Goal: Task Accomplishment & Management: Manage account settings

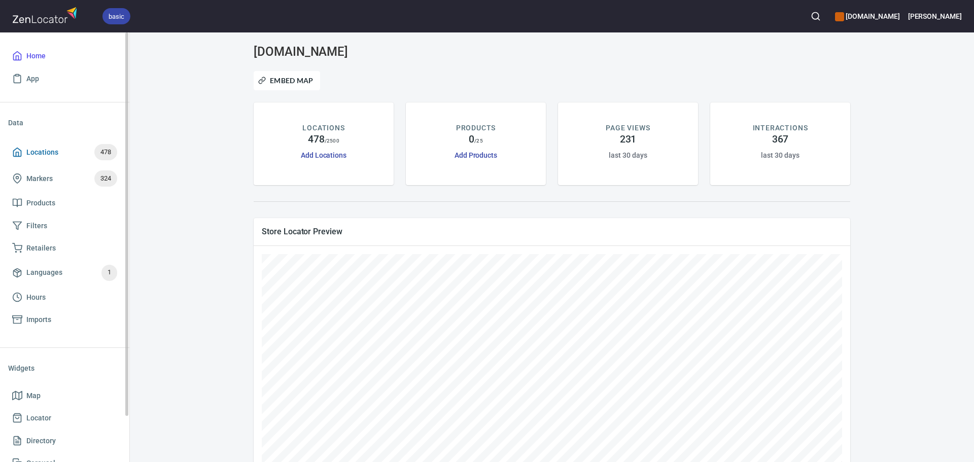
click at [39, 150] on span "Locations" at bounding box center [42, 152] width 32 height 13
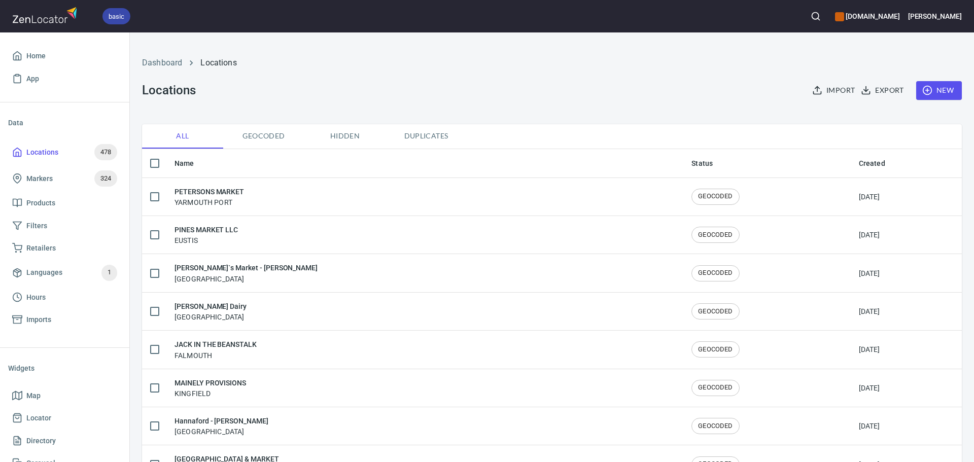
click at [428, 143] on button "Duplicates" at bounding box center [426, 136] width 81 height 24
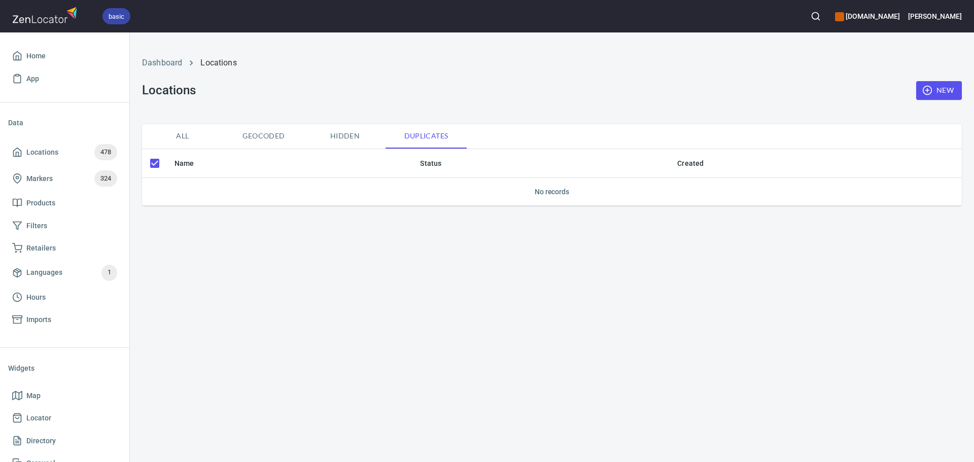
checkbox input "false"
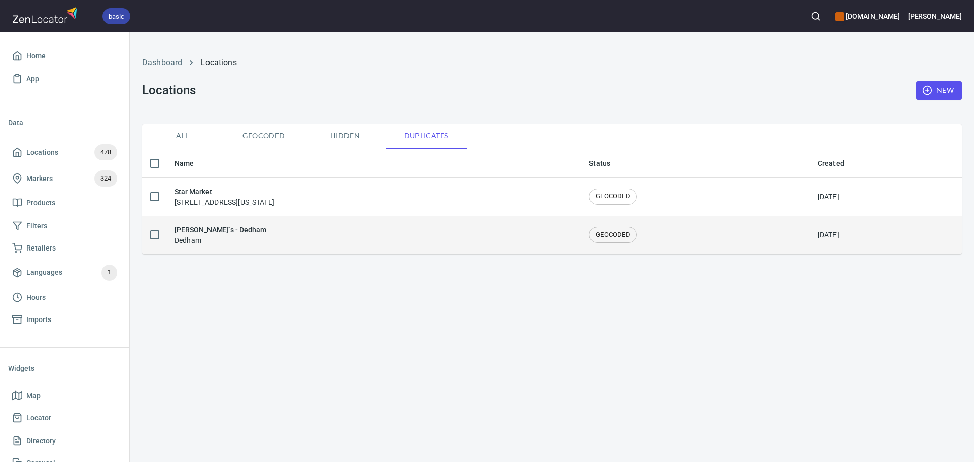
click at [155, 238] on input "checkbox" at bounding box center [154, 234] width 21 height 21
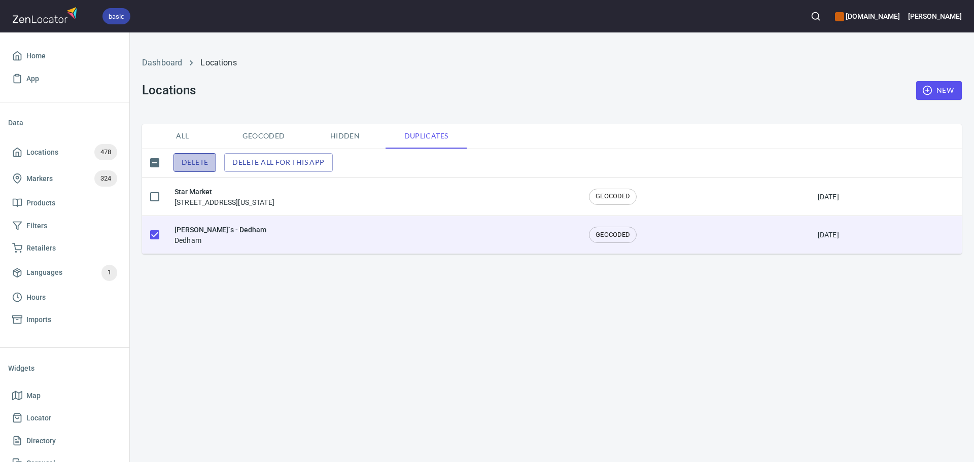
click at [184, 163] on span "Delete" at bounding box center [195, 162] width 26 height 13
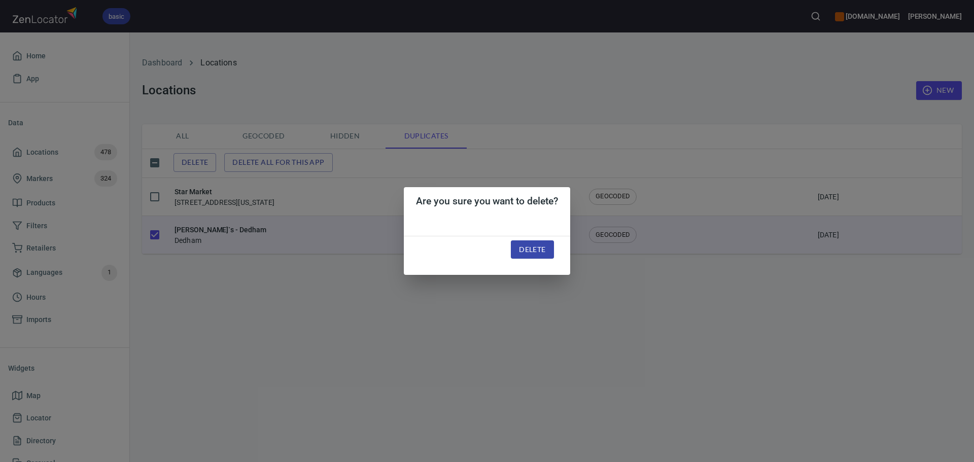
click at [539, 255] on span "Delete" at bounding box center [532, 250] width 26 height 13
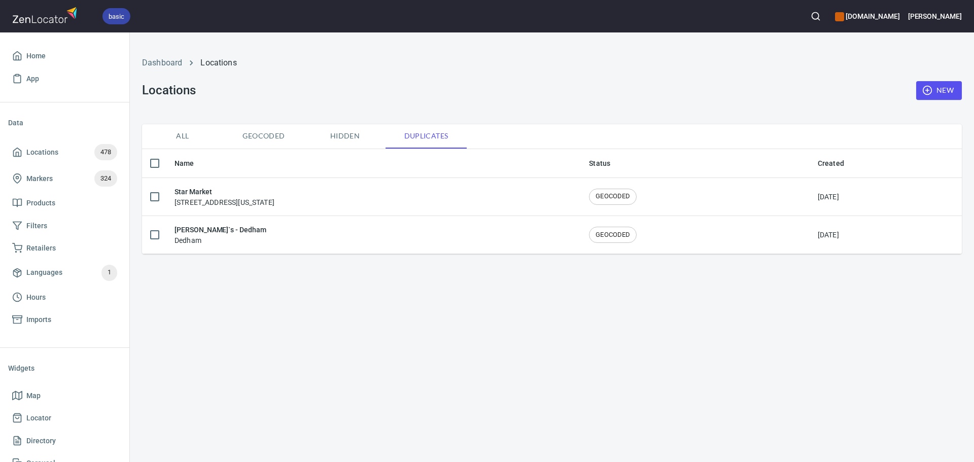
checkbox input "false"
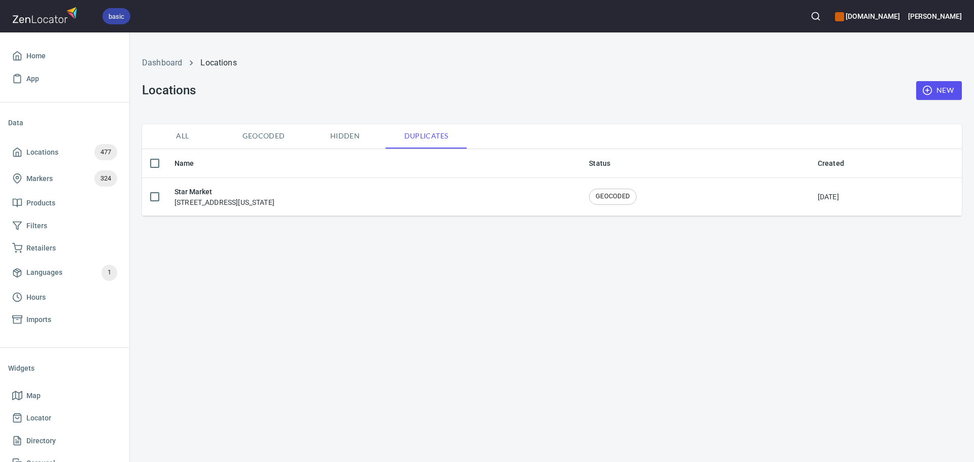
click at [245, 131] on span "Geocoded" at bounding box center [263, 136] width 69 height 13
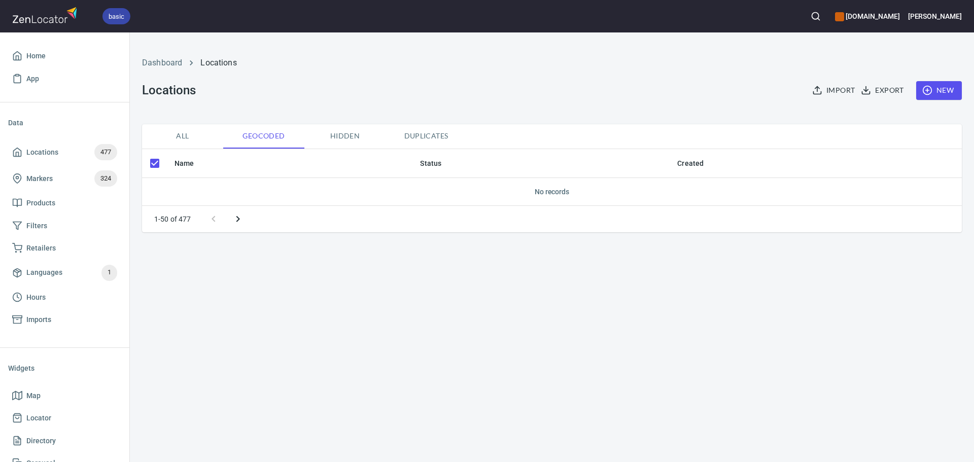
checkbox input "false"
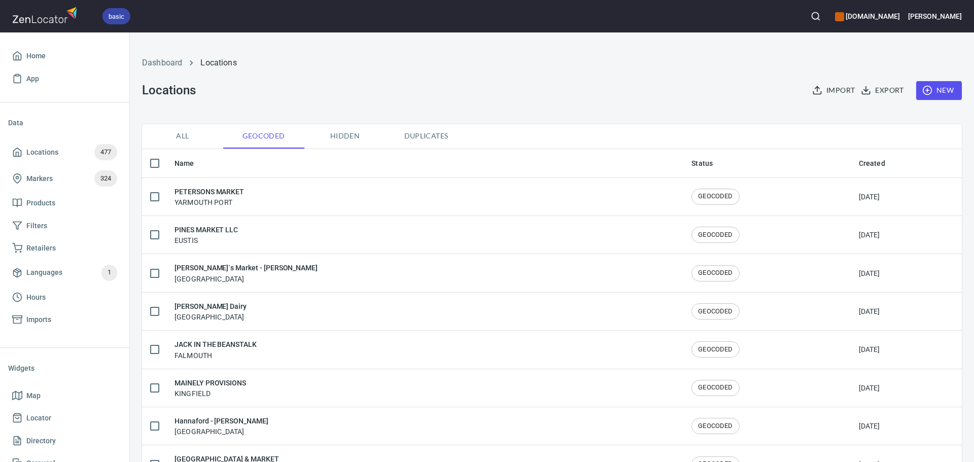
click at [178, 133] on span "All" at bounding box center [182, 136] width 69 height 13
click at [872, 91] on span "Export" at bounding box center [883, 90] width 41 height 13
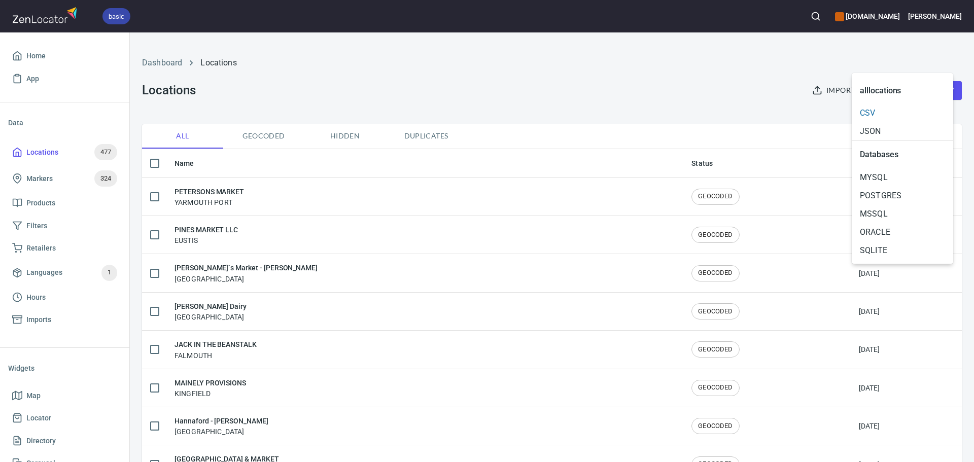
click at [886, 113] on span "CSV" at bounding box center [902, 113] width 85 height 12
click at [872, 126] on span "JSON" at bounding box center [902, 131] width 85 height 12
click at [759, 39] on div at bounding box center [487, 231] width 974 height 462
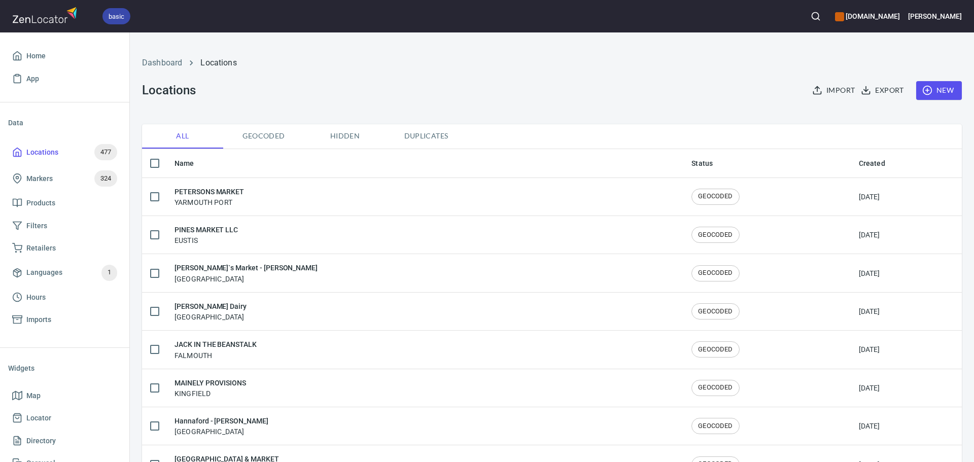
click at [814, 84] on span "Import" at bounding box center [834, 90] width 41 height 13
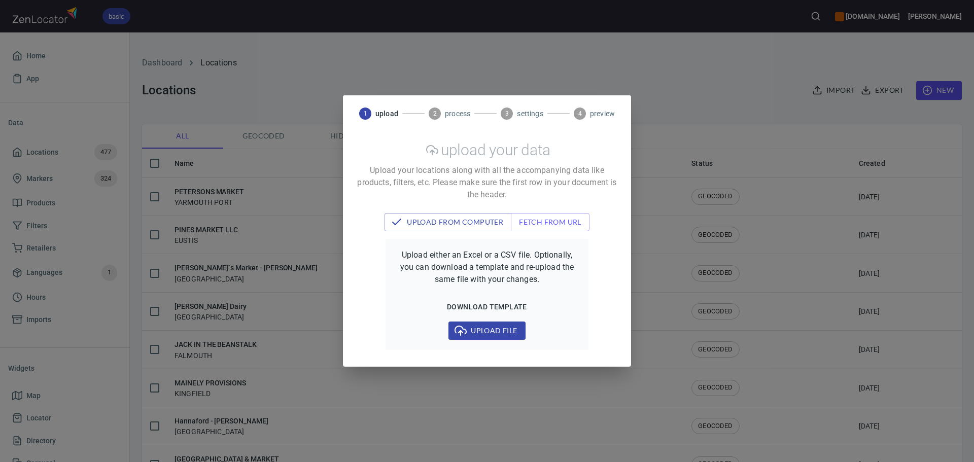
click at [766, 73] on div "1 upload 2 process 3 settings 4 preview upload your data Upload your locations …" at bounding box center [487, 231] width 974 height 462
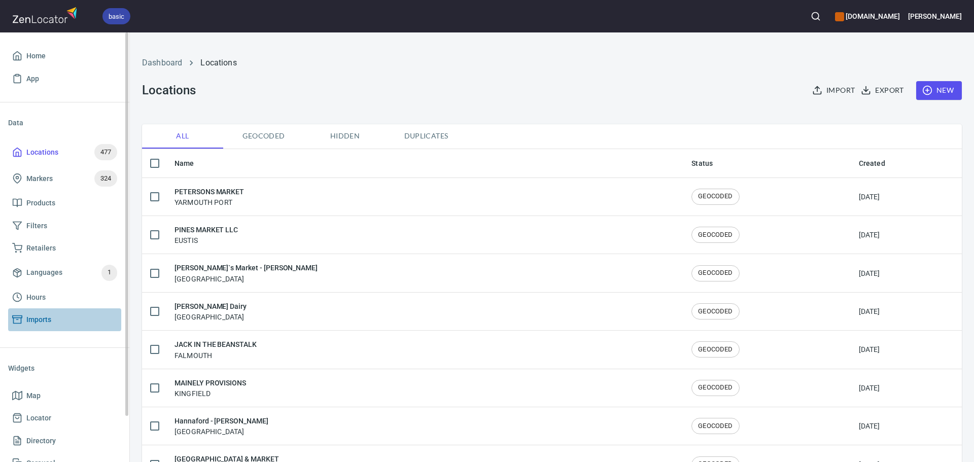
click at [41, 321] on span "Imports" at bounding box center [38, 320] width 25 height 13
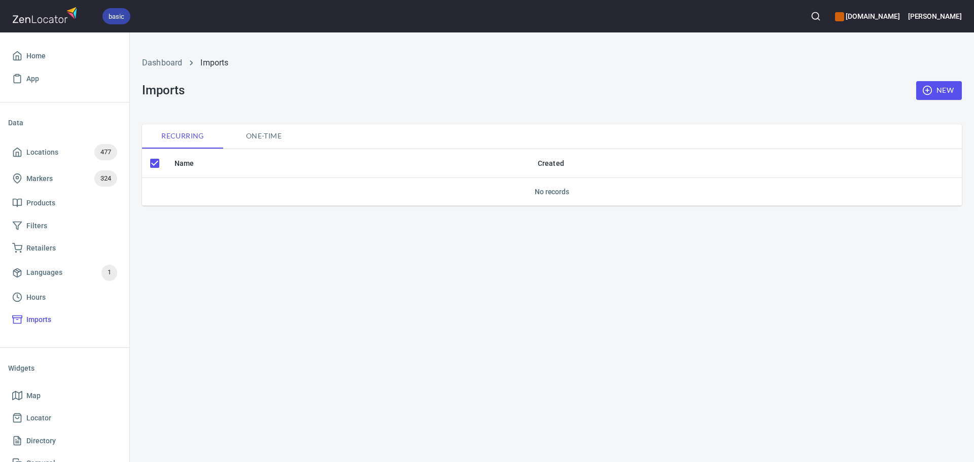
click at [263, 141] on span "One-time" at bounding box center [263, 136] width 69 height 13
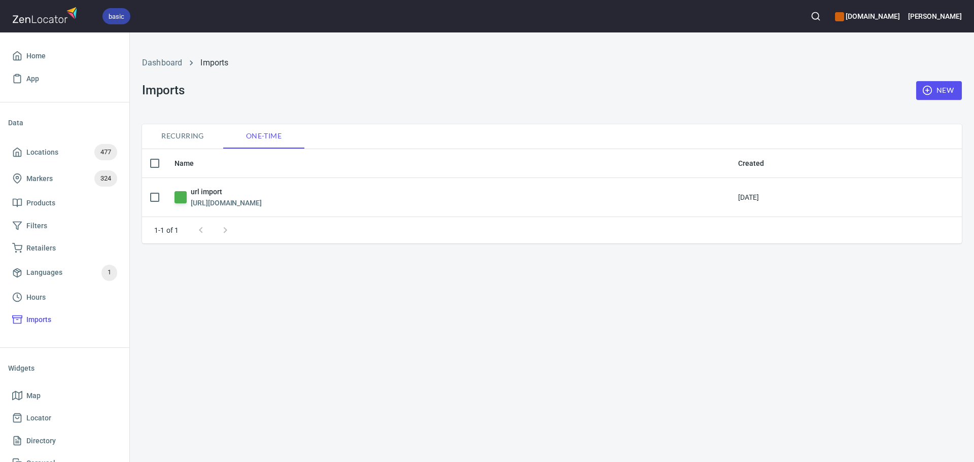
click at [186, 132] on span "Recurring" at bounding box center [182, 136] width 69 height 13
checkbox input "true"
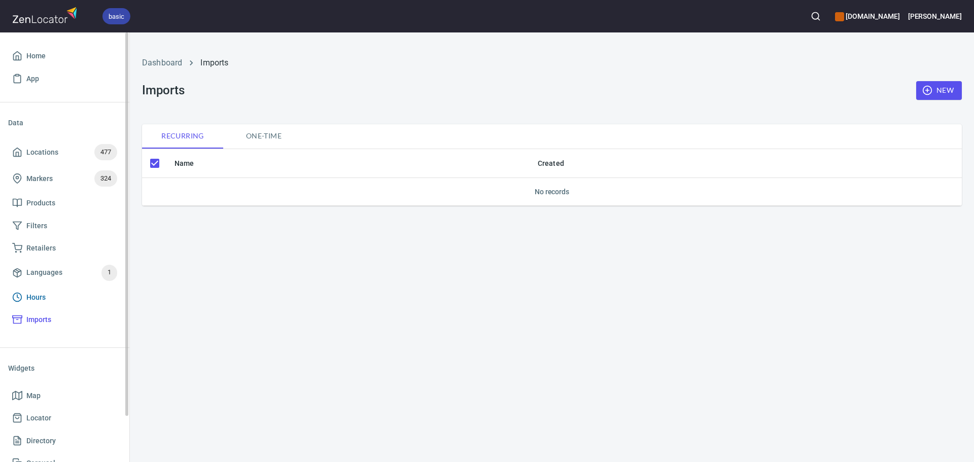
click at [48, 290] on link "Hours" at bounding box center [64, 297] width 113 height 23
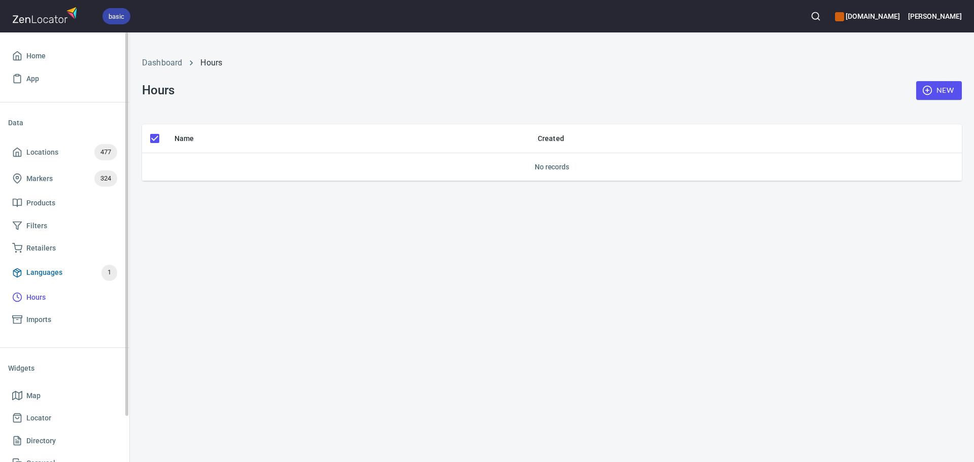
click at [65, 269] on span "Languages 1" at bounding box center [64, 273] width 105 height 16
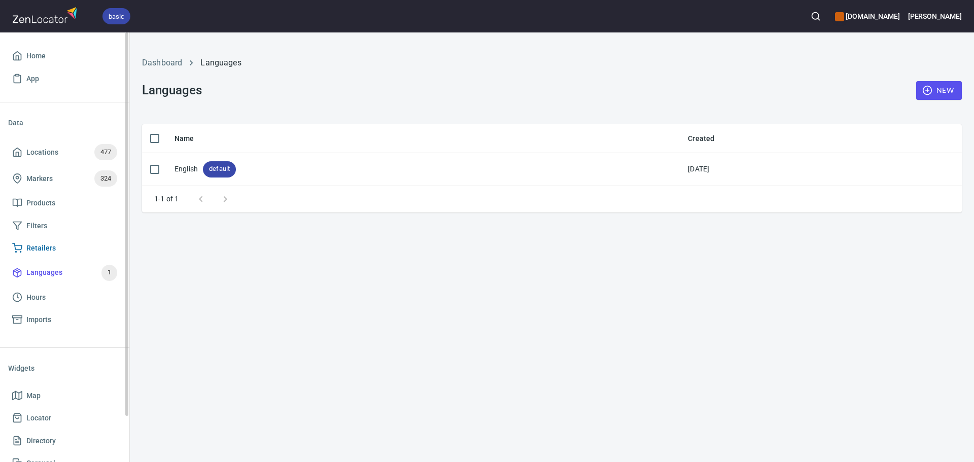
click at [74, 244] on span "Retailers" at bounding box center [64, 248] width 105 height 13
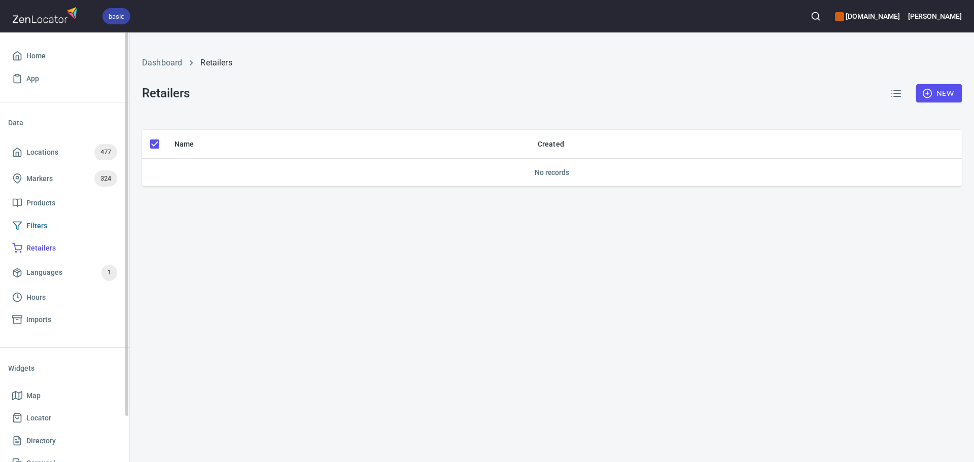
click at [83, 216] on link "Filters" at bounding box center [64, 226] width 113 height 23
click at [81, 193] on link "Products" at bounding box center [64, 203] width 113 height 23
click at [80, 177] on span "Markers 324" at bounding box center [64, 178] width 105 height 16
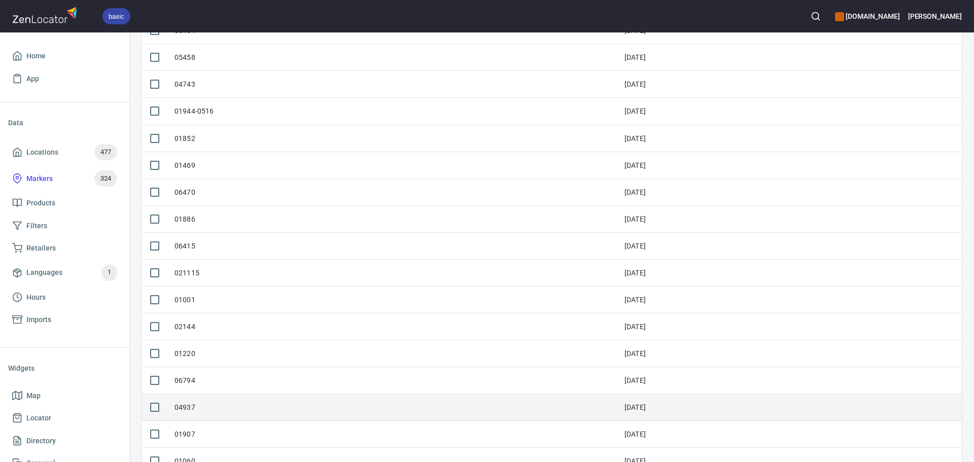
scroll to position [1080, 0]
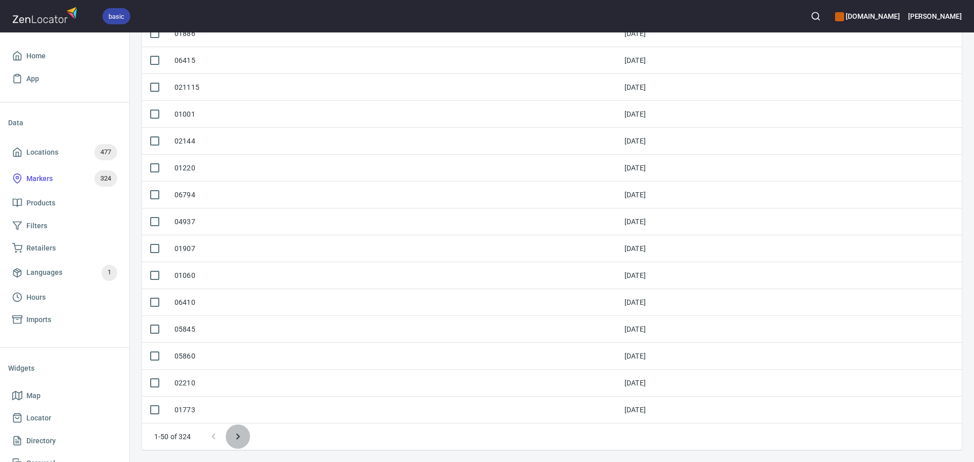
click at [242, 434] on icon "Next page" at bounding box center [238, 437] width 12 height 12
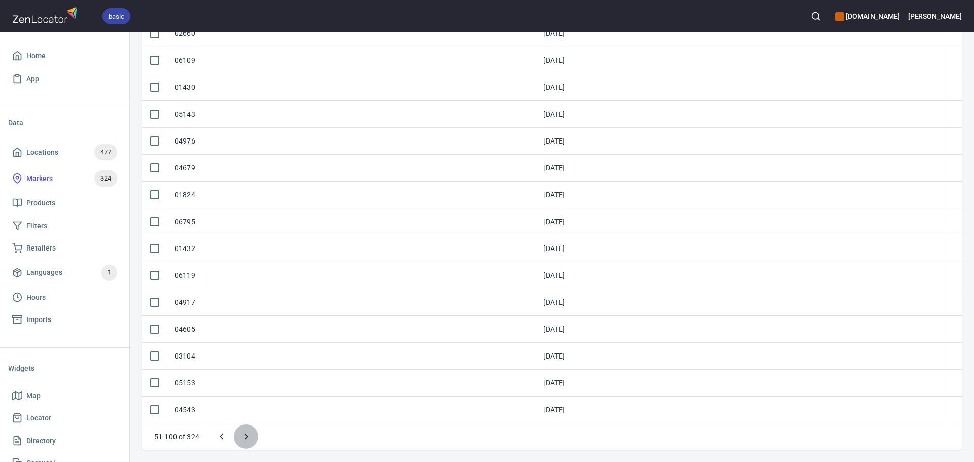
click at [245, 432] on icon "Next page" at bounding box center [246, 437] width 12 height 12
click at [247, 436] on icon "Next page" at bounding box center [250, 437] width 12 height 12
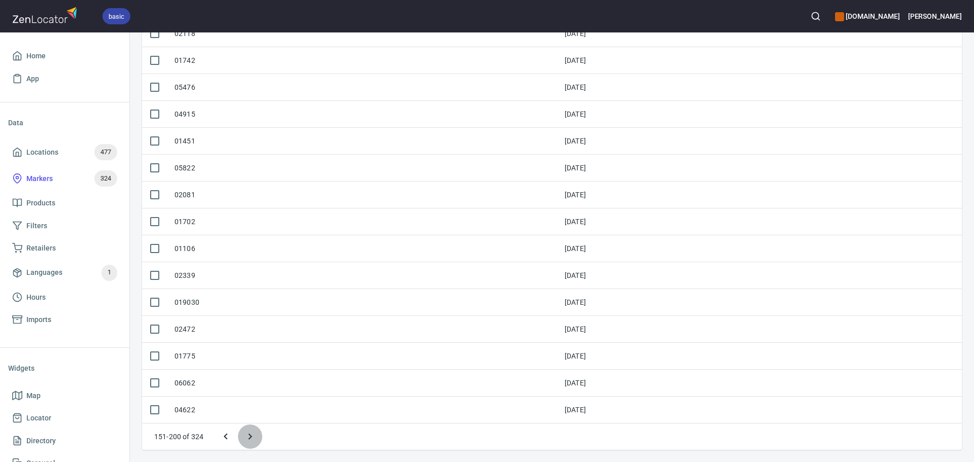
click at [248, 434] on icon "Next page" at bounding box center [250, 437] width 12 height 12
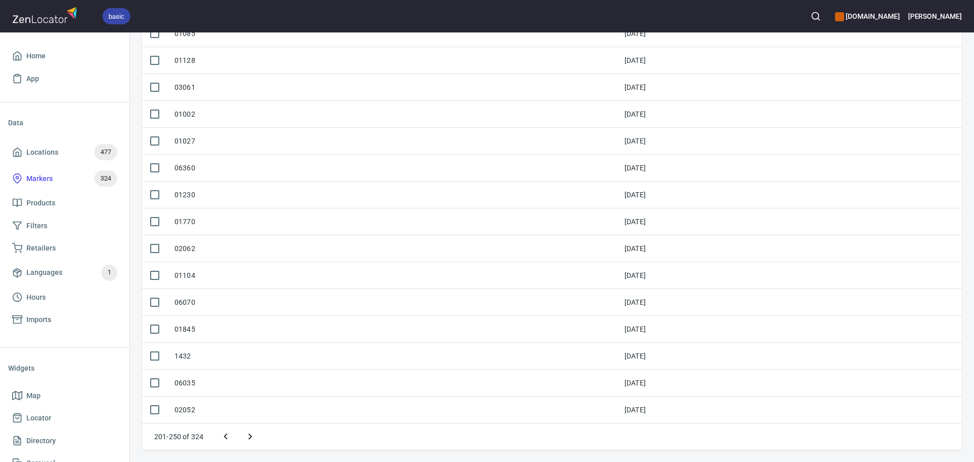
click at [250, 439] on icon "Next page" at bounding box center [250, 437] width 12 height 12
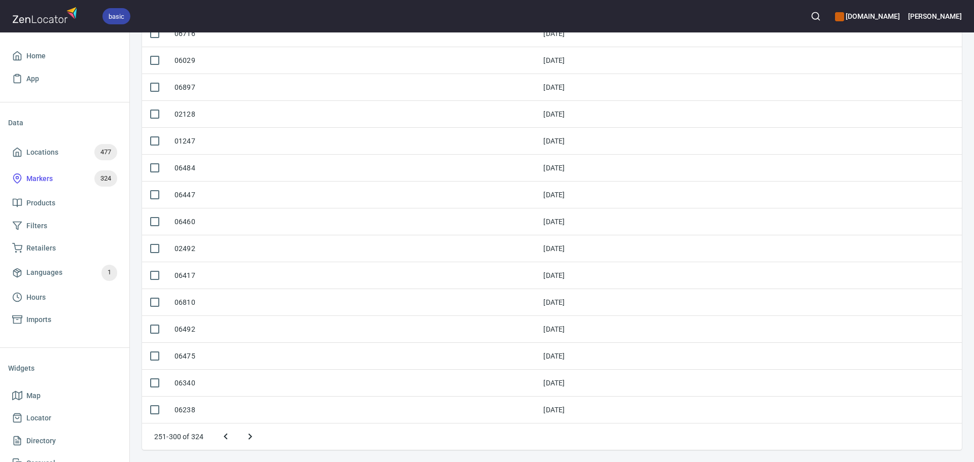
click at [252, 438] on icon "Next page" at bounding box center [250, 437] width 12 height 12
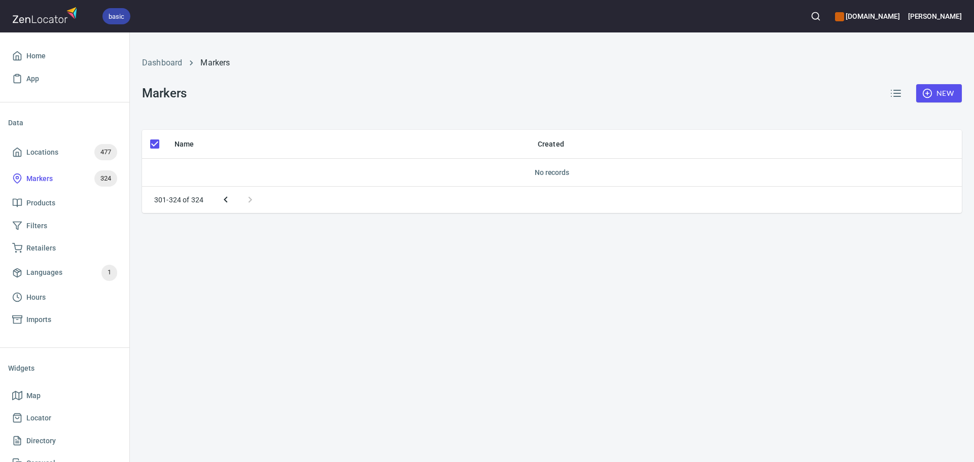
scroll to position [0, 0]
checkbox input "false"
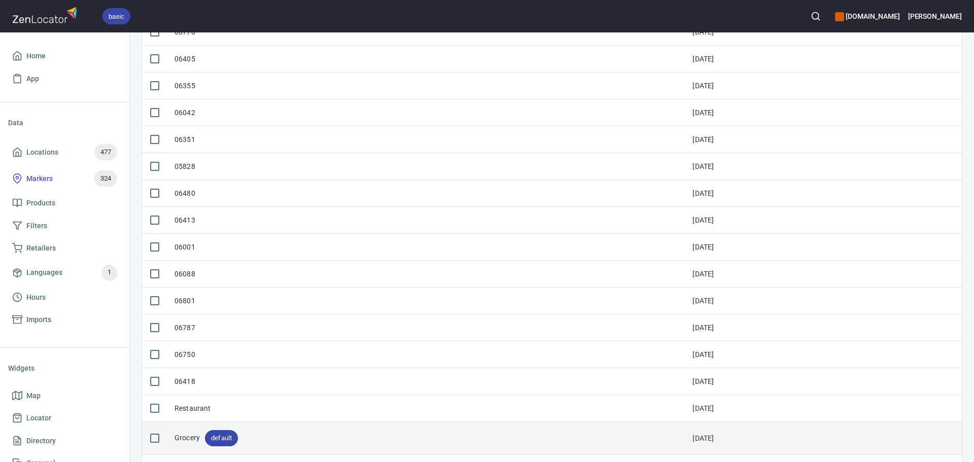
scroll to position [387, 0]
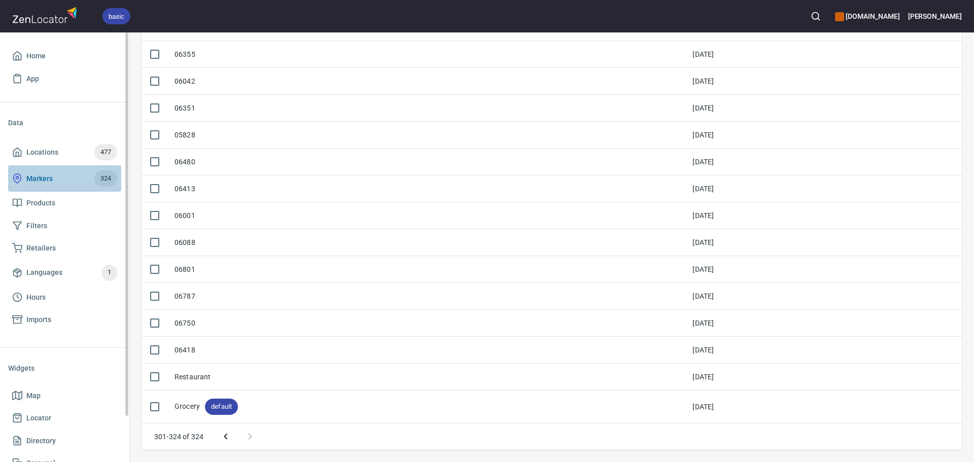
click at [78, 179] on span "Markers 324" at bounding box center [64, 178] width 105 height 16
click at [35, 151] on span "Locations" at bounding box center [42, 152] width 32 height 13
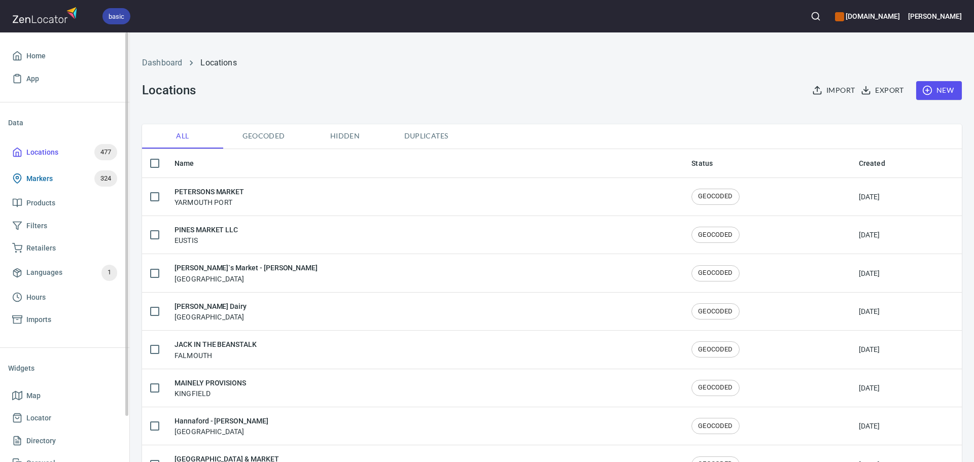
click at [57, 175] on span "Markers 324" at bounding box center [64, 178] width 105 height 16
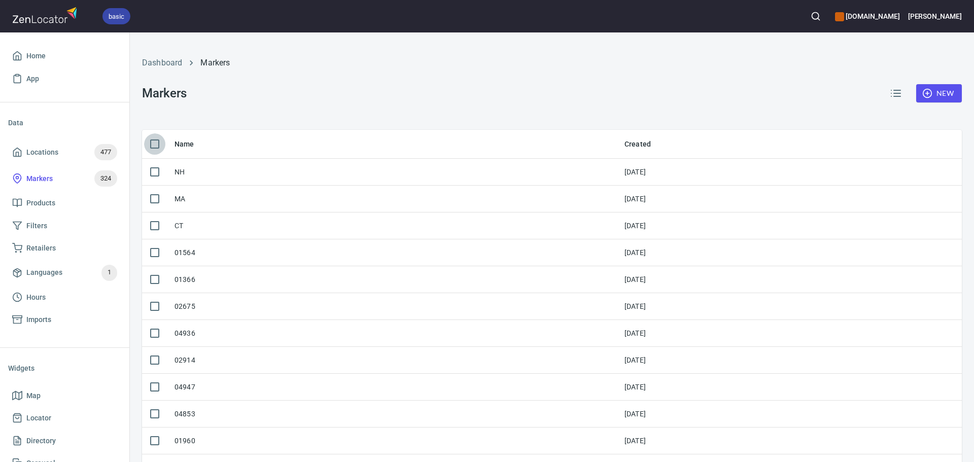
click at [157, 142] on input "checkbox" at bounding box center [154, 143] width 21 height 21
checkbox input "true"
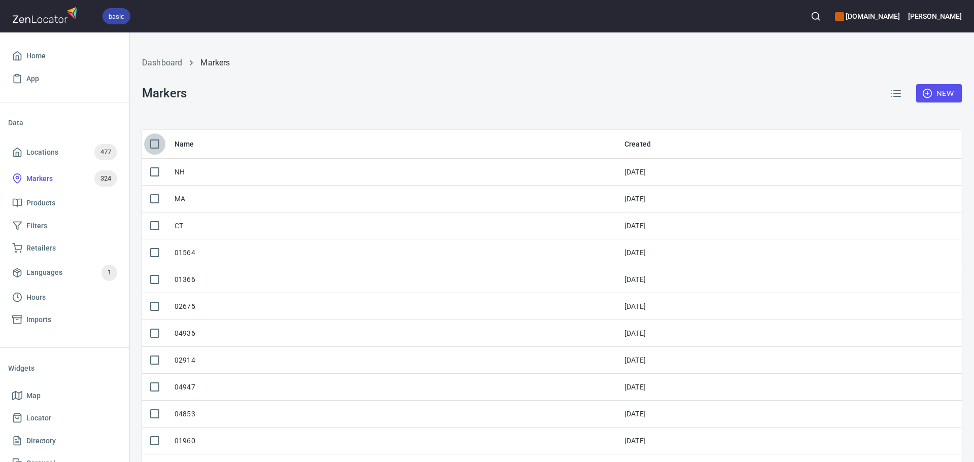
checkbox input "true"
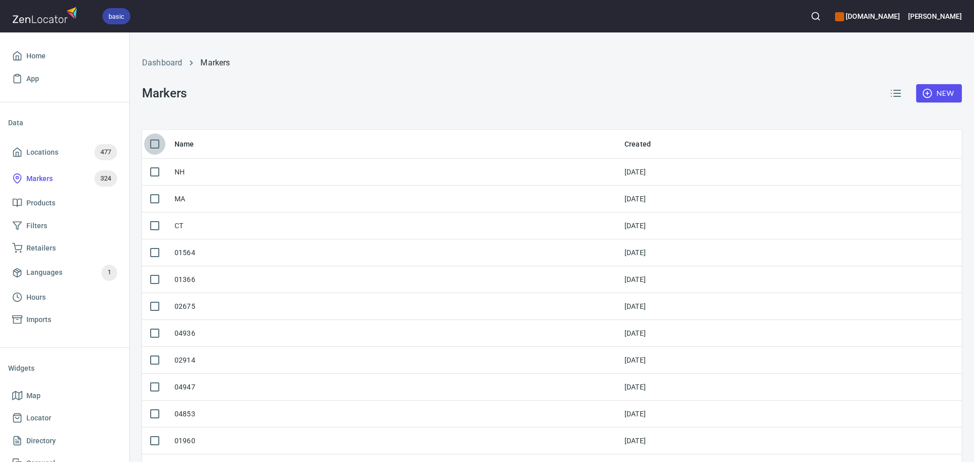
checkbox input "true"
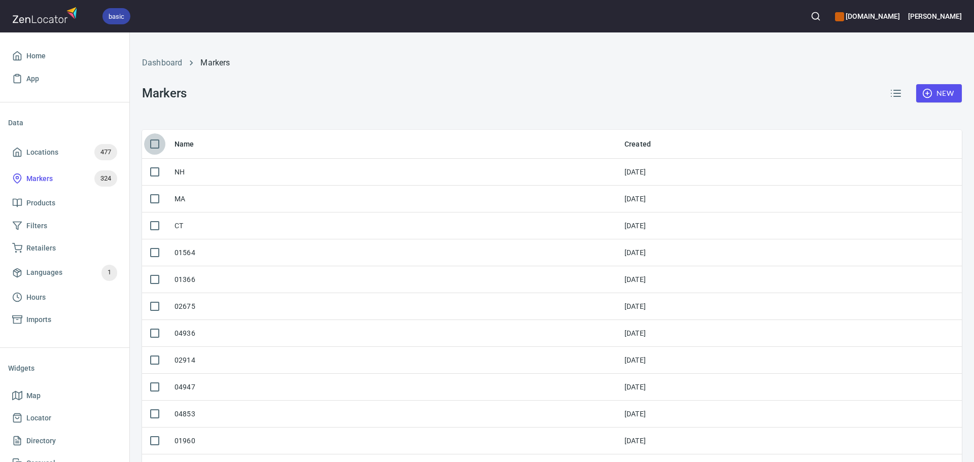
checkbox input "true"
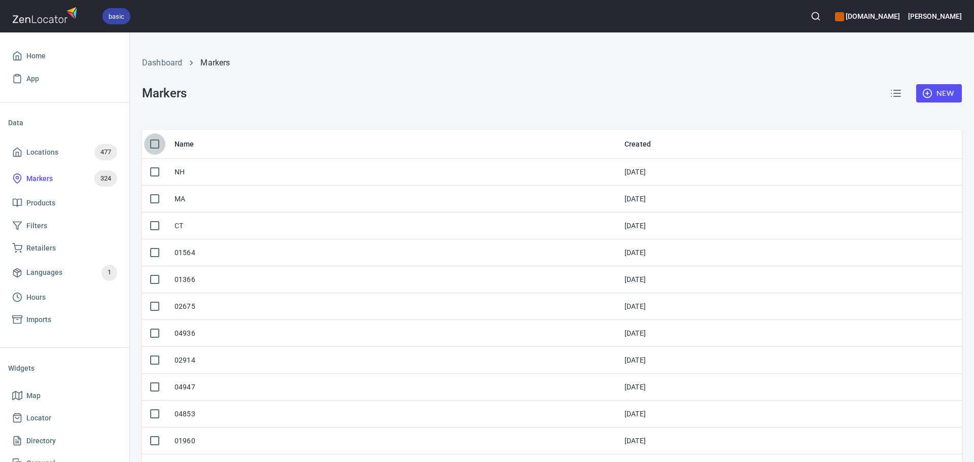
checkbox input "true"
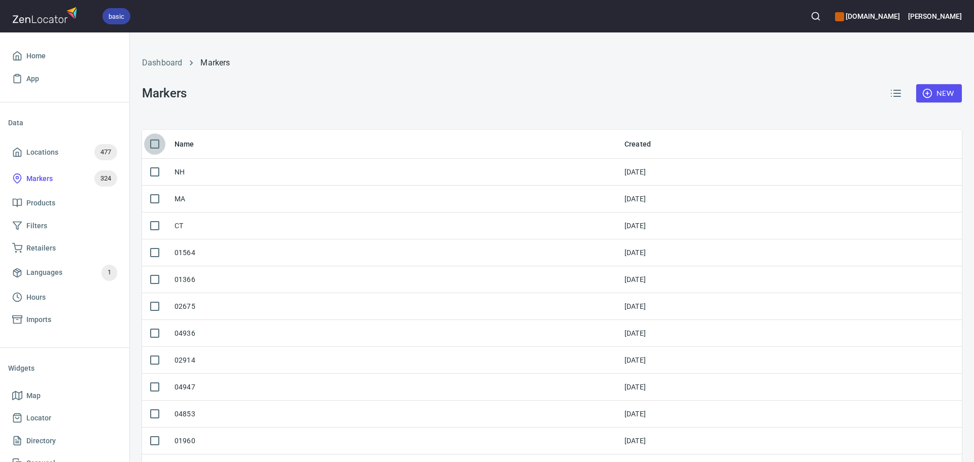
checkbox input "true"
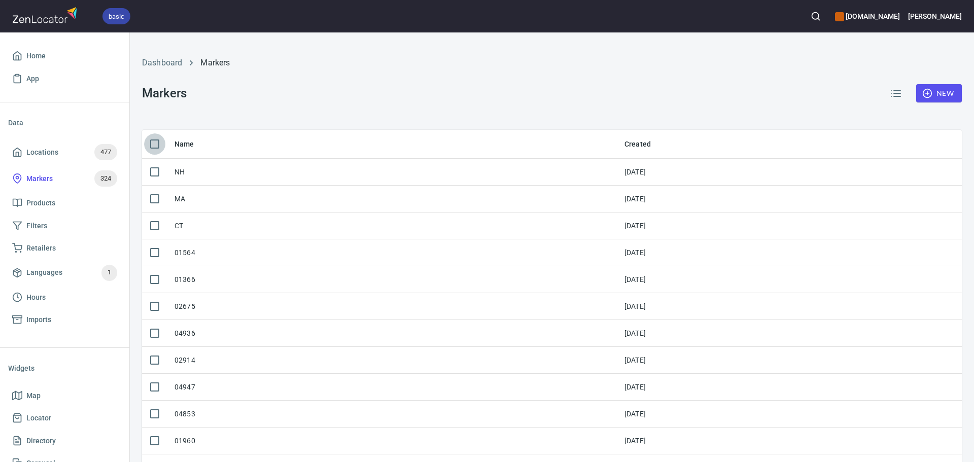
checkbox input "true"
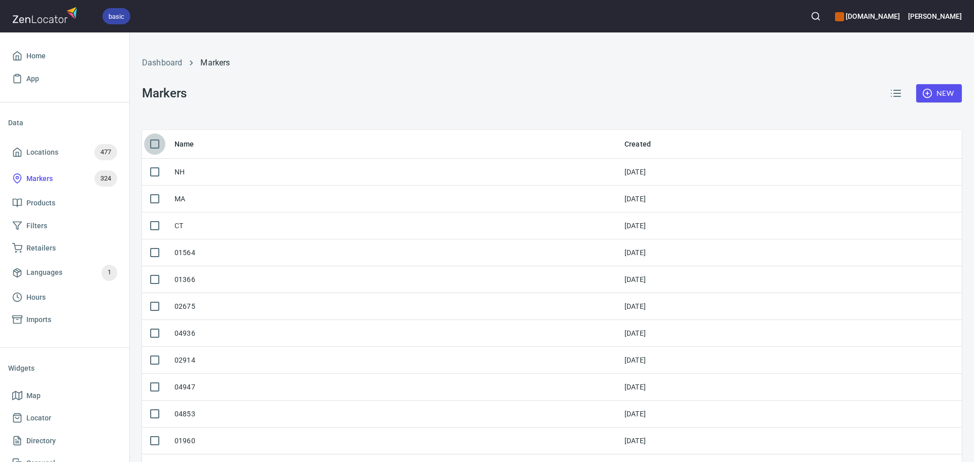
checkbox input "true"
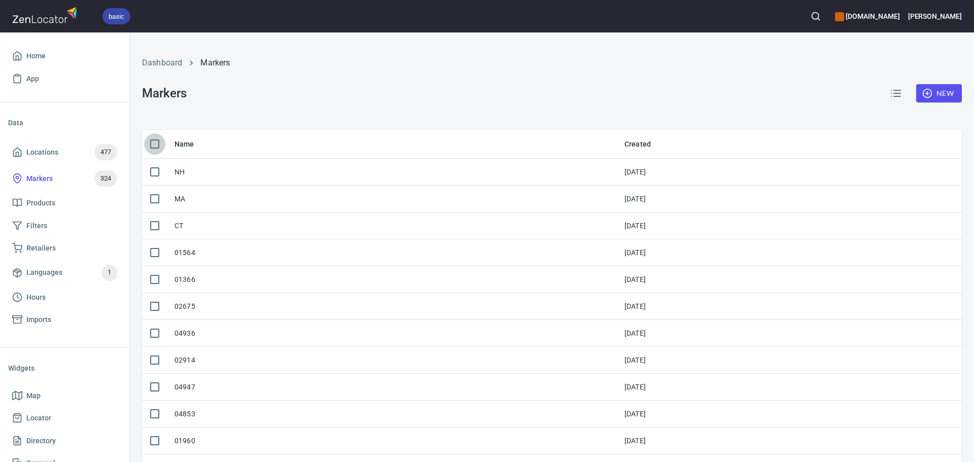
checkbox input "true"
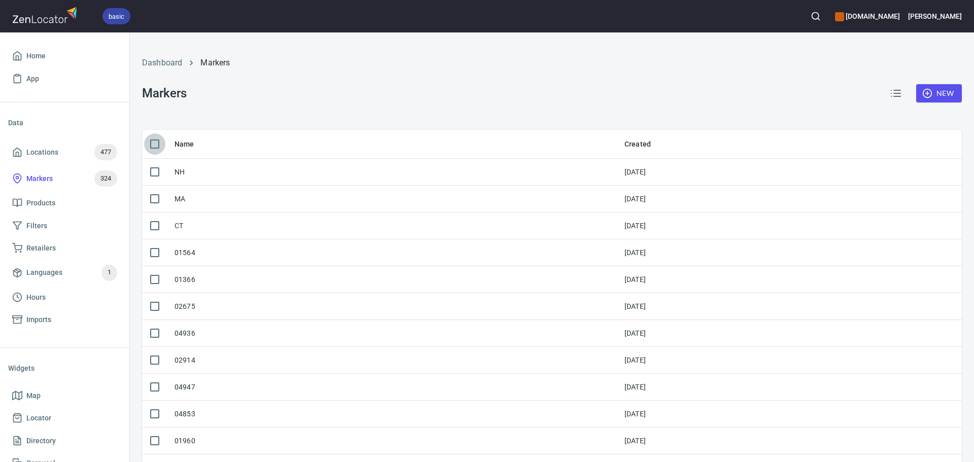
checkbox input "true"
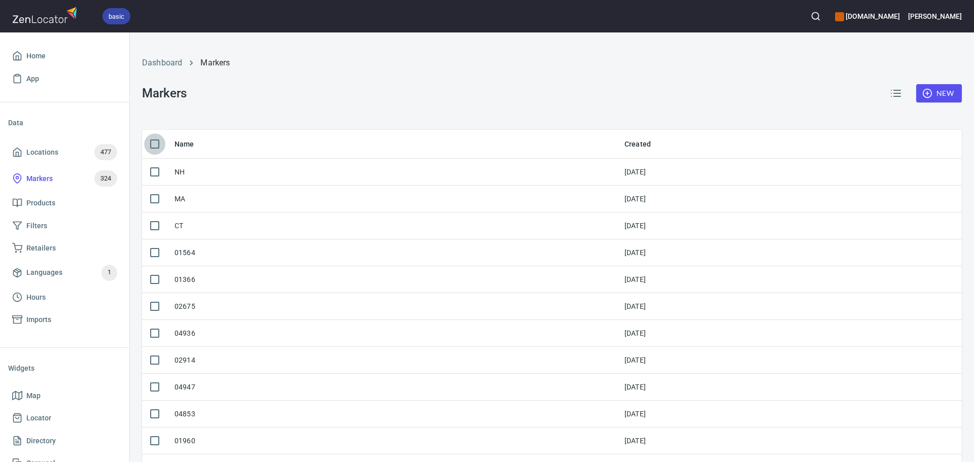
checkbox input "true"
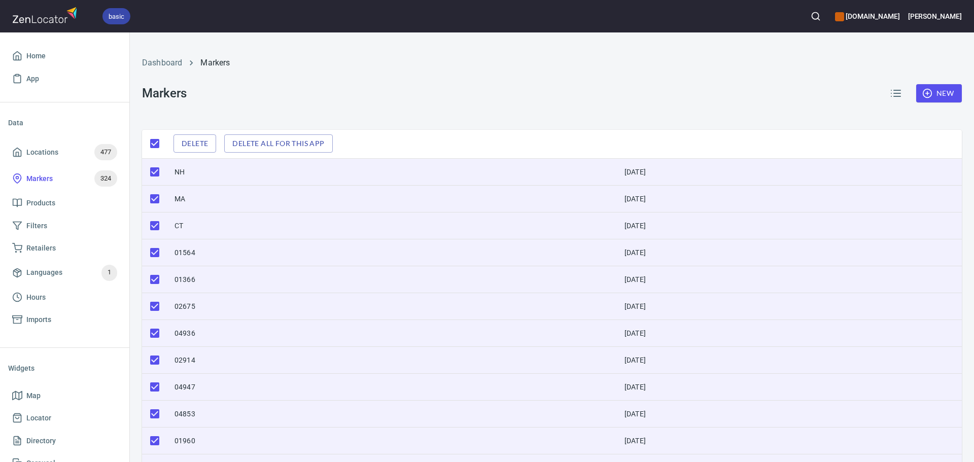
click at [158, 169] on input "checkbox" at bounding box center [154, 171] width 21 height 21
checkbox input "false"
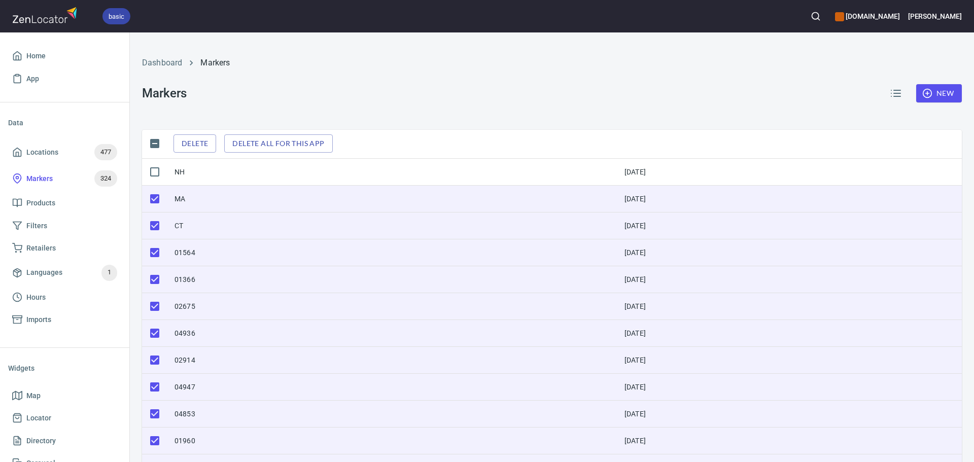
click at [158, 197] on input "checkbox" at bounding box center [154, 198] width 21 height 21
checkbox input "false"
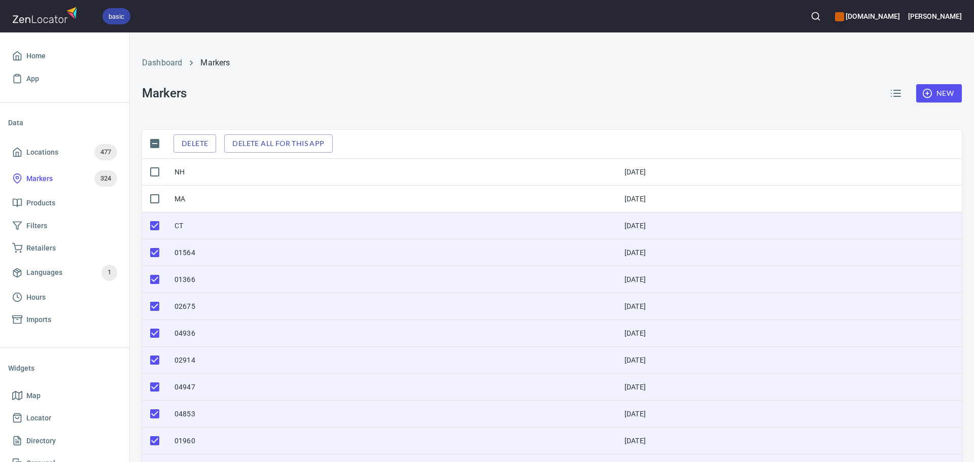
click at [151, 228] on input "checkbox" at bounding box center [154, 225] width 21 height 21
checkbox input "false"
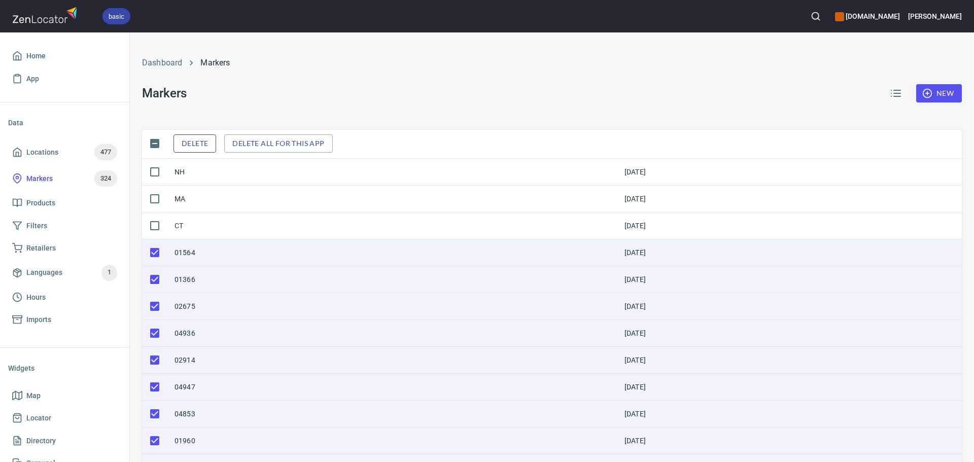
click at [192, 142] on span "Delete" at bounding box center [195, 143] width 26 height 13
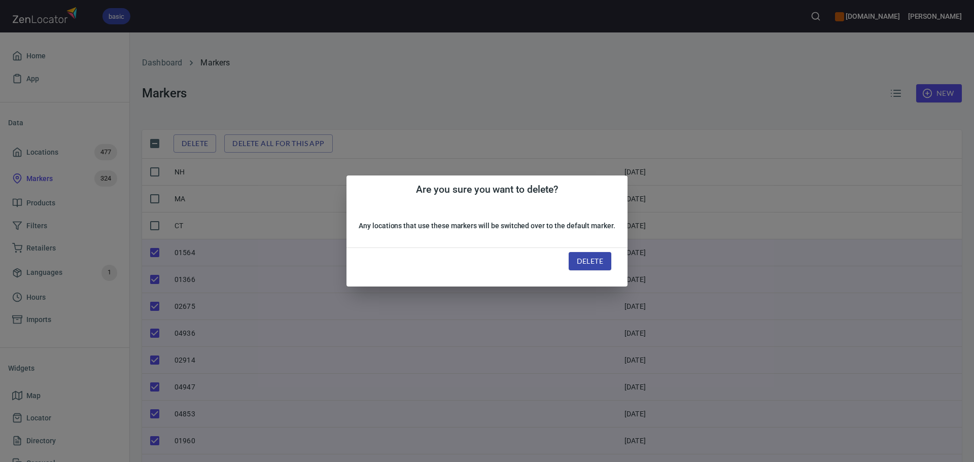
click at [591, 261] on span "Delete" at bounding box center [590, 261] width 26 height 13
checkbox input "false"
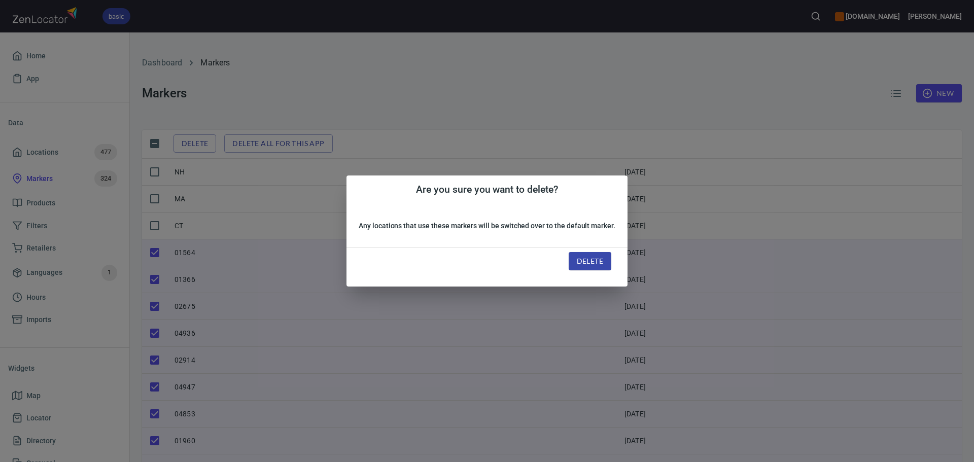
checkbox input "false"
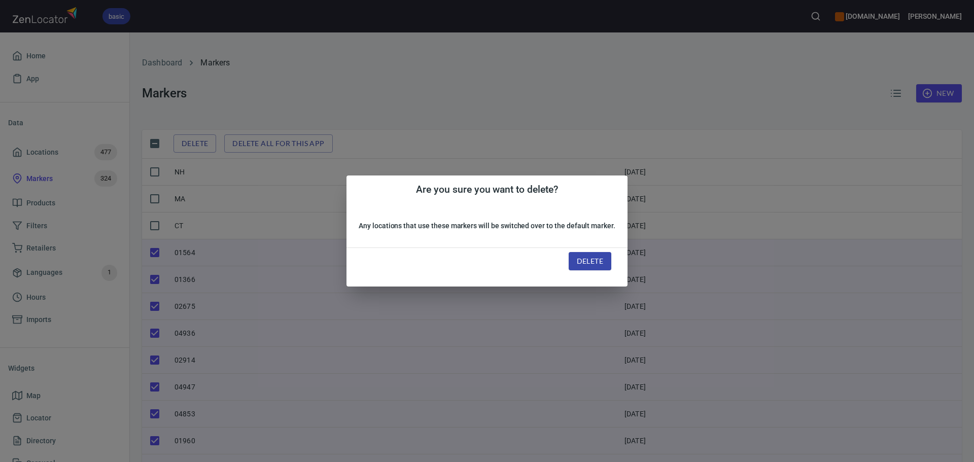
checkbox input "false"
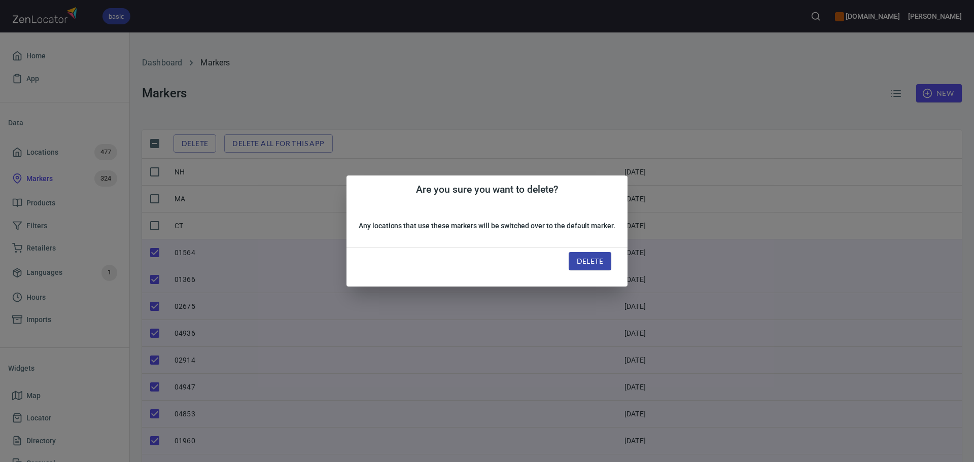
checkbox input "false"
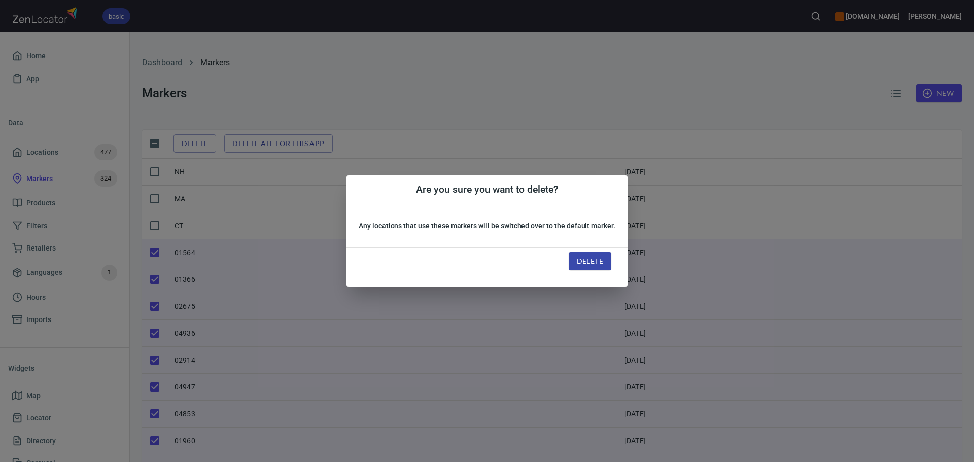
checkbox input "false"
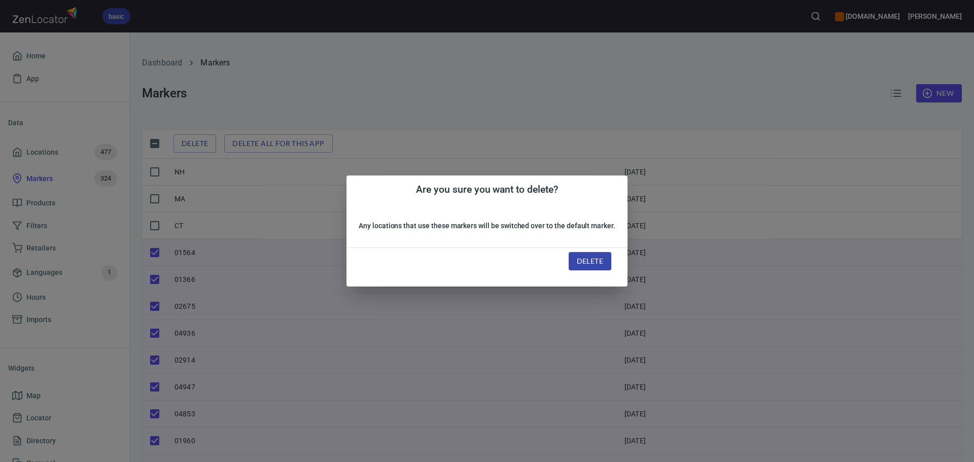
checkbox input "false"
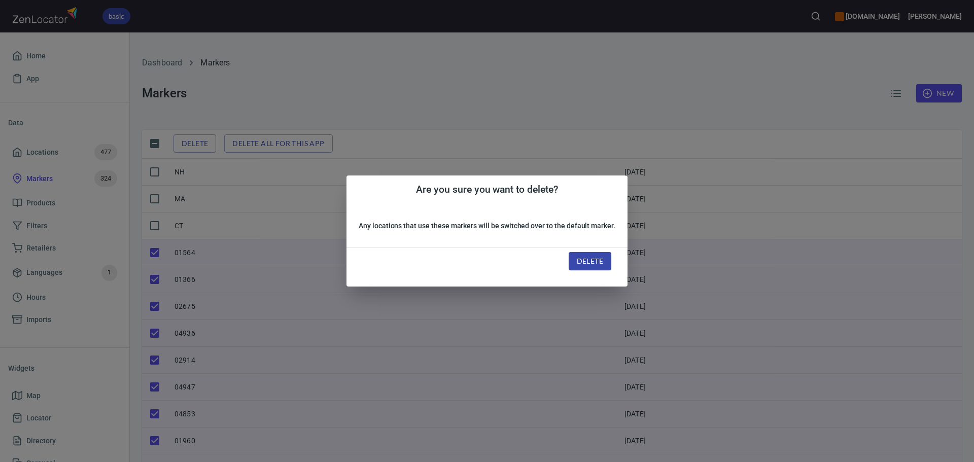
checkbox input "false"
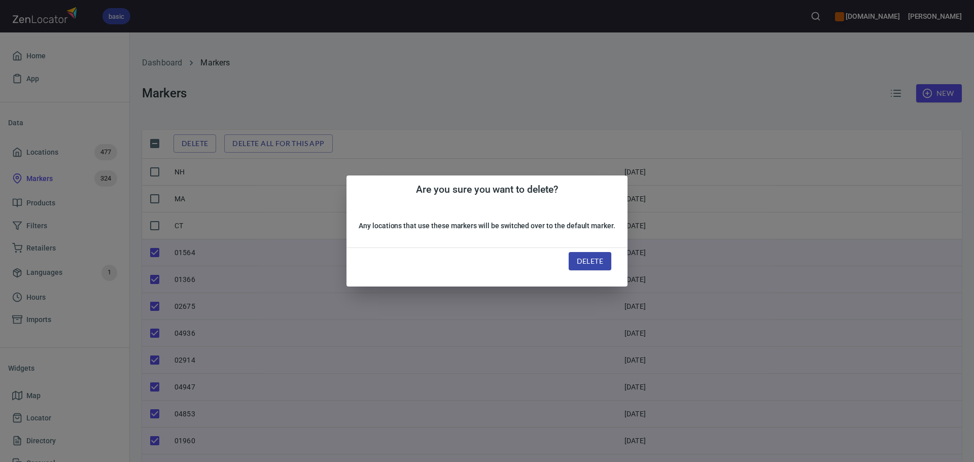
checkbox input "false"
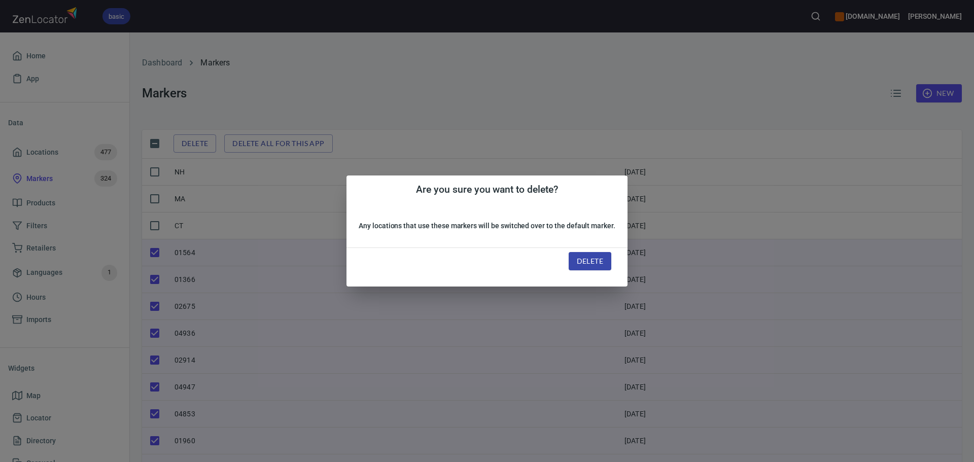
checkbox input "false"
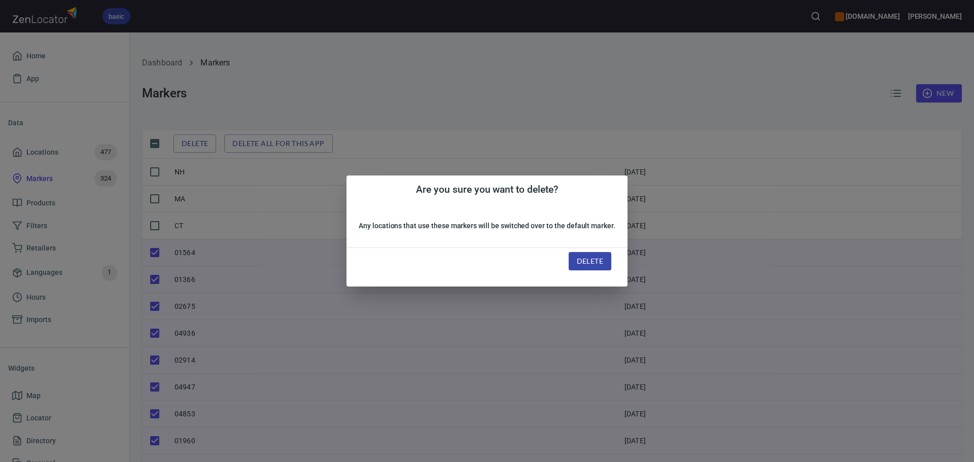
checkbox input "false"
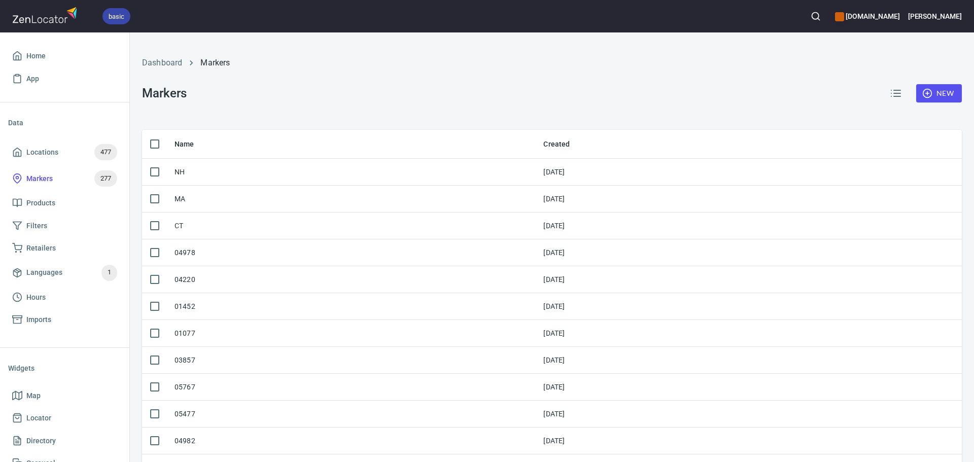
click at [156, 143] on input "checkbox" at bounding box center [154, 143] width 21 height 21
checkbox input "true"
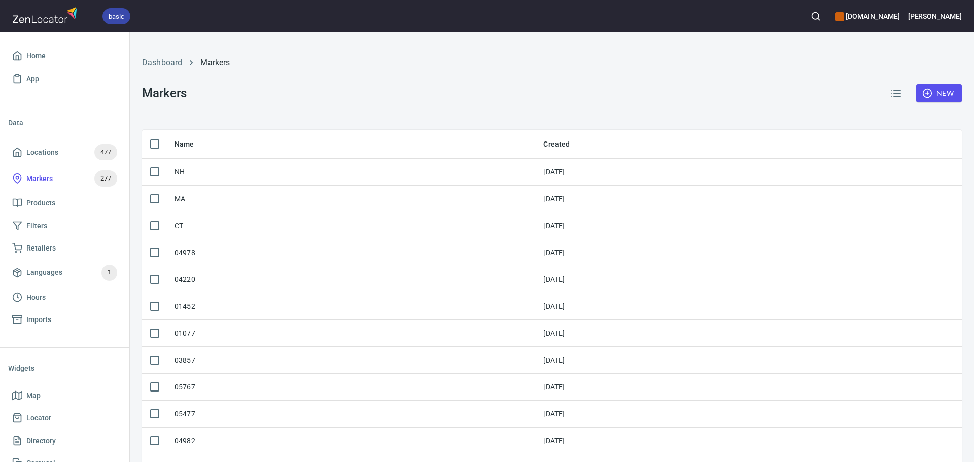
checkbox input "true"
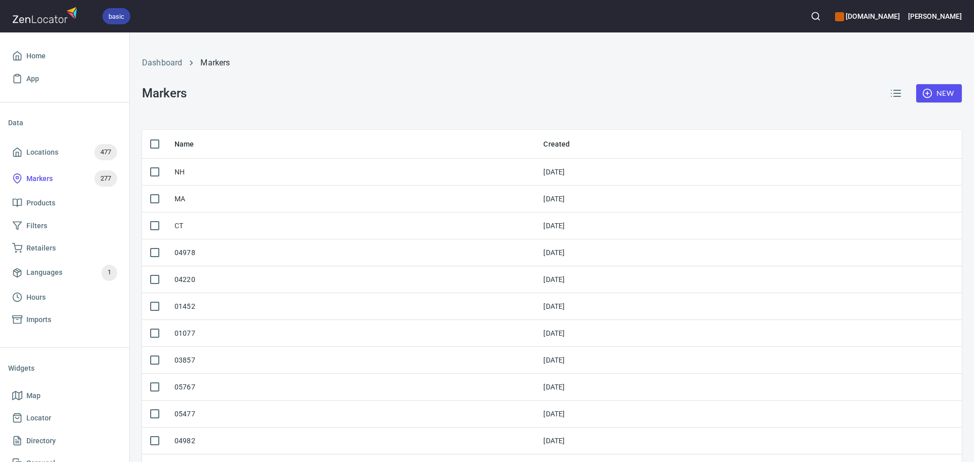
checkbox input "true"
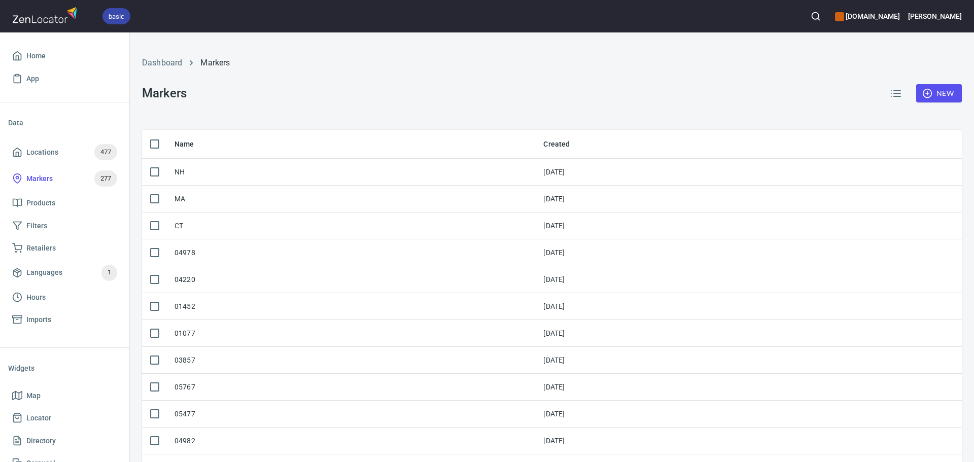
checkbox input "true"
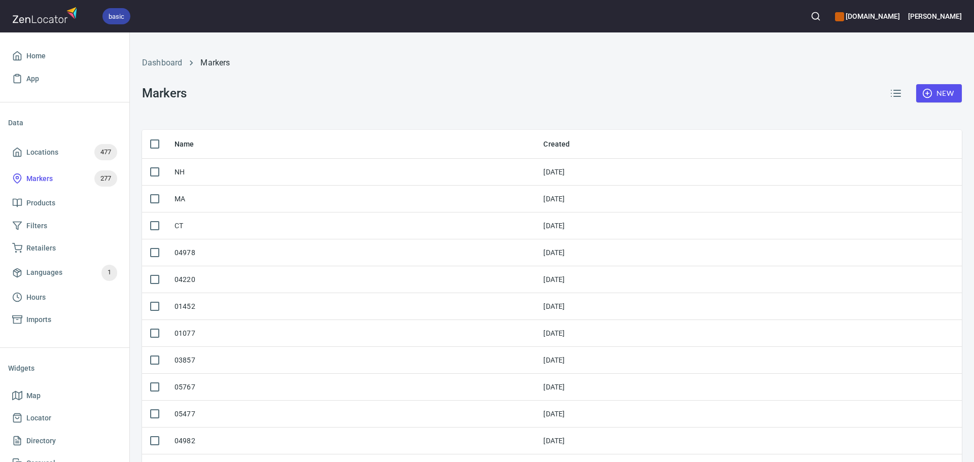
checkbox input "true"
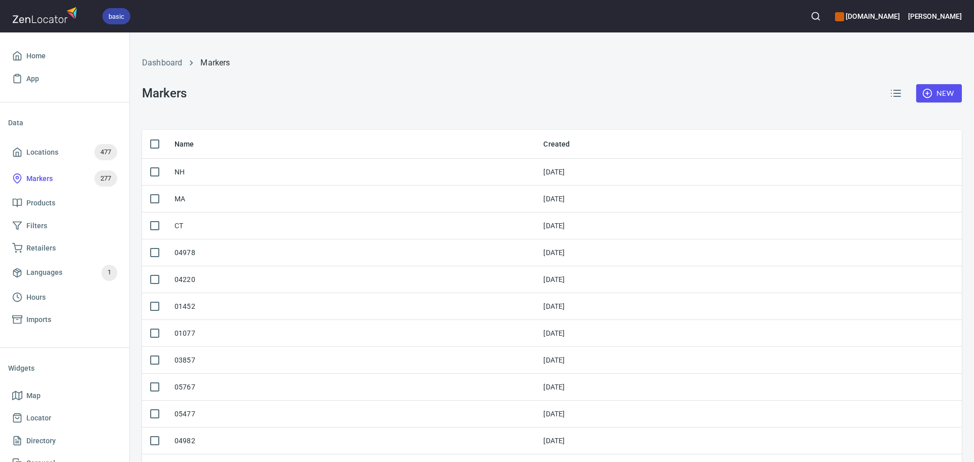
checkbox input "true"
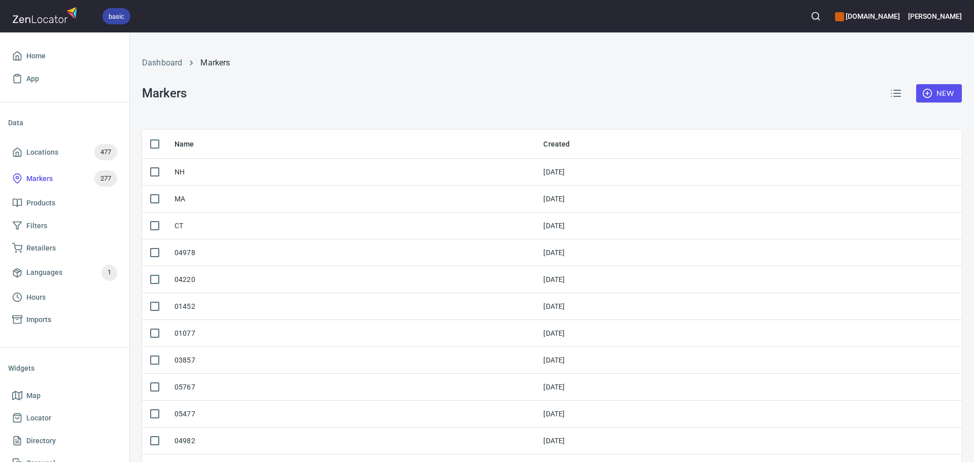
checkbox input "true"
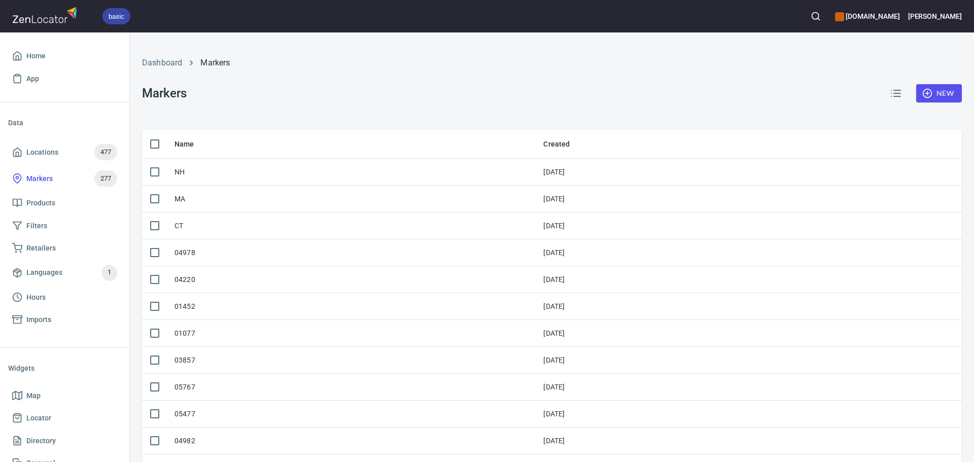
checkbox input "true"
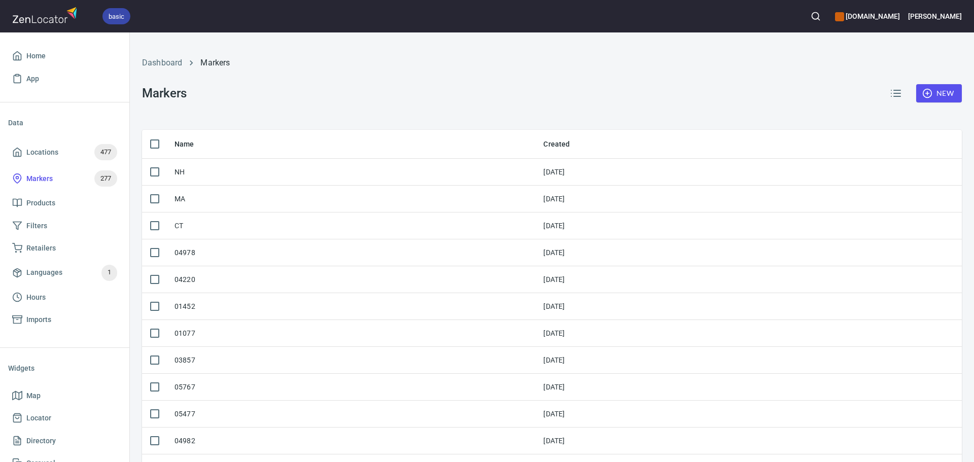
checkbox input "true"
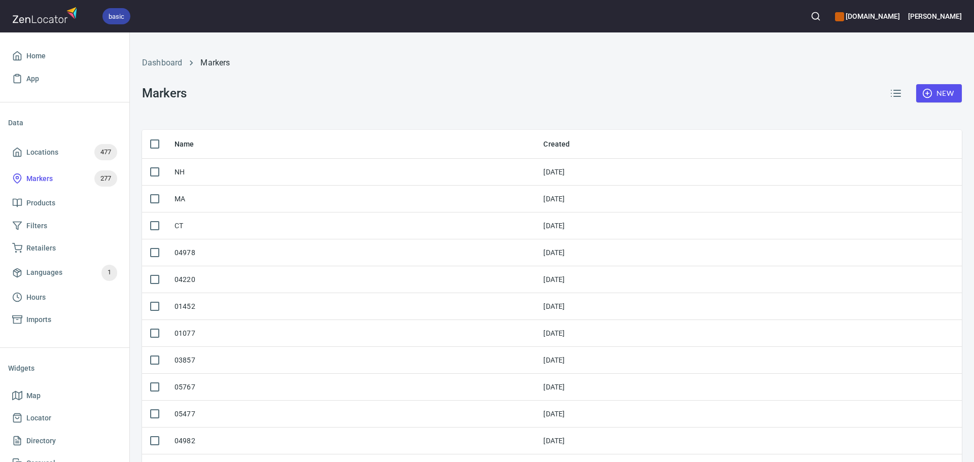
checkbox input "true"
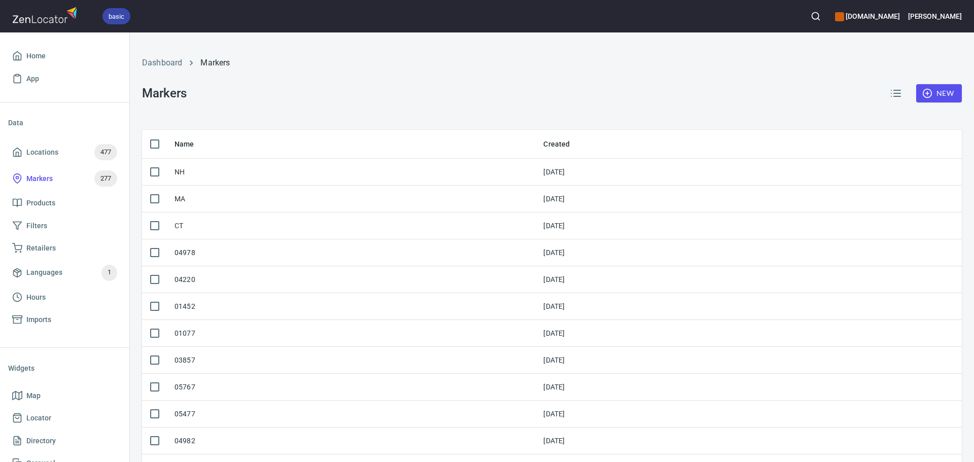
checkbox input "true"
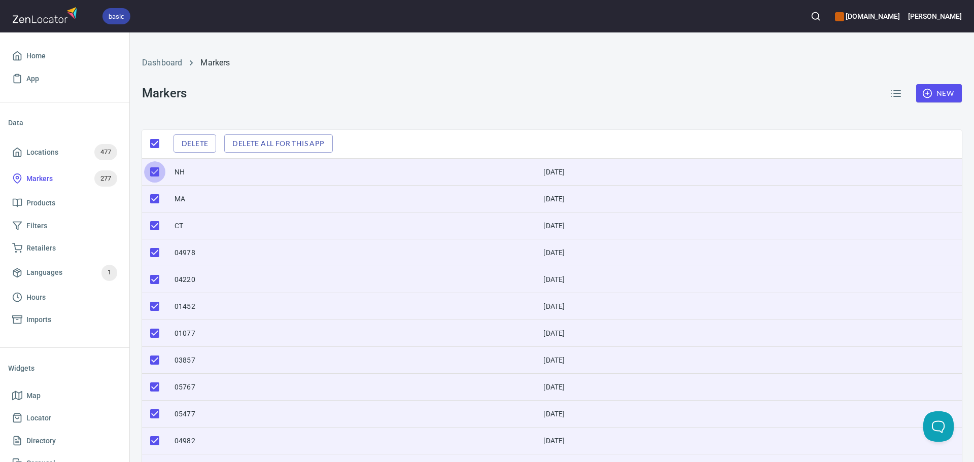
click at [150, 174] on input "checkbox" at bounding box center [154, 171] width 21 height 21
checkbox input "false"
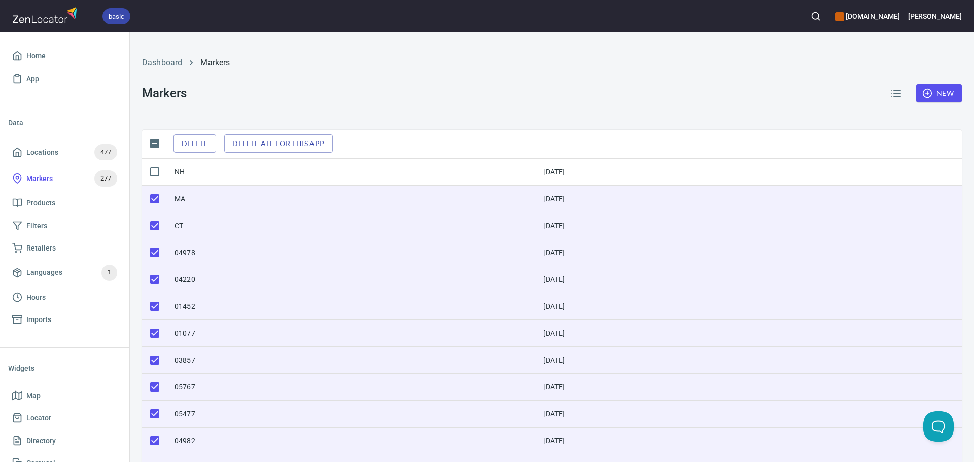
click at [156, 196] on input "checkbox" at bounding box center [154, 198] width 21 height 21
checkbox input "false"
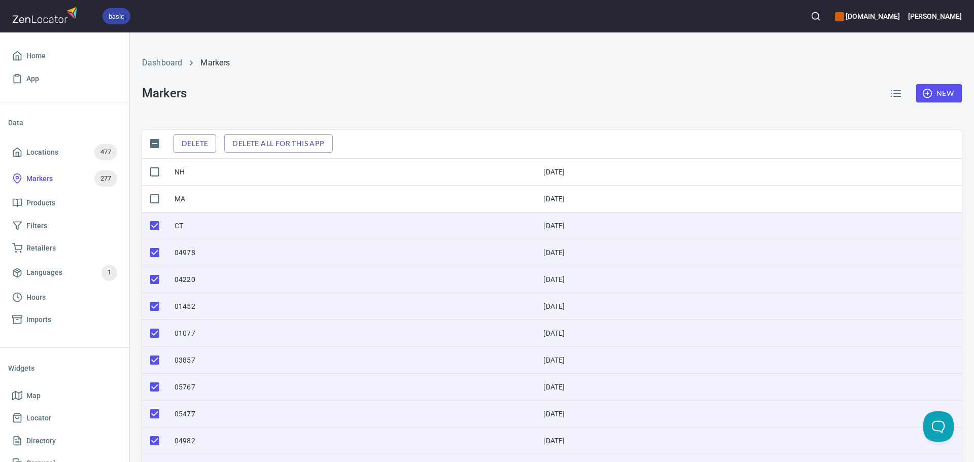
click at [150, 225] on input "checkbox" at bounding box center [154, 225] width 21 height 21
checkbox input "false"
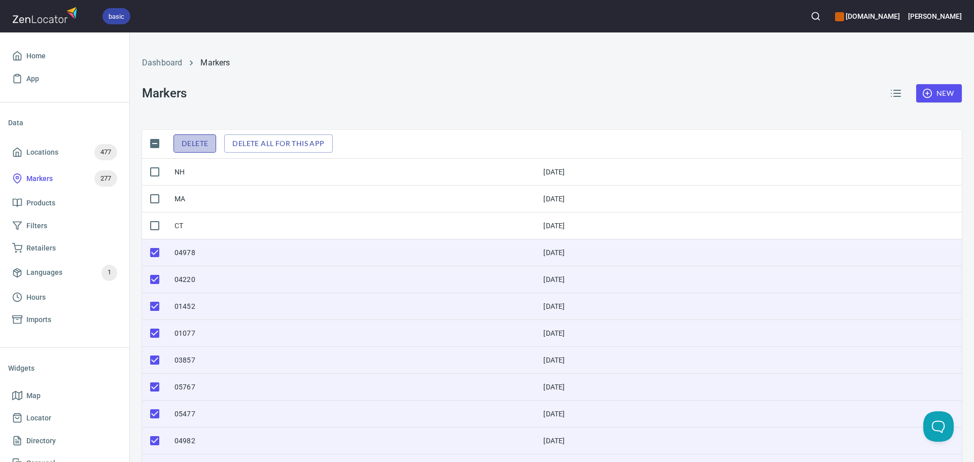
click at [192, 146] on span "Delete" at bounding box center [195, 143] width 26 height 13
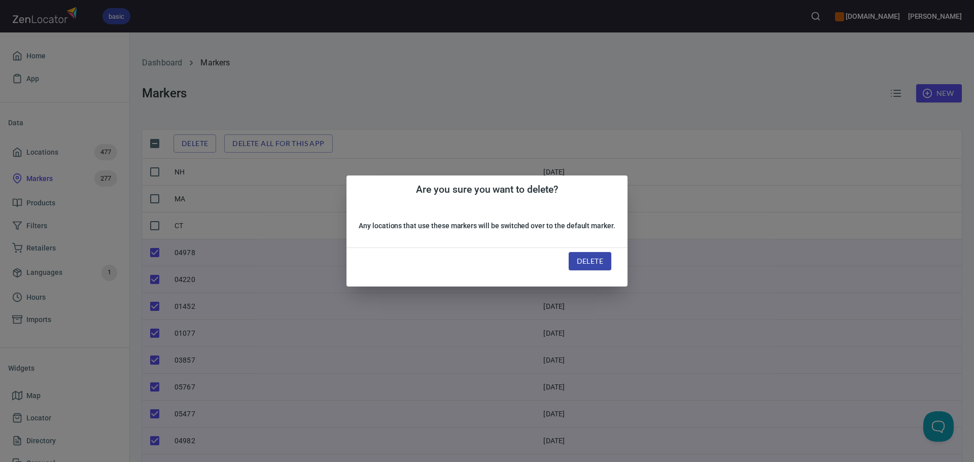
click at [582, 250] on div "Delete" at bounding box center [590, 261] width 67 height 43
click at [577, 256] on span "Delete" at bounding box center [590, 261] width 26 height 13
checkbox input "false"
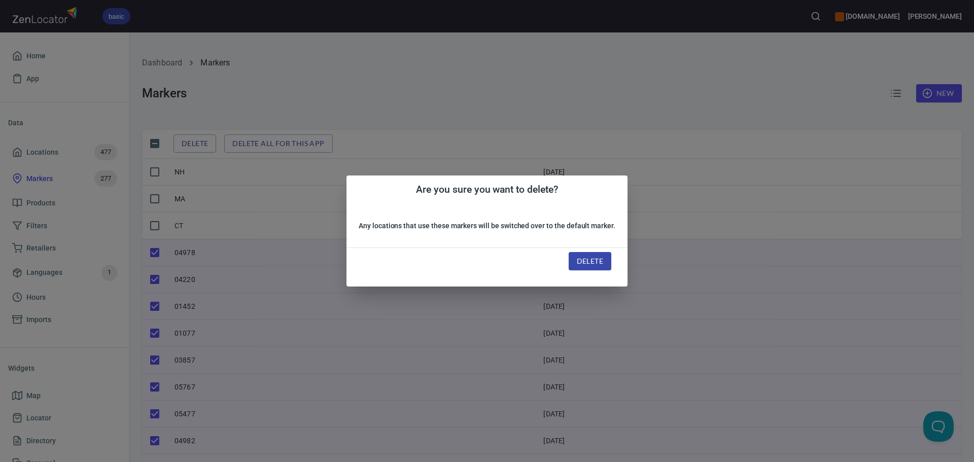
checkbox input "false"
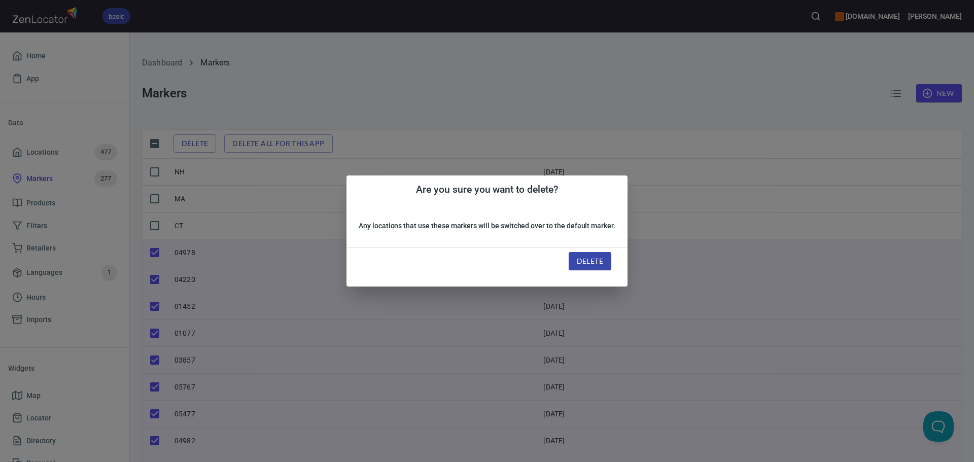
checkbox input "false"
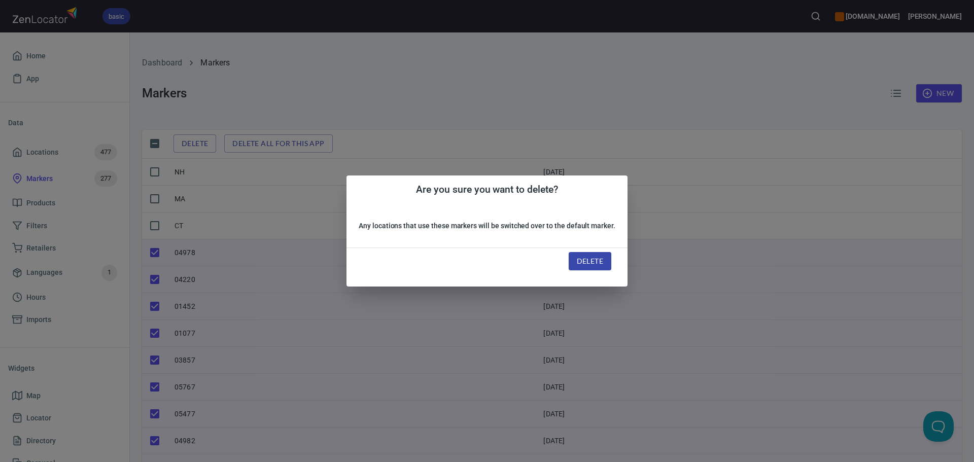
checkbox input "false"
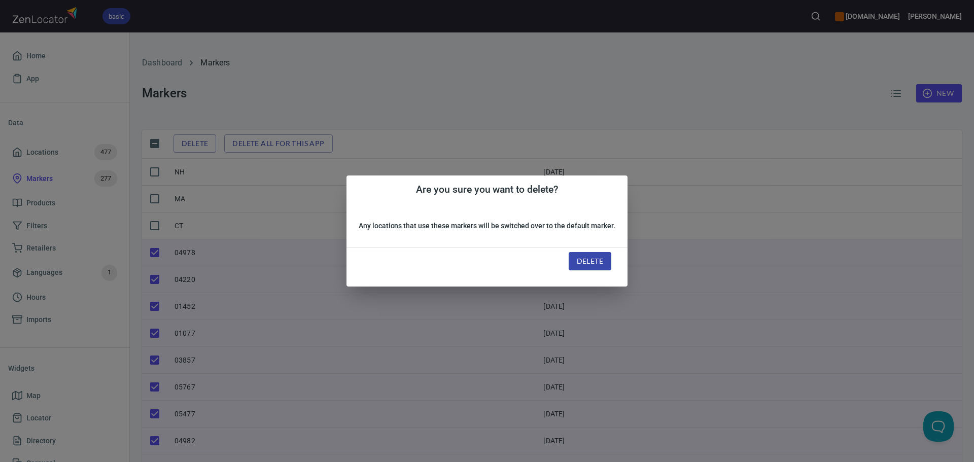
checkbox input "false"
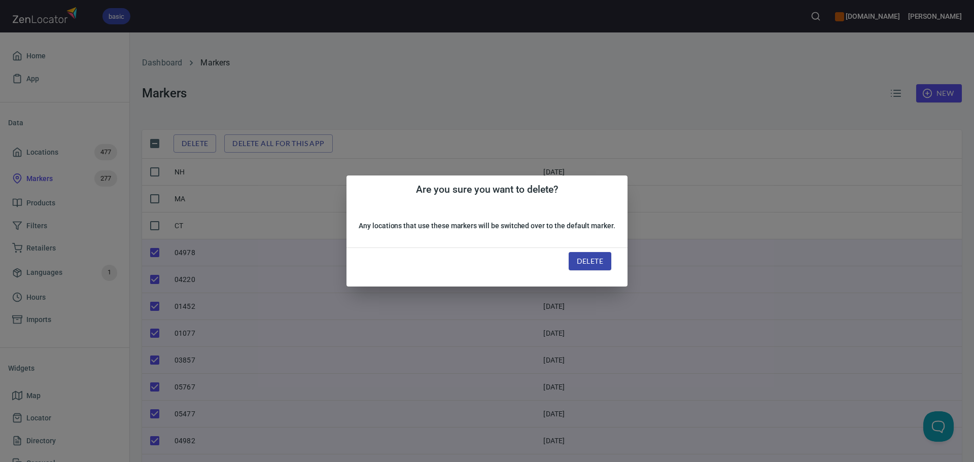
checkbox input "false"
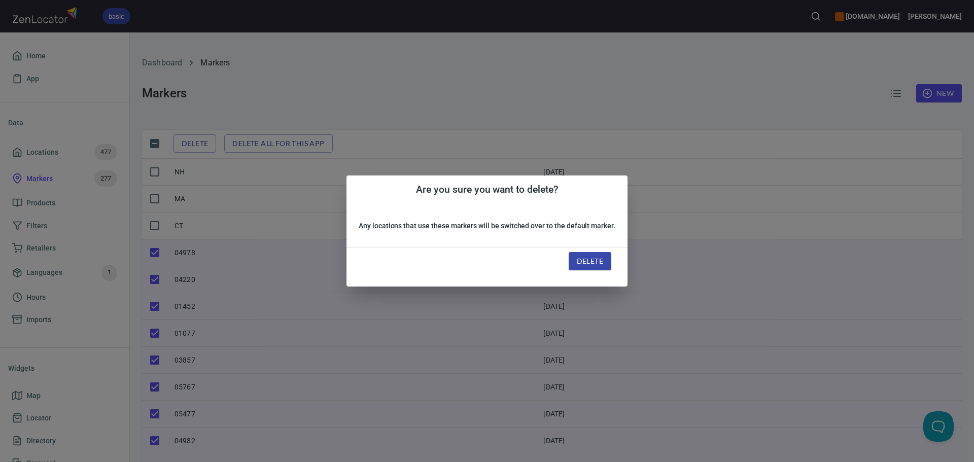
checkbox input "false"
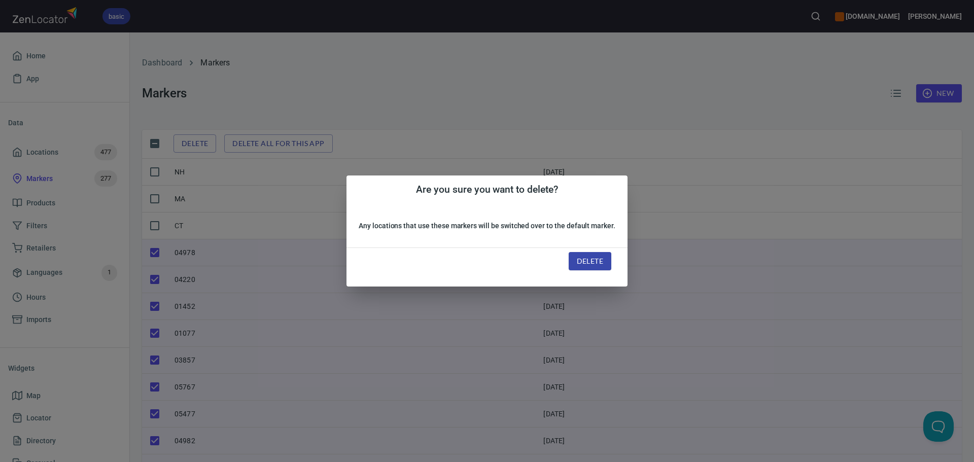
checkbox input "false"
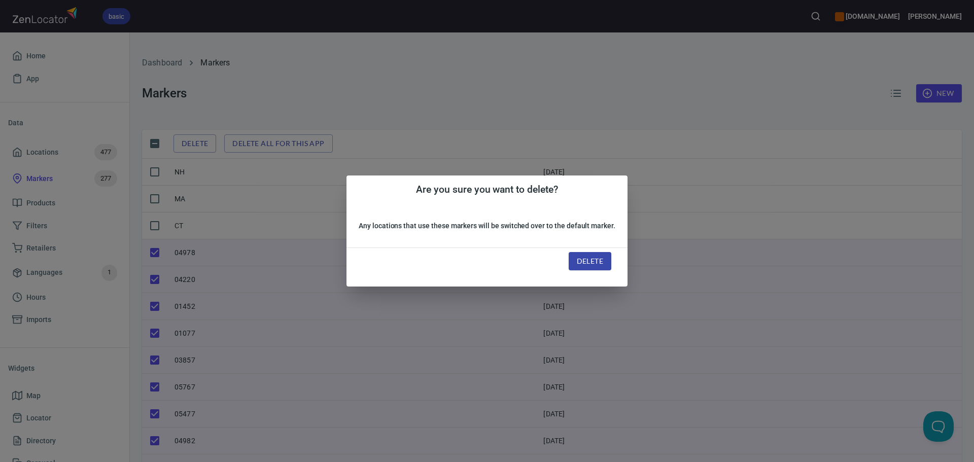
checkbox input "false"
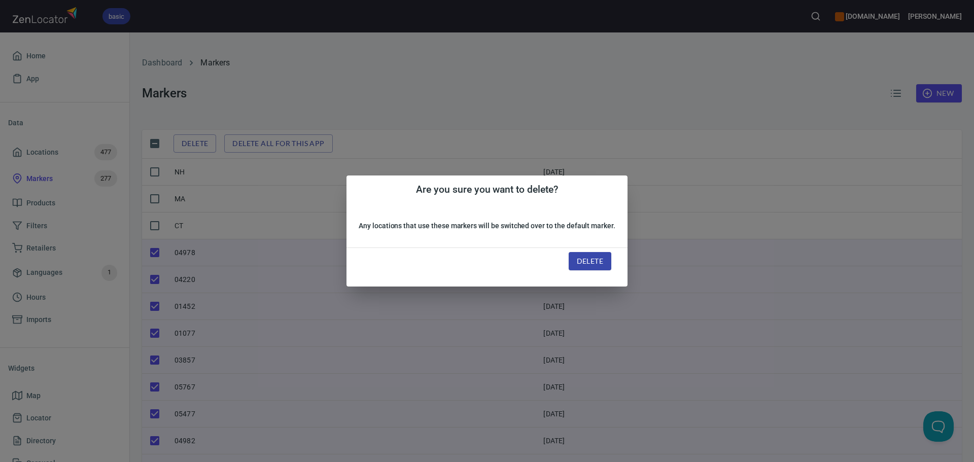
checkbox input "false"
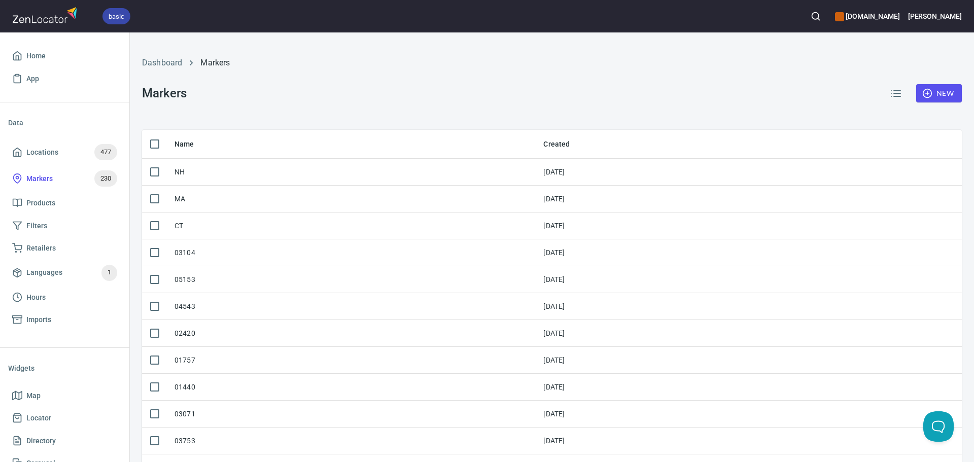
click at [154, 145] on input "checkbox" at bounding box center [154, 143] width 21 height 21
checkbox input "true"
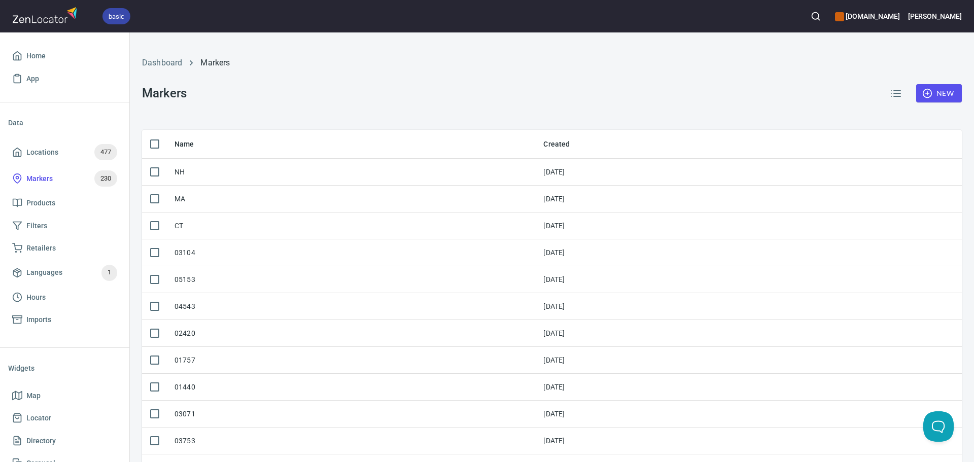
checkbox input "true"
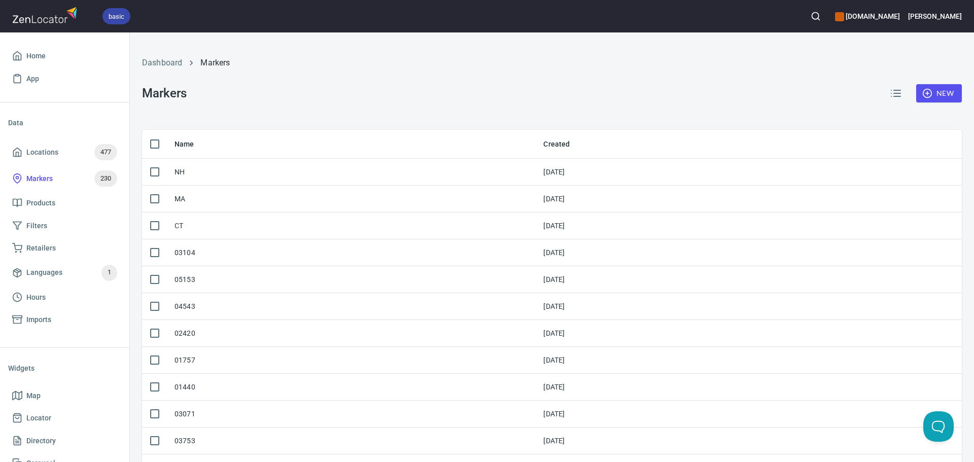
checkbox input "true"
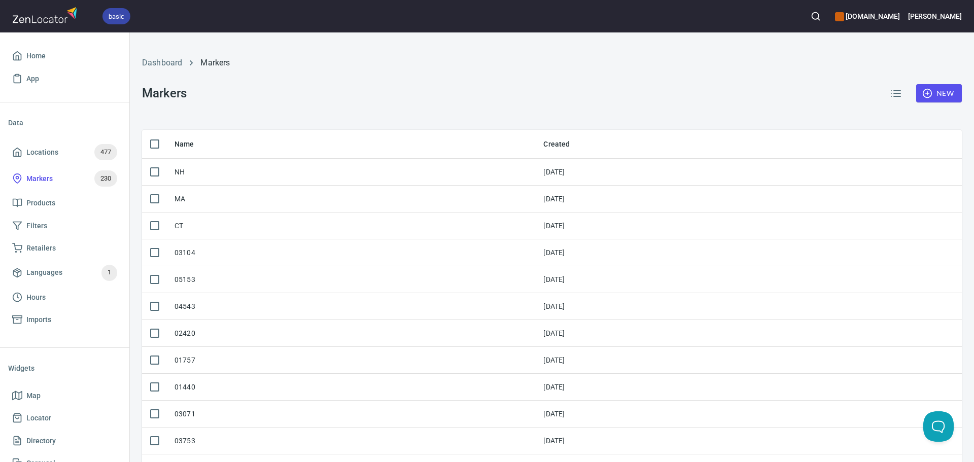
checkbox input "true"
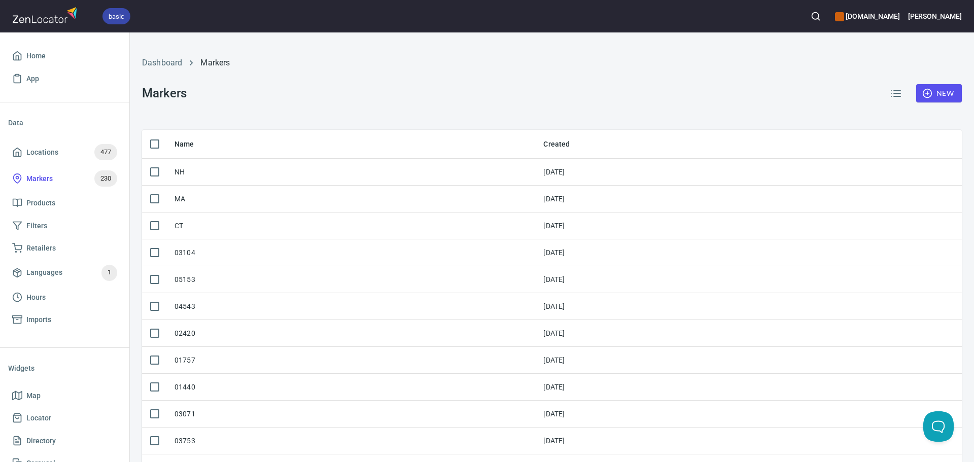
checkbox input "true"
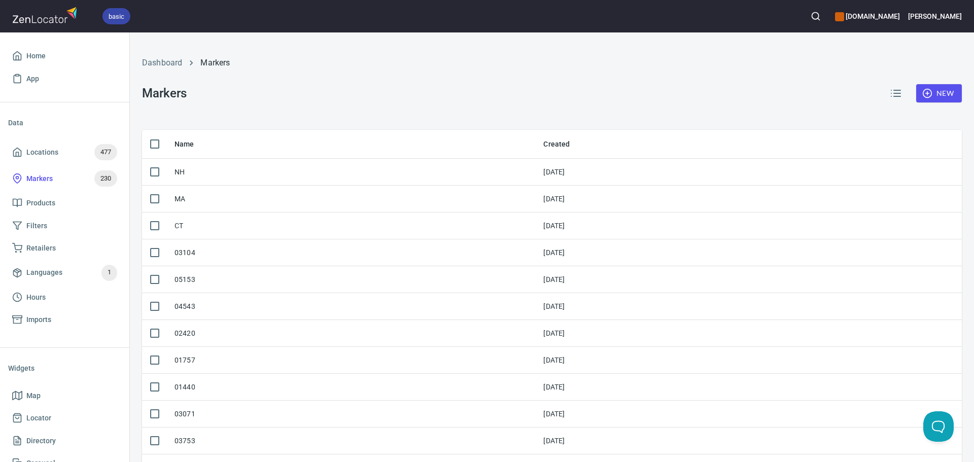
checkbox input "true"
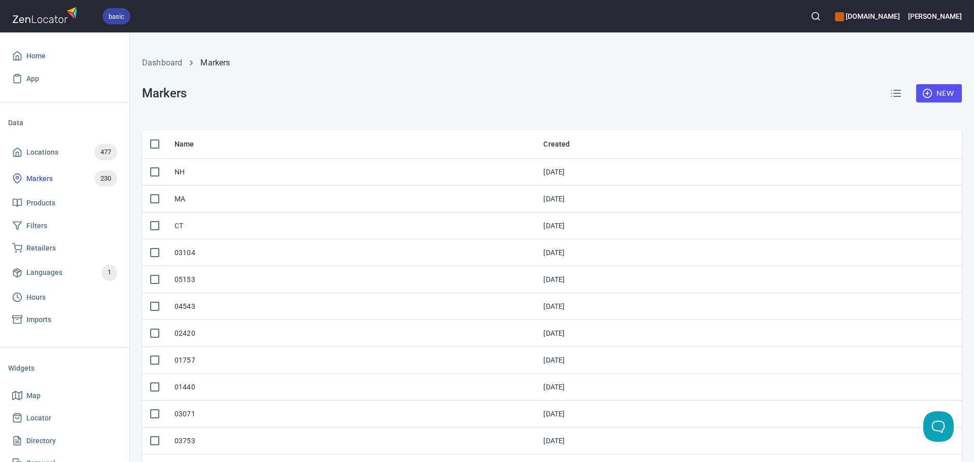
checkbox input "true"
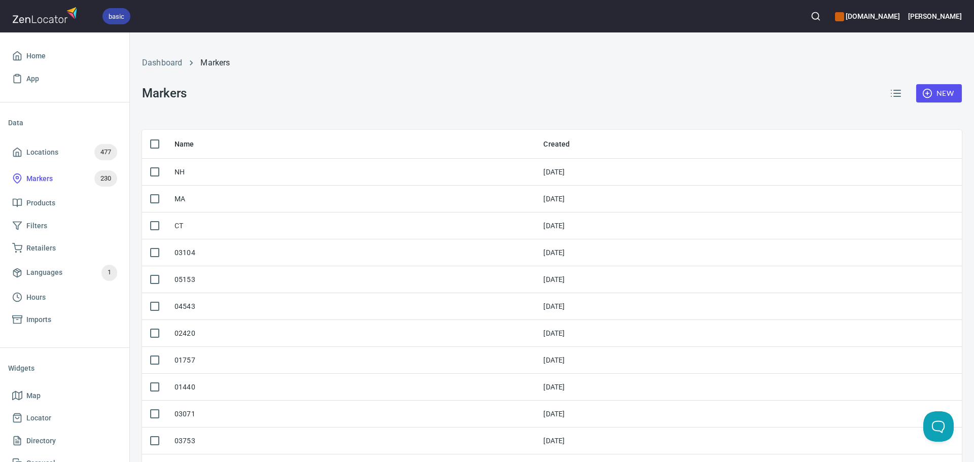
checkbox input "true"
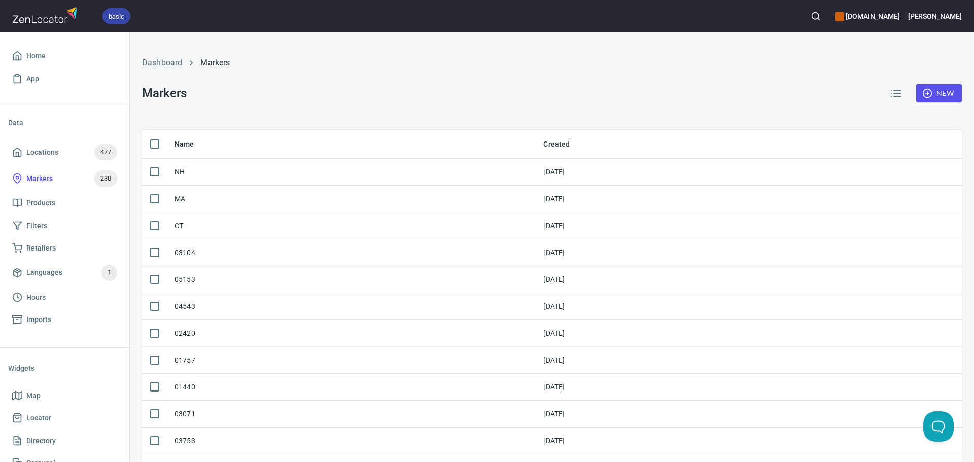
checkbox input "true"
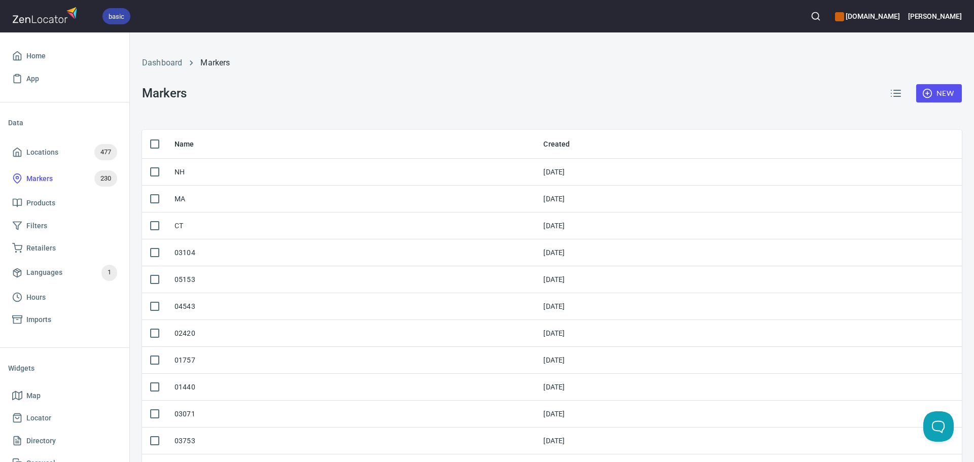
checkbox input "true"
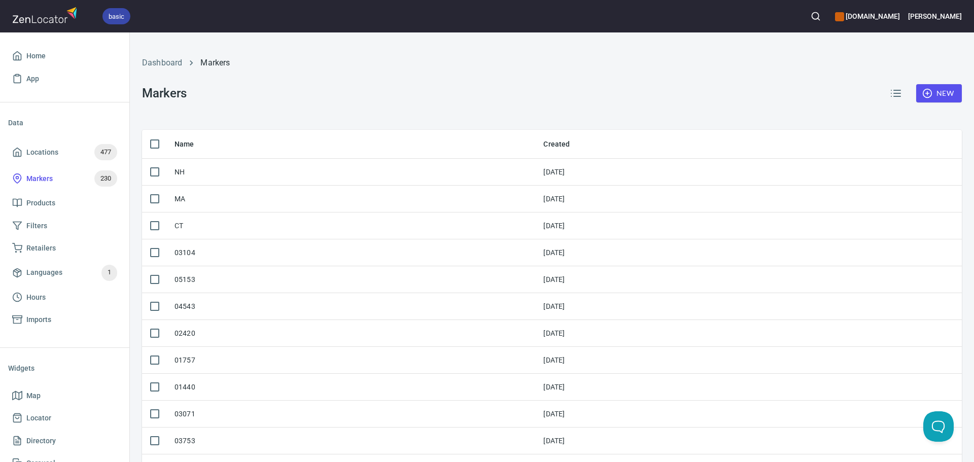
checkbox input "true"
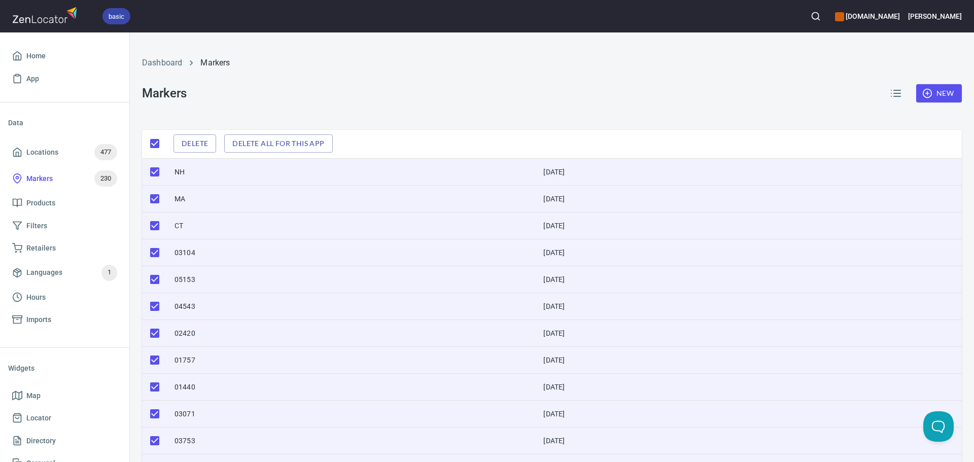
click at [156, 169] on input "checkbox" at bounding box center [154, 171] width 21 height 21
checkbox input "false"
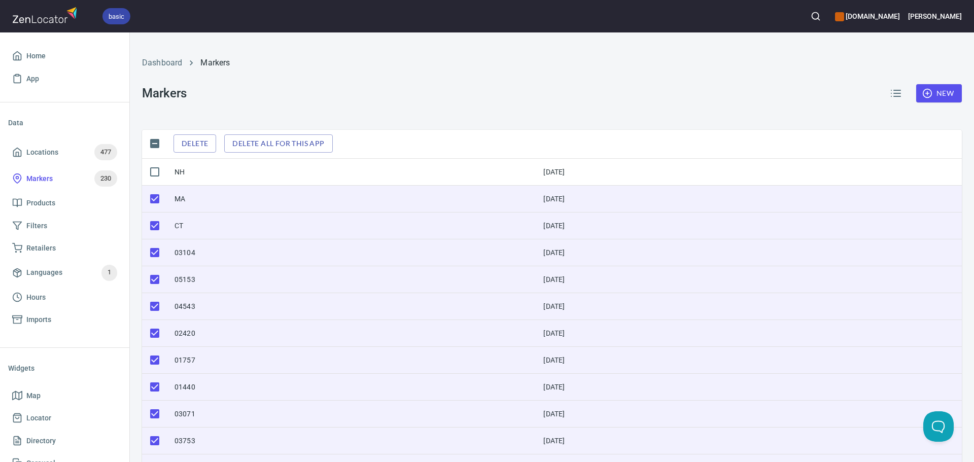
click at [155, 196] on input "checkbox" at bounding box center [154, 198] width 21 height 21
checkbox input "false"
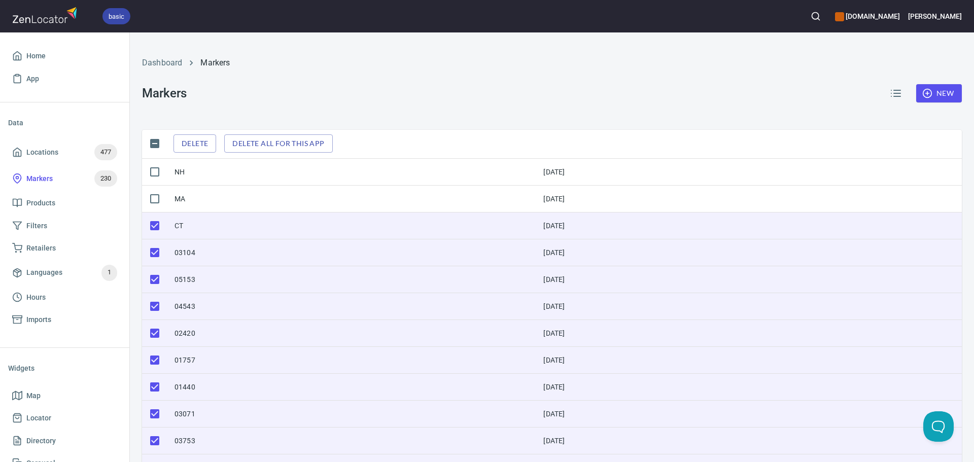
click at [160, 226] on input "checkbox" at bounding box center [154, 225] width 21 height 21
checkbox input "false"
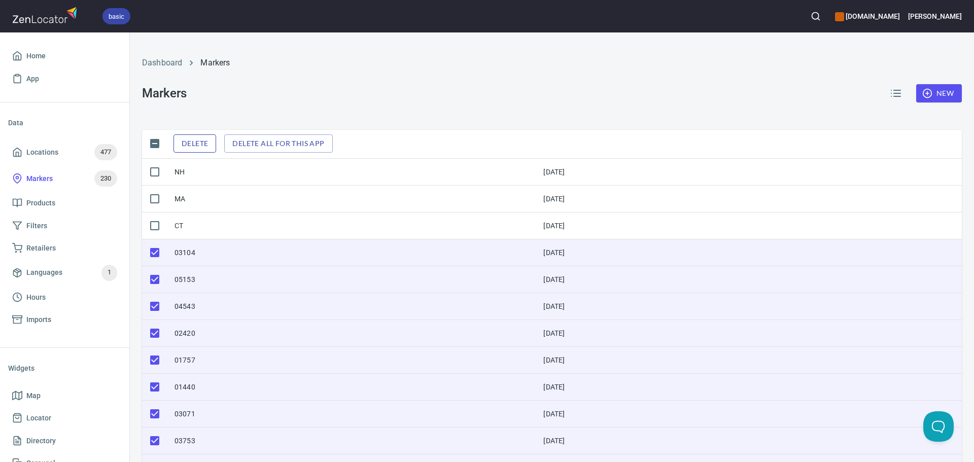
click at [207, 144] on span "Delete" at bounding box center [195, 143] width 26 height 13
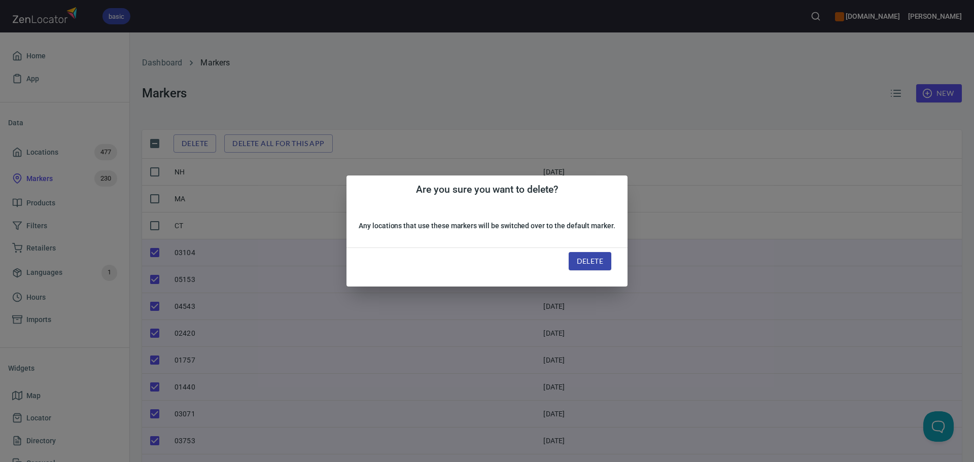
click at [592, 257] on span "Delete" at bounding box center [590, 261] width 26 height 13
checkbox input "false"
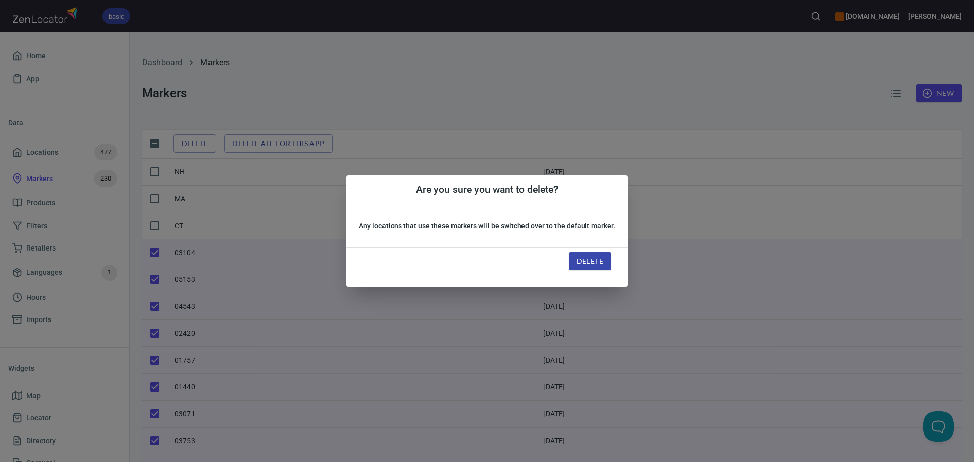
checkbox input "false"
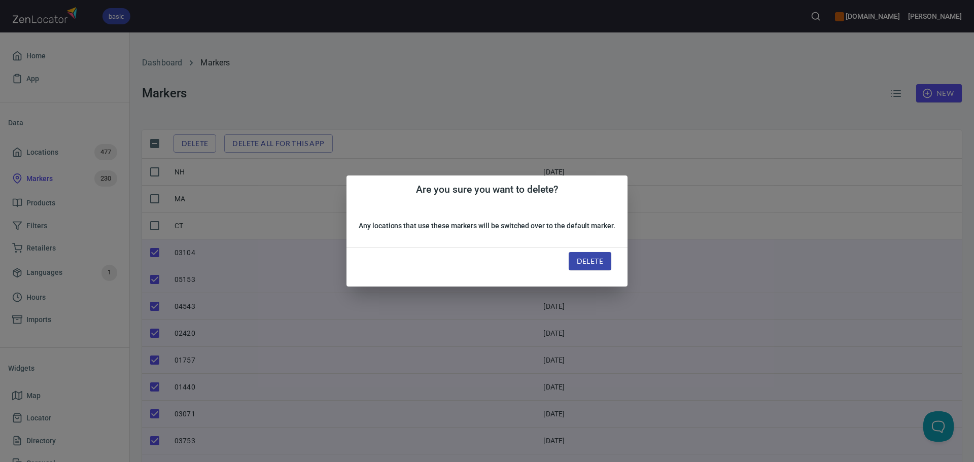
checkbox input "false"
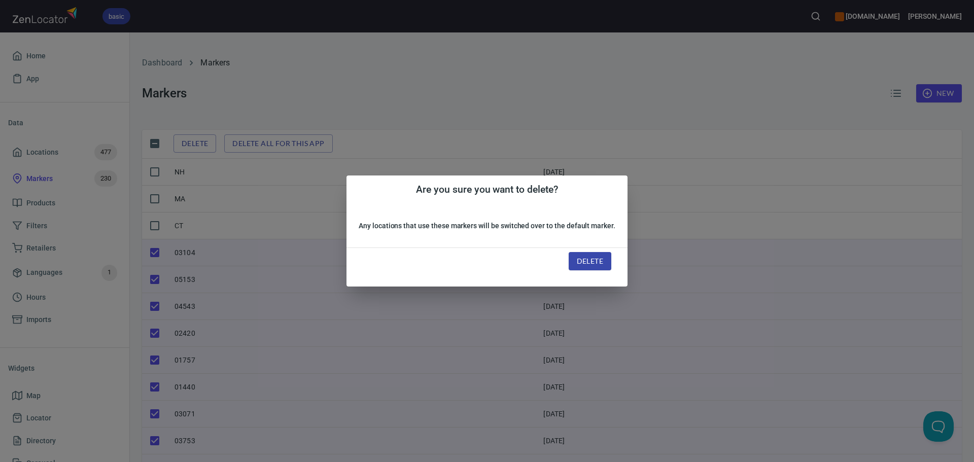
checkbox input "false"
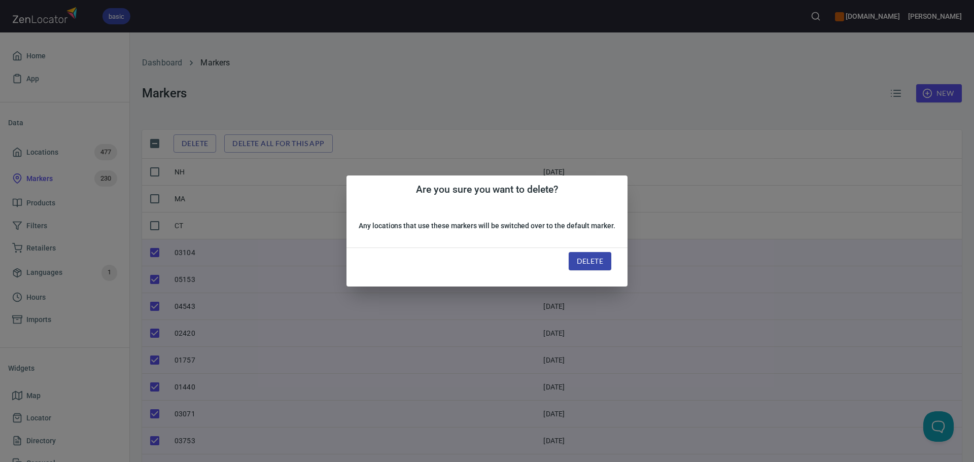
checkbox input "false"
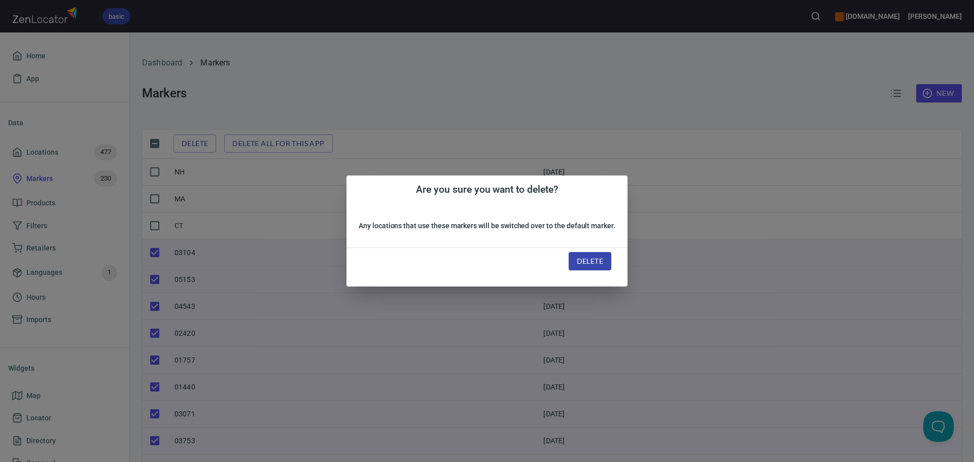
checkbox input "false"
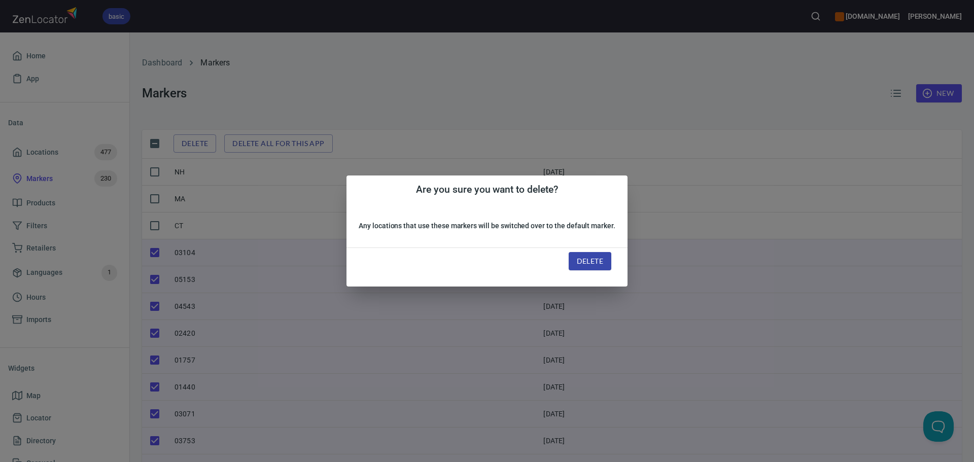
checkbox input "false"
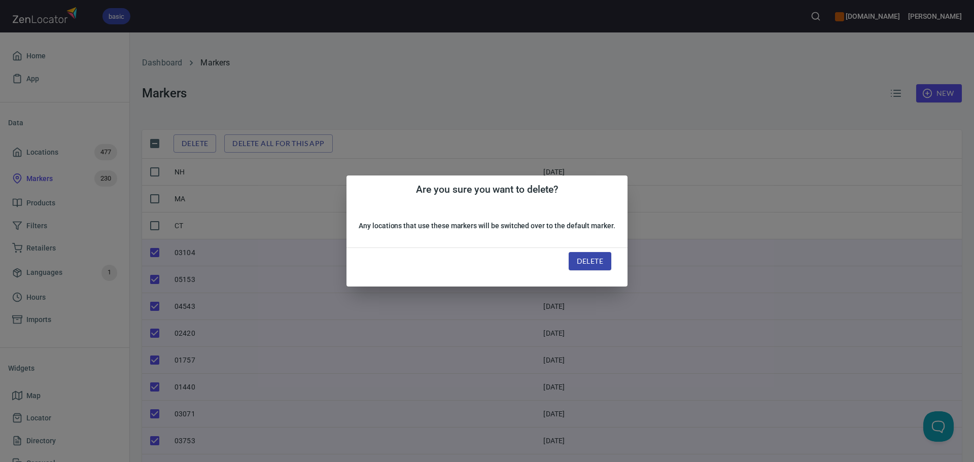
checkbox input "false"
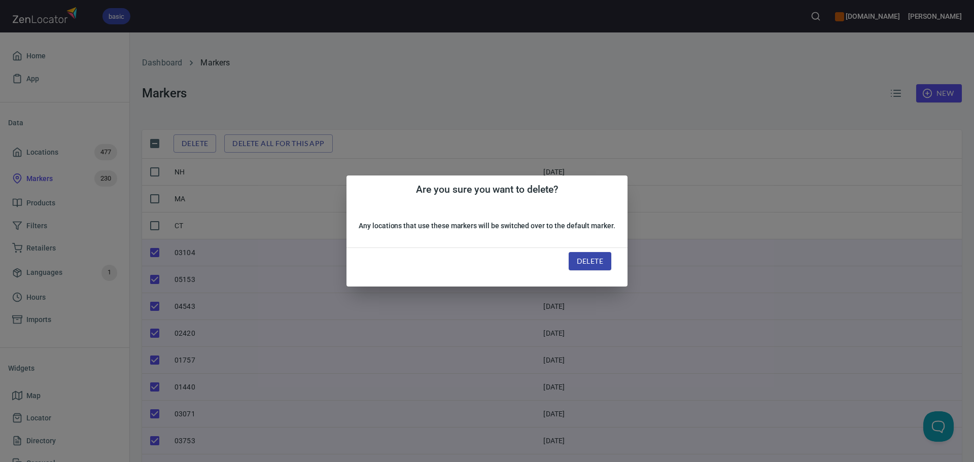
checkbox input "false"
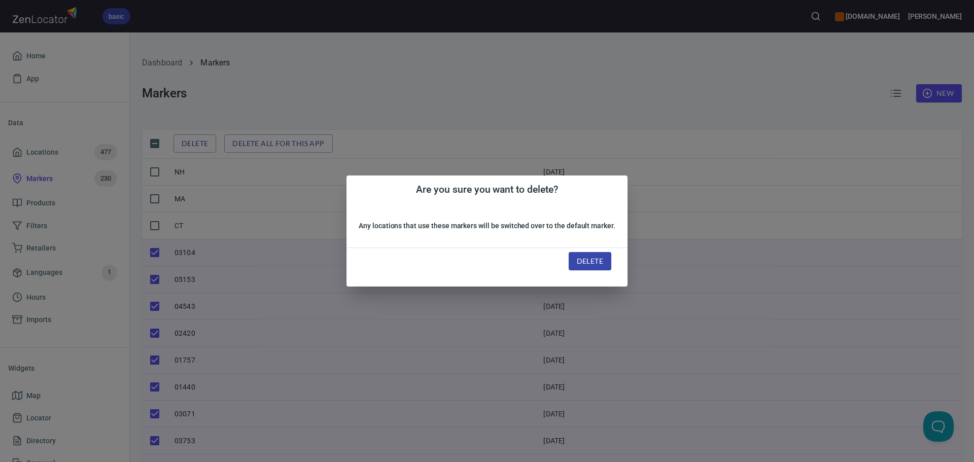
checkbox input "false"
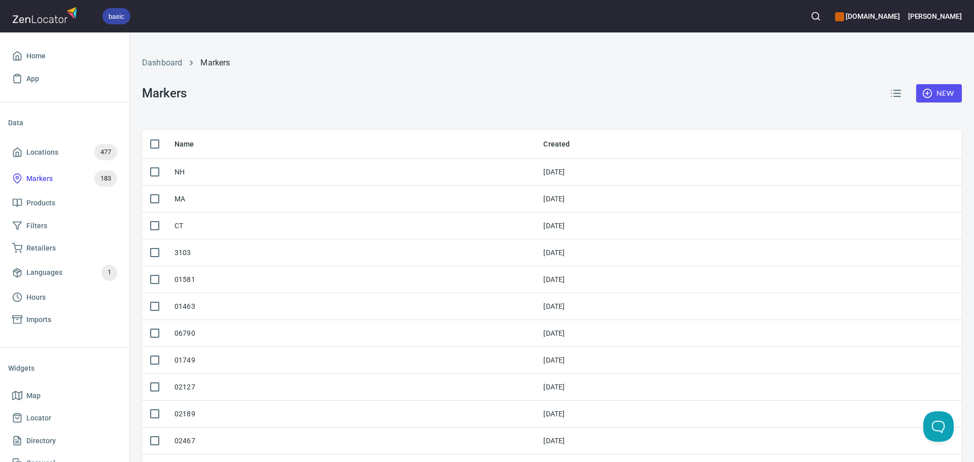
click at [154, 143] on input "checkbox" at bounding box center [154, 143] width 21 height 21
checkbox input "true"
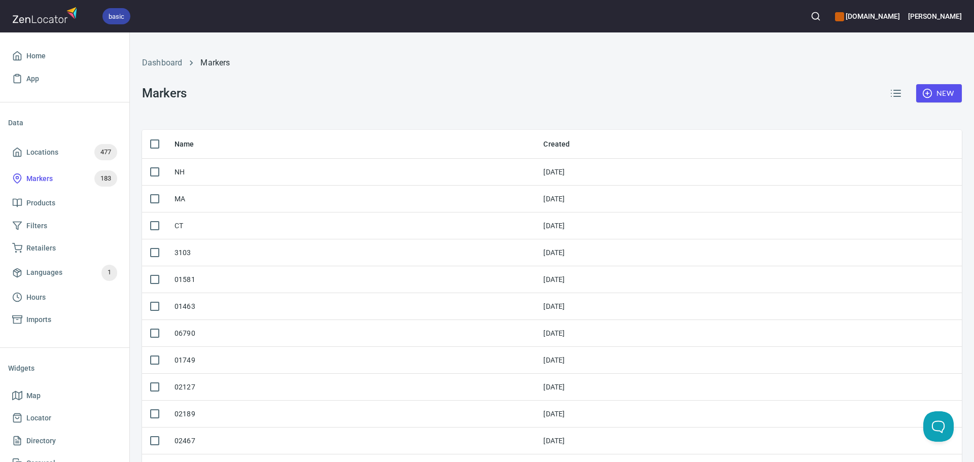
checkbox input "true"
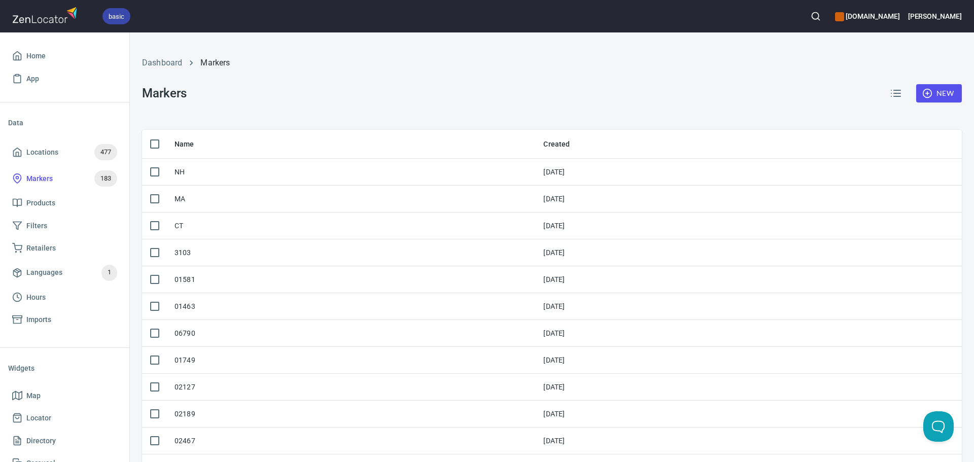
checkbox input "true"
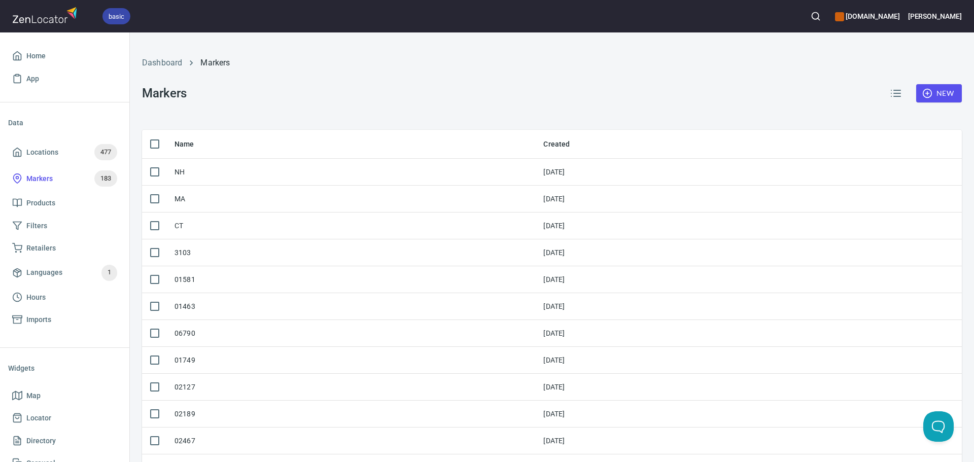
checkbox input "true"
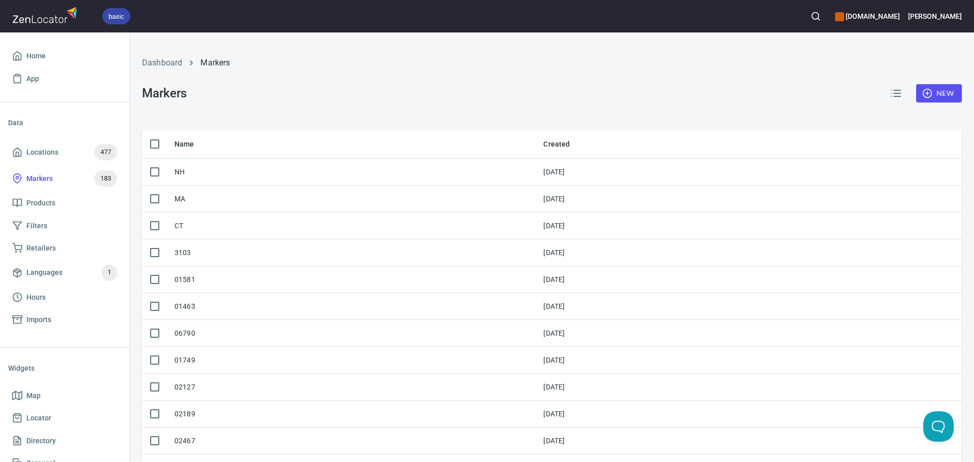
checkbox input "true"
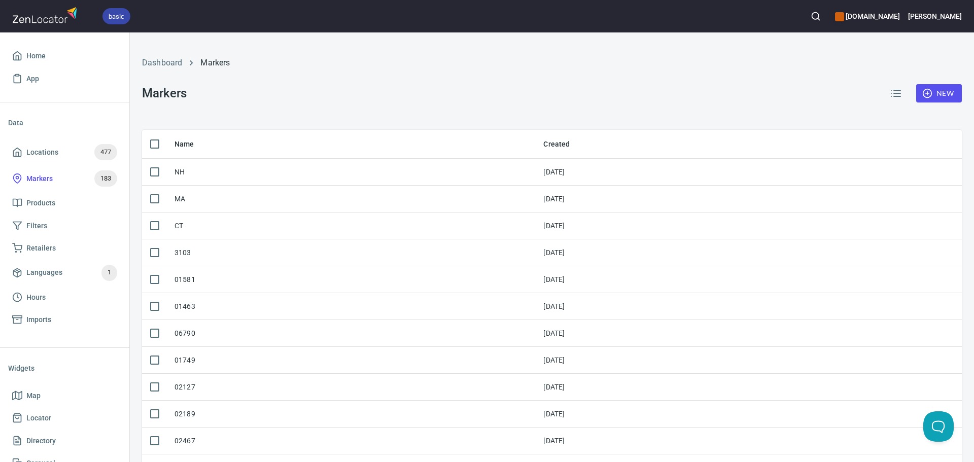
checkbox input "true"
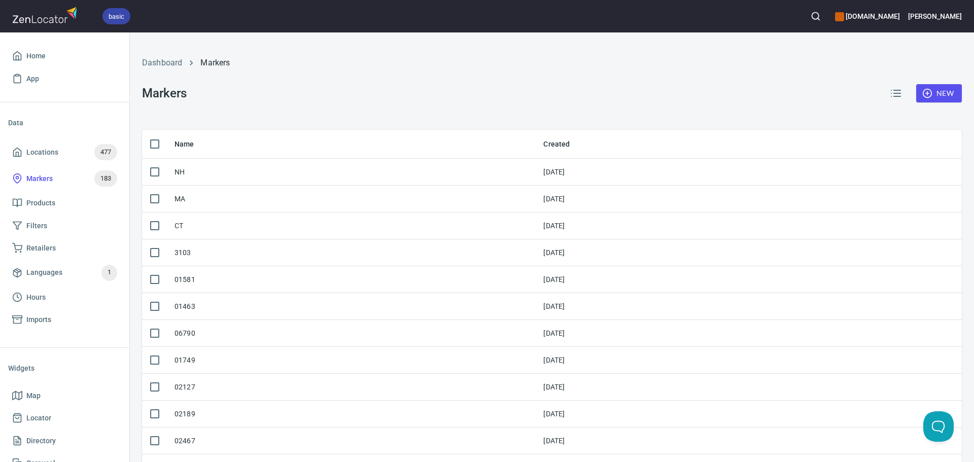
checkbox input "true"
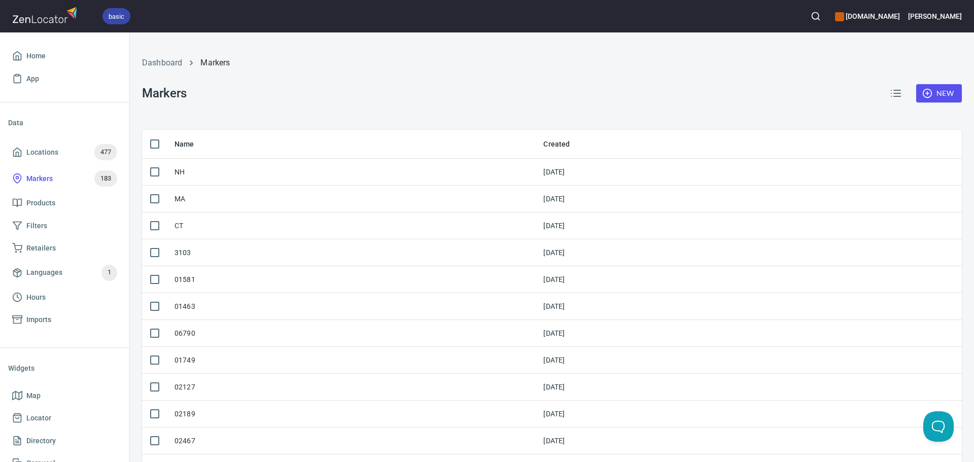
checkbox input "true"
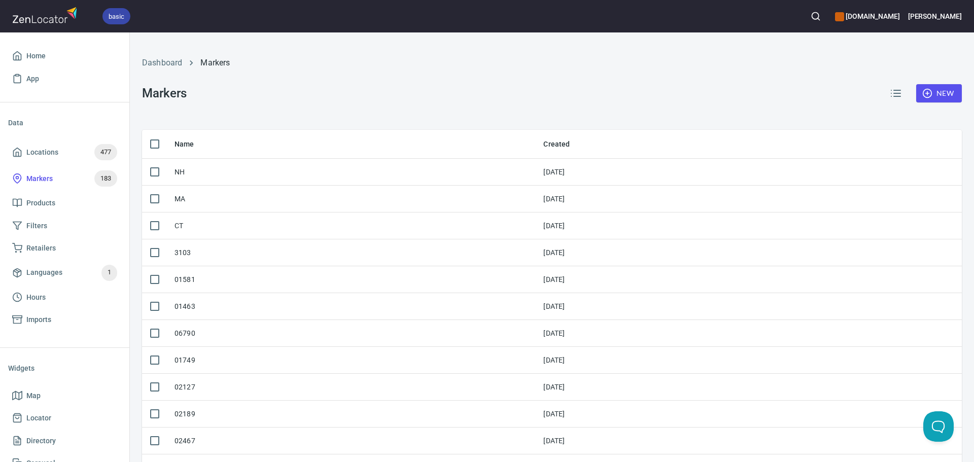
checkbox input "true"
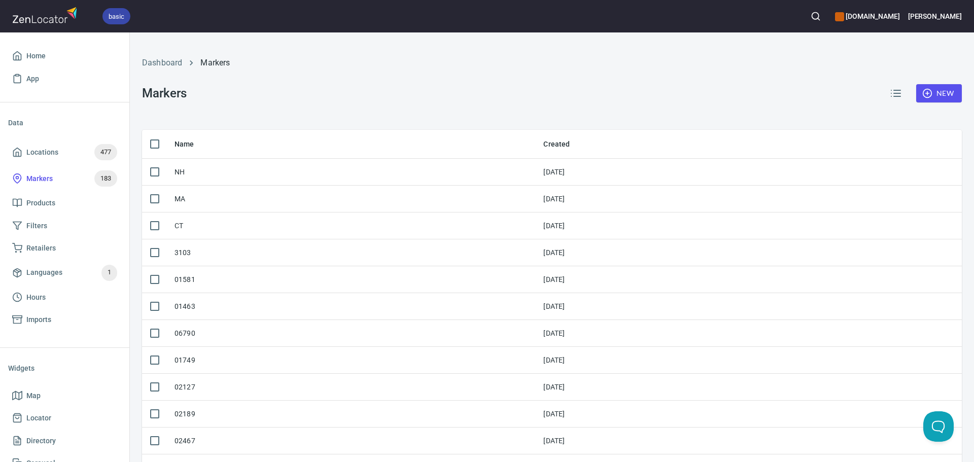
checkbox input "true"
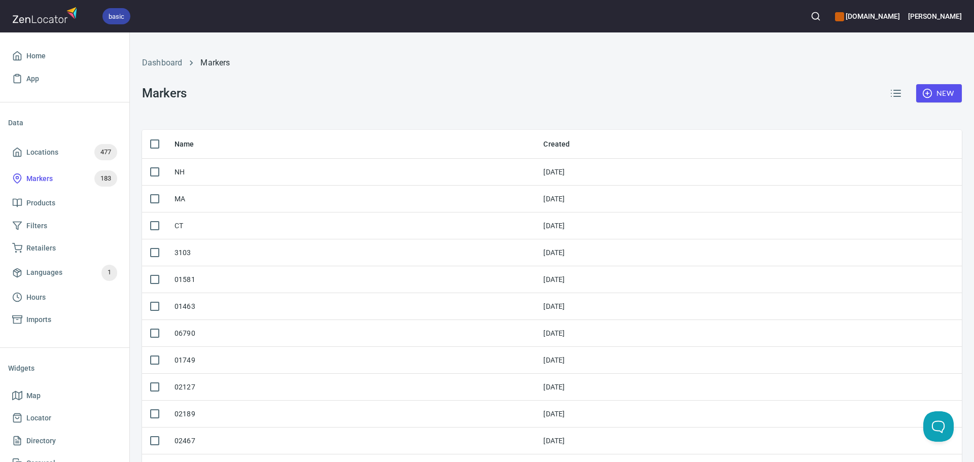
checkbox input "true"
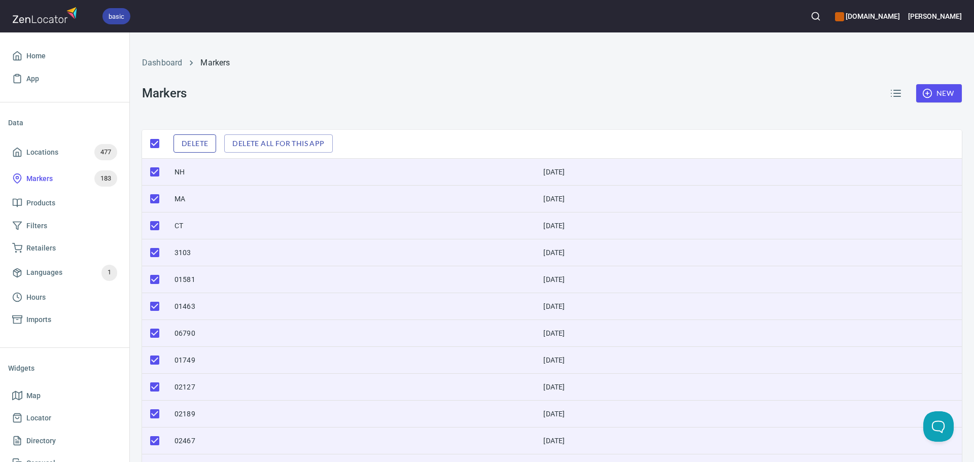
click at [208, 142] on span "Delete" at bounding box center [195, 143] width 26 height 13
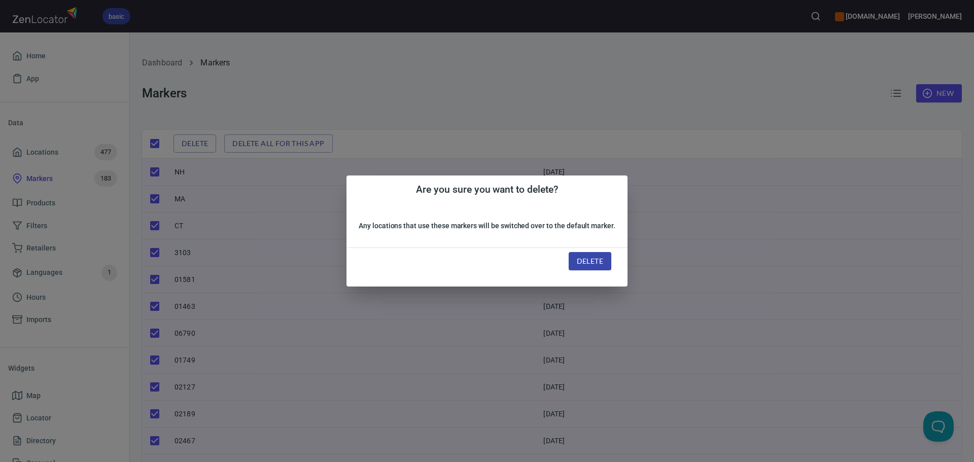
click at [352, 280] on div "Delete" at bounding box center [487, 267] width 281 height 39
click at [275, 280] on div "Are you sure you want to delete? Any locations that use these markers will be s…" at bounding box center [487, 231] width 974 height 462
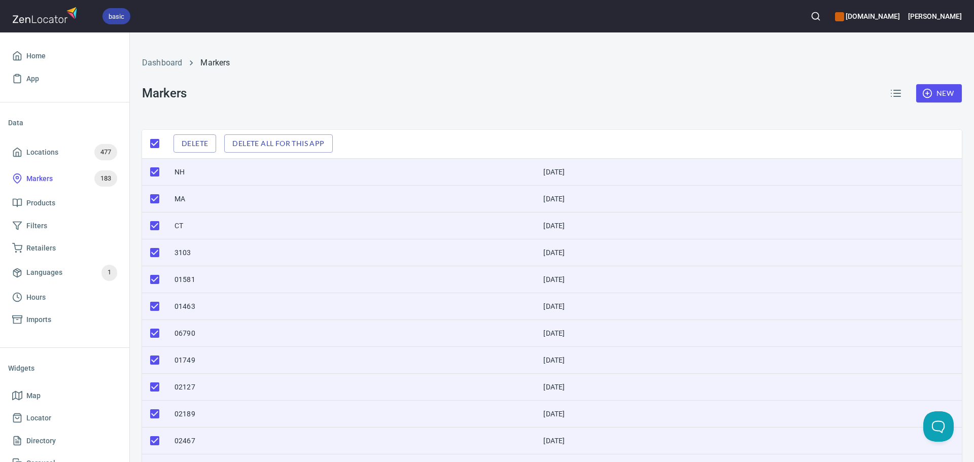
click at [155, 222] on input "checkbox" at bounding box center [154, 225] width 21 height 21
checkbox input "false"
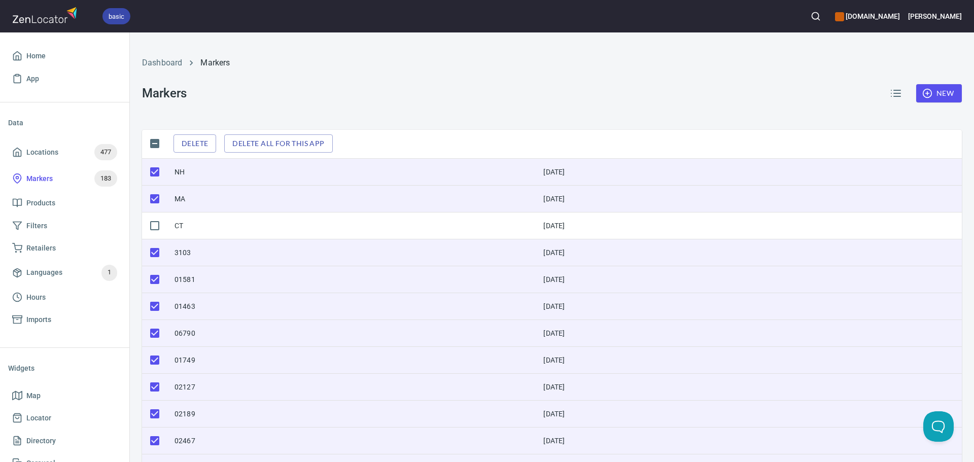
click at [156, 197] on input "checkbox" at bounding box center [154, 198] width 21 height 21
checkbox input "false"
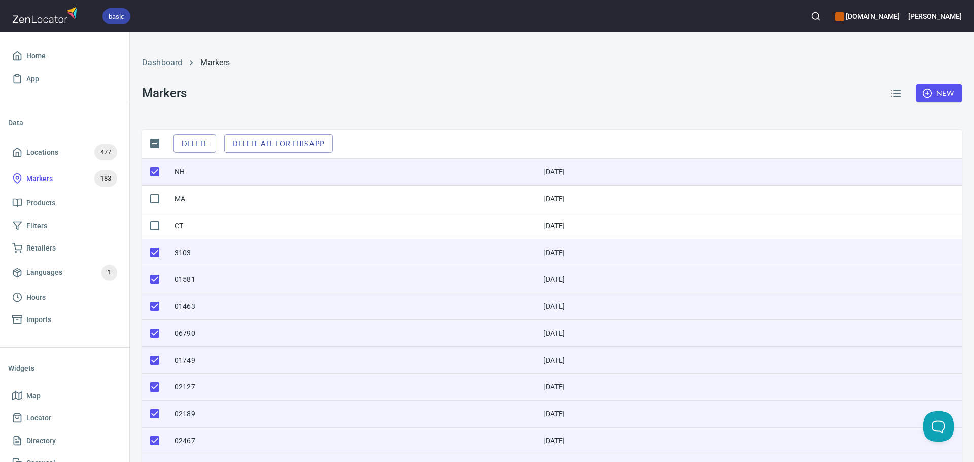
click at [156, 177] on input "checkbox" at bounding box center [154, 171] width 21 height 21
checkbox input "false"
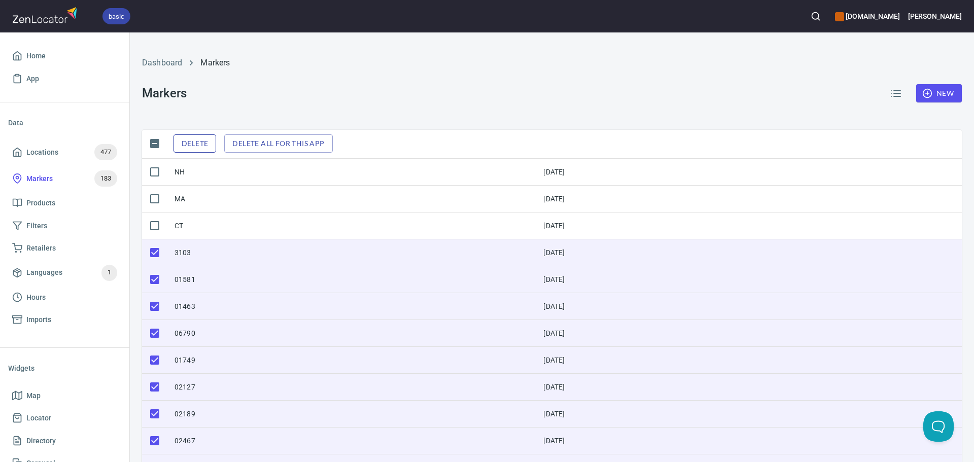
click at [186, 144] on span "Delete" at bounding box center [195, 143] width 26 height 13
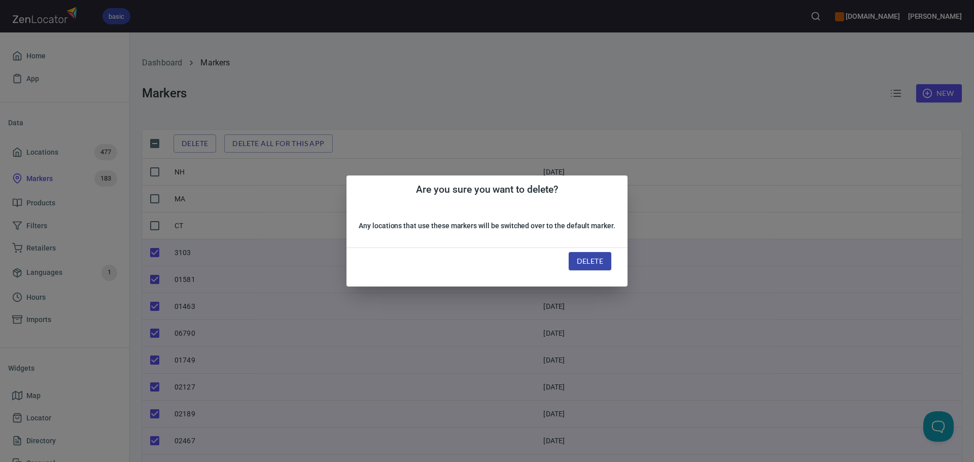
click at [605, 262] on button "Delete" at bounding box center [590, 261] width 43 height 19
checkbox input "false"
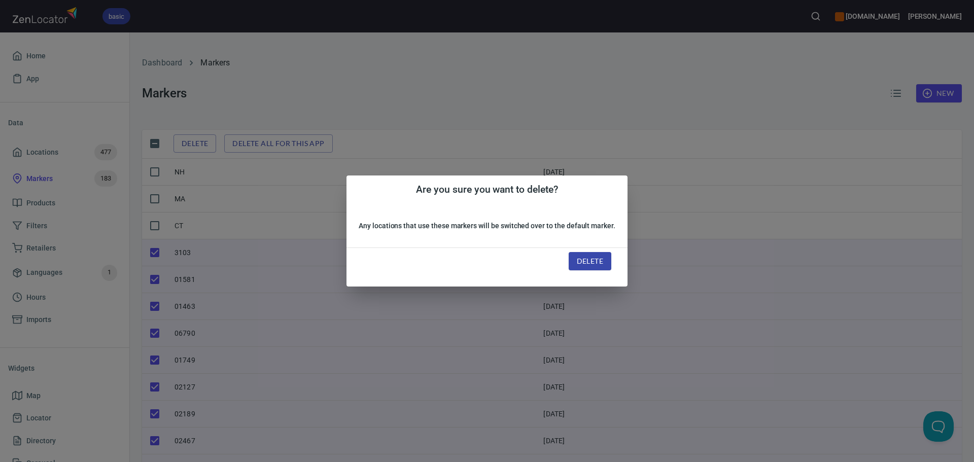
checkbox input "false"
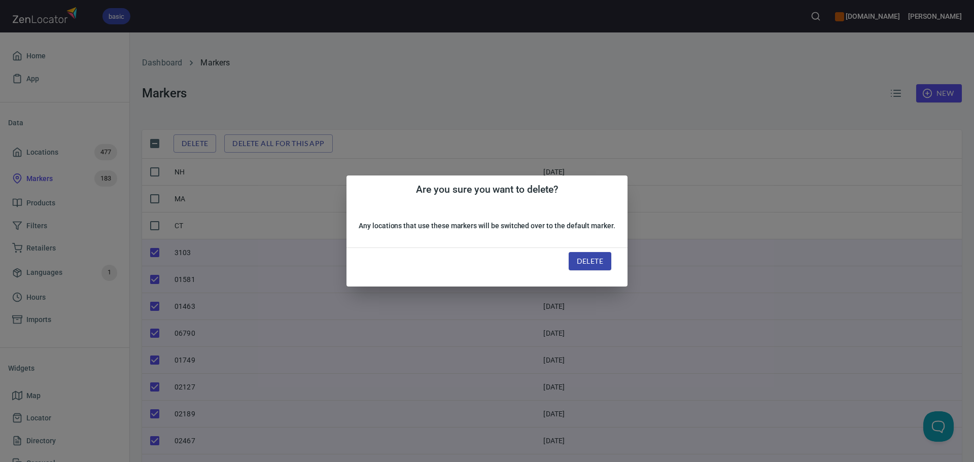
checkbox input "false"
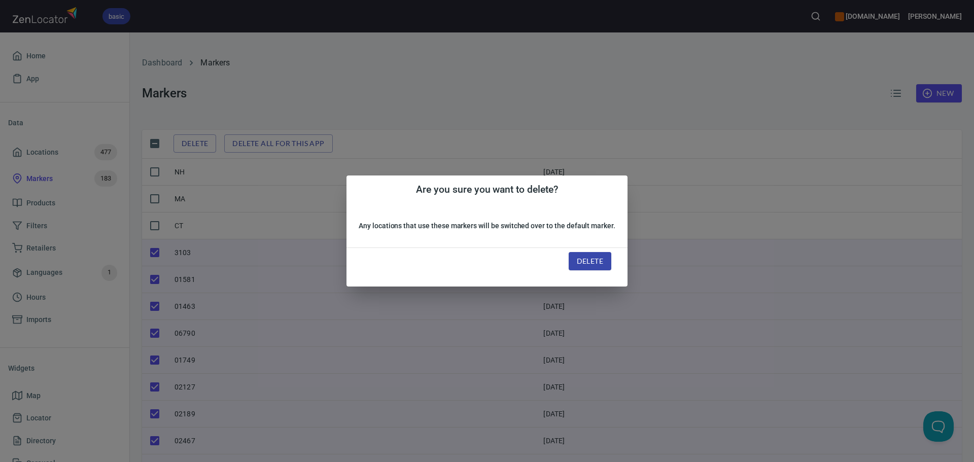
checkbox input "false"
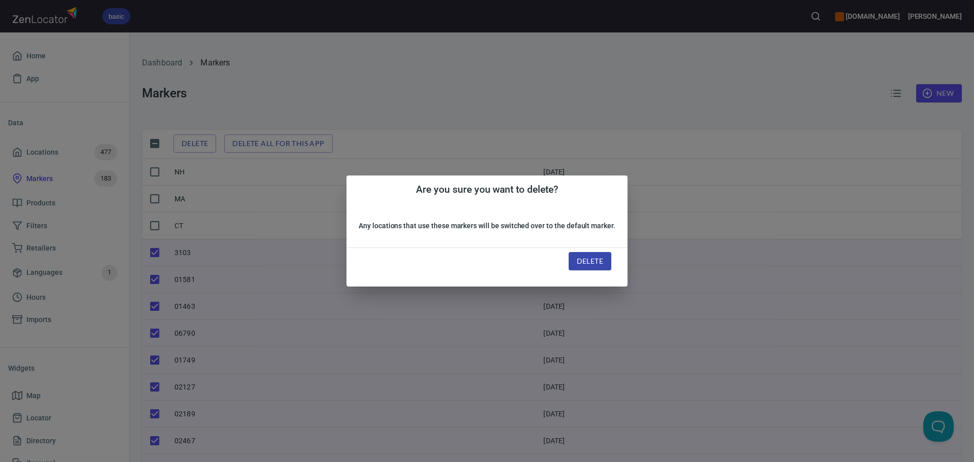
checkbox input "false"
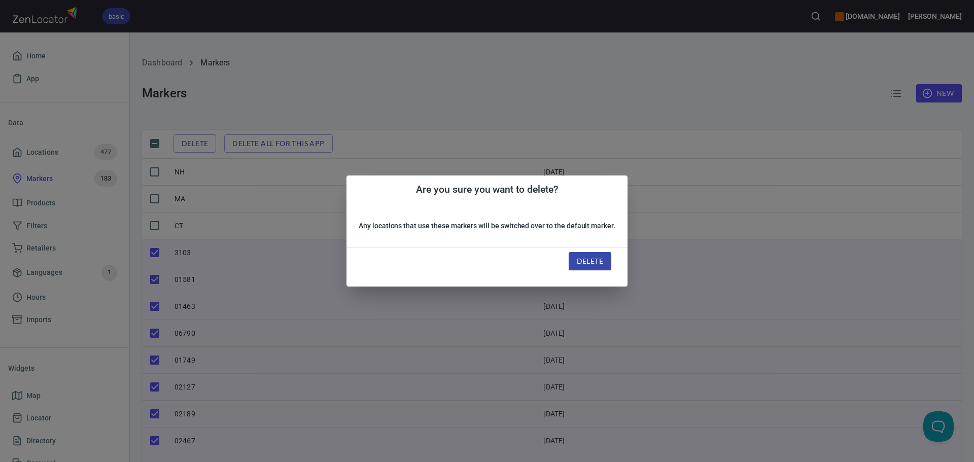
checkbox input "false"
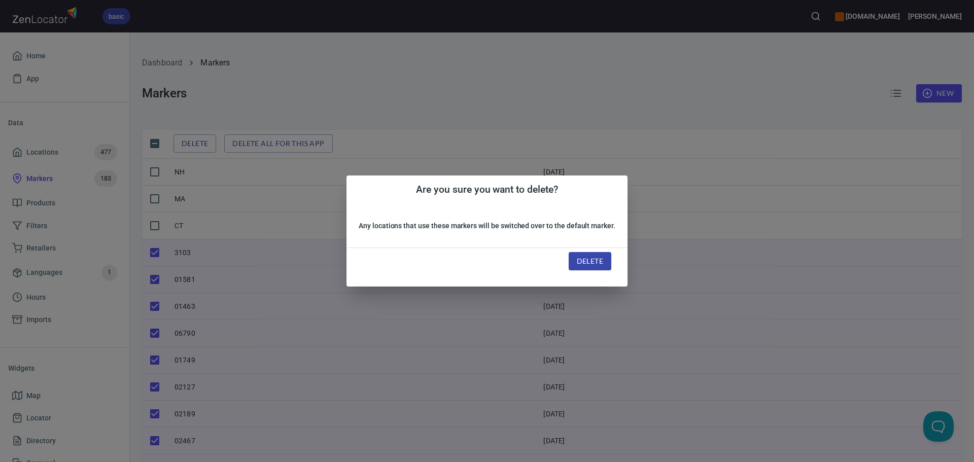
checkbox input "false"
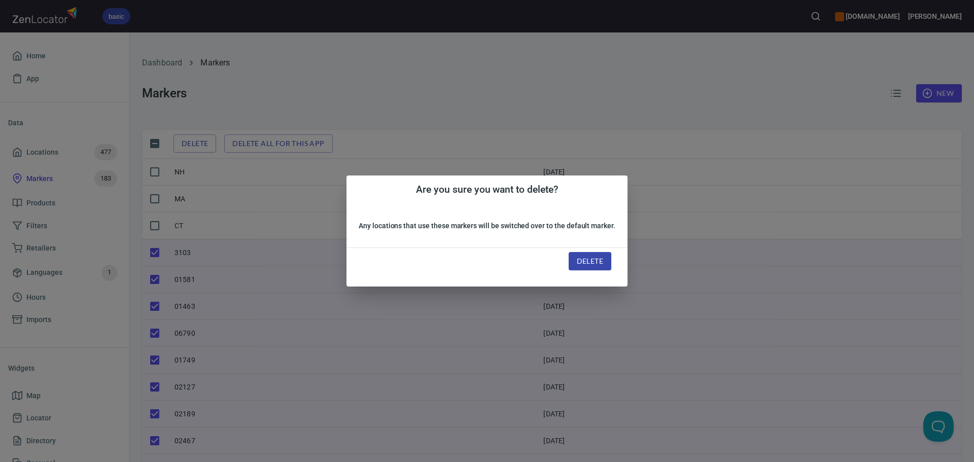
checkbox input "false"
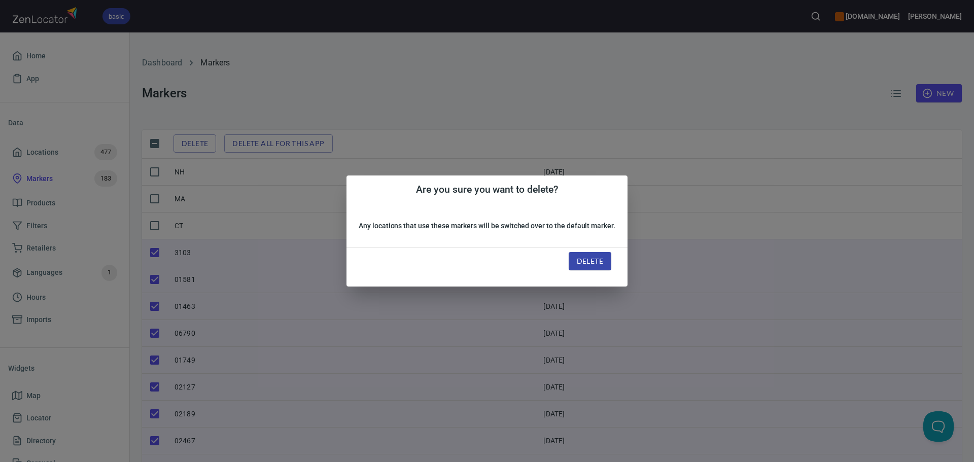
checkbox input "false"
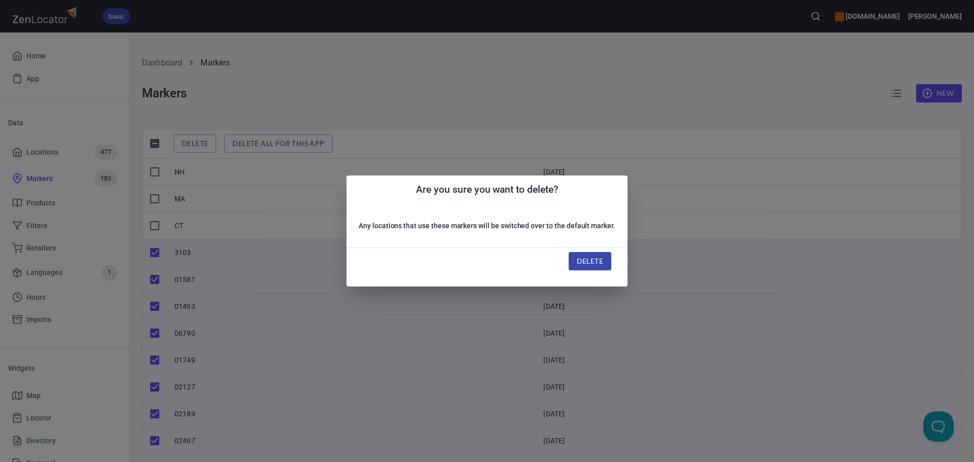
checkbox input "false"
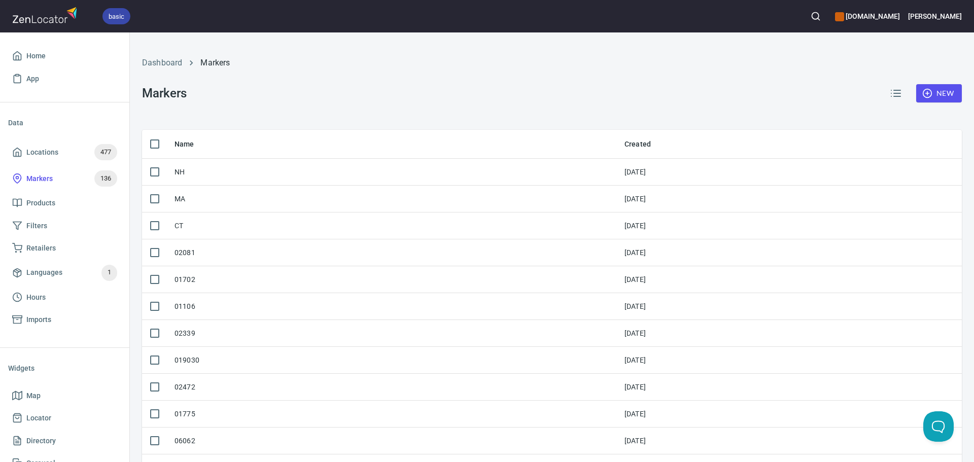
click at [155, 147] on input "checkbox" at bounding box center [154, 143] width 21 height 21
checkbox input "true"
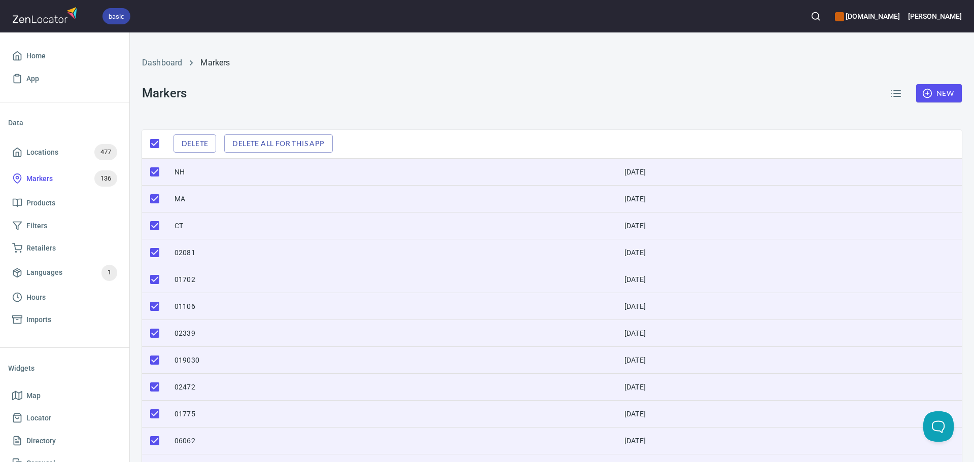
checkbox input "true"
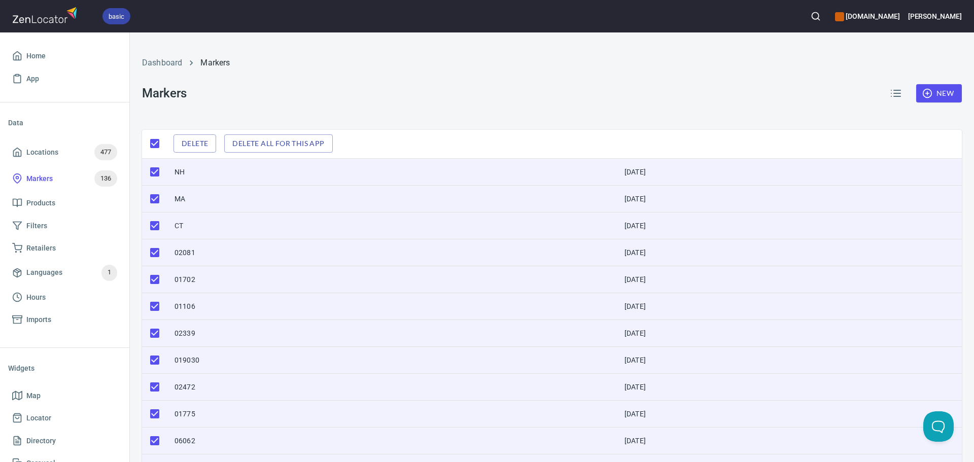
checkbox input "true"
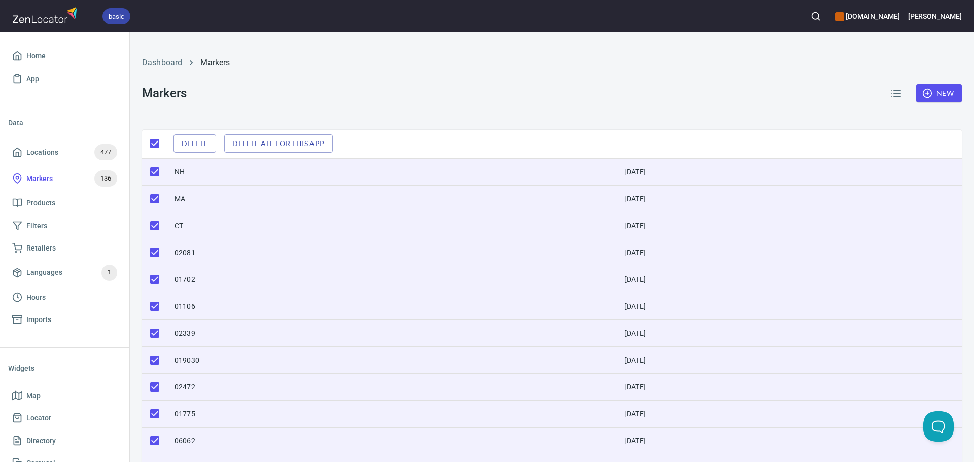
checkbox input "true"
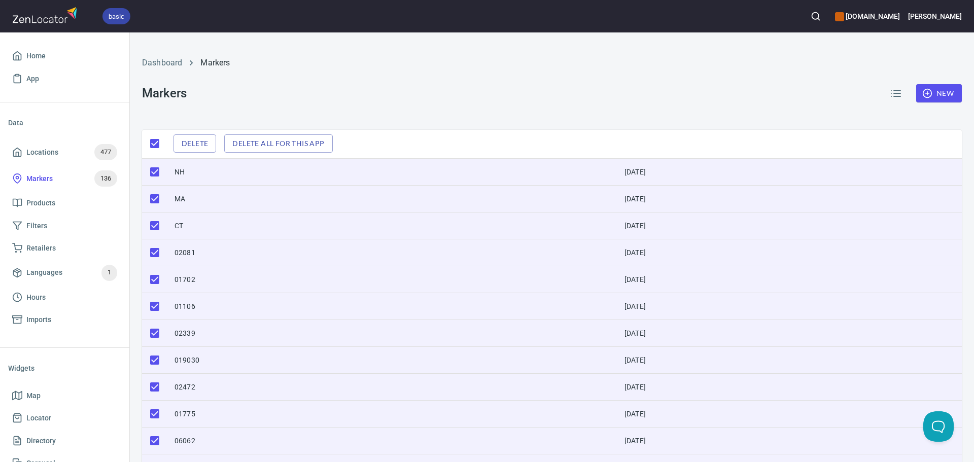
checkbox input "true"
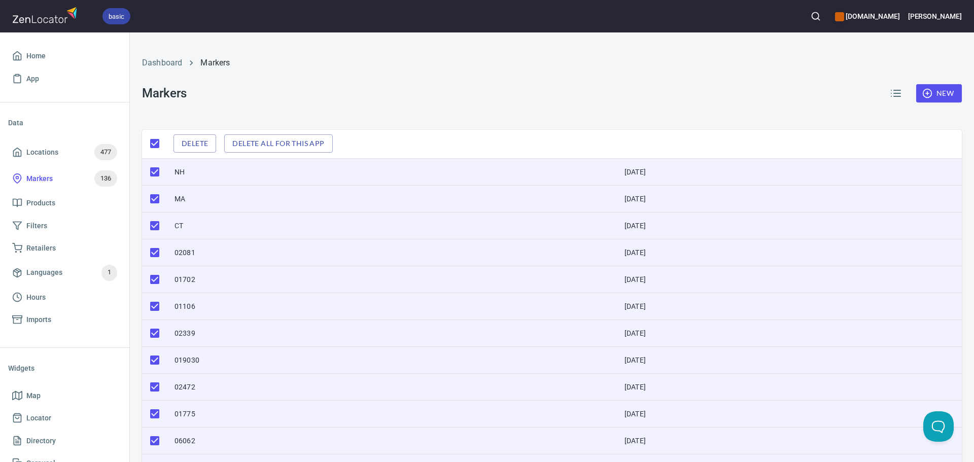
checkbox input "true"
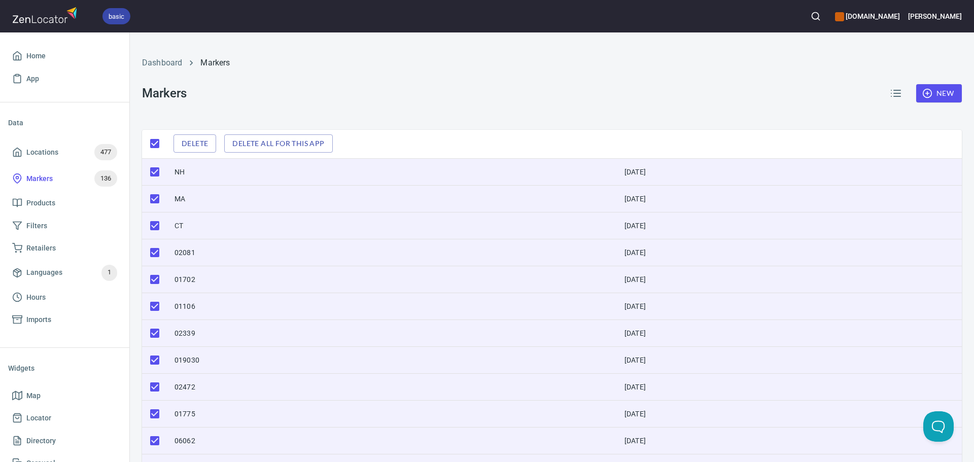
checkbox input "true"
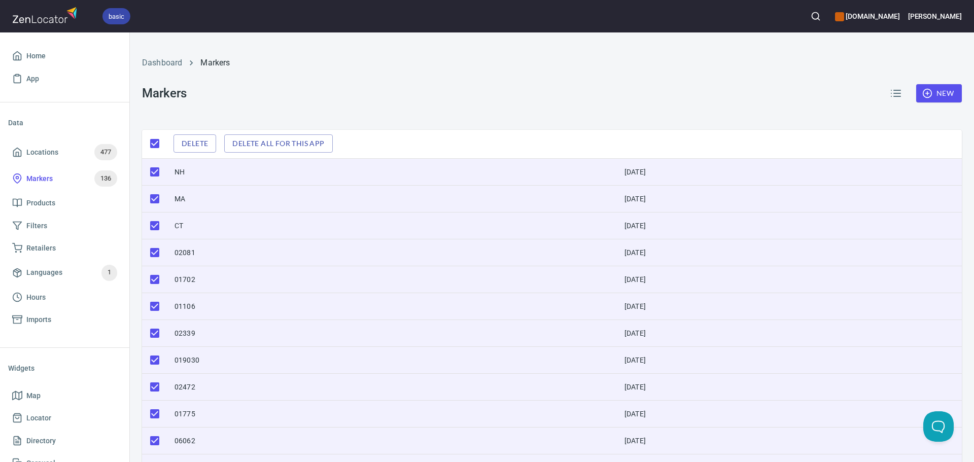
checkbox input "true"
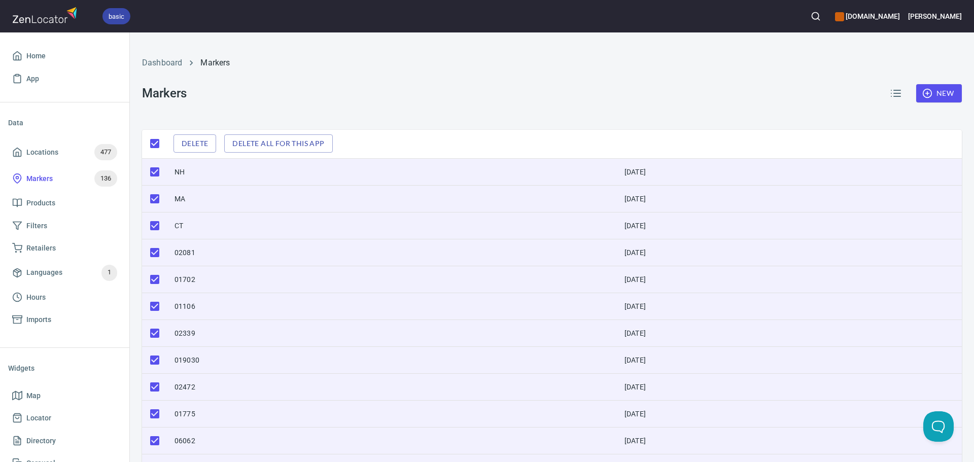
checkbox input "true"
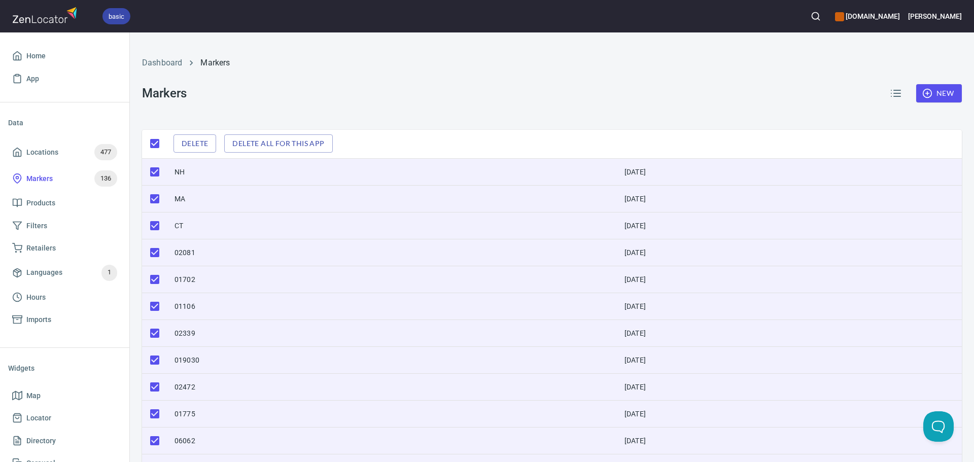
checkbox input "true"
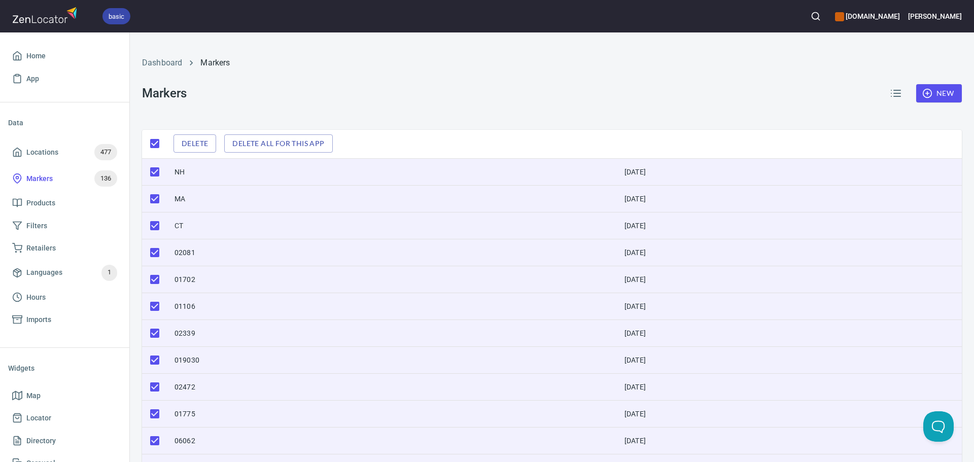
checkbox input "true"
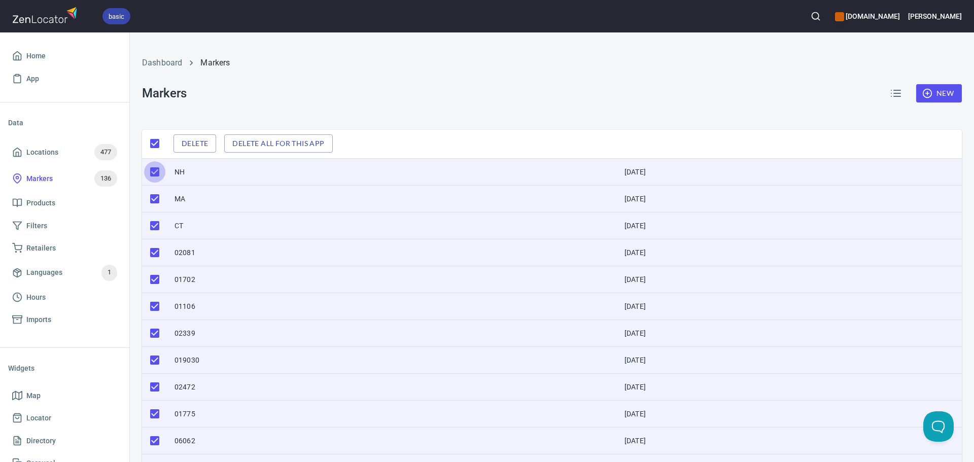
click at [151, 174] on input "checkbox" at bounding box center [154, 171] width 21 height 21
checkbox input "false"
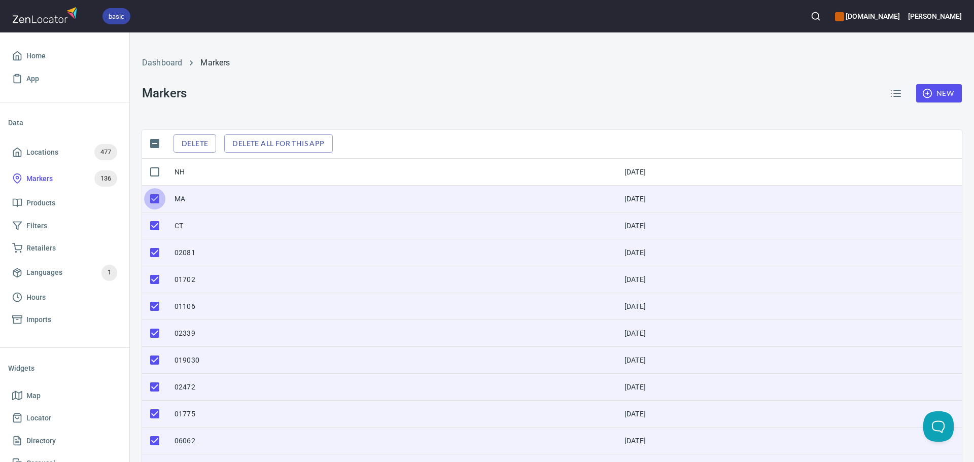
click at [154, 201] on input "checkbox" at bounding box center [154, 198] width 21 height 21
checkbox input "false"
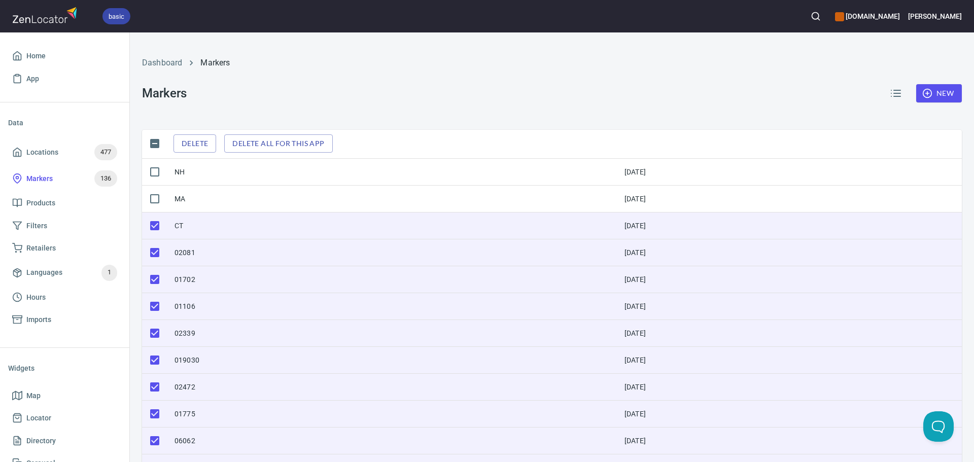
click at [155, 225] on input "checkbox" at bounding box center [154, 225] width 21 height 21
checkbox input "false"
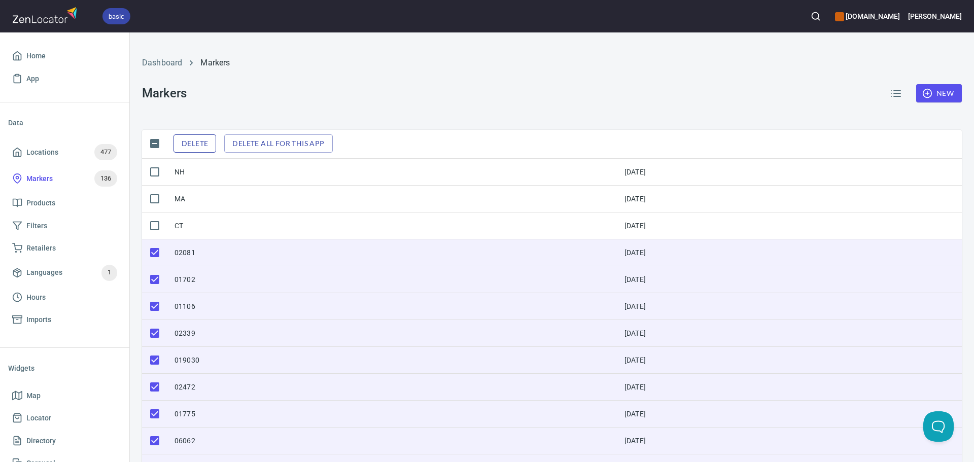
click at [204, 150] on span "Delete" at bounding box center [195, 143] width 26 height 13
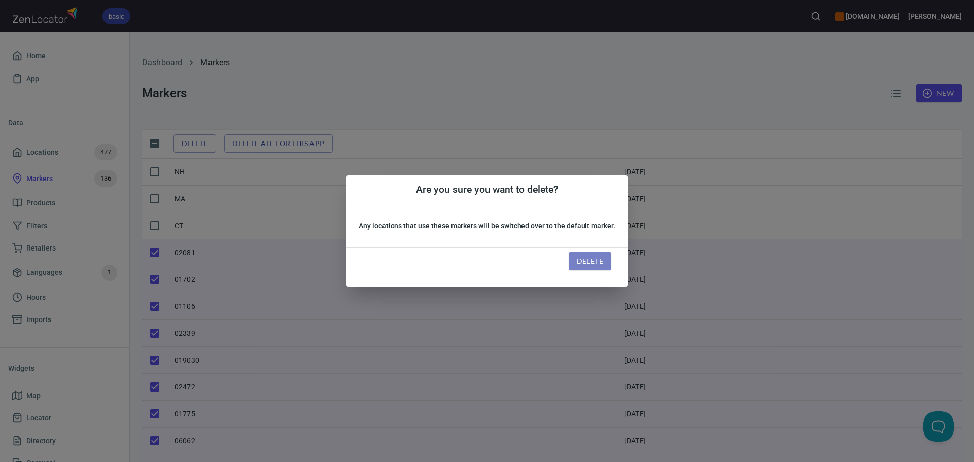
click at [582, 262] on span "Delete" at bounding box center [590, 261] width 26 height 13
checkbox input "false"
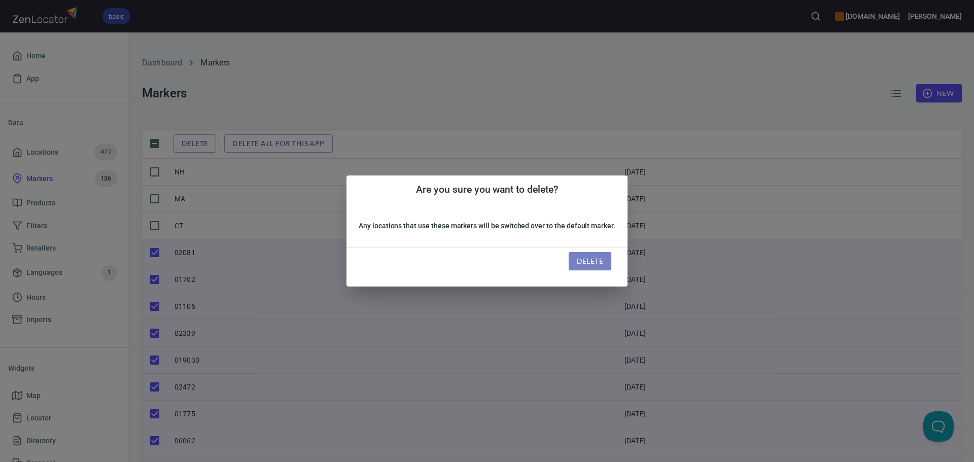
checkbox input "false"
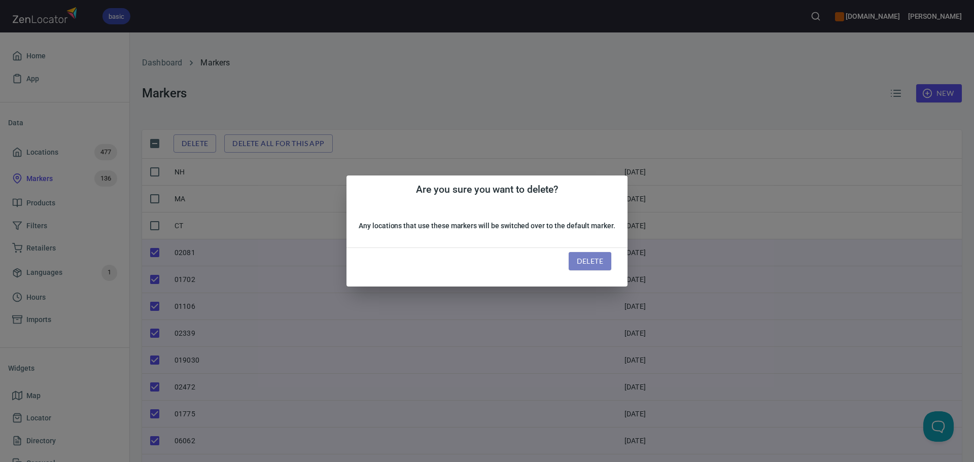
checkbox input "false"
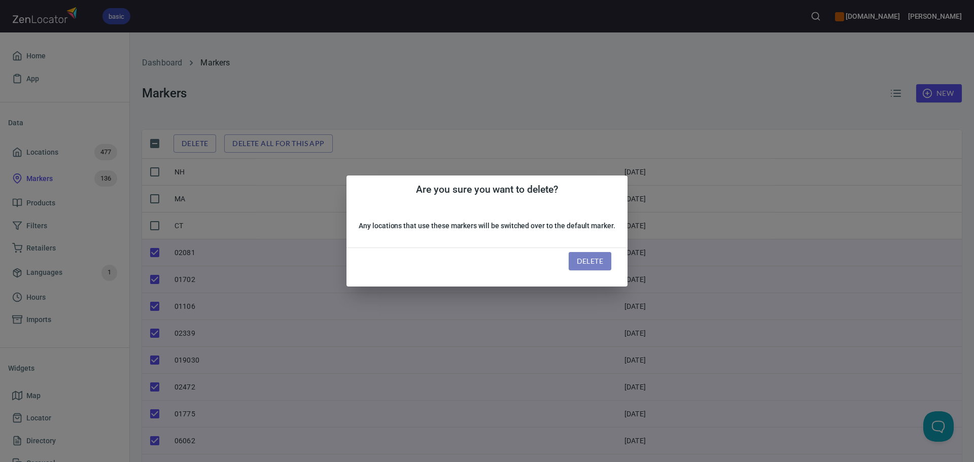
checkbox input "false"
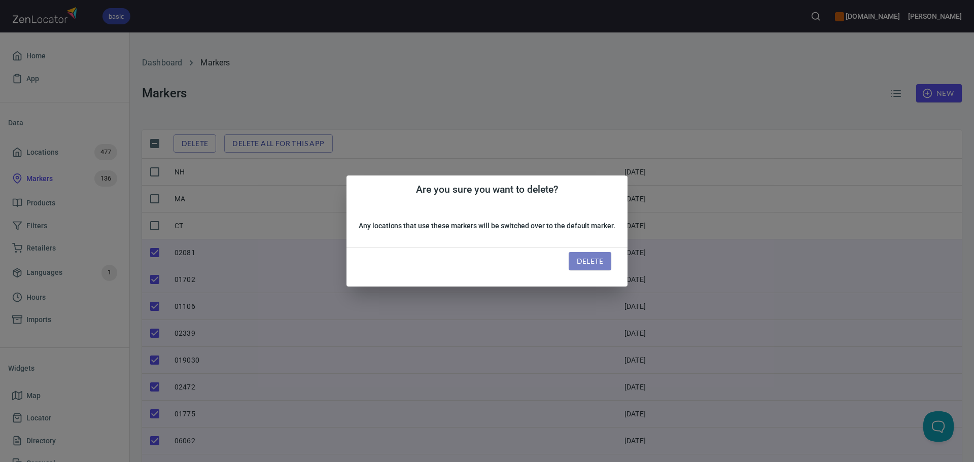
checkbox input "false"
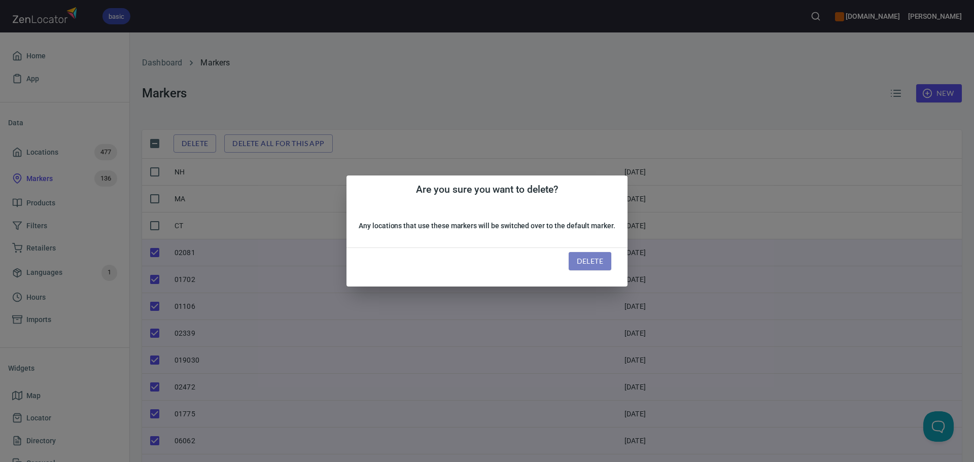
checkbox input "false"
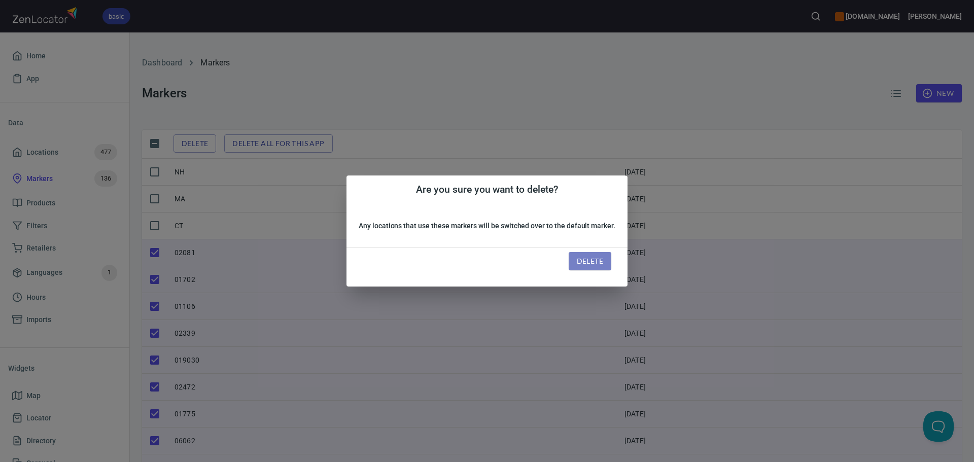
checkbox input "false"
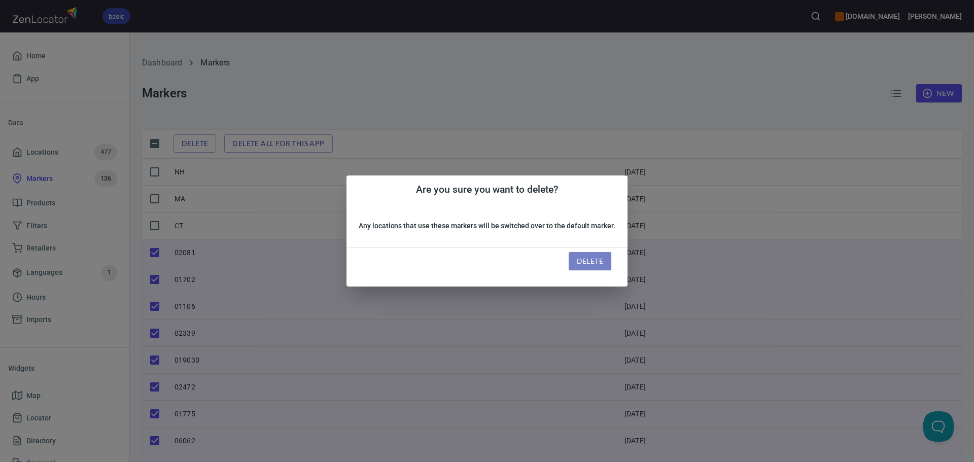
checkbox input "false"
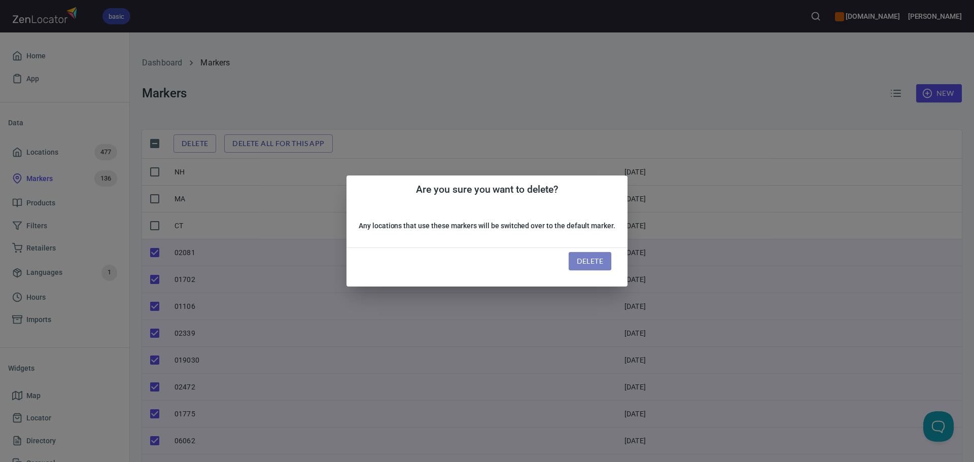
checkbox input "false"
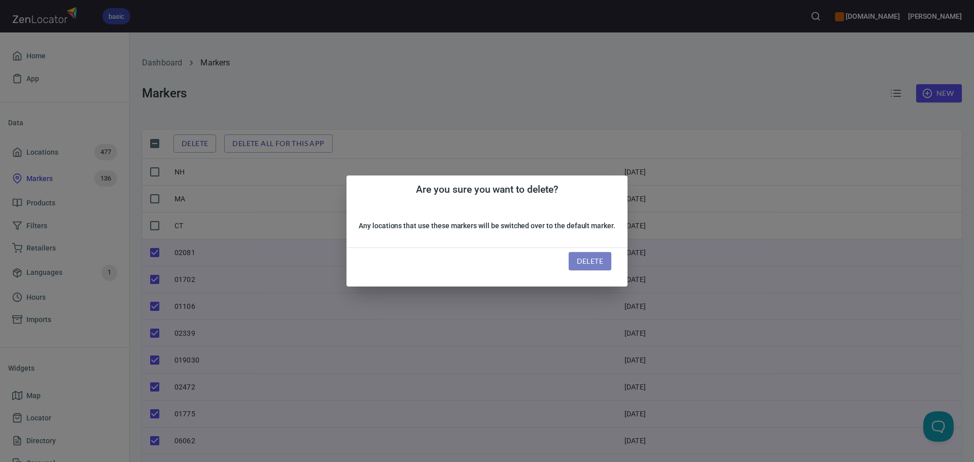
checkbox input "false"
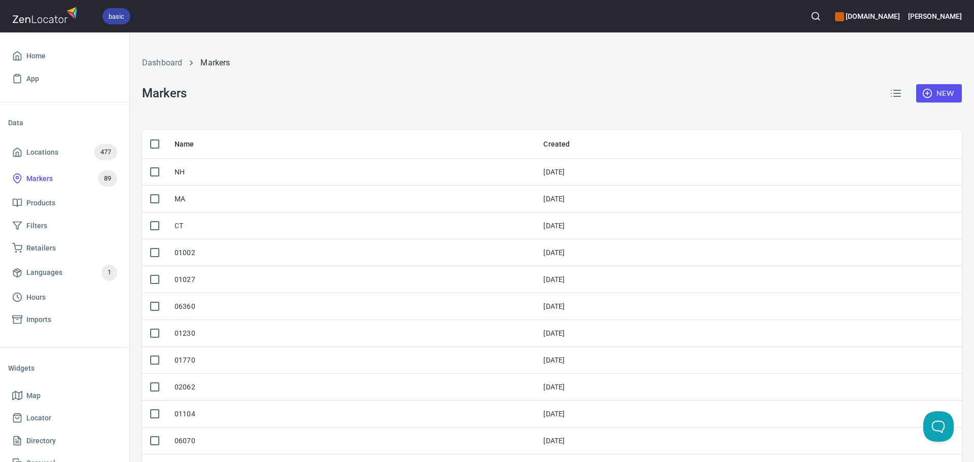
click at [157, 148] on input "checkbox" at bounding box center [154, 143] width 21 height 21
checkbox input "true"
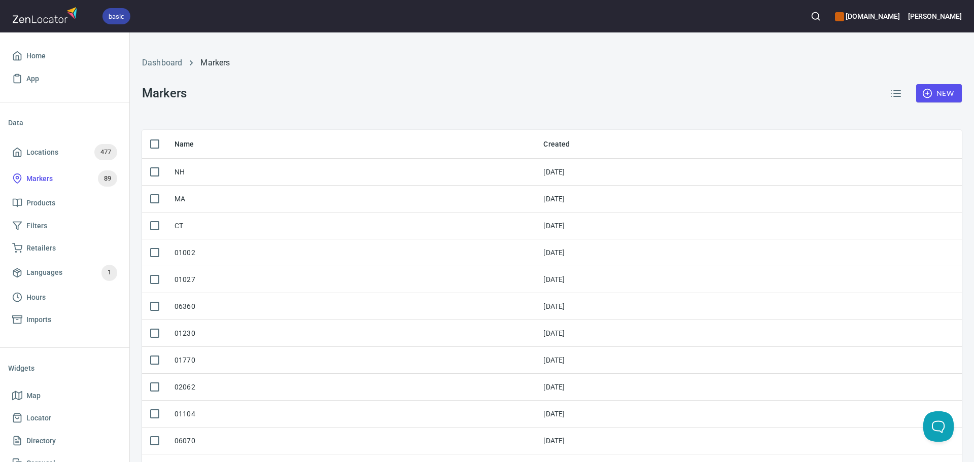
checkbox input "true"
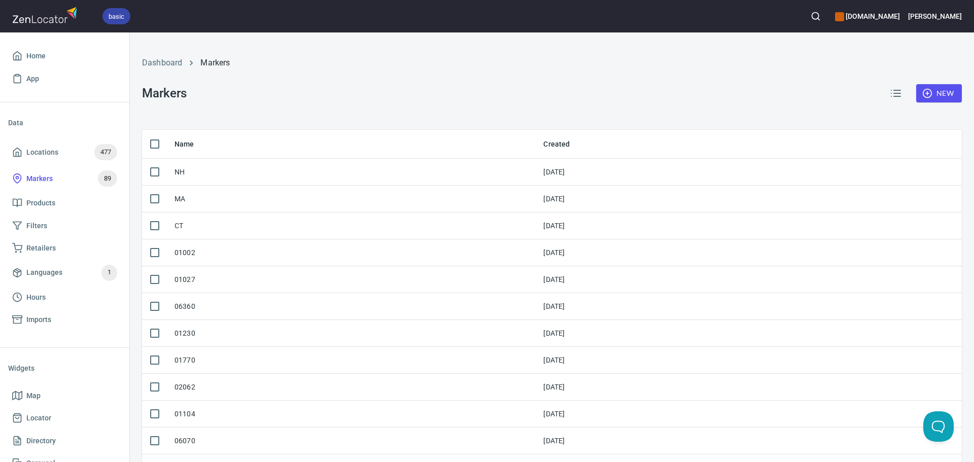
checkbox input "true"
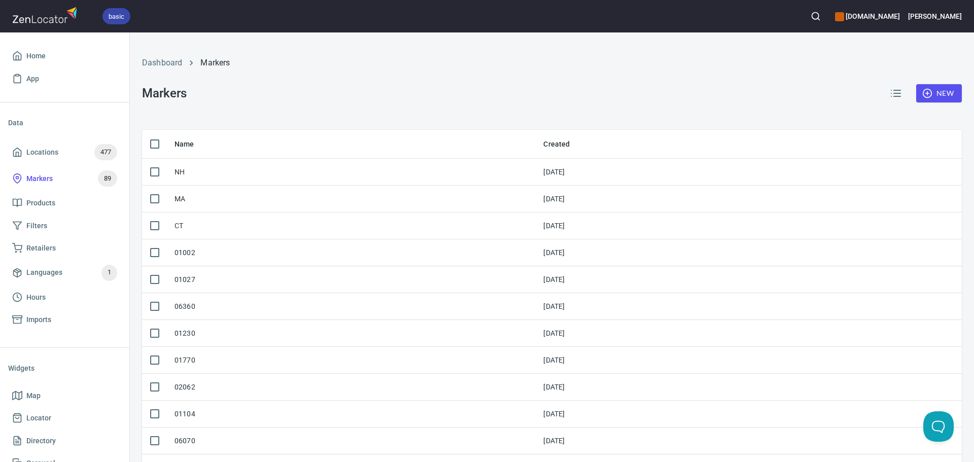
checkbox input "true"
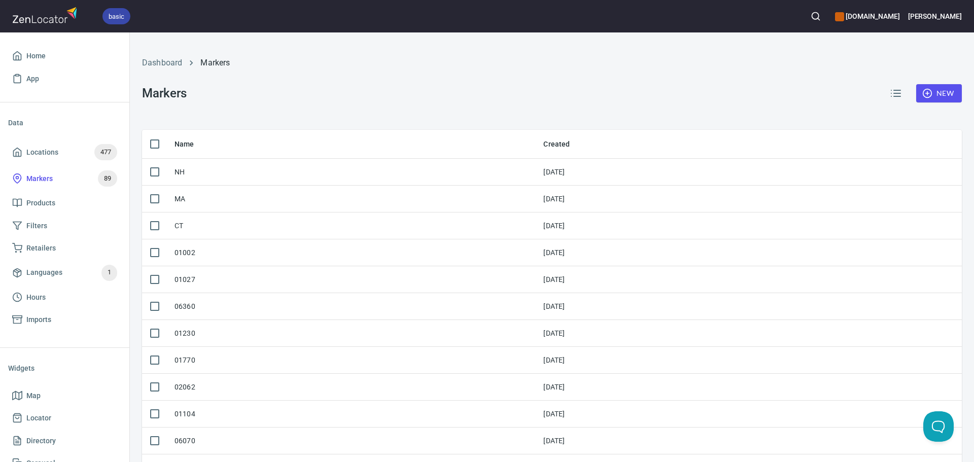
checkbox input "true"
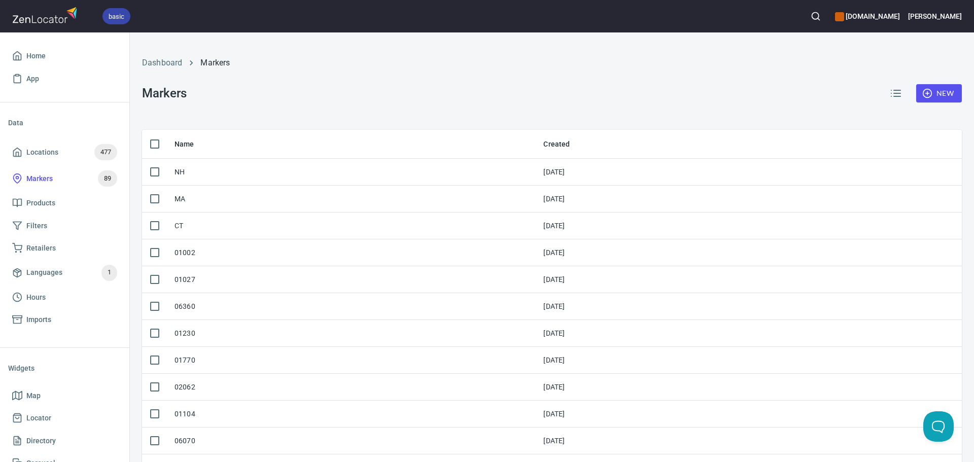
checkbox input "true"
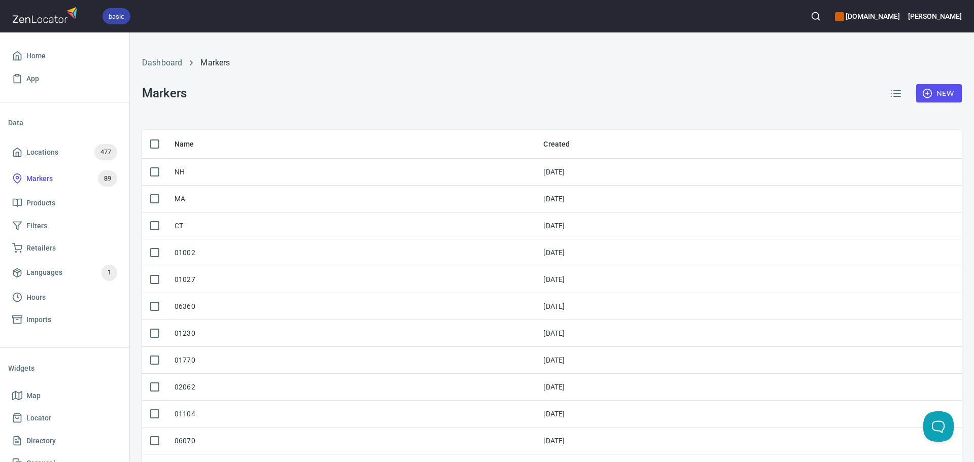
checkbox input "true"
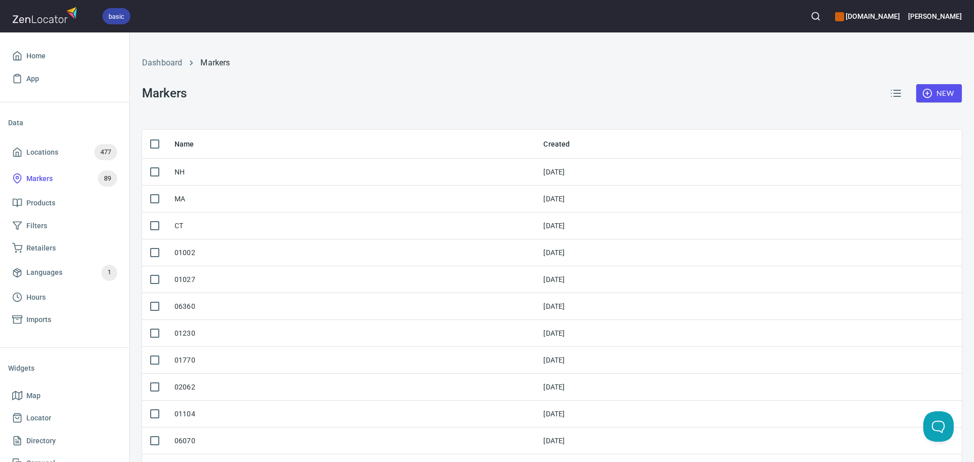
checkbox input "true"
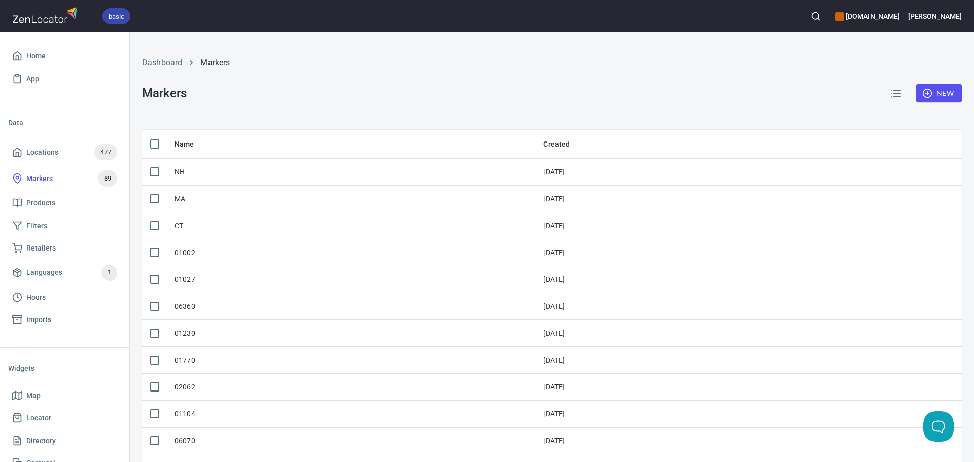
checkbox input "true"
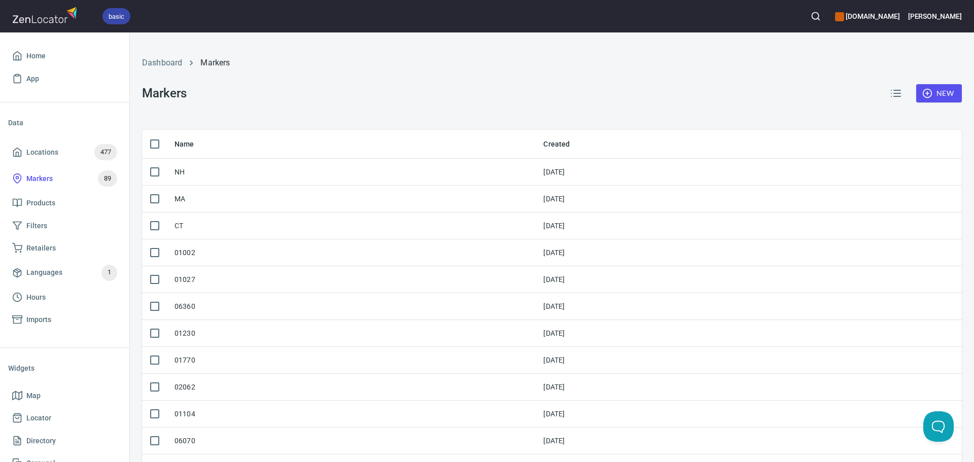
checkbox input "true"
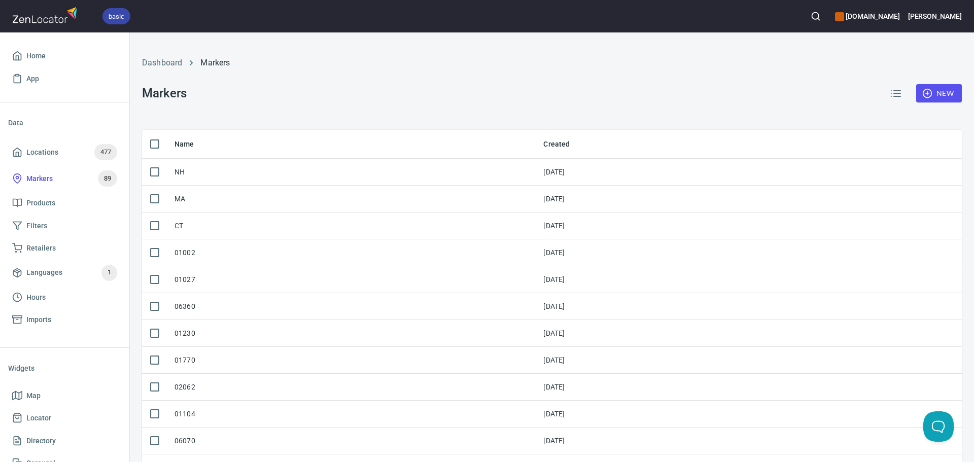
checkbox input "true"
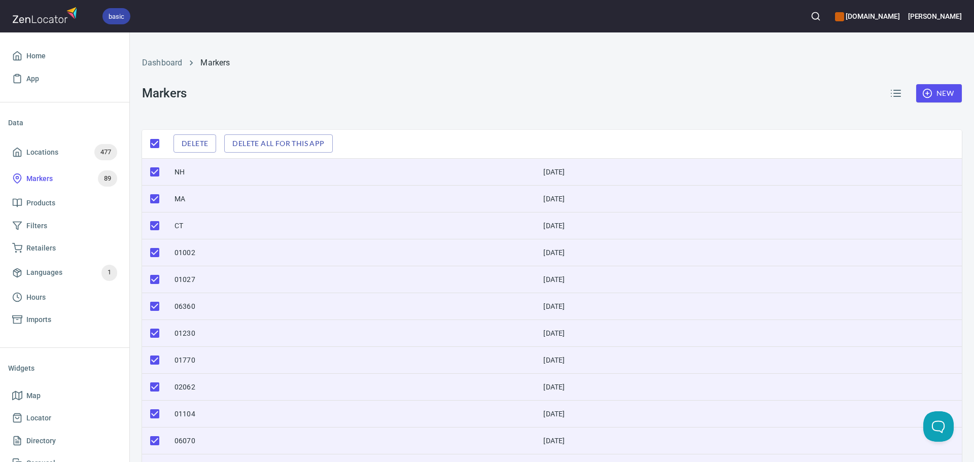
click at [156, 169] on input "checkbox" at bounding box center [154, 171] width 21 height 21
checkbox input "false"
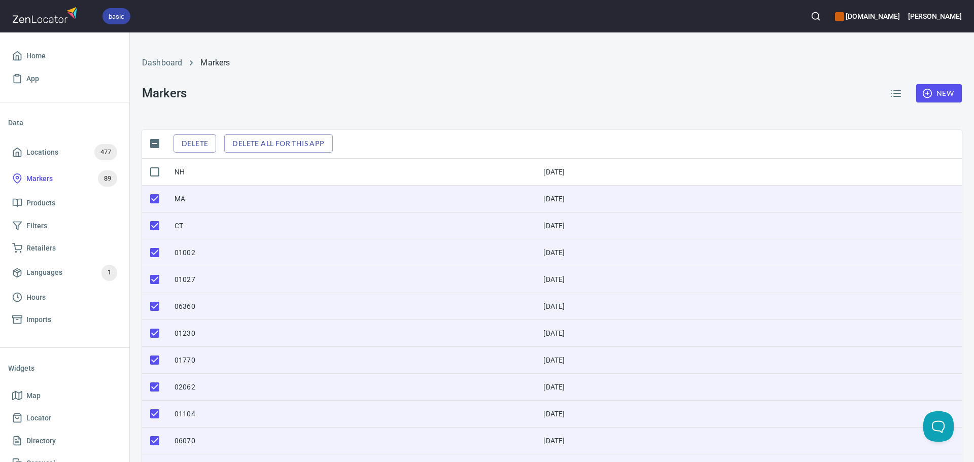
click at [162, 199] on input "checkbox" at bounding box center [154, 198] width 21 height 21
checkbox input "false"
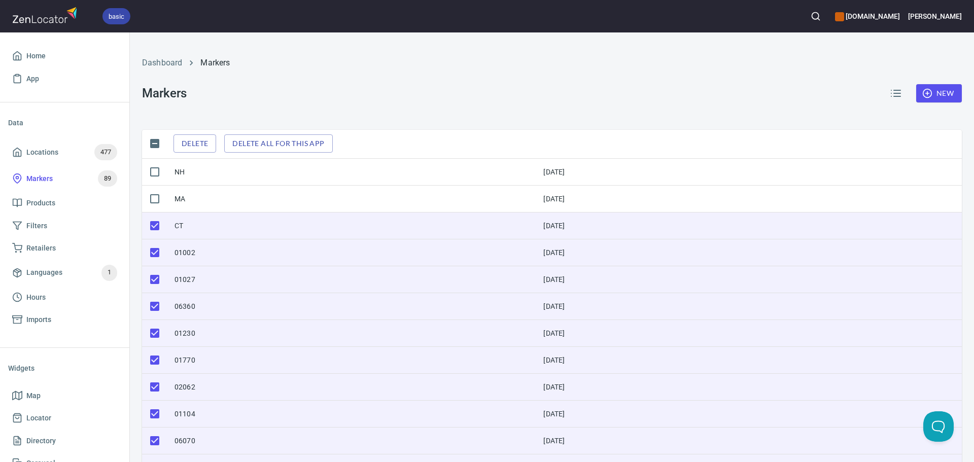
click at [156, 226] on input "checkbox" at bounding box center [154, 225] width 21 height 21
checkbox input "false"
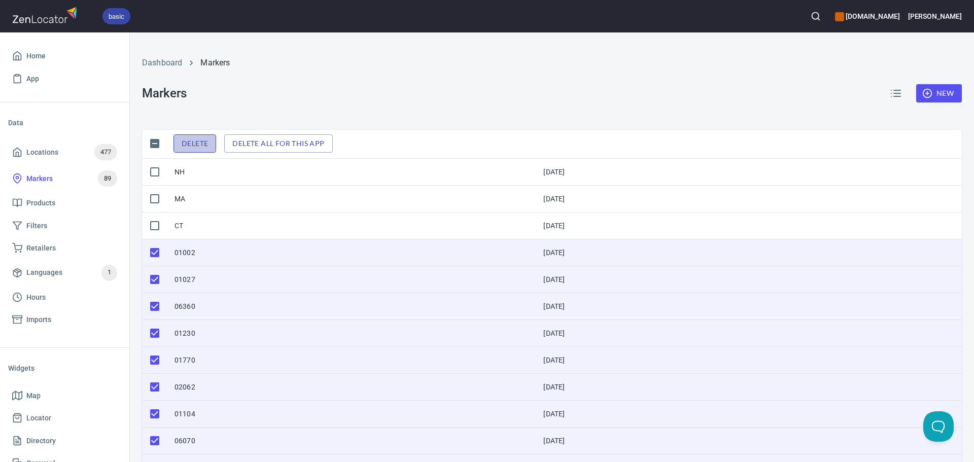
click at [193, 148] on span "Delete" at bounding box center [195, 143] width 26 height 13
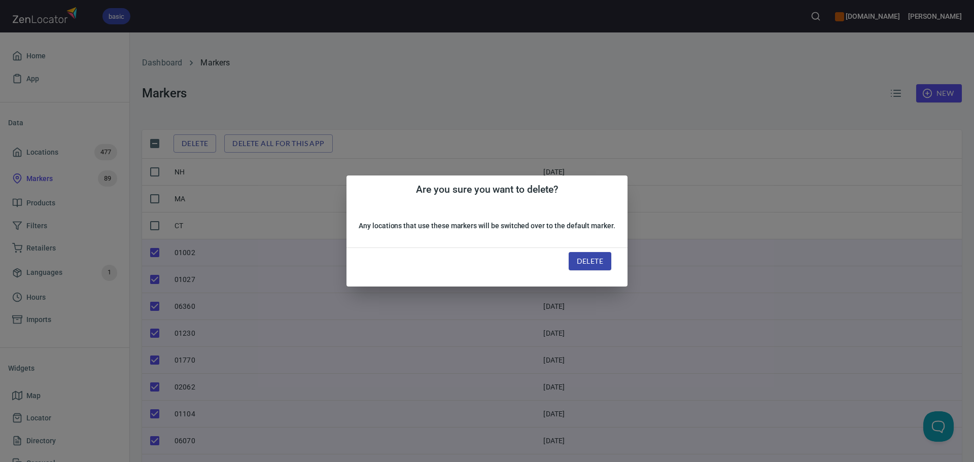
click at [587, 258] on span "Delete" at bounding box center [590, 261] width 26 height 13
checkbox input "false"
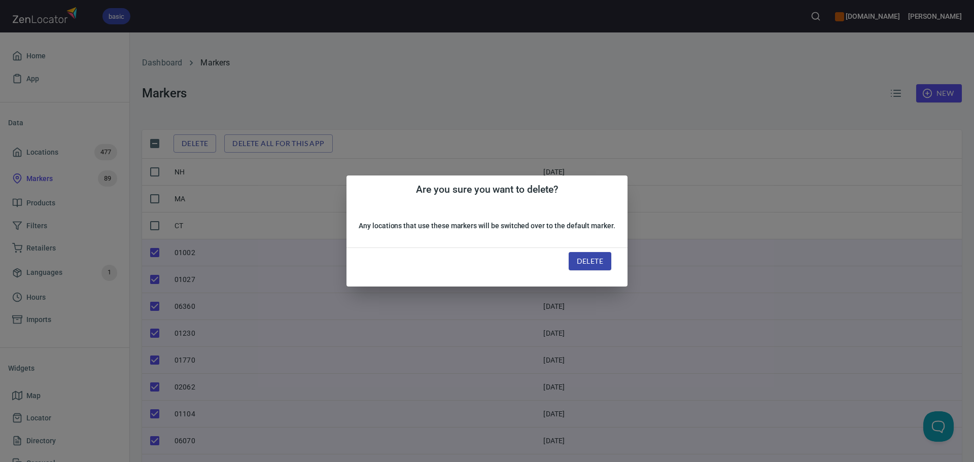
checkbox input "false"
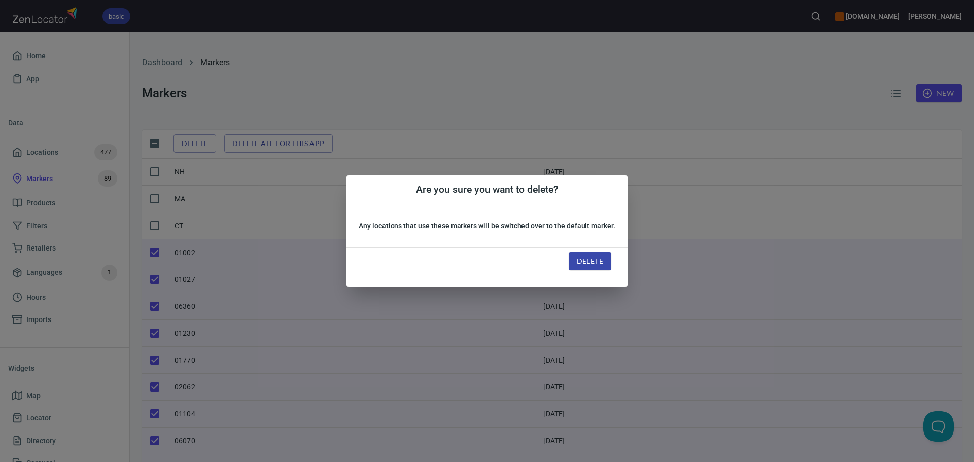
checkbox input "false"
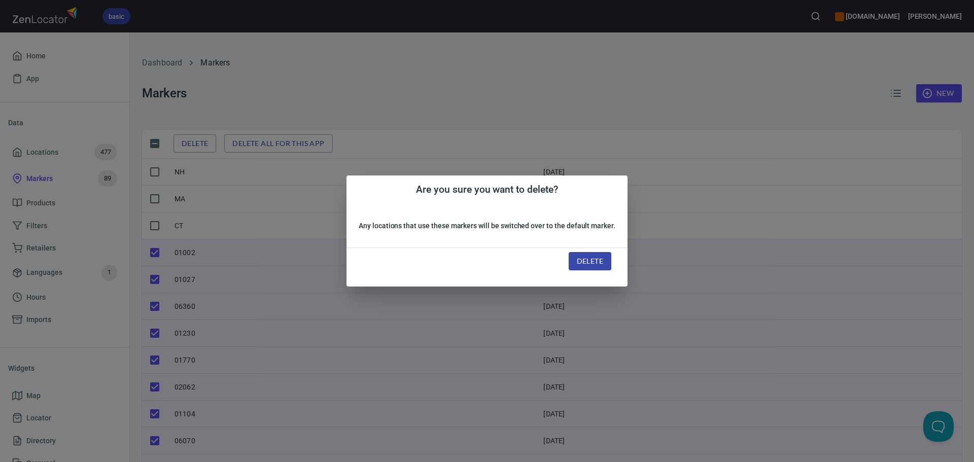
checkbox input "false"
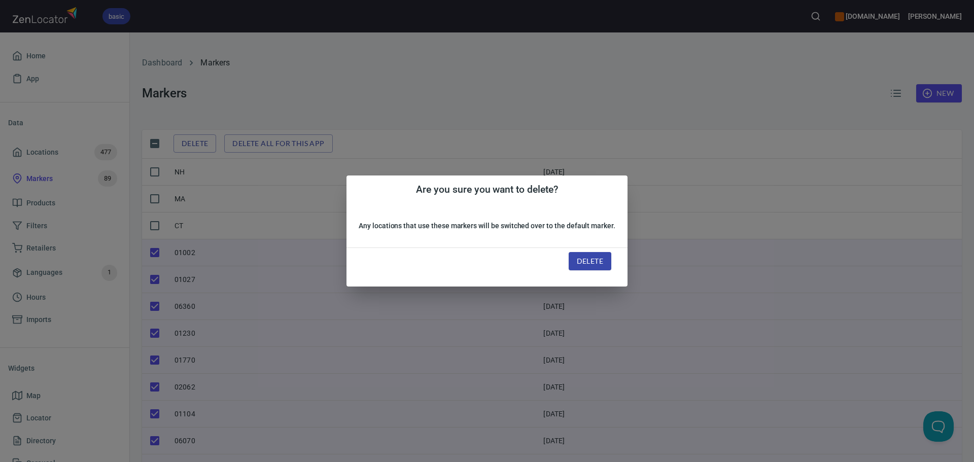
checkbox input "false"
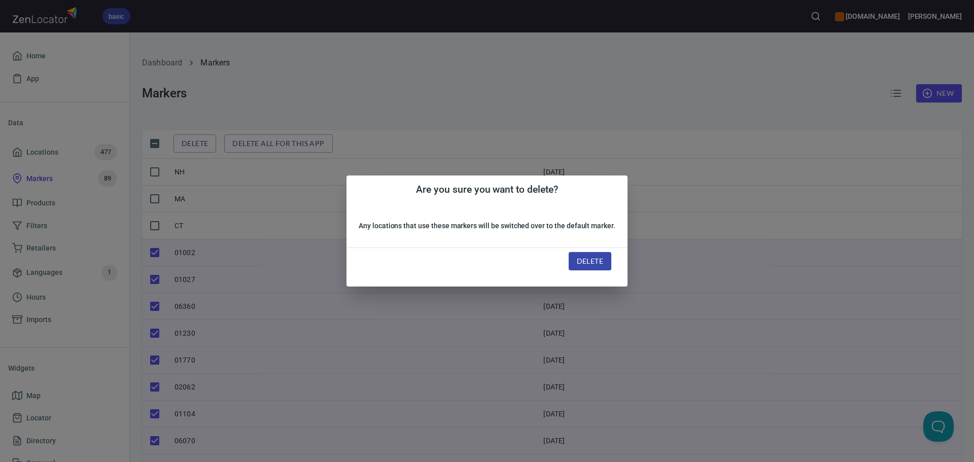
checkbox input "false"
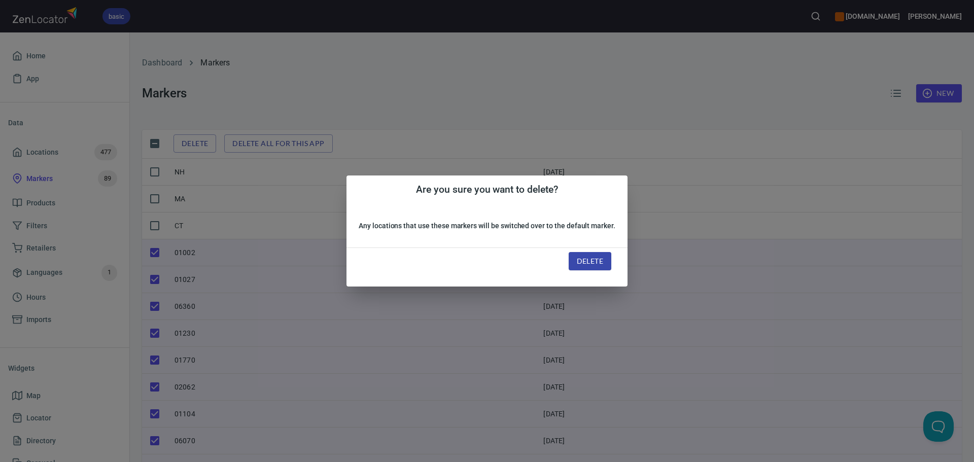
checkbox input "false"
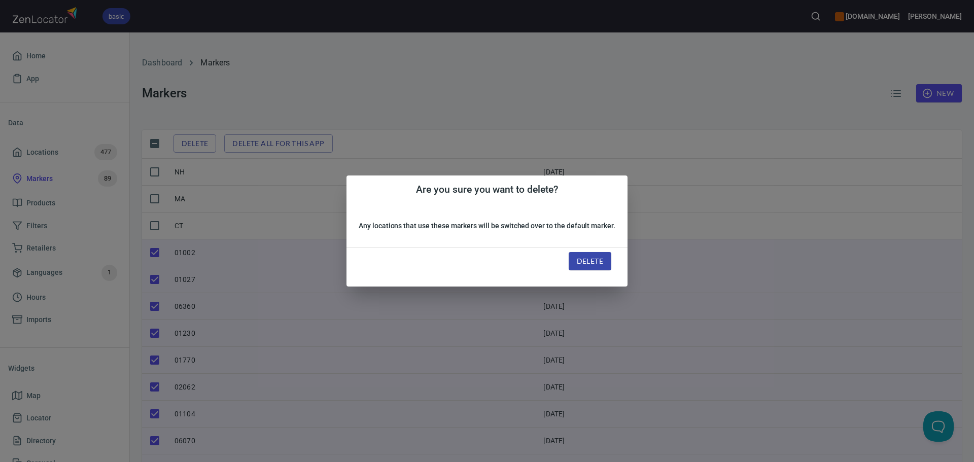
checkbox input "false"
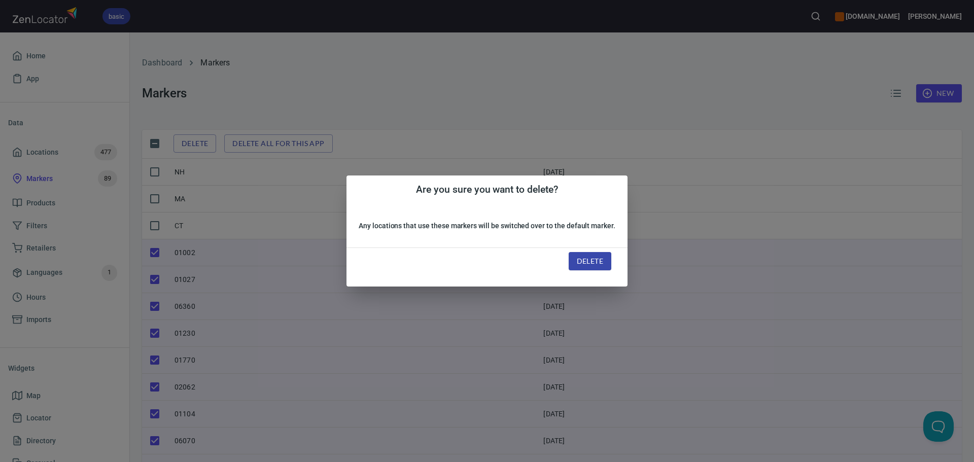
checkbox input "false"
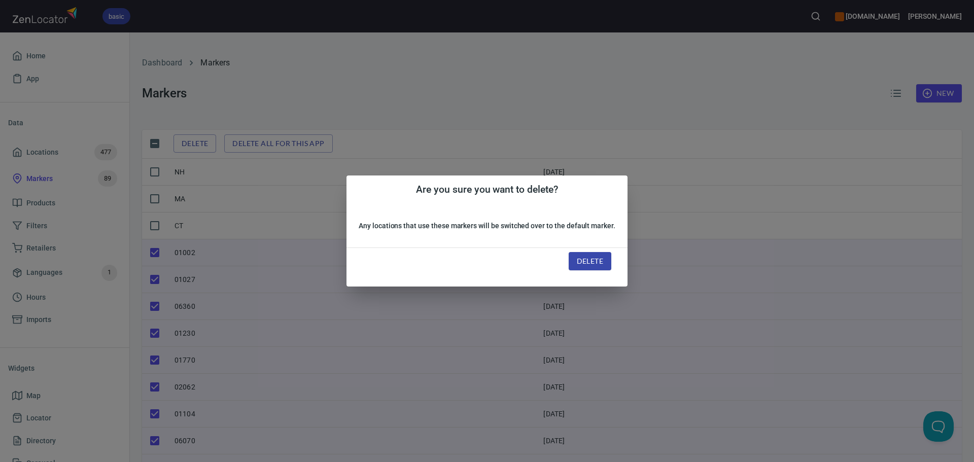
checkbox input "false"
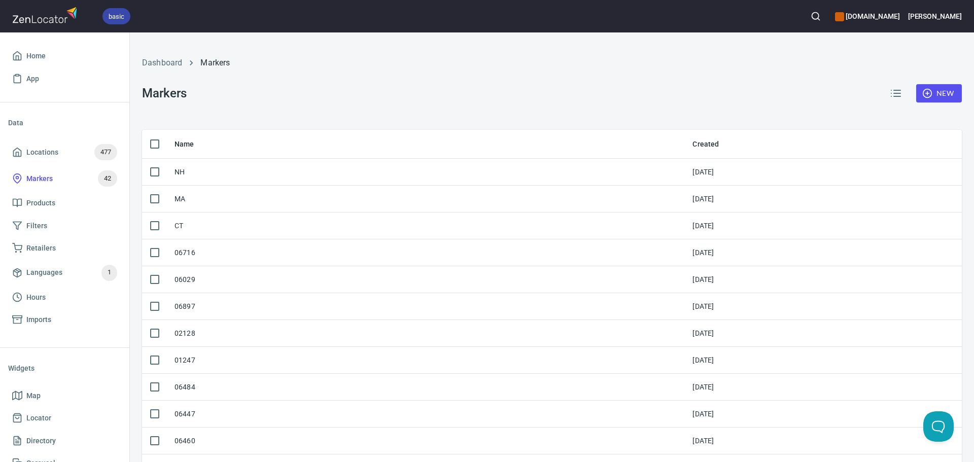
click at [157, 147] on input "checkbox" at bounding box center [154, 143] width 21 height 21
checkbox input "true"
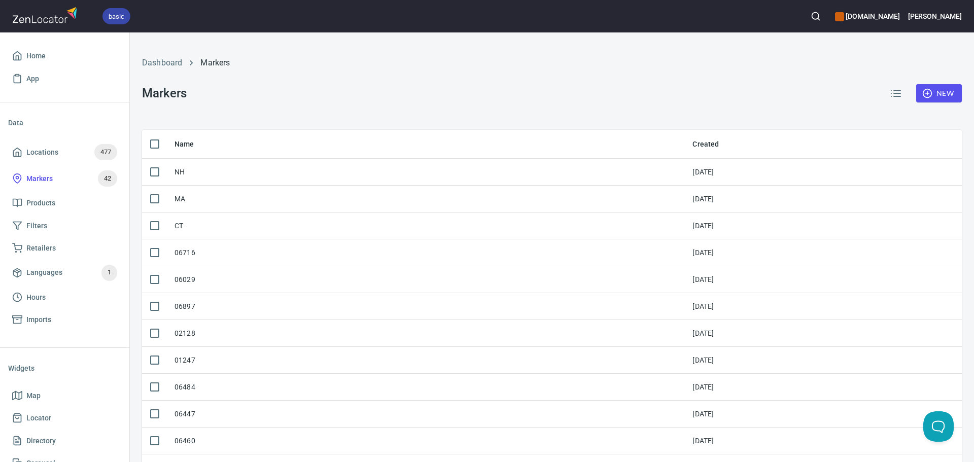
checkbox input "true"
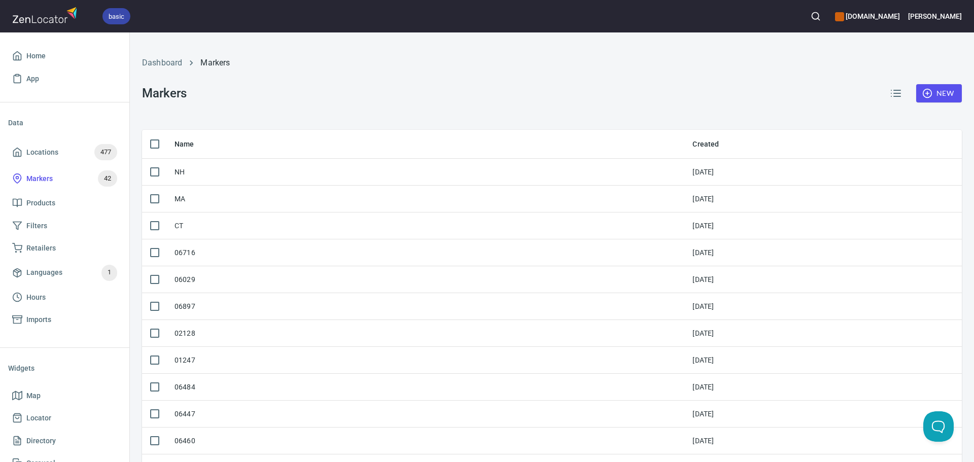
checkbox input "true"
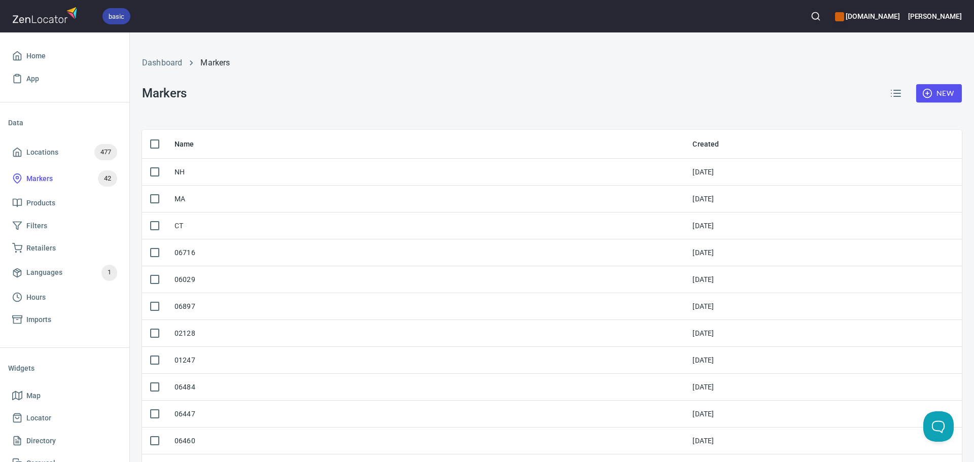
checkbox input "true"
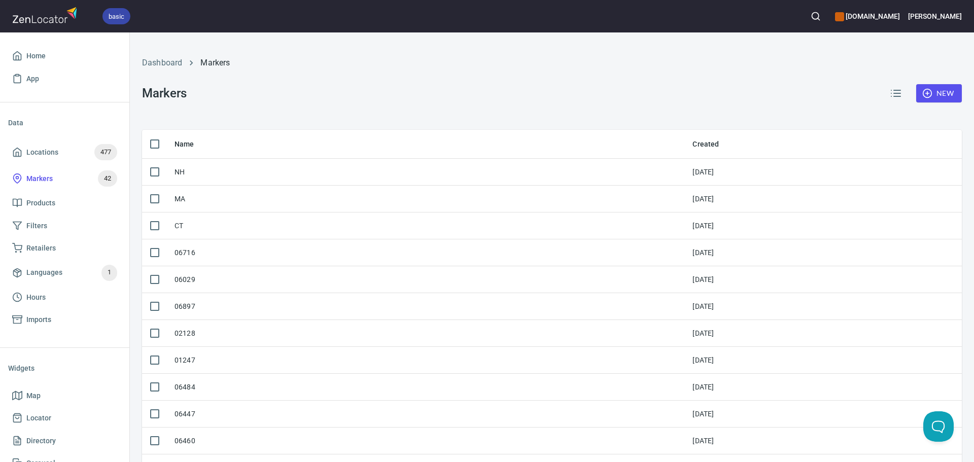
checkbox input "true"
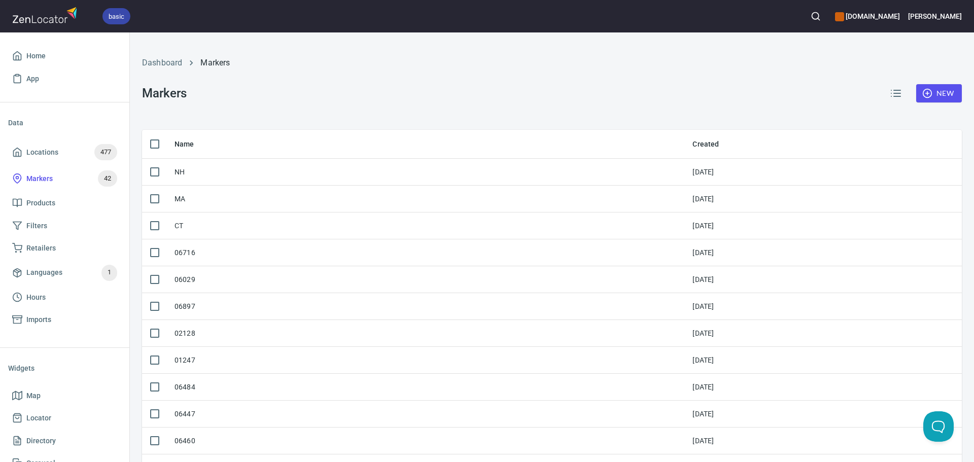
checkbox input "true"
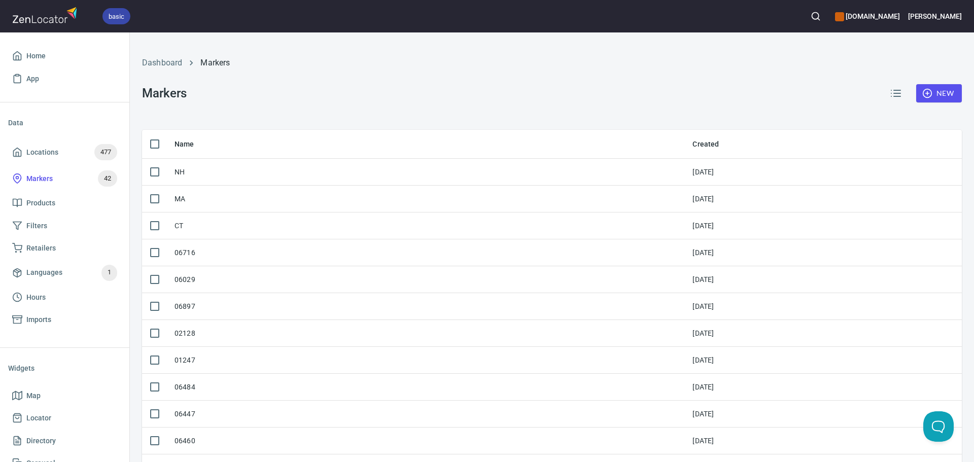
checkbox input "true"
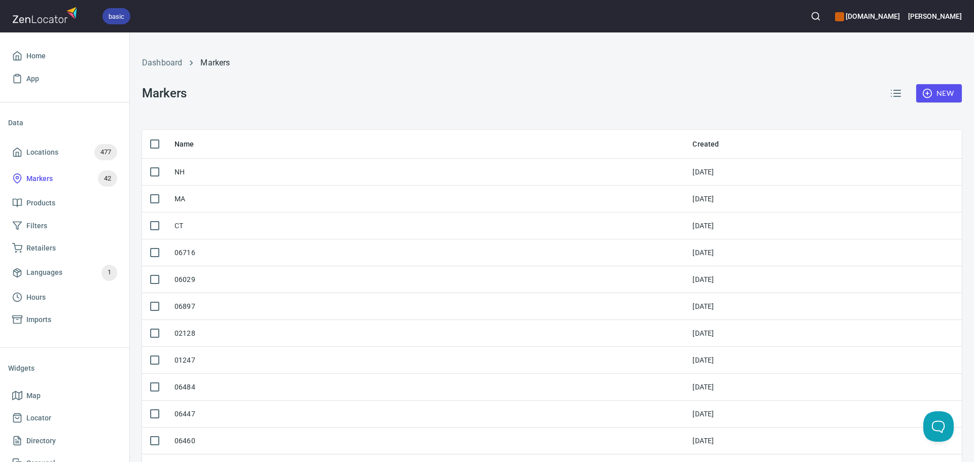
checkbox input "true"
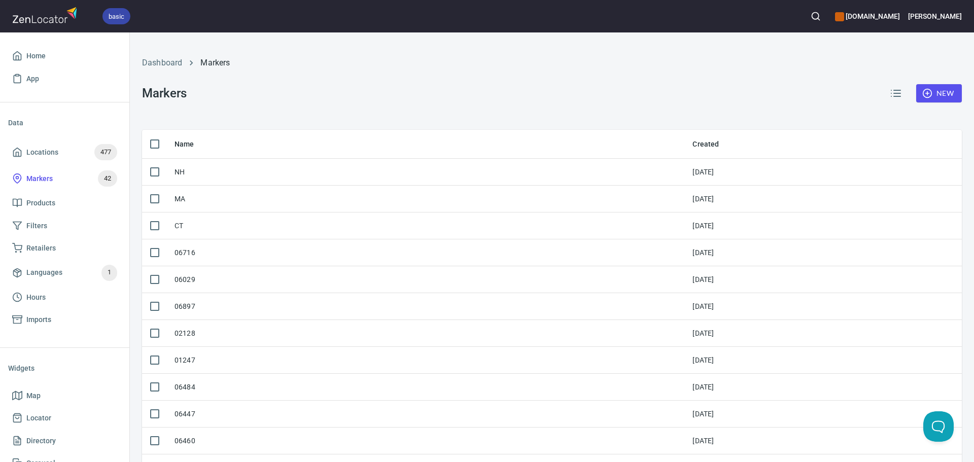
checkbox input "true"
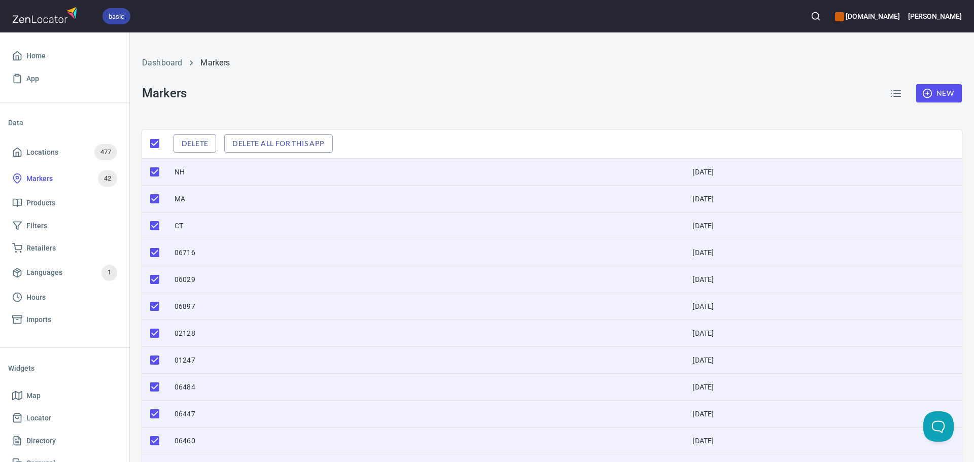
click at [154, 175] on input "checkbox" at bounding box center [154, 171] width 21 height 21
checkbox input "false"
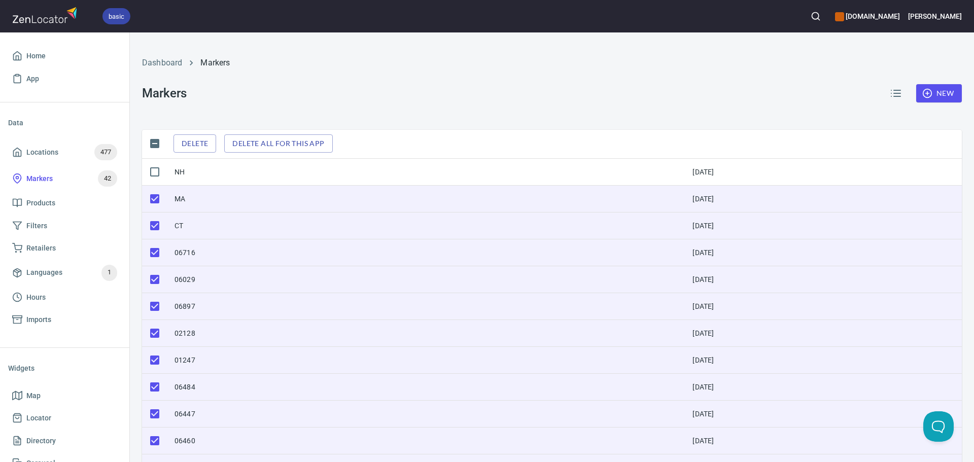
click at [152, 201] on input "checkbox" at bounding box center [154, 198] width 21 height 21
checkbox input "false"
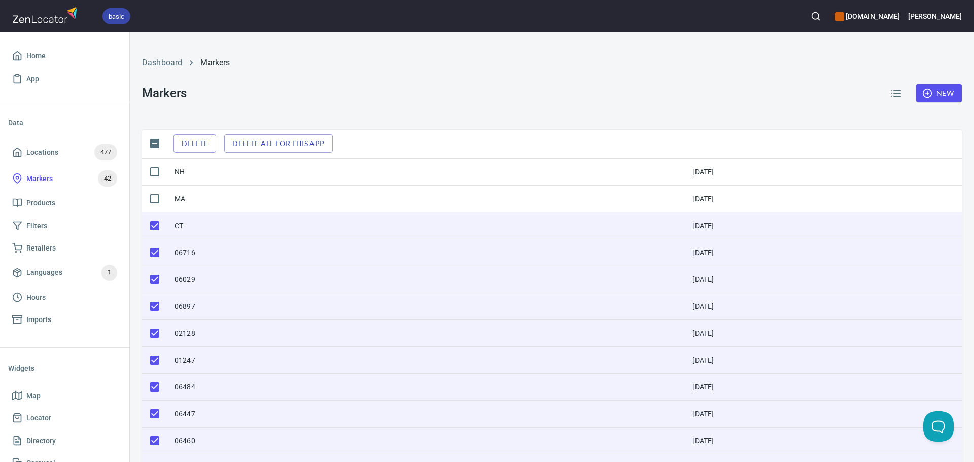
click at [154, 227] on input "checkbox" at bounding box center [154, 225] width 21 height 21
checkbox input "false"
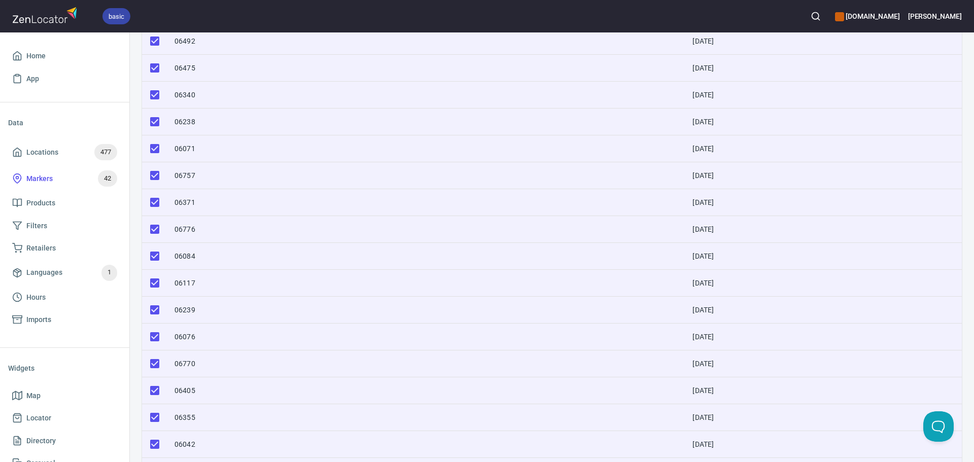
scroll to position [871, 0]
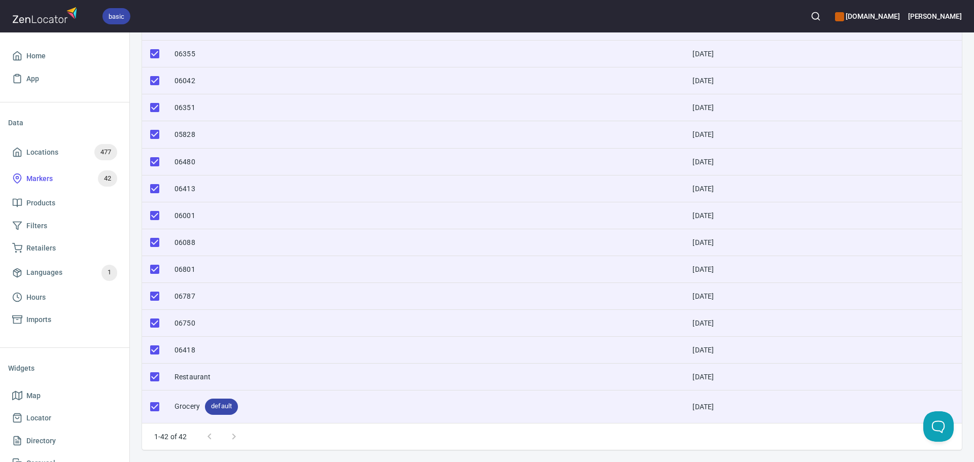
click at [154, 379] on input "checkbox" at bounding box center [154, 376] width 21 height 21
checkbox input "false"
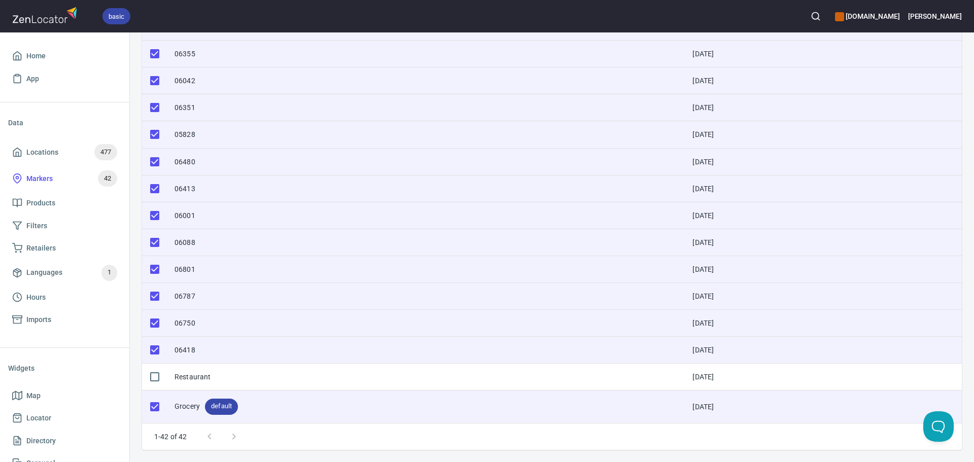
click at [152, 403] on input "checkbox" at bounding box center [154, 406] width 21 height 21
checkbox input "false"
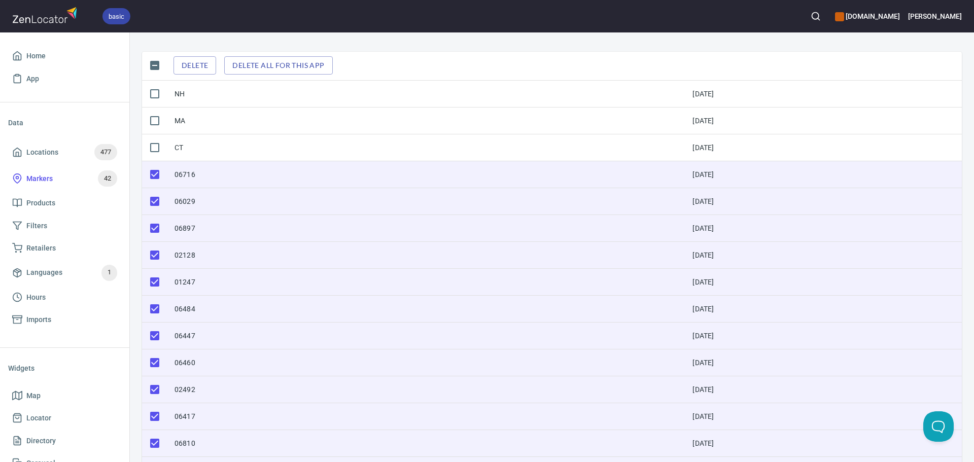
scroll to position [0, 0]
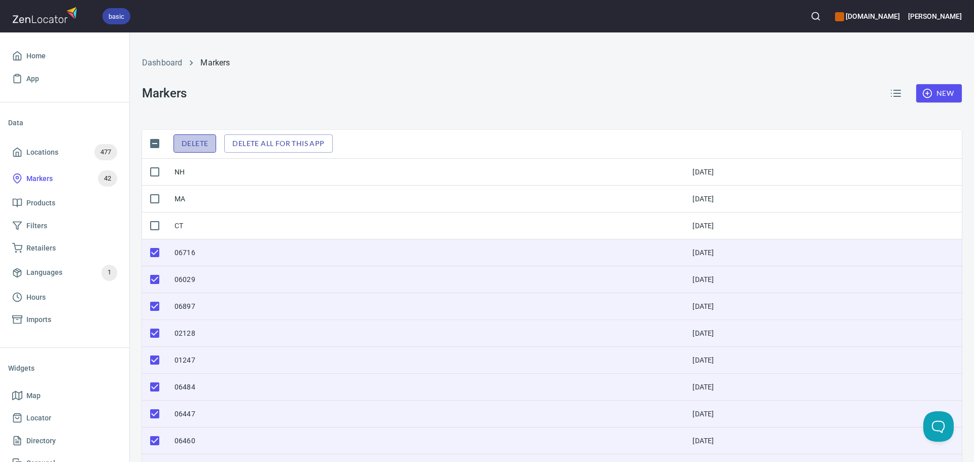
click at [191, 142] on span "Delete" at bounding box center [195, 143] width 26 height 13
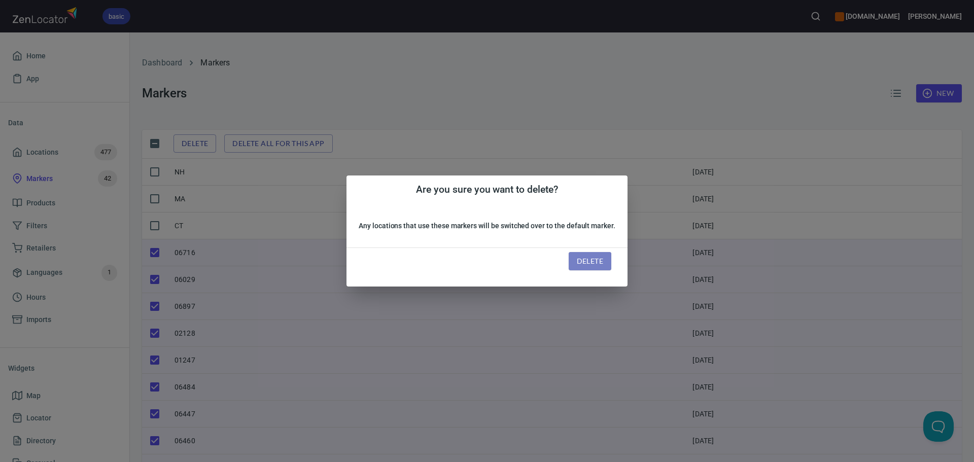
click at [589, 257] on span "Delete" at bounding box center [590, 261] width 26 height 13
checkbox input "false"
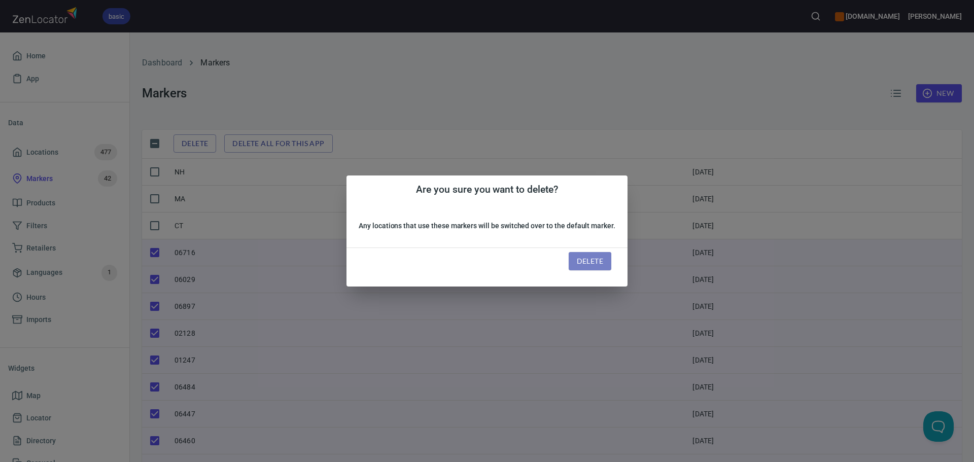
checkbox input "false"
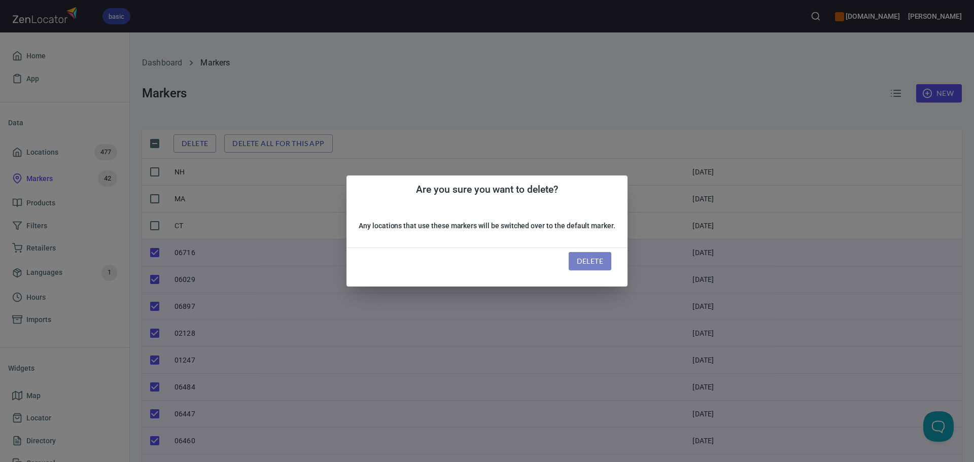
checkbox input "false"
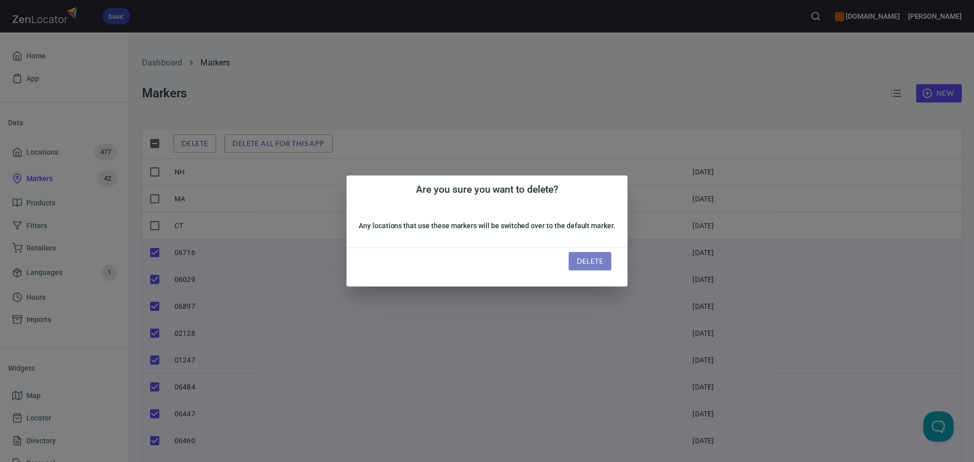
checkbox input "false"
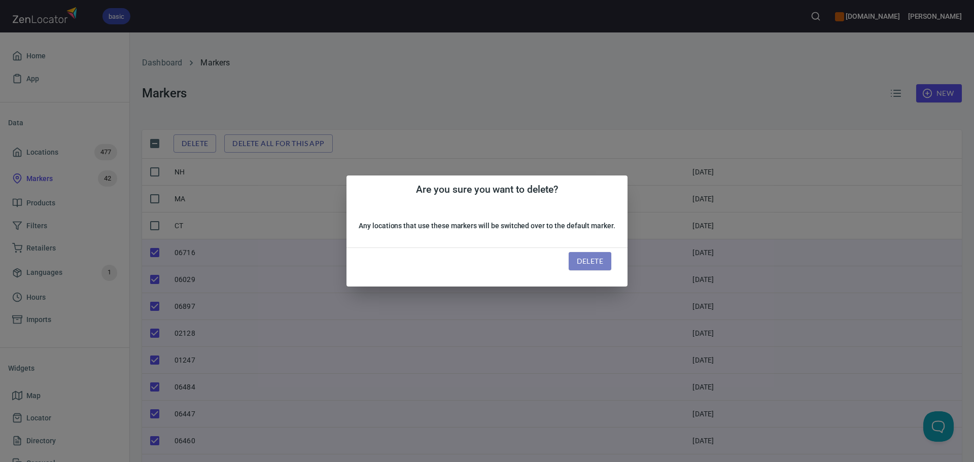
checkbox input "false"
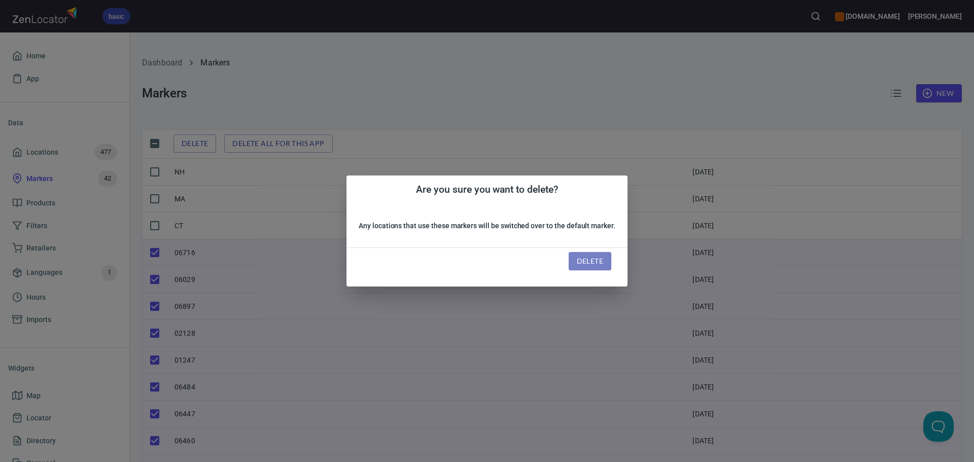
checkbox input "false"
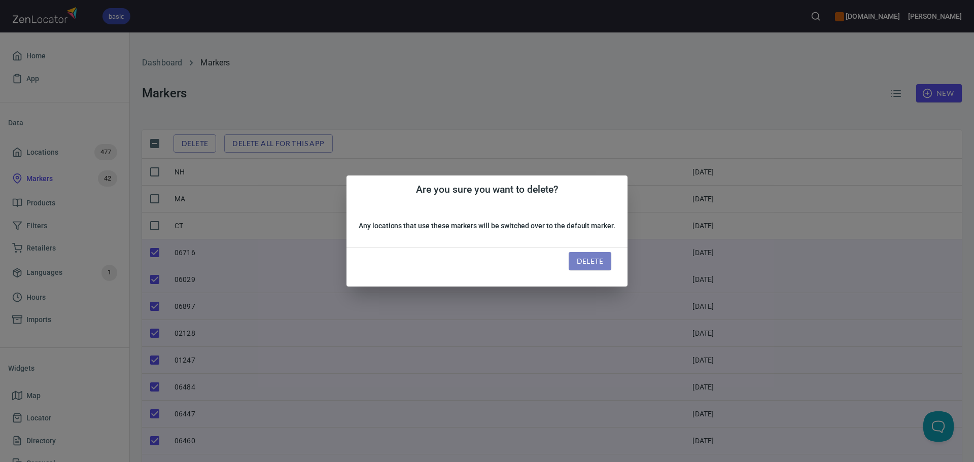
checkbox input "false"
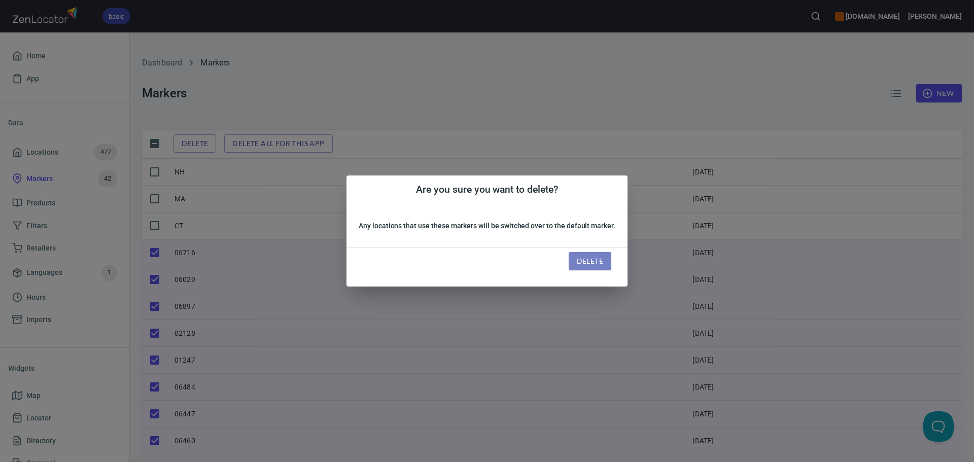
checkbox input "false"
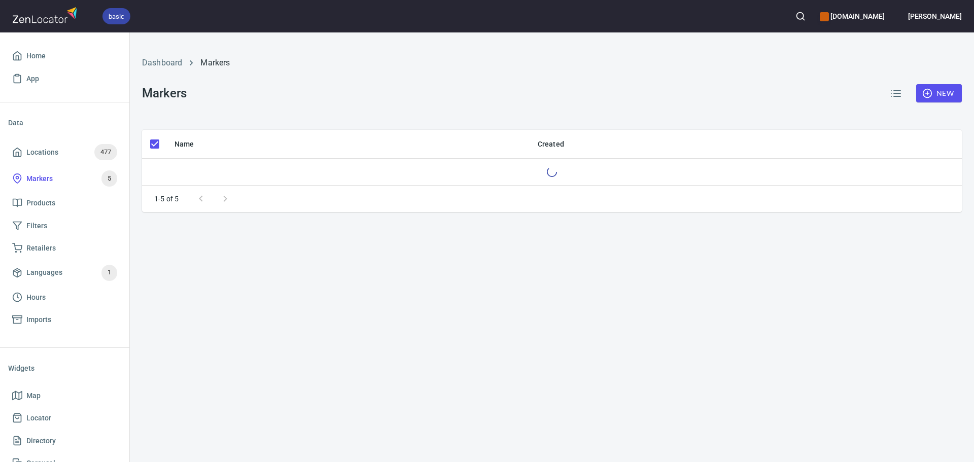
checkbox input "false"
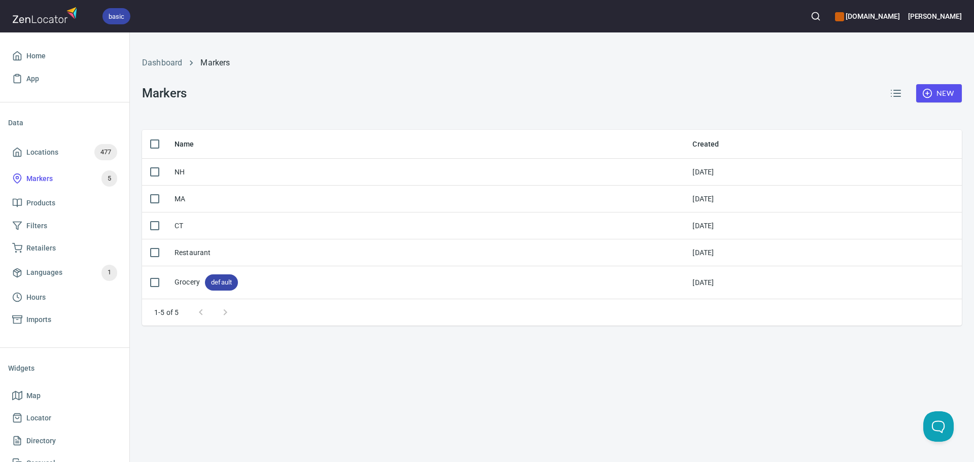
click at [934, 87] on span "New" at bounding box center [938, 93] width 29 height 13
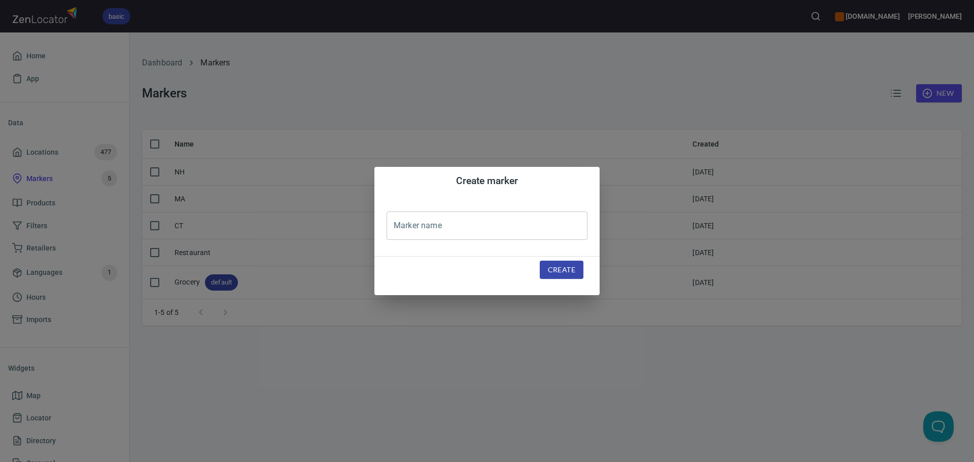
click at [443, 110] on div "Create marker Marker name Marker name Create" at bounding box center [487, 231] width 974 height 462
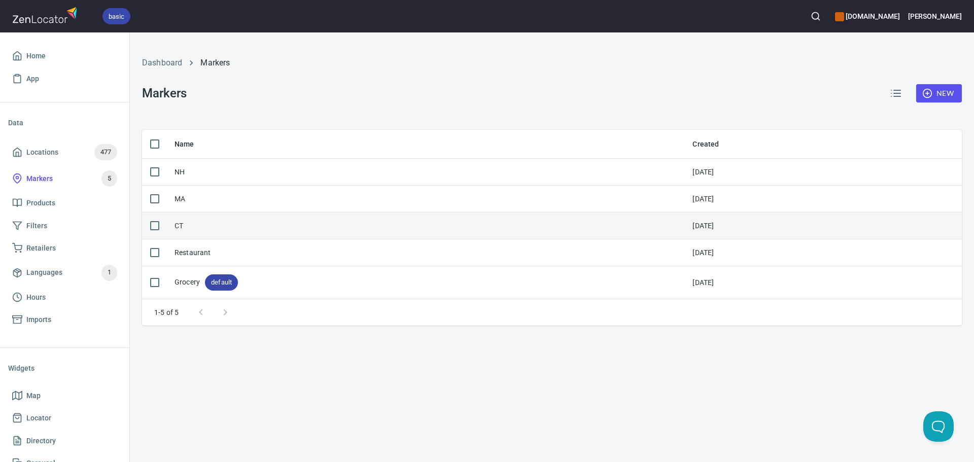
click at [153, 227] on input "checkbox" at bounding box center [154, 225] width 21 height 21
checkbox input "true"
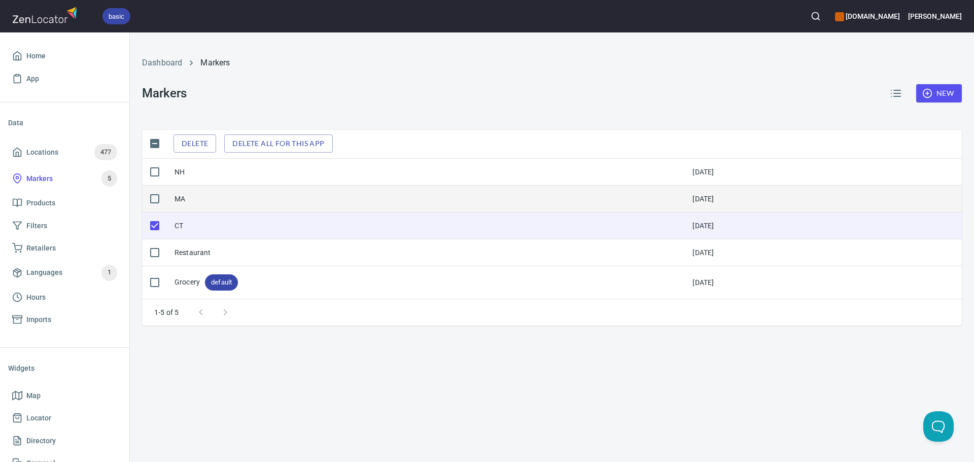
click at [152, 202] on input "checkbox" at bounding box center [154, 198] width 21 height 21
checkbox input "true"
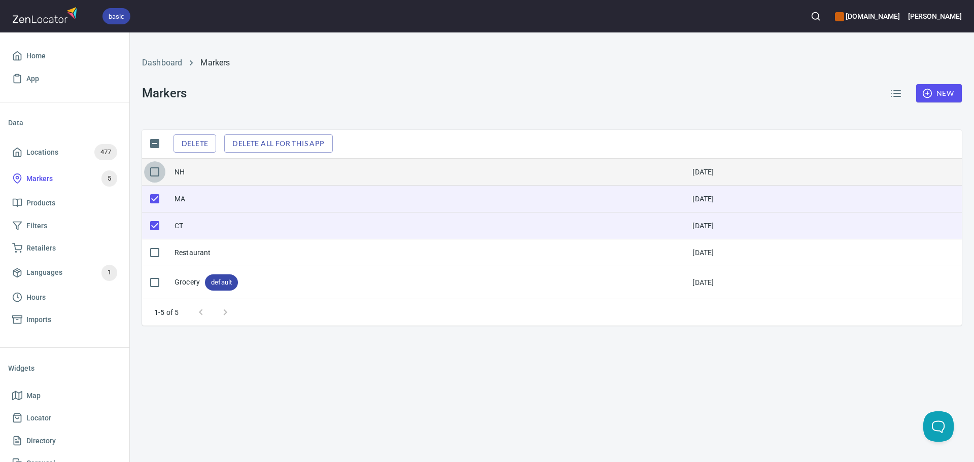
click at [155, 173] on input "checkbox" at bounding box center [154, 171] width 21 height 21
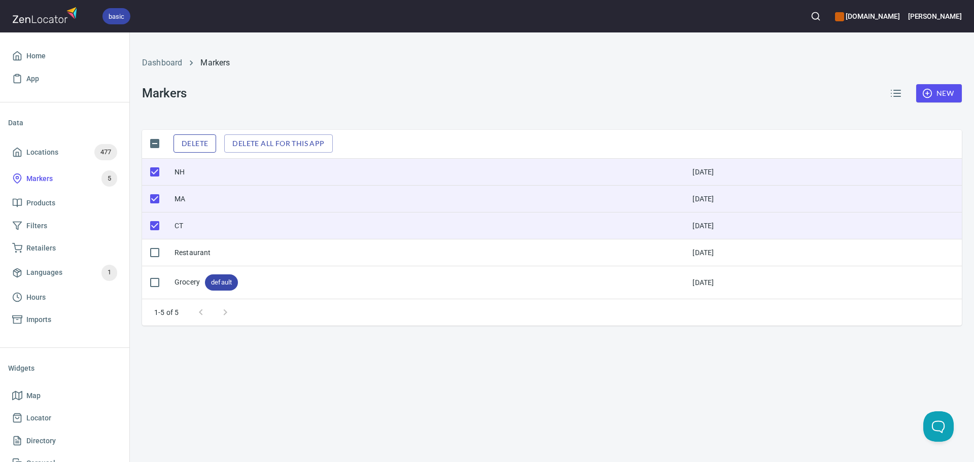
click at [207, 143] on span "Delete" at bounding box center [195, 143] width 26 height 13
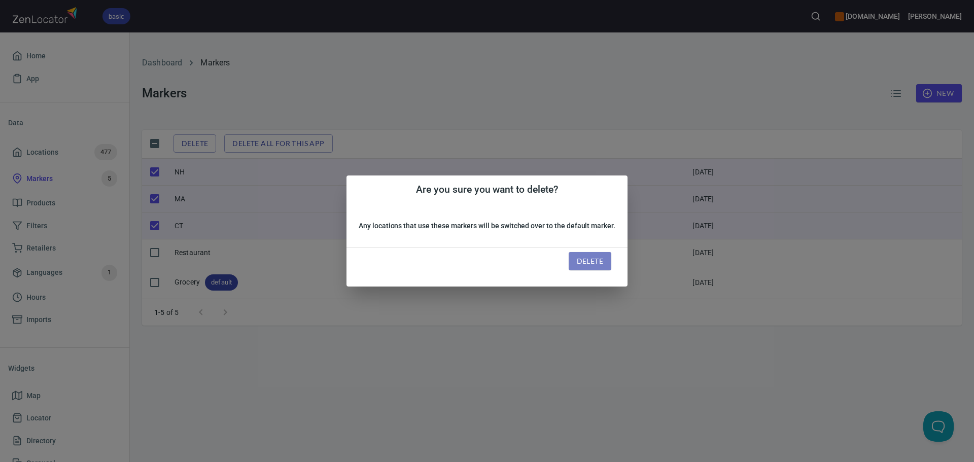
click at [604, 263] on button "Delete" at bounding box center [590, 261] width 43 height 19
checkbox input "false"
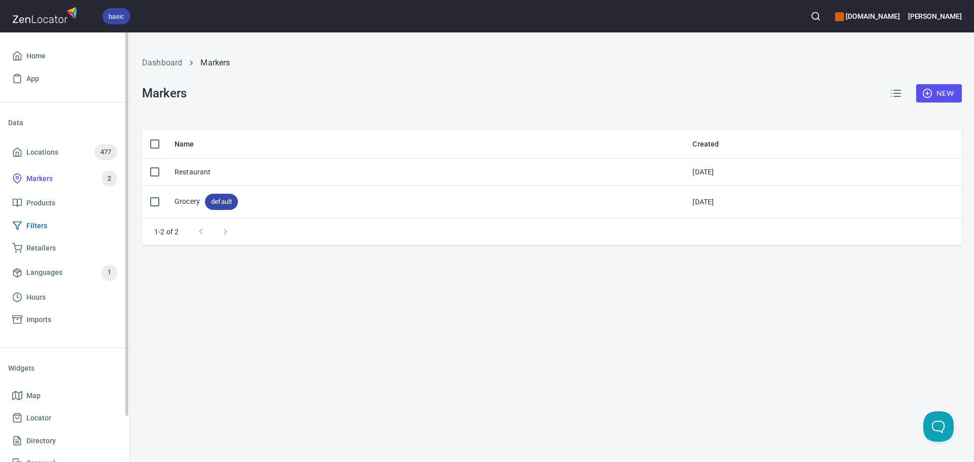
click at [40, 227] on span "Filters" at bounding box center [36, 226] width 21 height 13
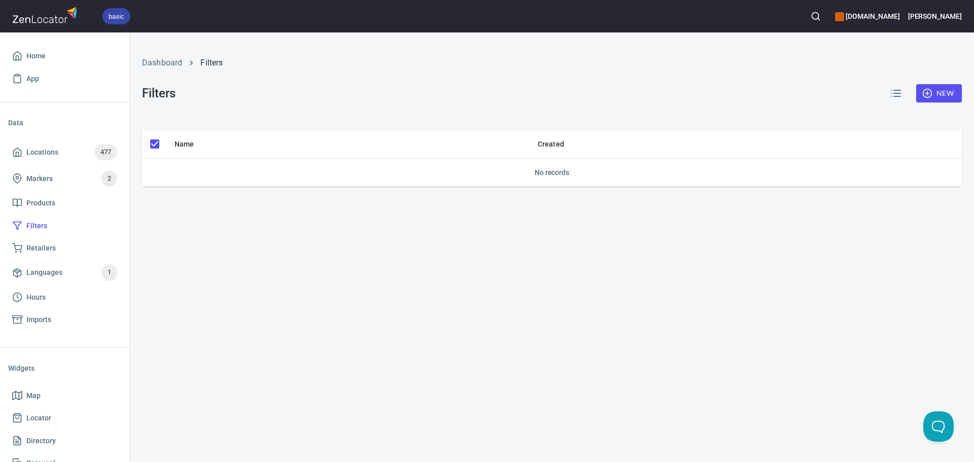
click at [937, 91] on span "New" at bounding box center [938, 93] width 29 height 13
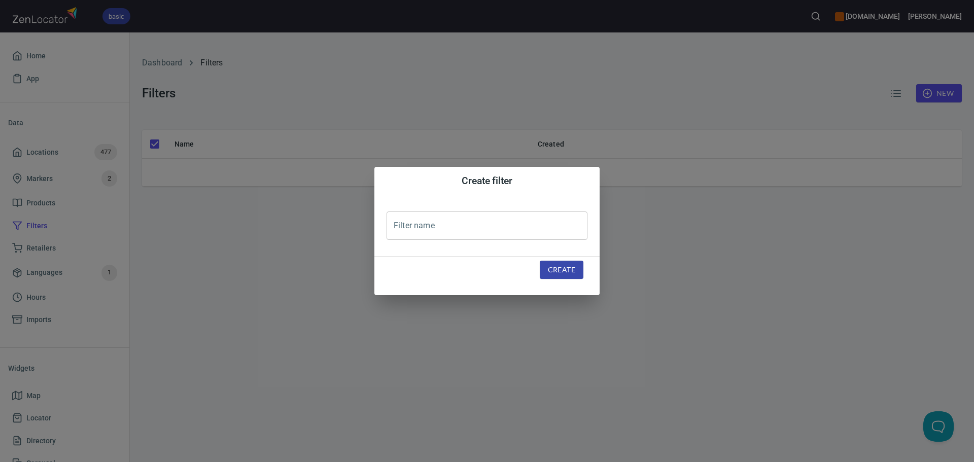
click at [448, 213] on input "text" at bounding box center [487, 226] width 201 height 28
type input "Retail"
click at [555, 273] on span "Create" at bounding box center [561, 270] width 27 height 13
checkbox input "false"
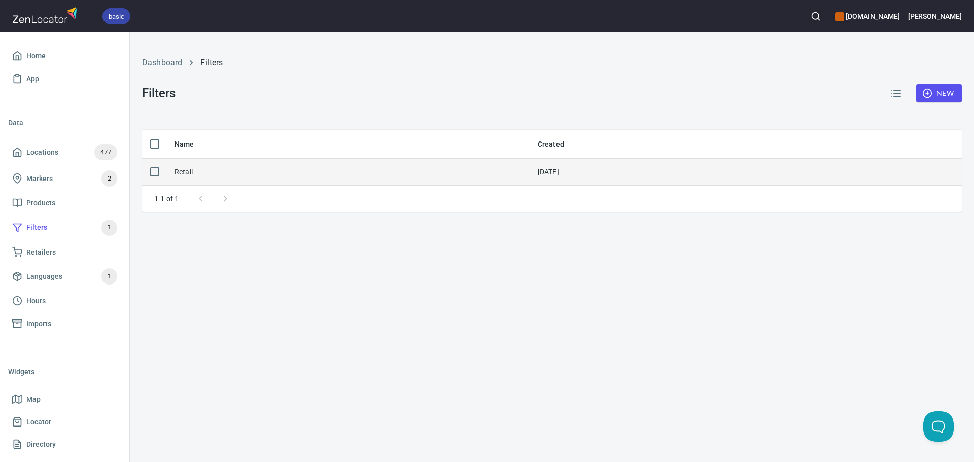
click at [288, 171] on div "Retail" at bounding box center [348, 172] width 347 height 10
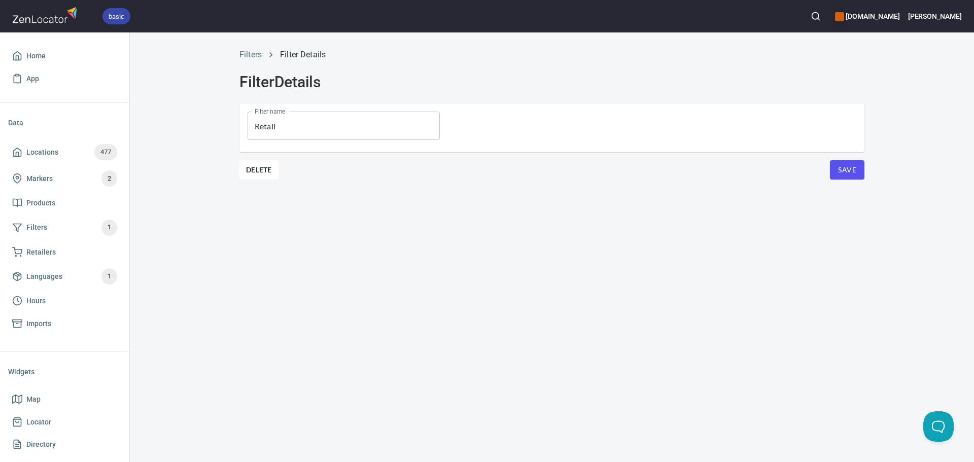
click at [857, 173] on button "Save" at bounding box center [847, 169] width 35 height 19
click at [258, 57] on link "Filters" at bounding box center [250, 55] width 22 height 10
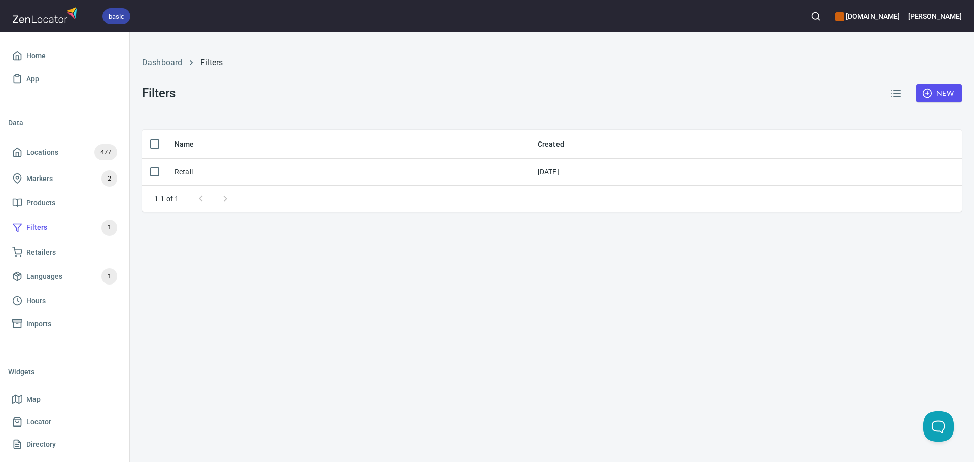
click at [942, 87] on span "New" at bounding box center [938, 93] width 29 height 13
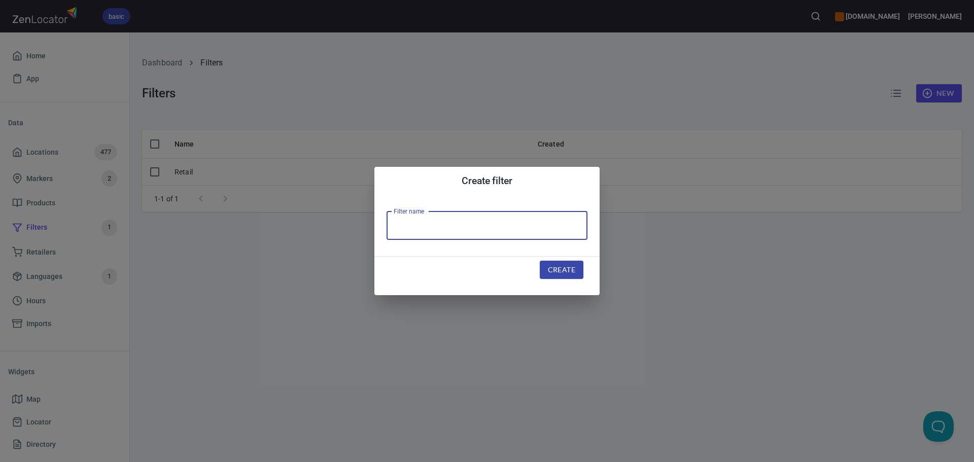
click at [443, 232] on input "text" at bounding box center [487, 226] width 201 height 28
click at [428, 232] on input "text" at bounding box center [487, 226] width 201 height 28
click at [416, 271] on div "Create" at bounding box center [486, 276] width 225 height 39
click at [202, 261] on div "Create filter Filter name Filter name Create" at bounding box center [487, 231] width 974 height 462
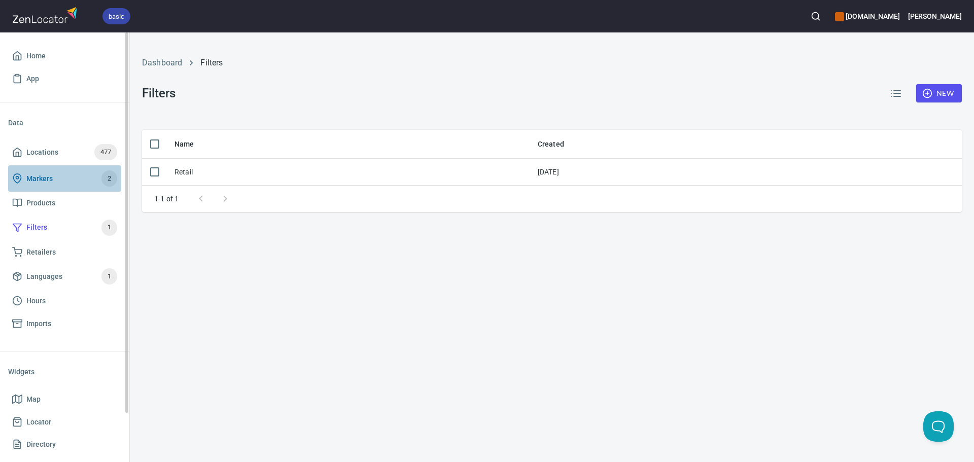
click at [41, 181] on span "Markers" at bounding box center [39, 179] width 26 height 13
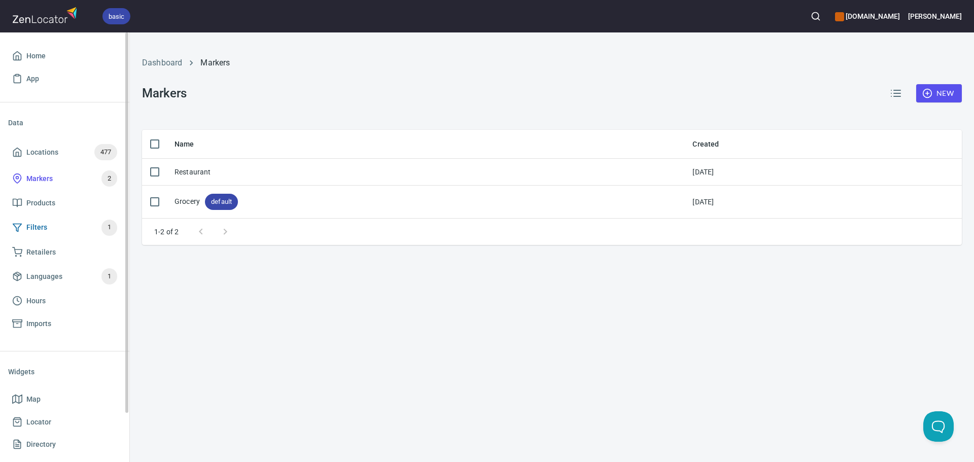
click at [61, 230] on span "Filters 1" at bounding box center [64, 228] width 105 height 16
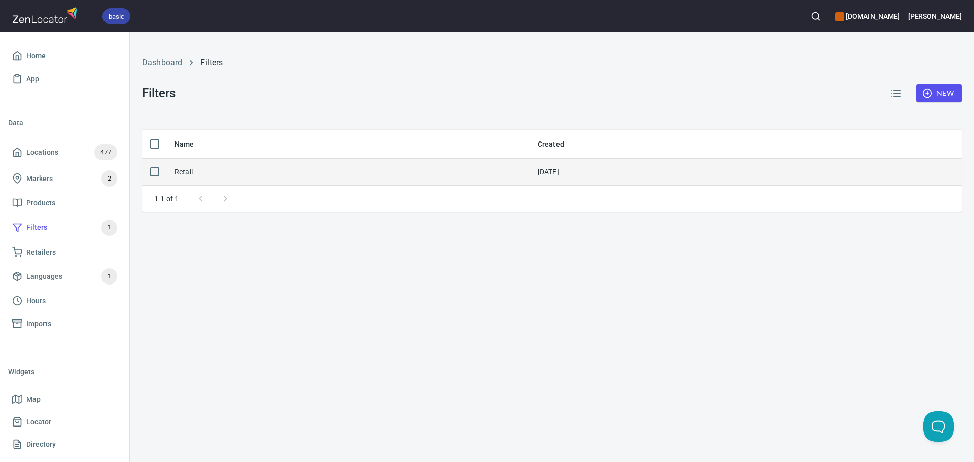
click at [178, 162] on td "Retail" at bounding box center [347, 172] width 363 height 27
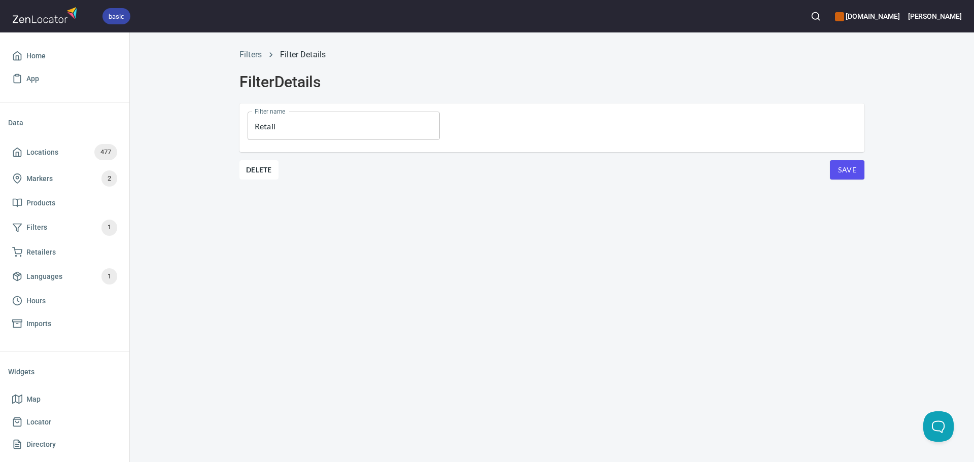
click at [335, 121] on input "Retail" at bounding box center [344, 126] width 192 height 28
type input "[US_STATE]"
click at [849, 174] on span "Save" at bounding box center [847, 170] width 18 height 13
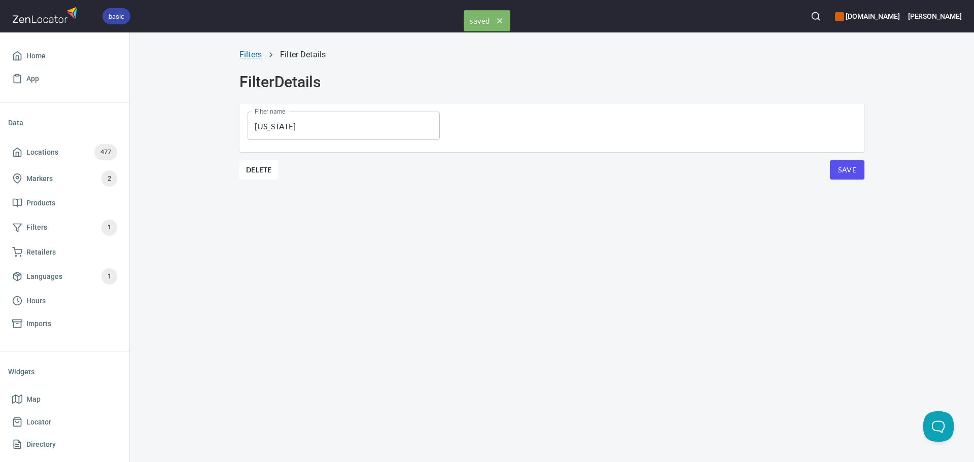
click at [255, 55] on link "Filters" at bounding box center [250, 55] width 22 height 10
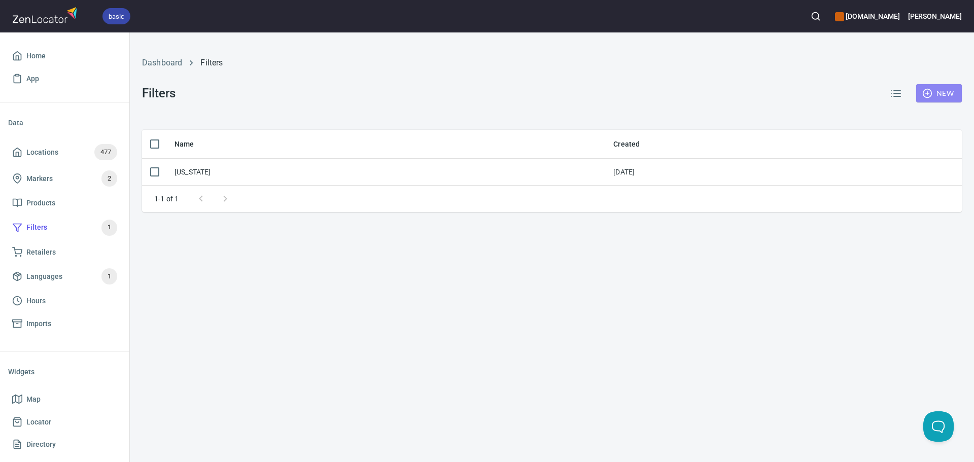
click at [931, 91] on circle "button" at bounding box center [927, 93] width 9 height 9
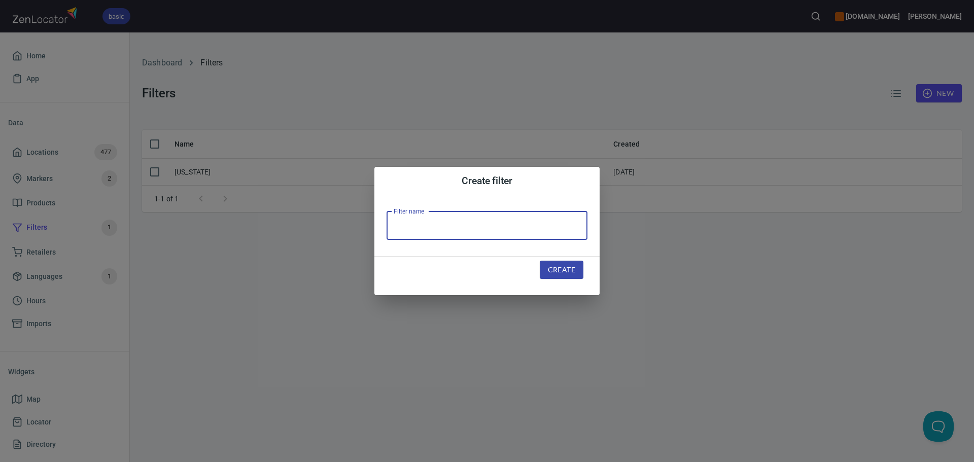
click at [499, 215] on input "text" at bounding box center [487, 226] width 201 height 28
type input "[US_STATE]"
click at [564, 270] on span "Create" at bounding box center [561, 270] width 27 height 13
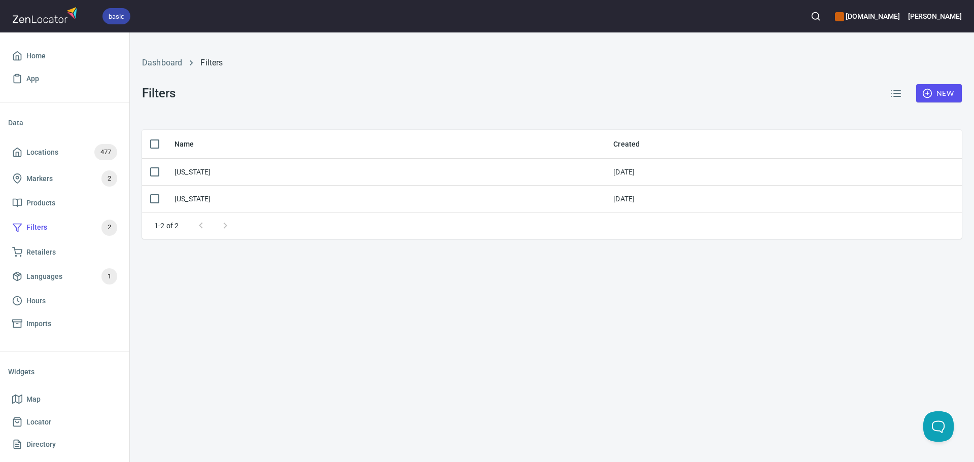
click at [950, 88] on span "New" at bounding box center [938, 93] width 29 height 13
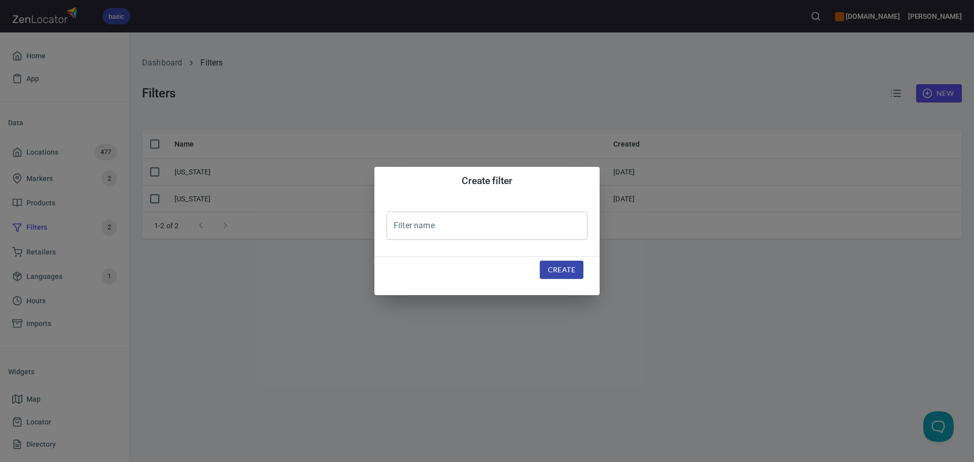
click at [484, 237] on input "text" at bounding box center [487, 226] width 201 height 28
type input "[US_STATE]"
click at [558, 277] on button "Create" at bounding box center [562, 270] width 44 height 19
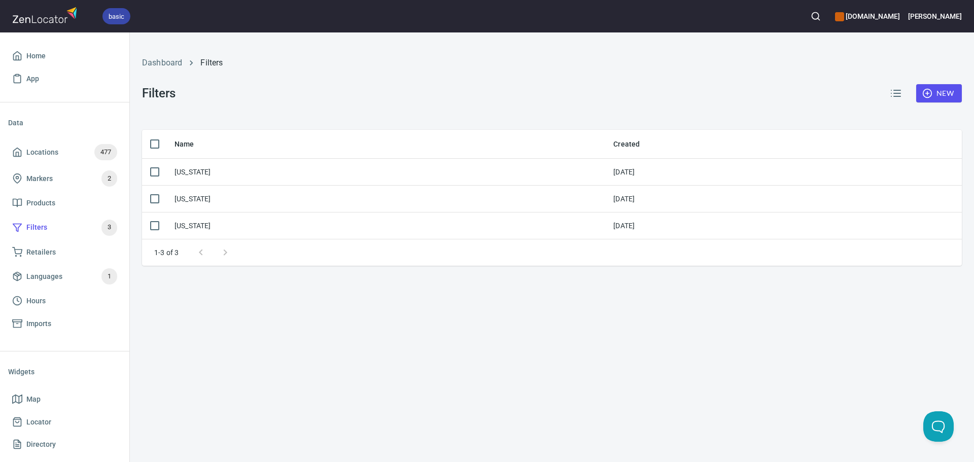
click at [938, 92] on span "New" at bounding box center [938, 93] width 29 height 13
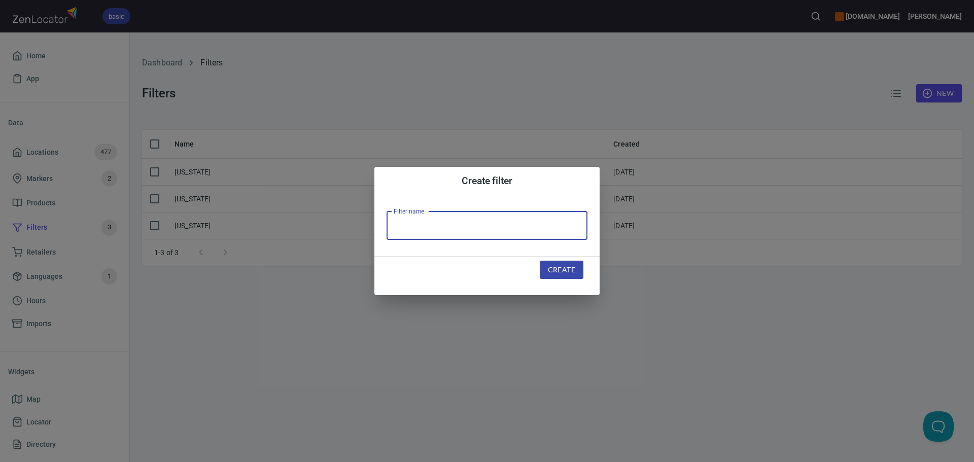
click at [455, 220] on input "text" at bounding box center [487, 226] width 201 height 28
type input "Conneticut"
click at [566, 266] on span "Create" at bounding box center [561, 270] width 27 height 13
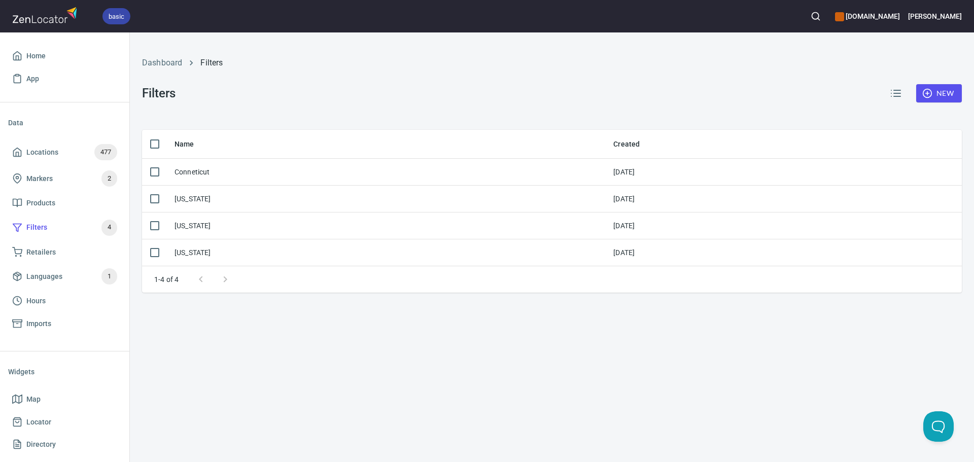
click at [933, 97] on span "New" at bounding box center [938, 93] width 29 height 13
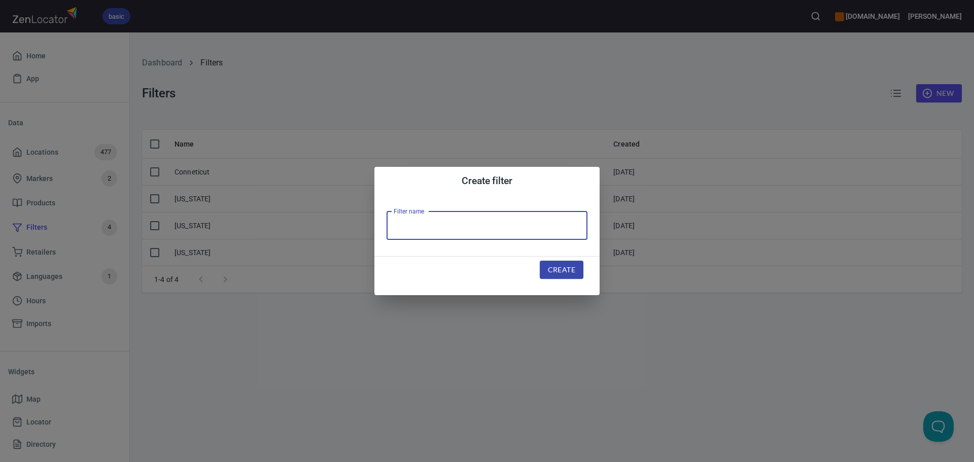
click at [448, 230] on input "text" at bounding box center [487, 226] width 201 height 28
type input "[US_STATE]"
click at [540, 269] on button "Create" at bounding box center [562, 270] width 44 height 19
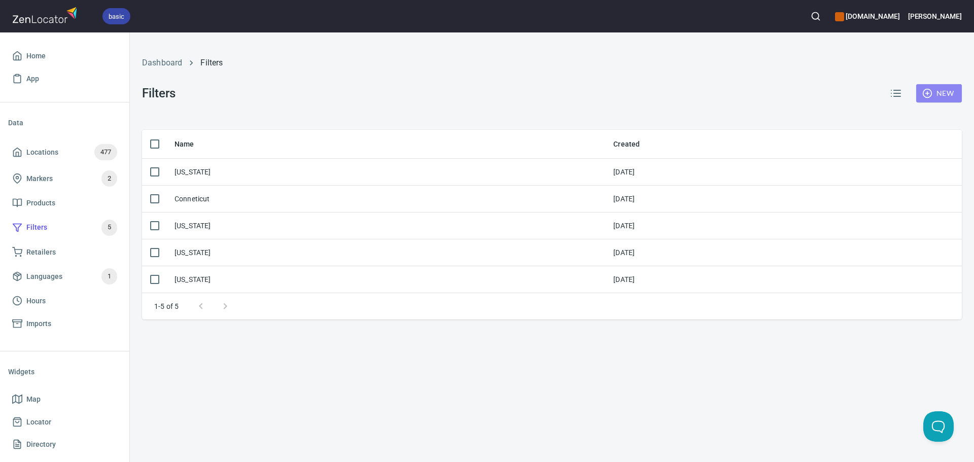
click at [937, 93] on span "New" at bounding box center [938, 93] width 29 height 13
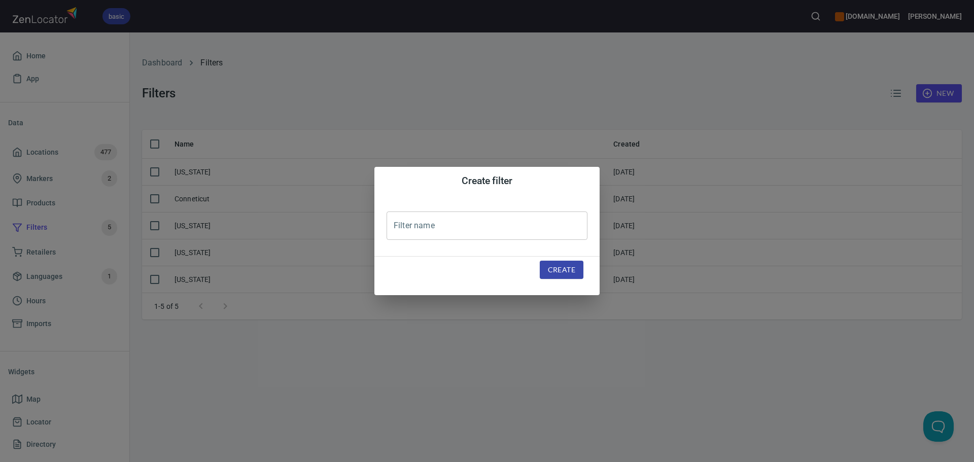
click at [556, 212] on input "text" at bounding box center [487, 226] width 201 height 28
type input "[US_STATE]"
click at [553, 278] on button "Create" at bounding box center [562, 270] width 44 height 19
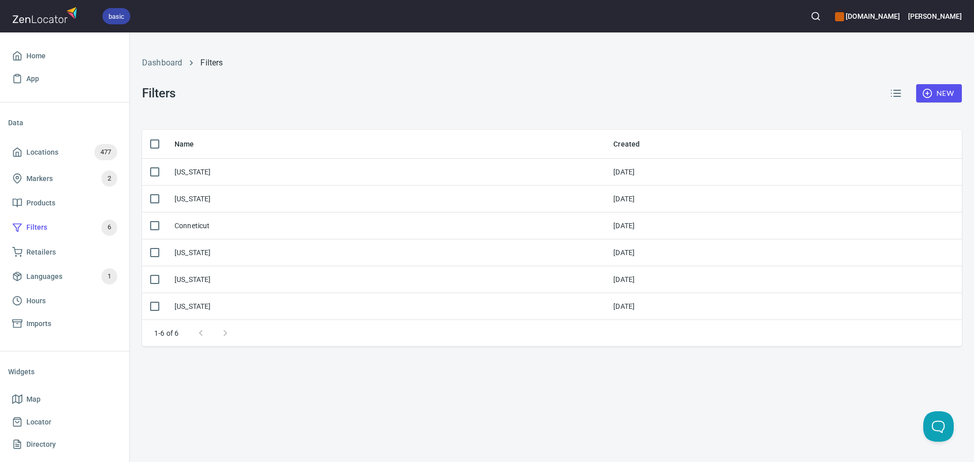
click at [937, 95] on span "New" at bounding box center [938, 93] width 29 height 13
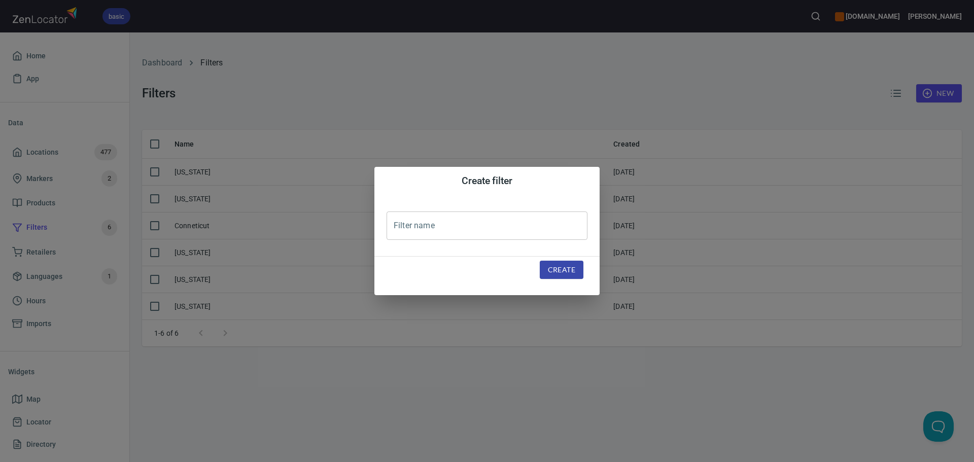
click at [537, 230] on input "text" at bounding box center [487, 226] width 201 height 28
type input "[US_STATE]"
click at [571, 268] on span "Create" at bounding box center [561, 270] width 27 height 13
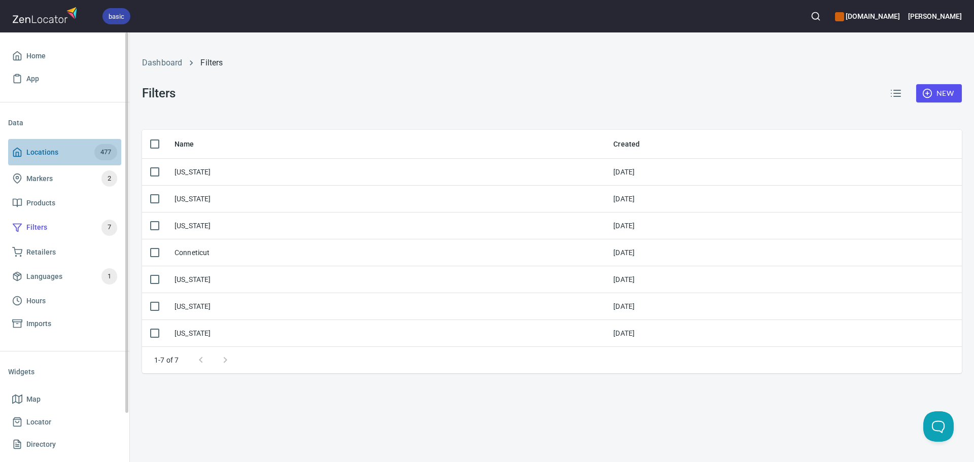
click at [61, 152] on span "Locations 477" at bounding box center [64, 152] width 105 height 16
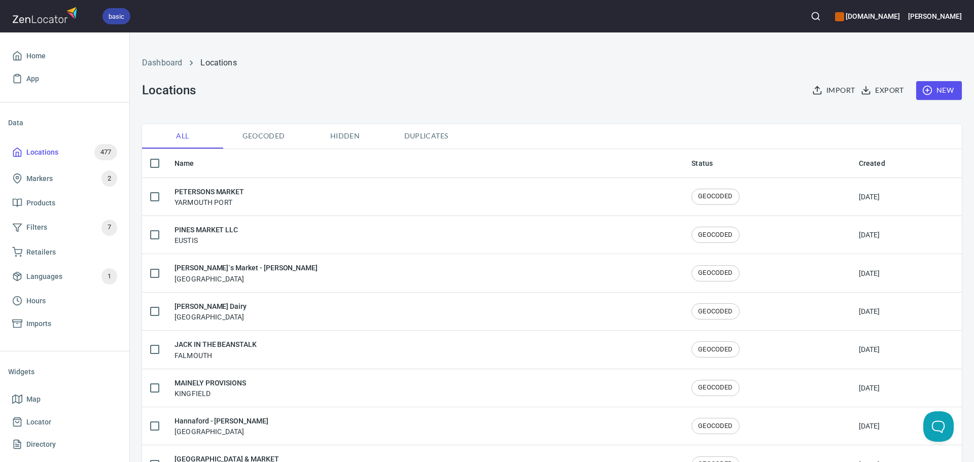
click at [454, 128] on button "Duplicates" at bounding box center [426, 136] width 81 height 24
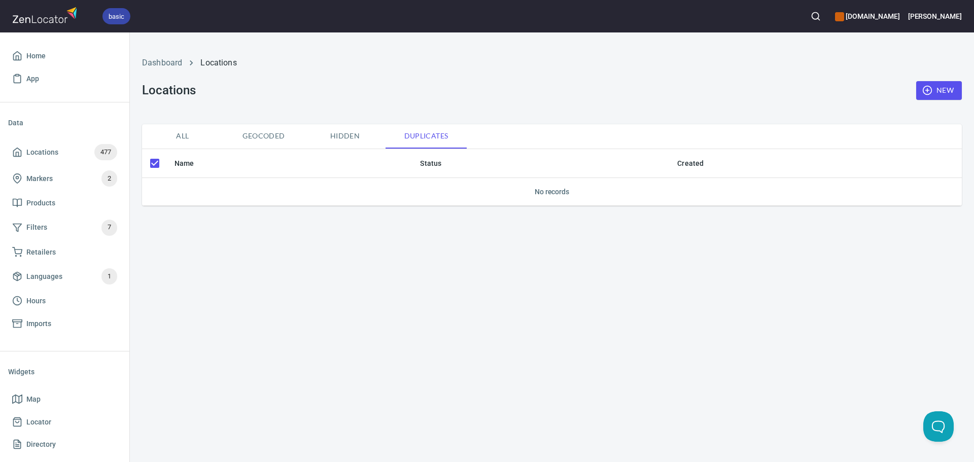
click at [180, 128] on button "All" at bounding box center [182, 136] width 81 height 24
checkbox input "false"
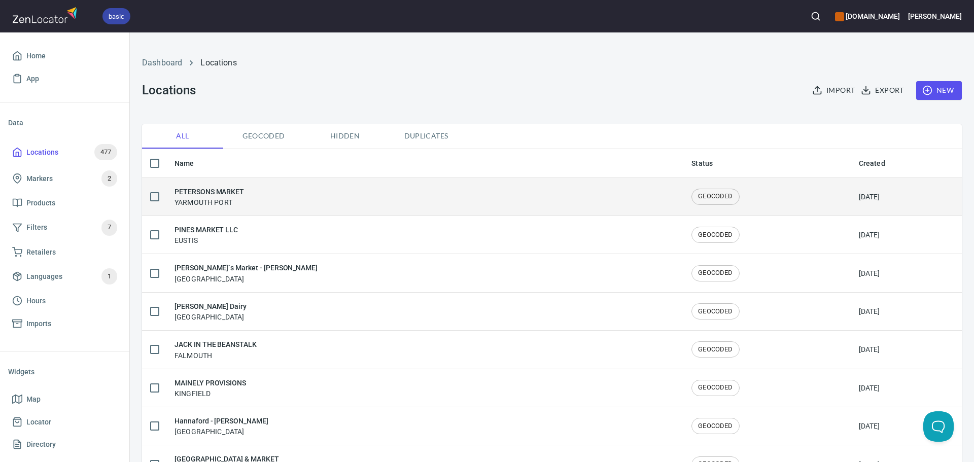
click at [254, 196] on div "PETERSONS MARKET [GEOGRAPHIC_DATA]" at bounding box center [425, 196] width 501 height 21
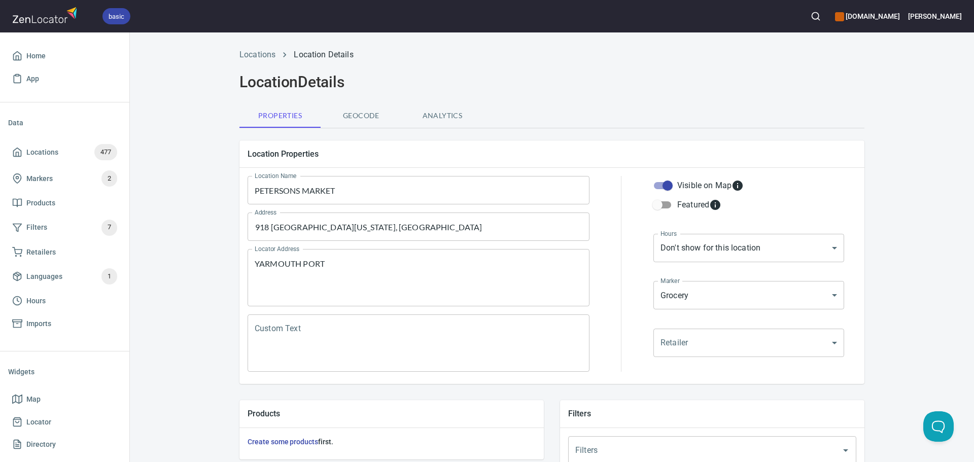
click at [709, 341] on body "basic [DOMAIN_NAME] Ariel Home App Data Locations 477 Markers 2 Products Filter…" at bounding box center [487, 231] width 974 height 462
click at [715, 356] on div at bounding box center [487, 231] width 974 height 462
click at [741, 297] on body "basic [DOMAIN_NAME] Ariel Home App Data Locations 477 Markers 2 Products Filter…" at bounding box center [487, 231] width 974 height 462
click at [741, 297] on li "Grocery" at bounding box center [745, 295] width 191 height 18
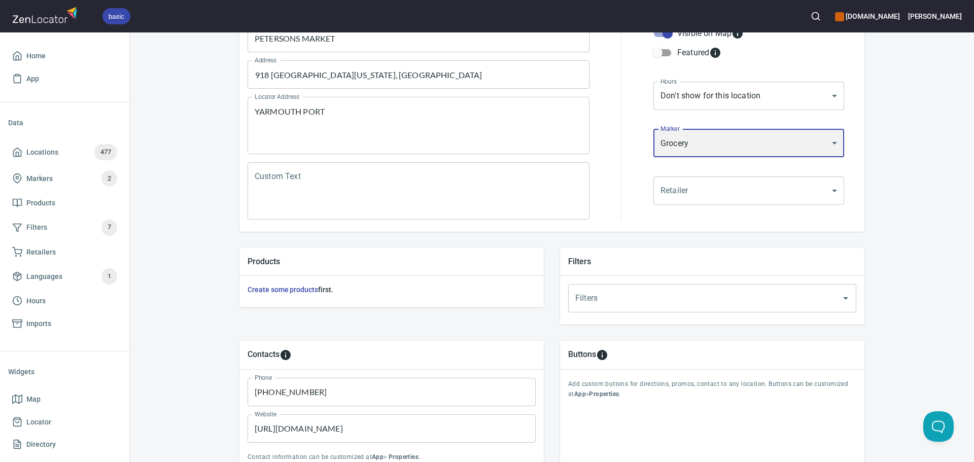
scroll to position [101, 0]
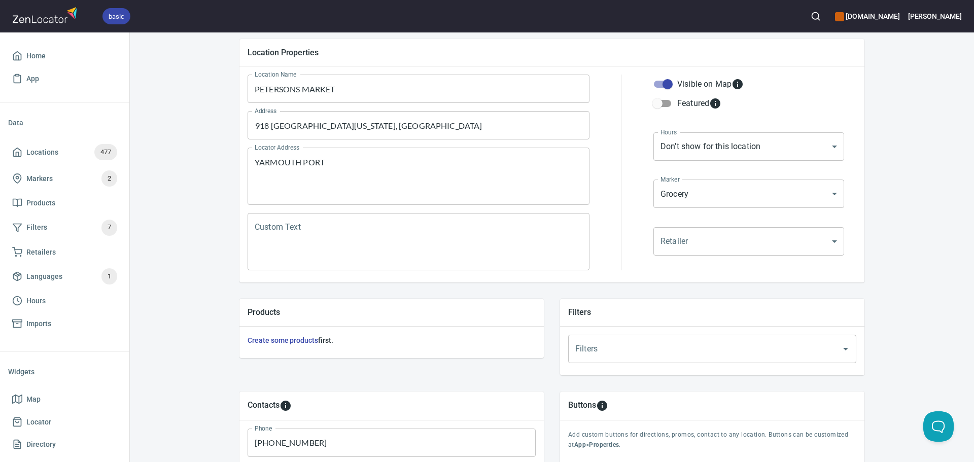
click at [649, 333] on div "Filters Filters" at bounding box center [712, 351] width 304 height 49
click at [646, 348] on input "Filters" at bounding box center [698, 348] width 251 height 19
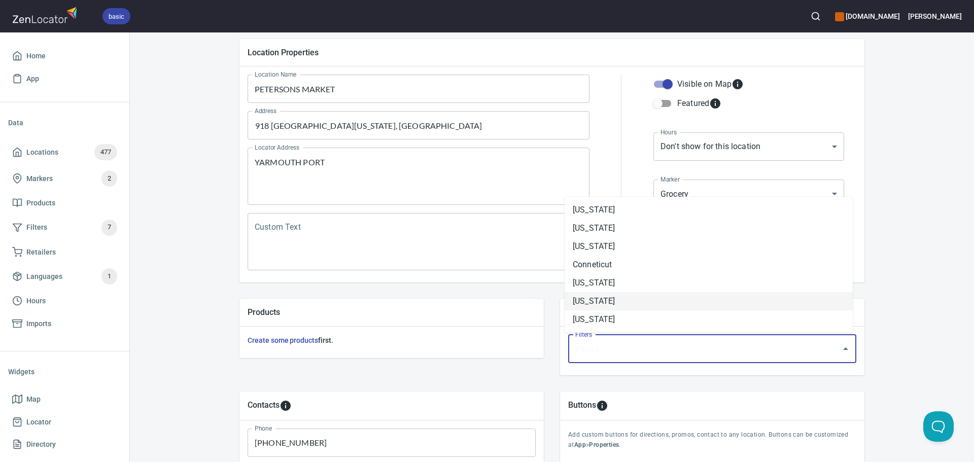
click at [633, 304] on li "[US_STATE]" at bounding box center [709, 301] width 288 height 18
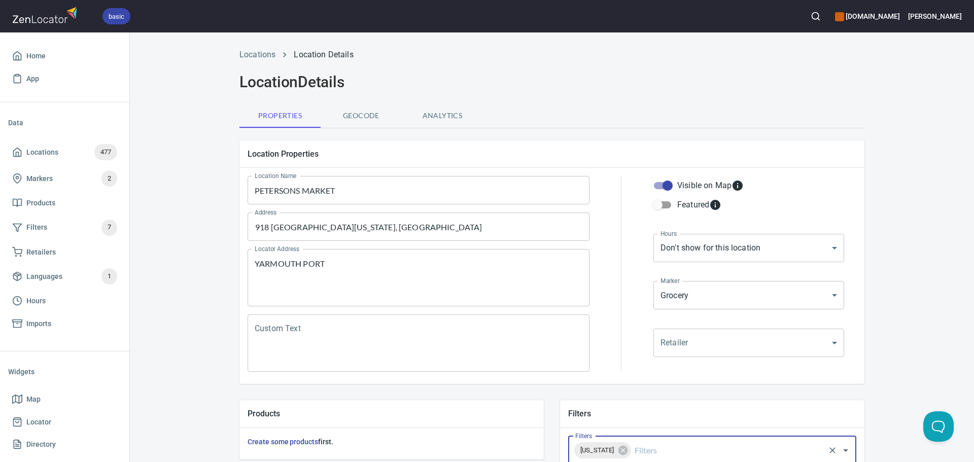
scroll to position [237, 0]
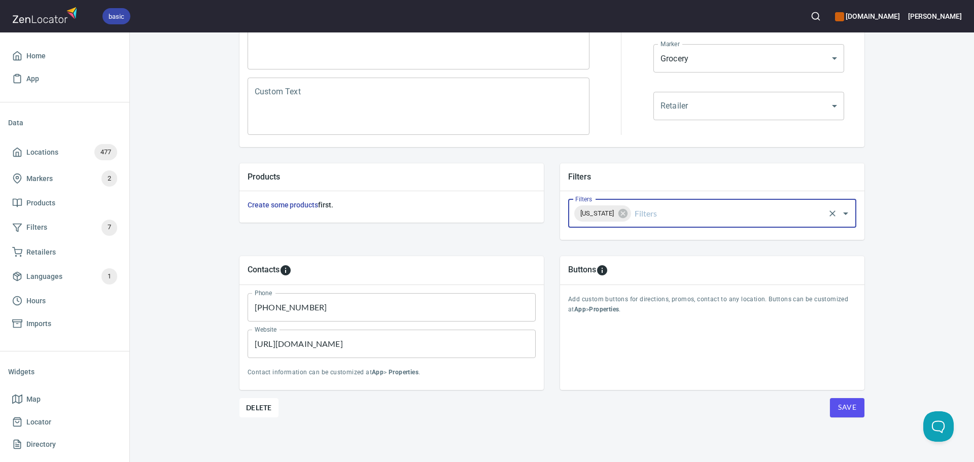
click at [844, 410] on span "Save" at bounding box center [847, 407] width 18 height 13
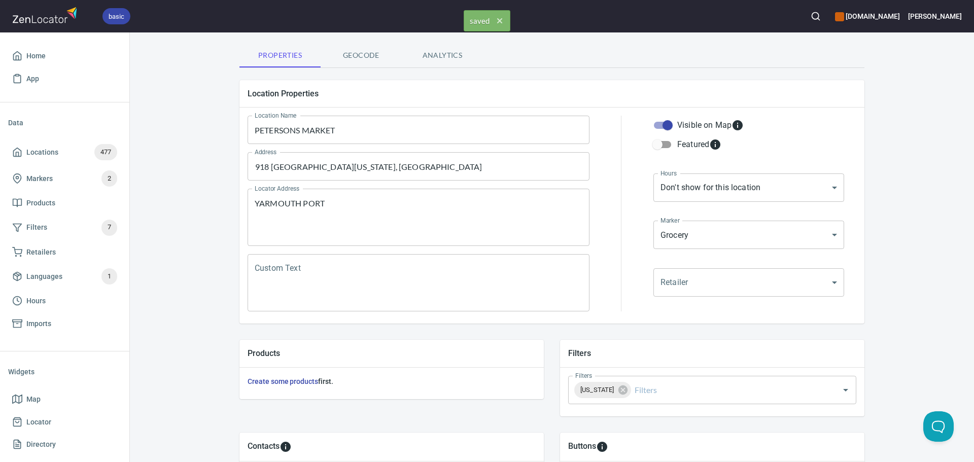
scroll to position [0, 0]
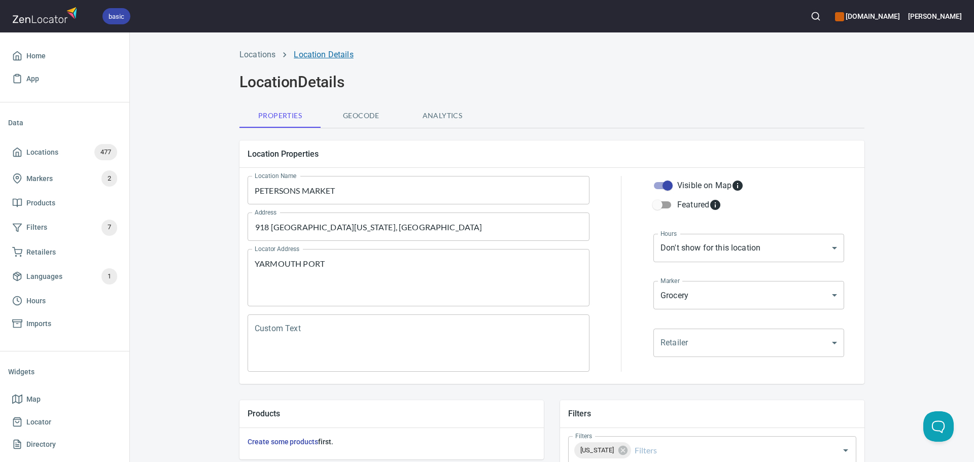
click at [314, 55] on link "Location Details" at bounding box center [323, 55] width 59 height 10
click at [258, 51] on link "Locations" at bounding box center [257, 55] width 36 height 10
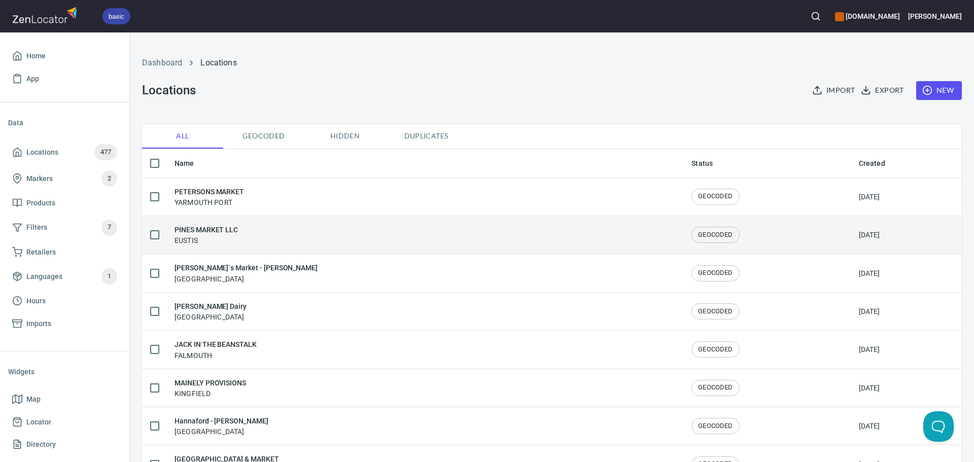
click at [235, 232] on h6 "PINES MARKET LLC" at bounding box center [206, 229] width 63 height 11
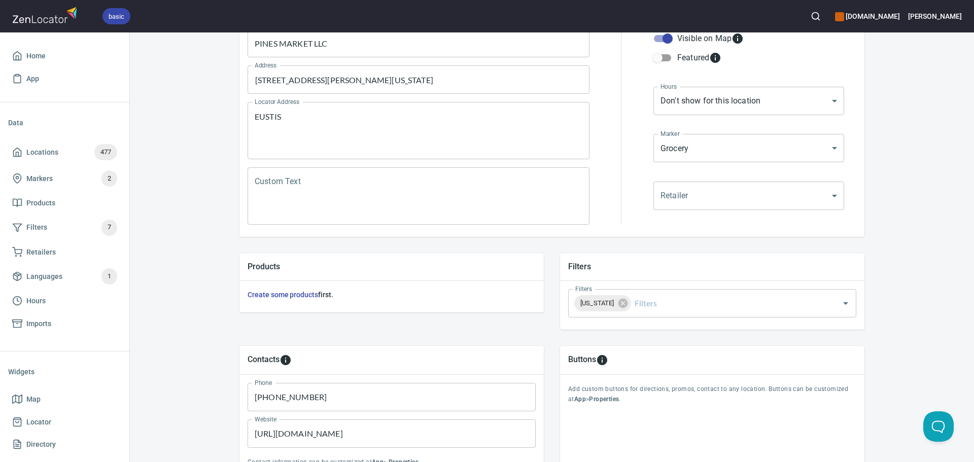
scroll to position [152, 0]
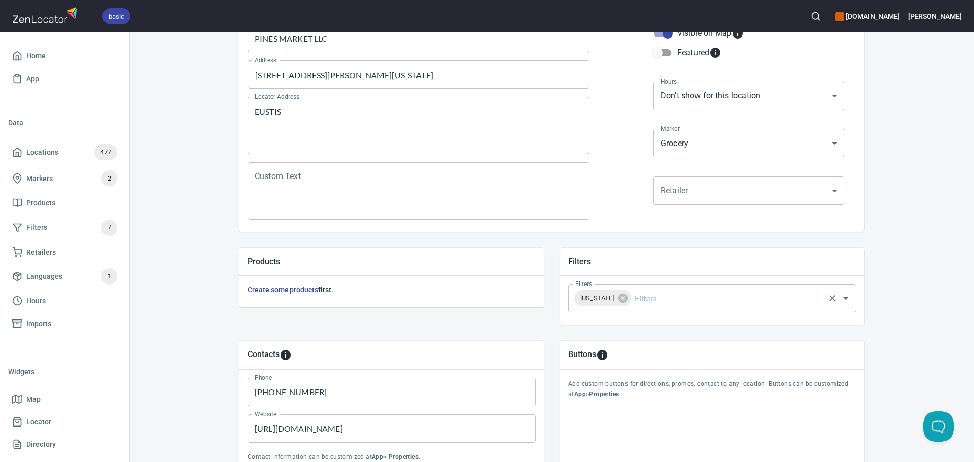
click at [667, 299] on input "Filters" at bounding box center [728, 298] width 191 height 19
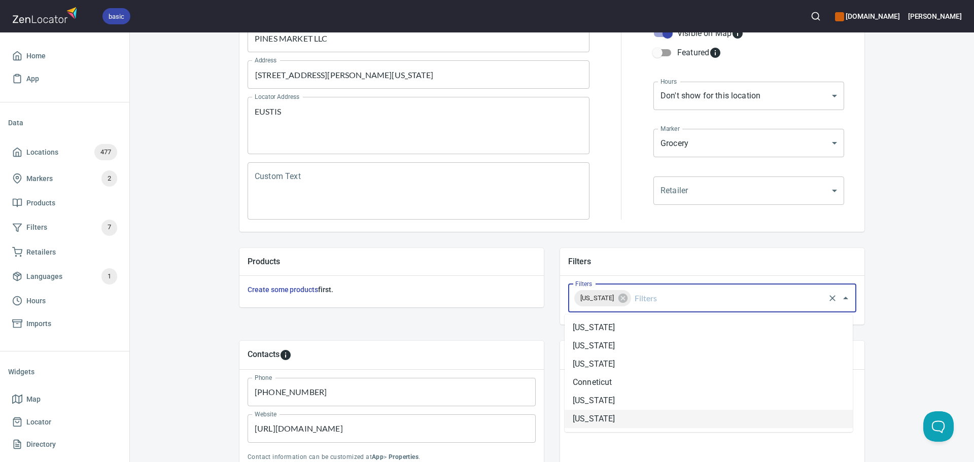
click at [598, 416] on li "[US_STATE]" at bounding box center [709, 419] width 288 height 18
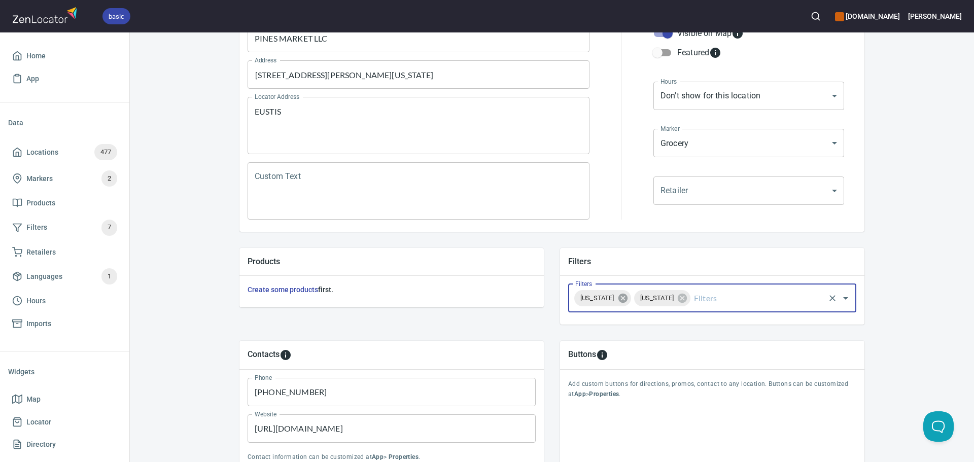
click at [627, 295] on icon at bounding box center [622, 298] width 9 height 9
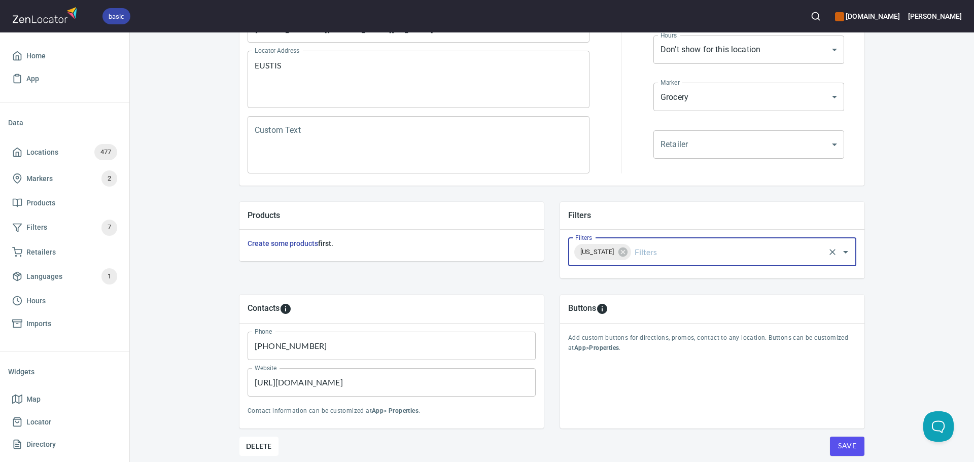
scroll to position [237, 0]
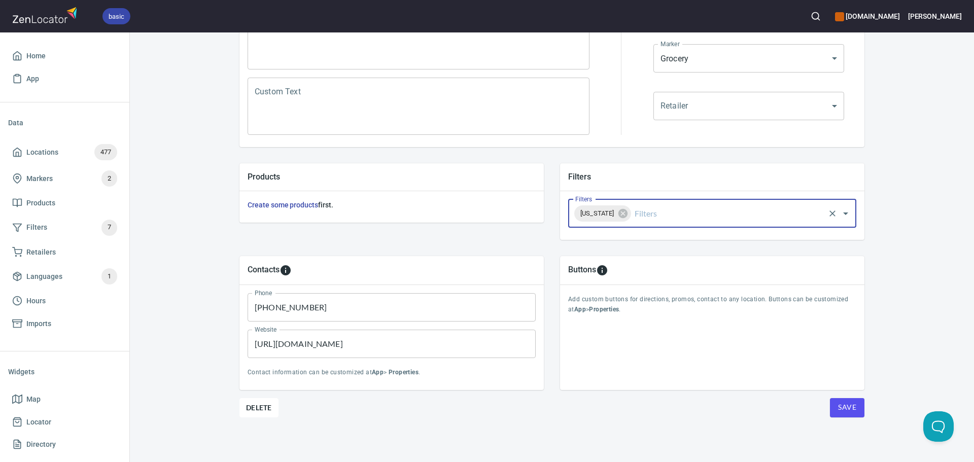
click at [856, 415] on button "Save" at bounding box center [847, 407] width 35 height 19
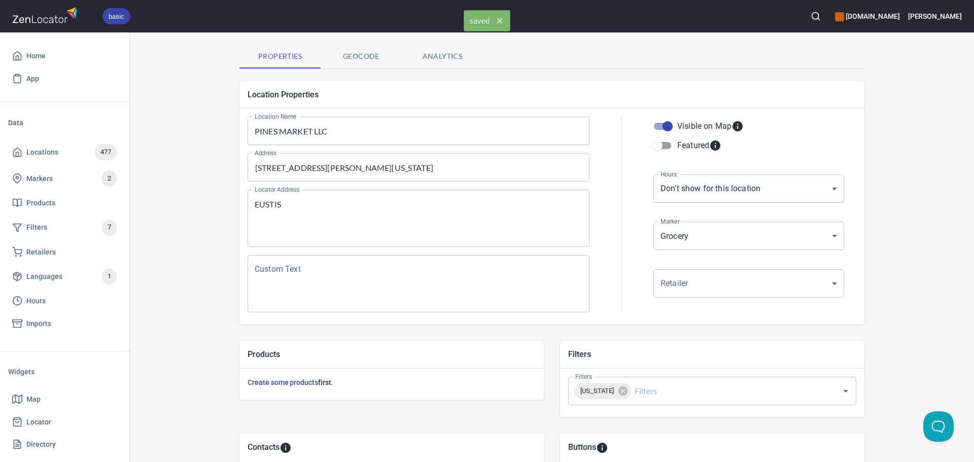
scroll to position [0, 0]
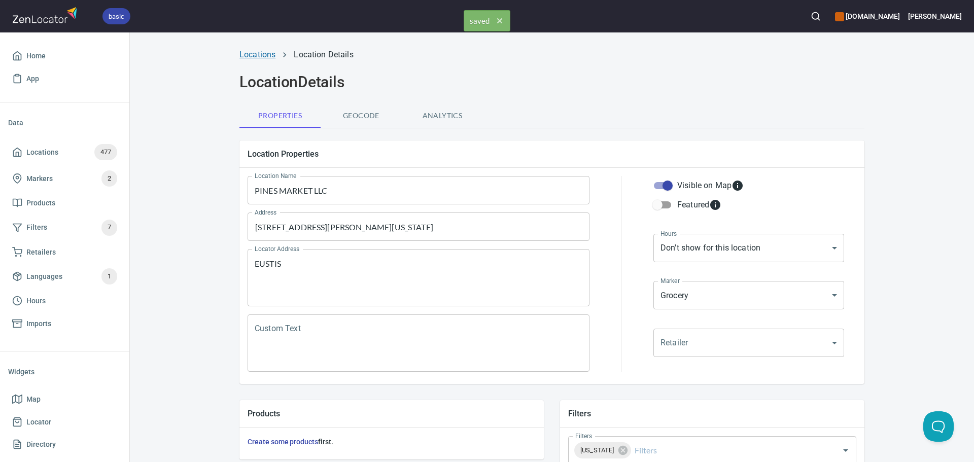
click at [253, 55] on link "Locations" at bounding box center [257, 55] width 36 height 10
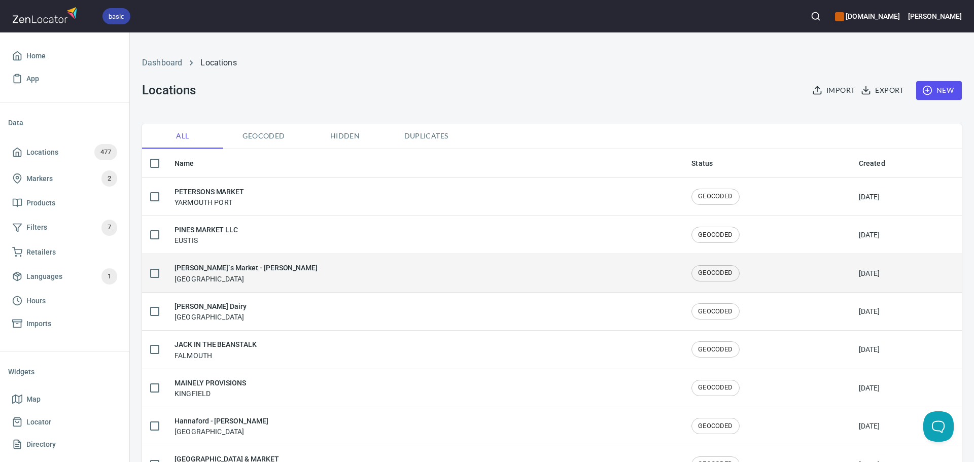
click at [244, 281] on div "[PERSON_NAME]`s Market - [PERSON_NAME] [GEOGRAPHIC_DATA]" at bounding box center [246, 272] width 143 height 21
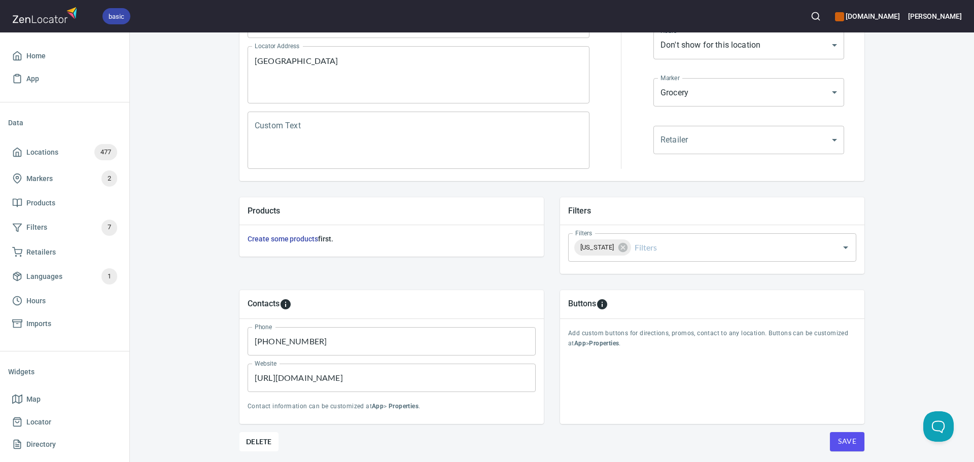
scroll to position [237, 0]
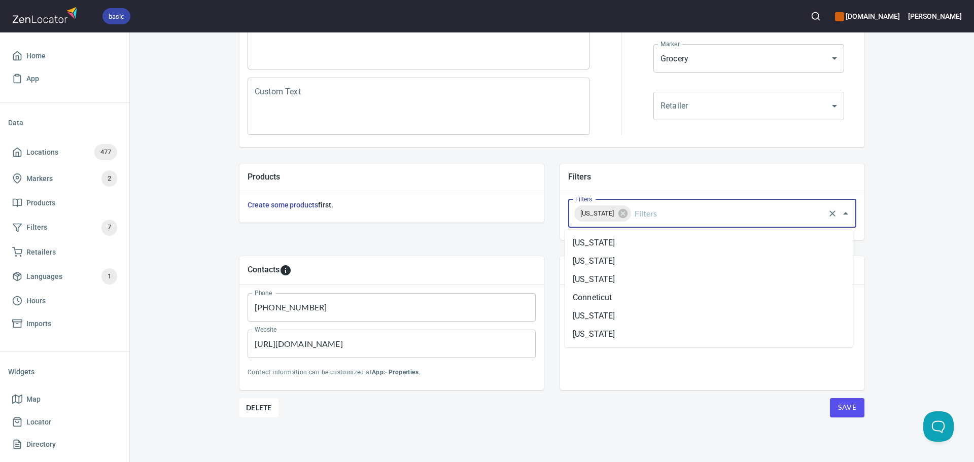
click at [633, 211] on input "Filters" at bounding box center [728, 213] width 191 height 19
click at [620, 327] on li "[US_STATE]" at bounding box center [709, 334] width 288 height 18
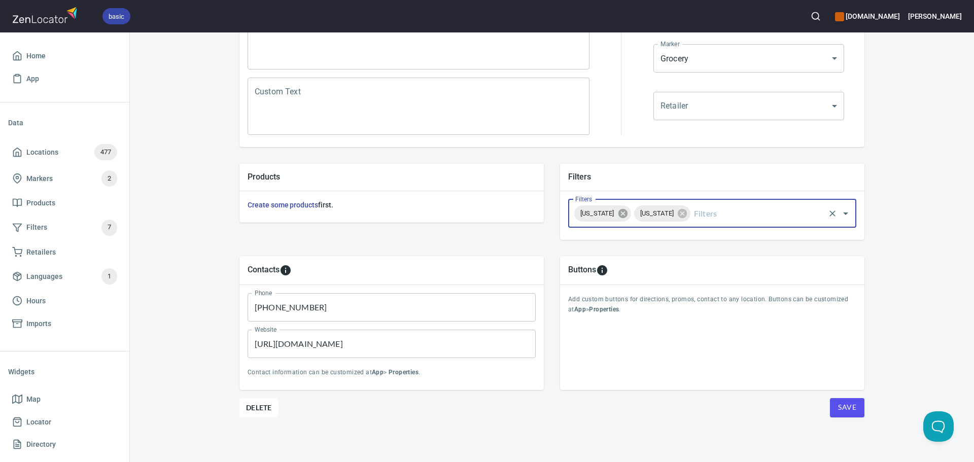
click at [617, 212] on icon at bounding box center [622, 213] width 11 height 11
click at [845, 405] on span "Save" at bounding box center [847, 407] width 18 height 13
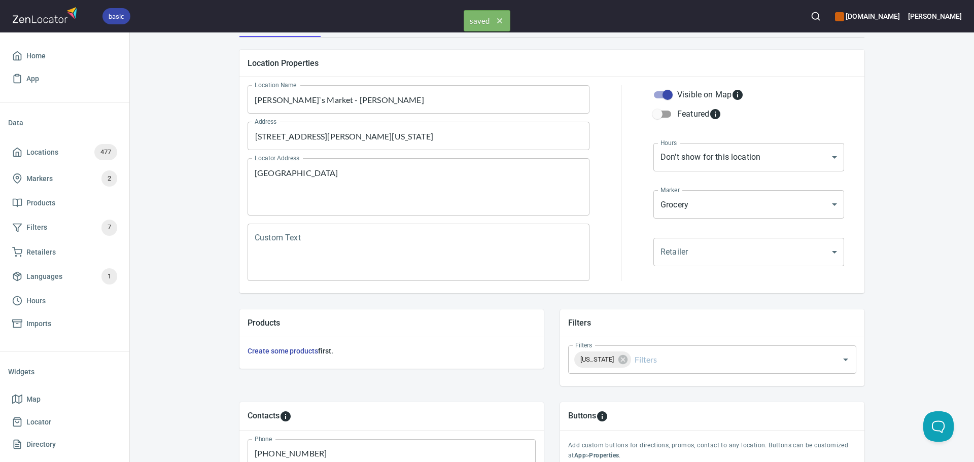
scroll to position [0, 0]
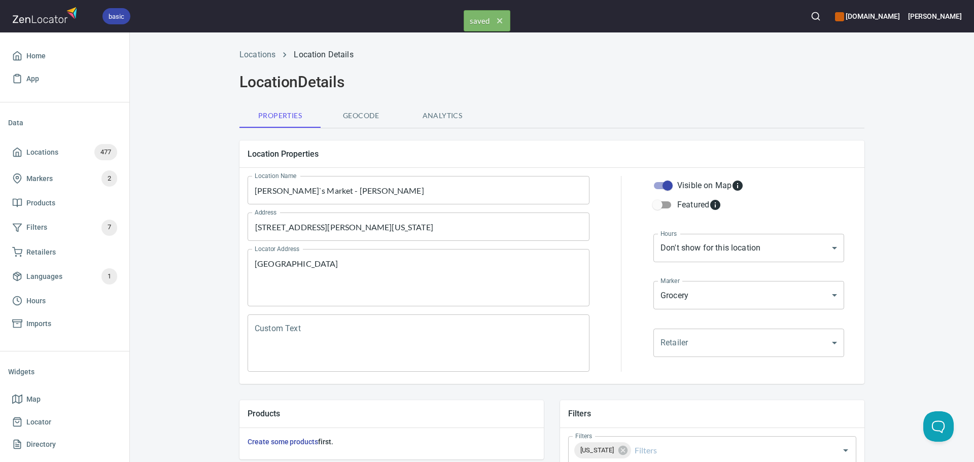
click at [253, 49] on li "Locations" at bounding box center [257, 55] width 36 height 12
click at [253, 56] on link "Locations" at bounding box center [257, 55] width 36 height 10
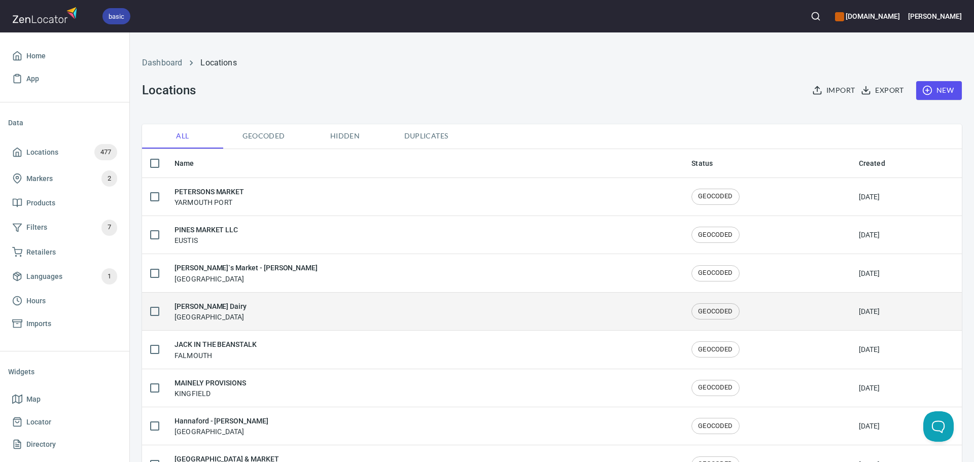
click at [246, 304] on div "[PERSON_NAME] Dairy [GEOGRAPHIC_DATA]" at bounding box center [425, 311] width 501 height 21
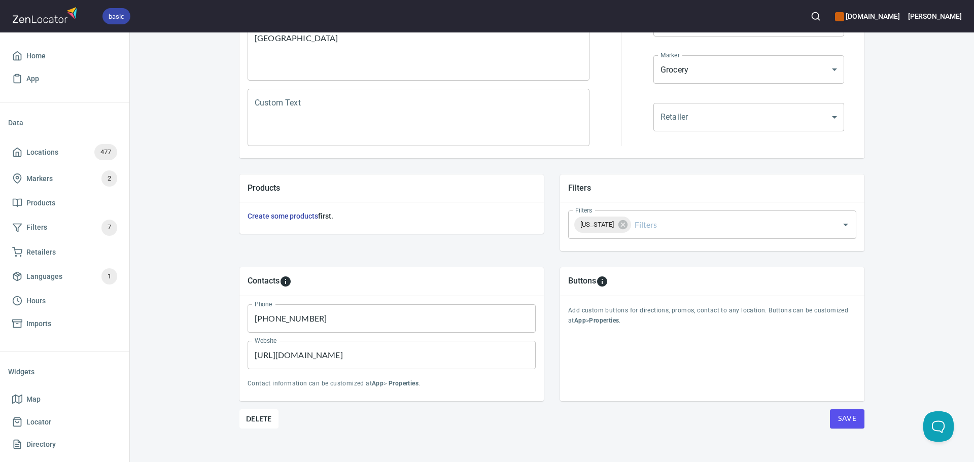
scroll to position [237, 0]
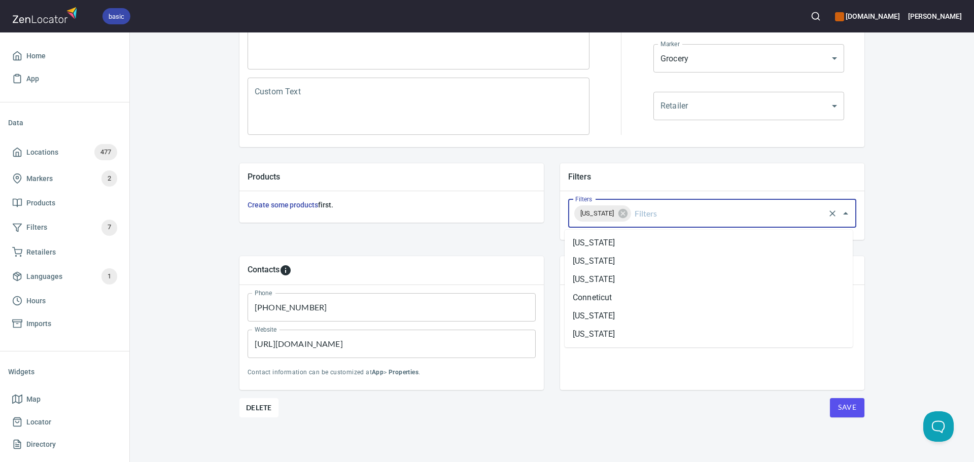
click at [659, 212] on input "Filters" at bounding box center [728, 213] width 191 height 19
click at [622, 279] on li "[US_STATE]" at bounding box center [709, 279] width 288 height 18
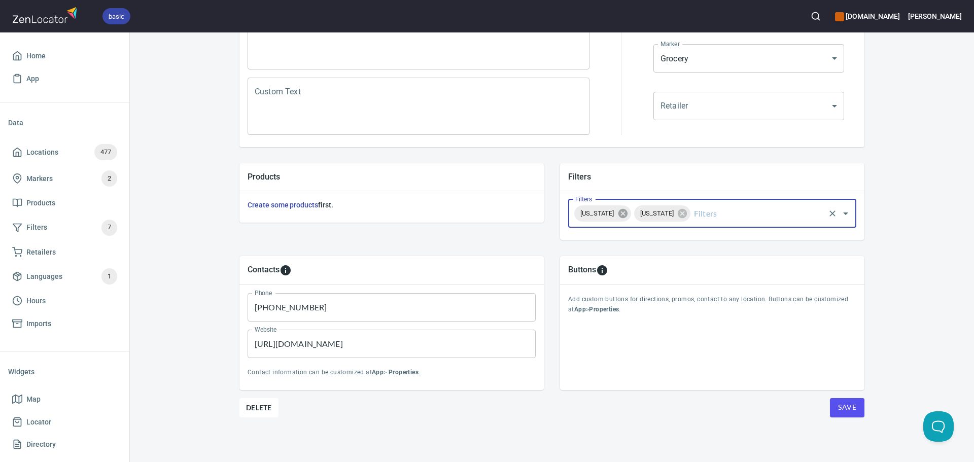
click at [627, 210] on icon at bounding box center [622, 213] width 9 height 9
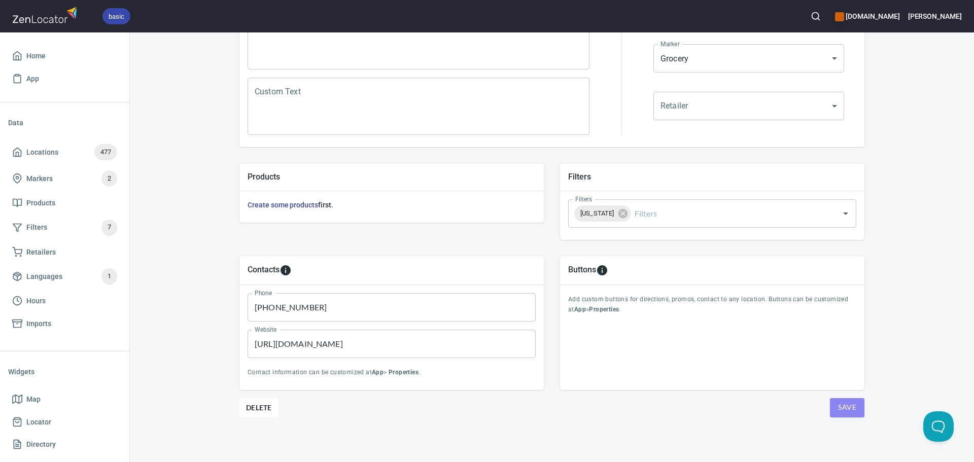
click at [839, 411] on span "Save" at bounding box center [847, 407] width 18 height 13
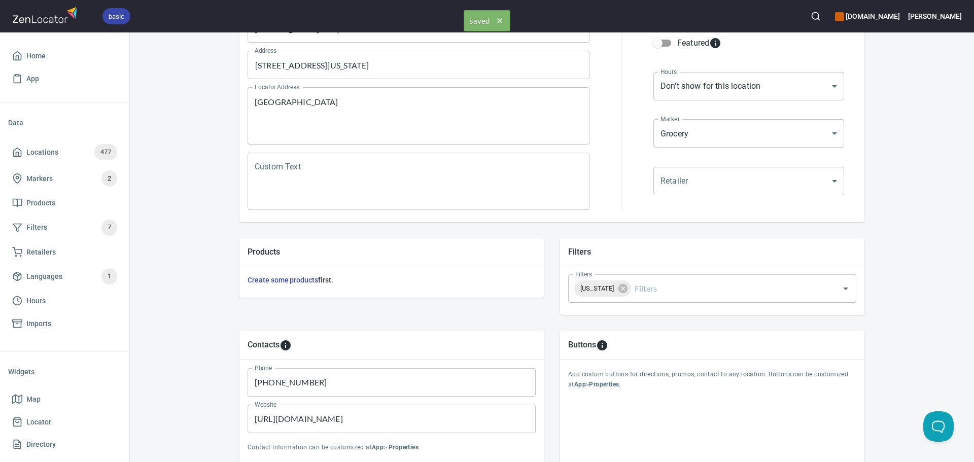
scroll to position [0, 0]
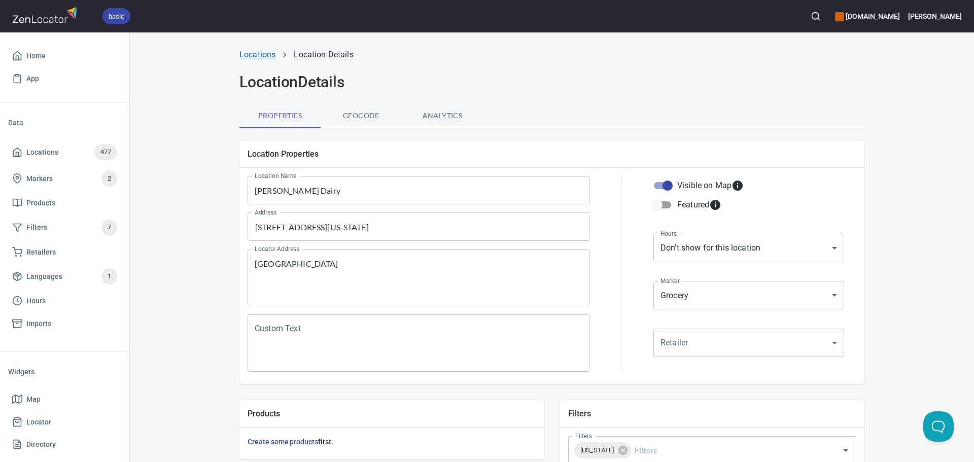
click at [262, 56] on link "Locations" at bounding box center [257, 55] width 36 height 10
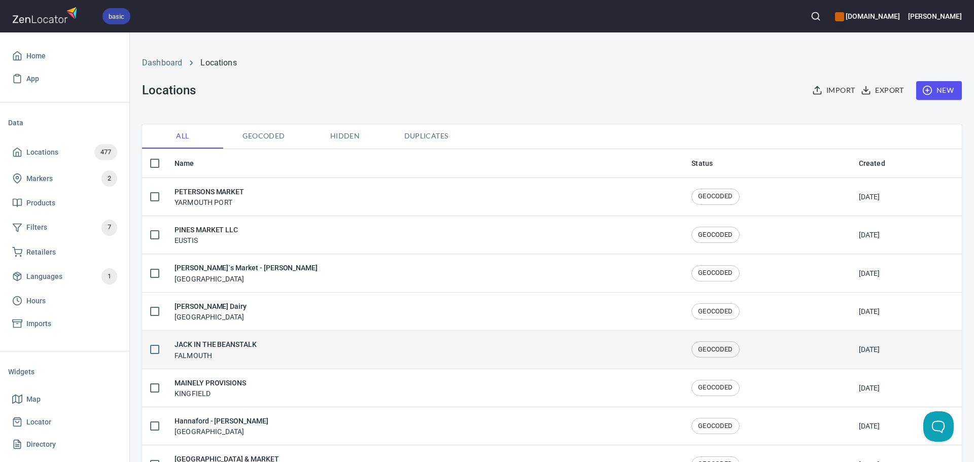
click at [240, 357] on div "JACK IN THE BEANSTALK FALMOUTH" at bounding box center [216, 349] width 82 height 21
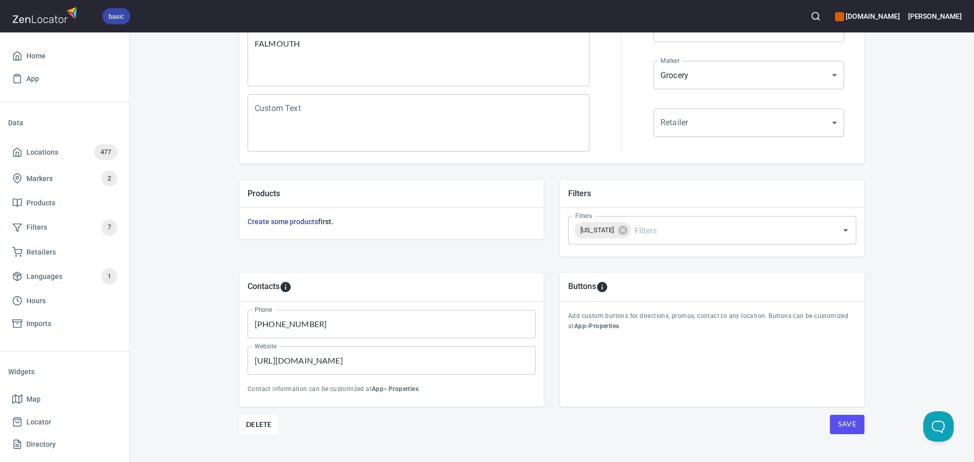
scroll to position [237, 0]
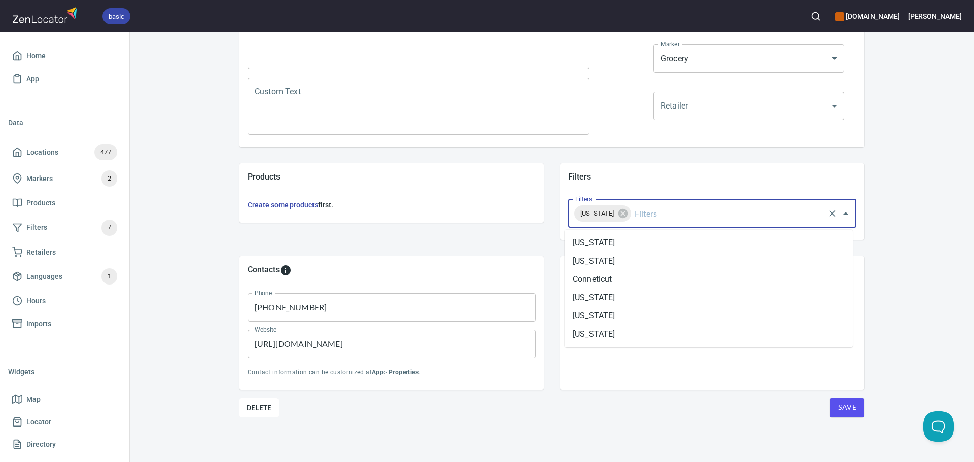
click at [666, 219] on input "Filters" at bounding box center [728, 213] width 191 height 19
click at [614, 312] on li "[US_STATE]" at bounding box center [709, 316] width 288 height 18
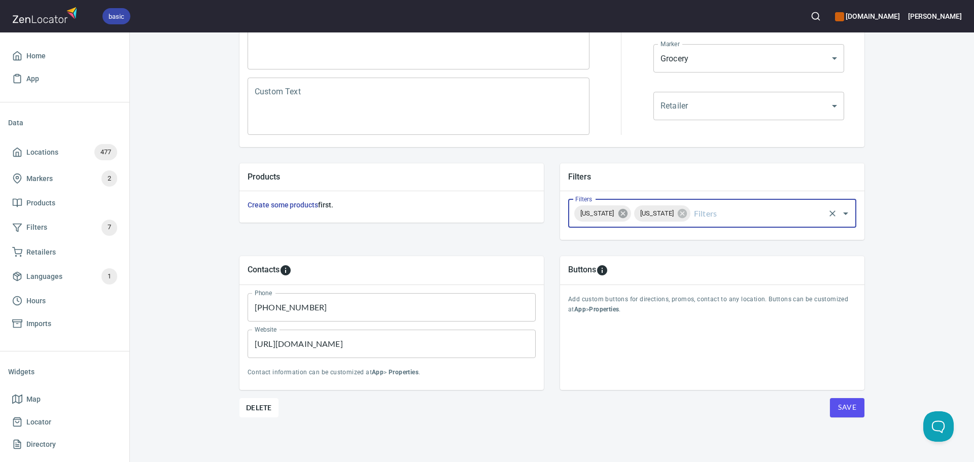
click at [623, 215] on icon at bounding box center [622, 213] width 11 height 11
click at [848, 407] on span "Save" at bounding box center [847, 407] width 18 height 13
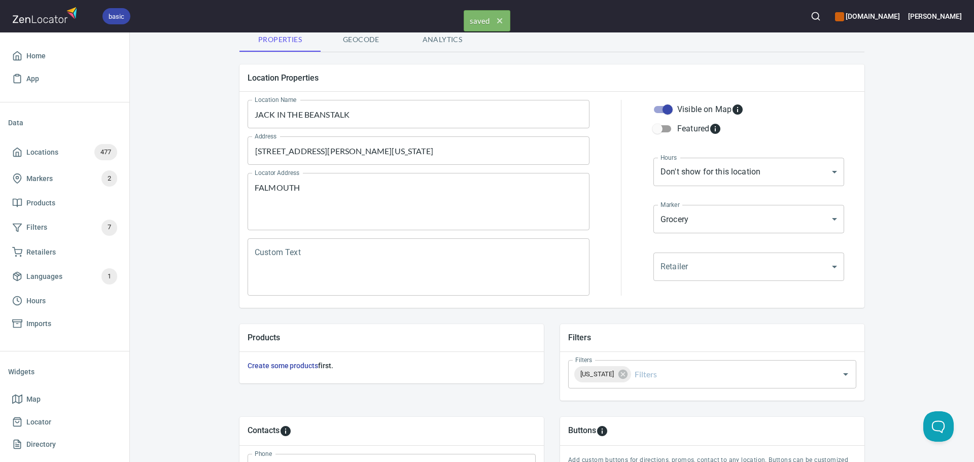
scroll to position [0, 0]
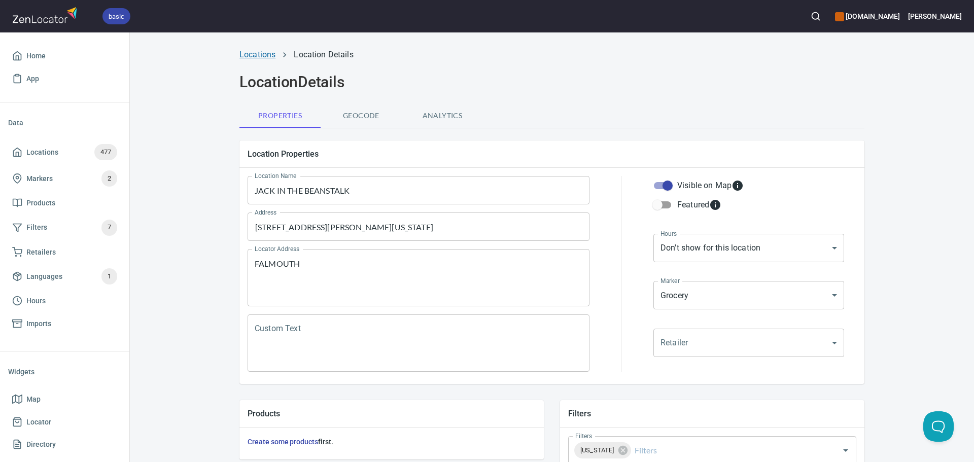
click at [247, 57] on link "Locations" at bounding box center [257, 55] width 36 height 10
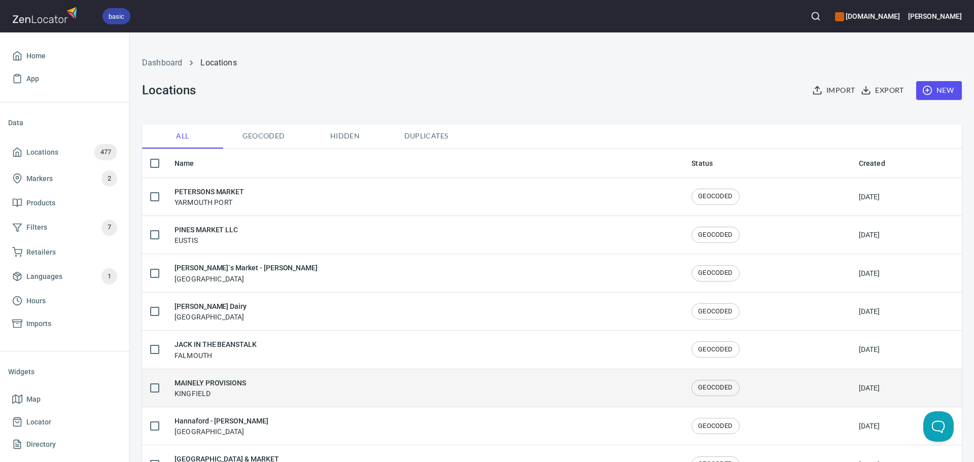
click at [261, 390] on div "MAINELY PROVISIONS KINGFIELD" at bounding box center [425, 387] width 501 height 21
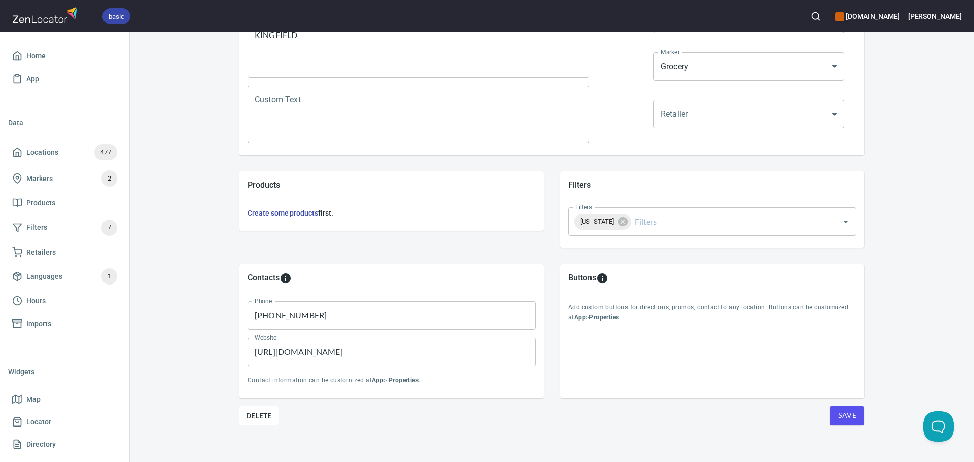
scroll to position [237, 0]
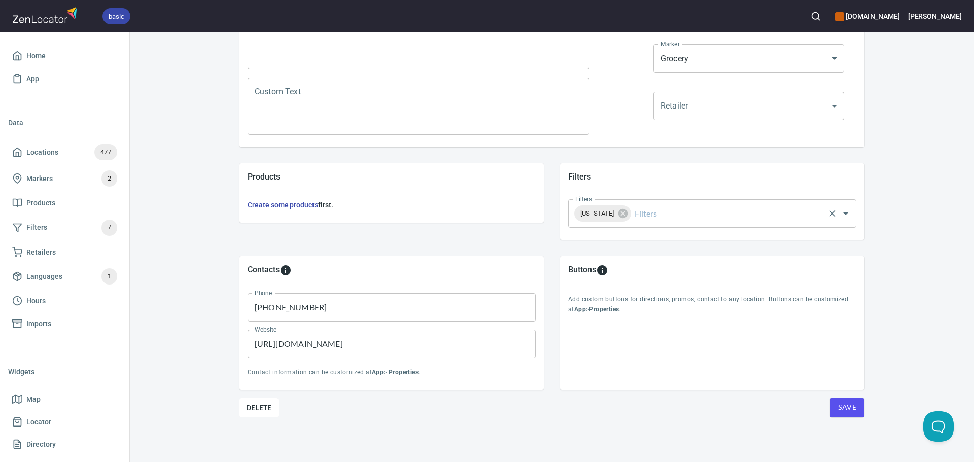
click at [643, 216] on input "Filters" at bounding box center [728, 213] width 191 height 19
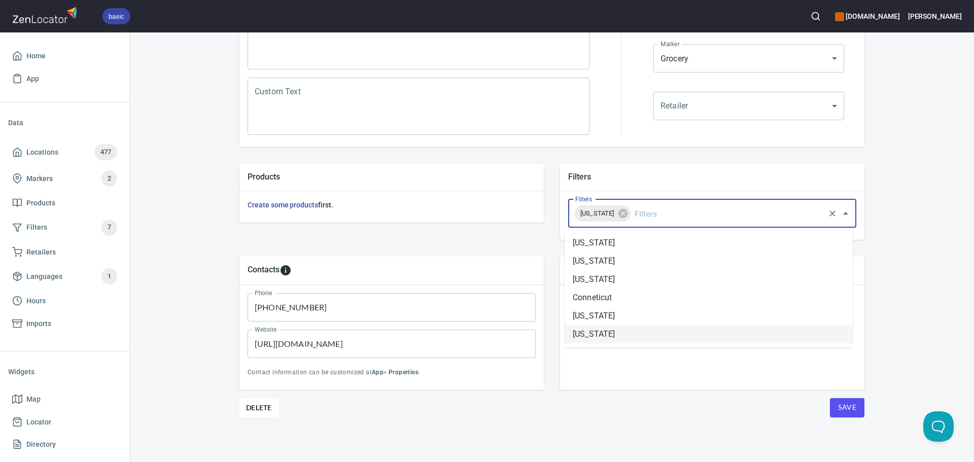
click at [592, 334] on li "[US_STATE]" at bounding box center [709, 334] width 288 height 18
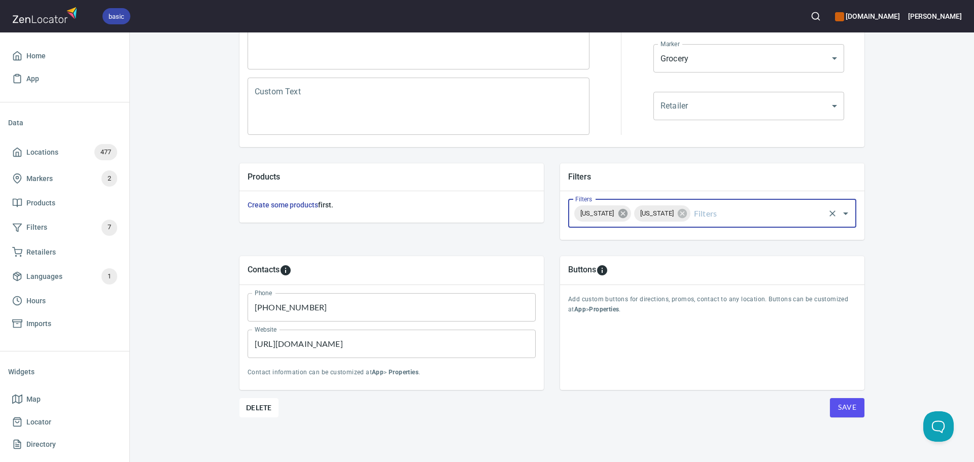
click at [627, 213] on icon at bounding box center [622, 213] width 9 height 9
click at [840, 411] on span "Save" at bounding box center [847, 407] width 18 height 13
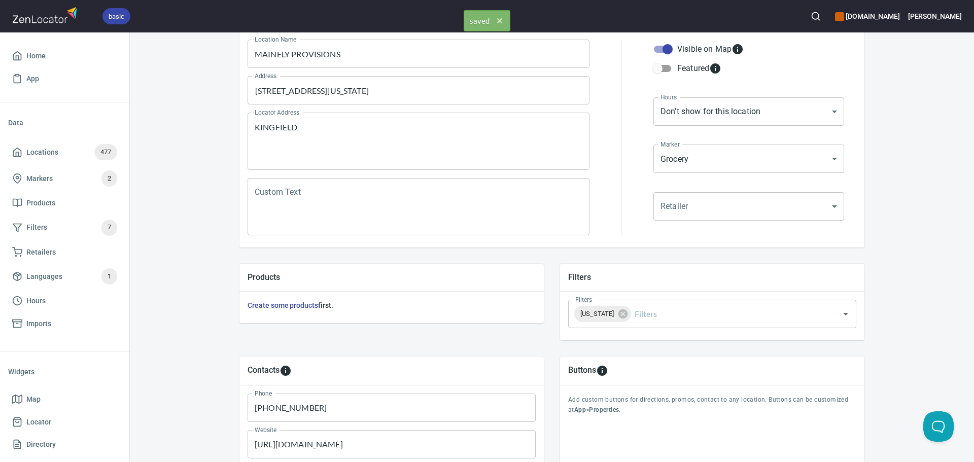
scroll to position [0, 0]
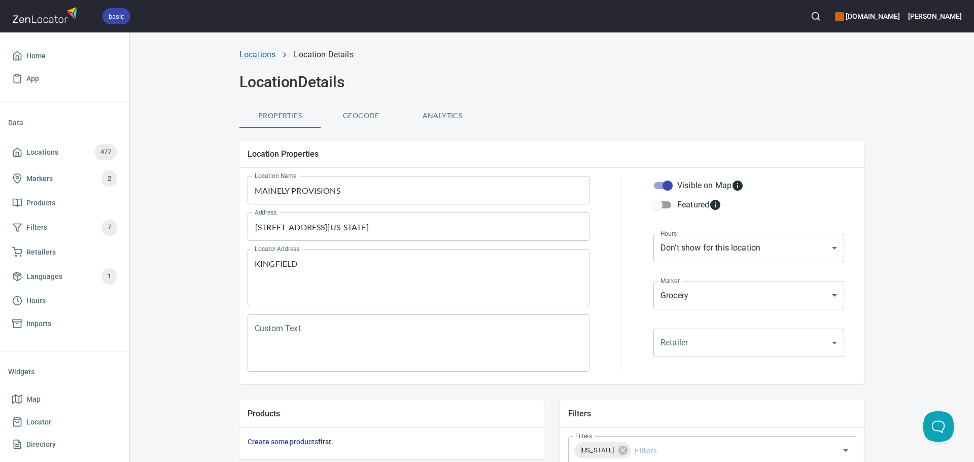
click at [252, 54] on link "Locations" at bounding box center [257, 55] width 36 height 10
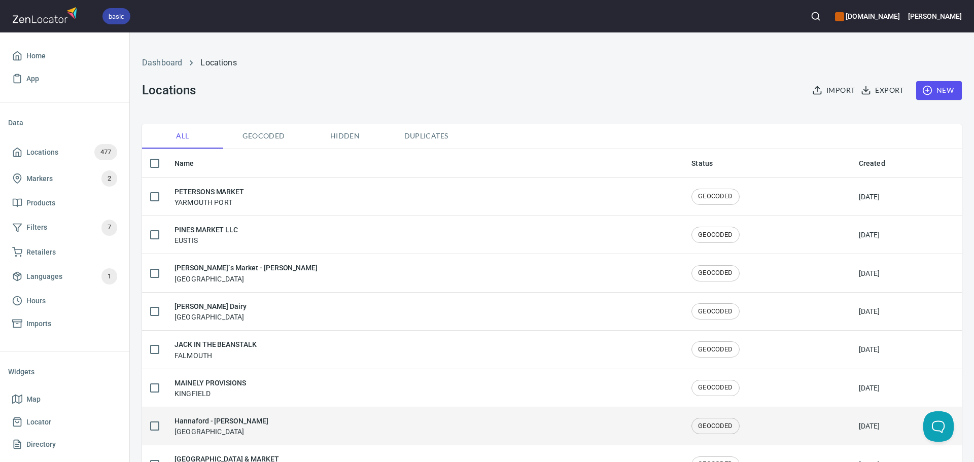
click at [237, 424] on h6 "Hannaford - [PERSON_NAME]" at bounding box center [222, 421] width 94 height 11
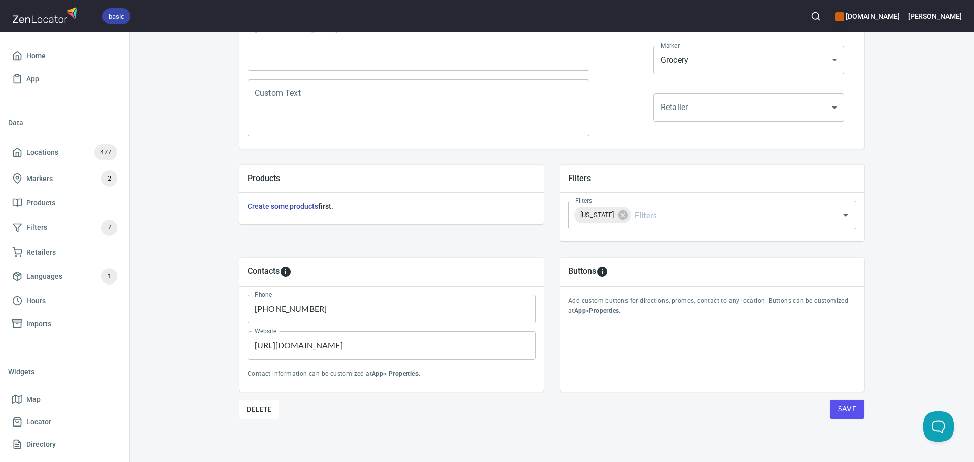
scroll to position [237, 0]
click at [633, 222] on input "Filters" at bounding box center [728, 213] width 191 height 19
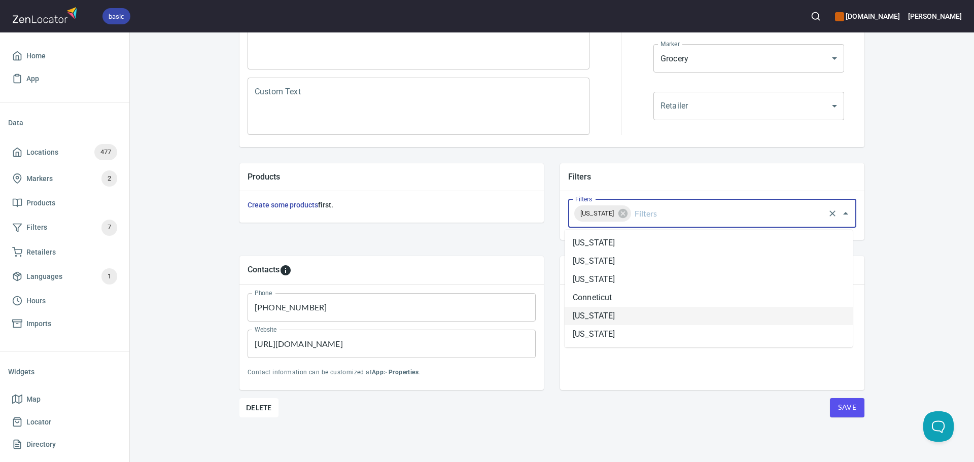
click at [623, 320] on li "[US_STATE]" at bounding box center [709, 316] width 288 height 18
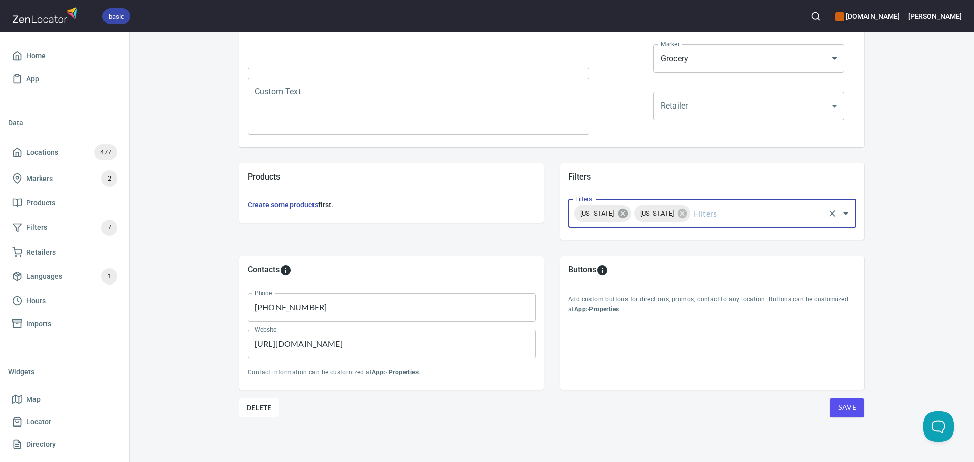
click at [618, 216] on icon at bounding box center [622, 213] width 9 height 9
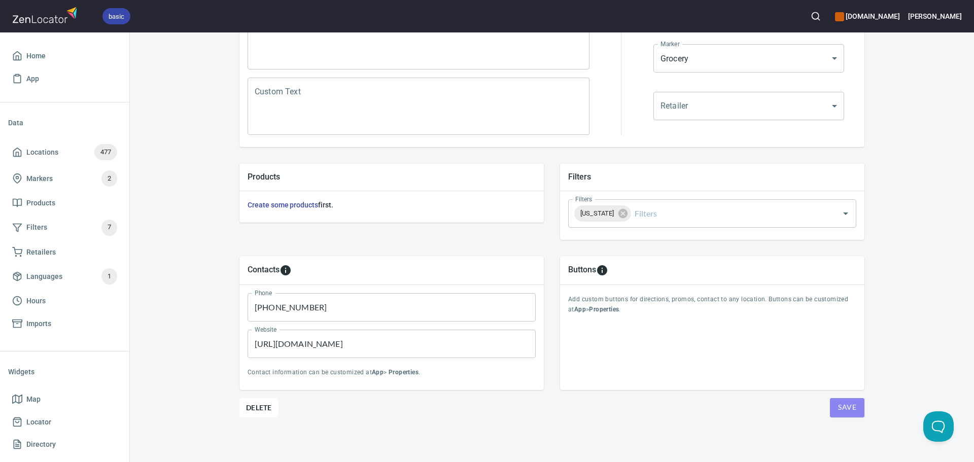
click at [841, 410] on span "Save" at bounding box center [847, 407] width 18 height 13
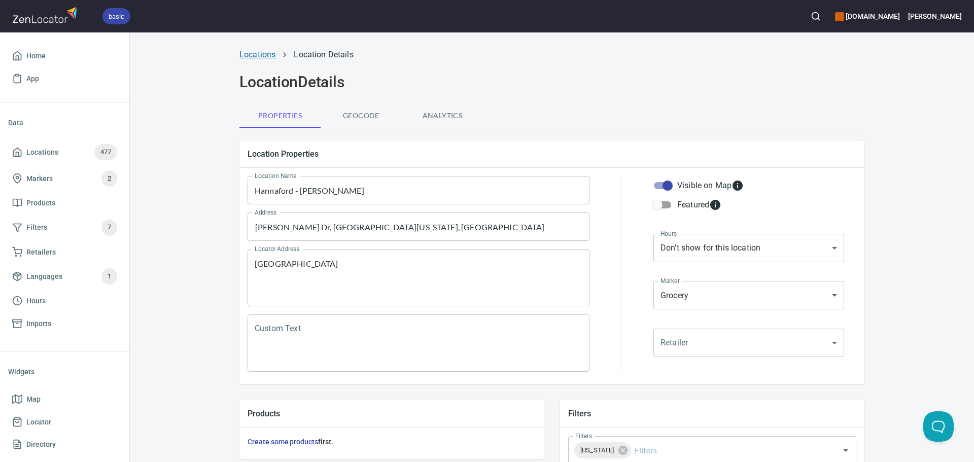
click at [262, 53] on link "Locations" at bounding box center [257, 55] width 36 height 10
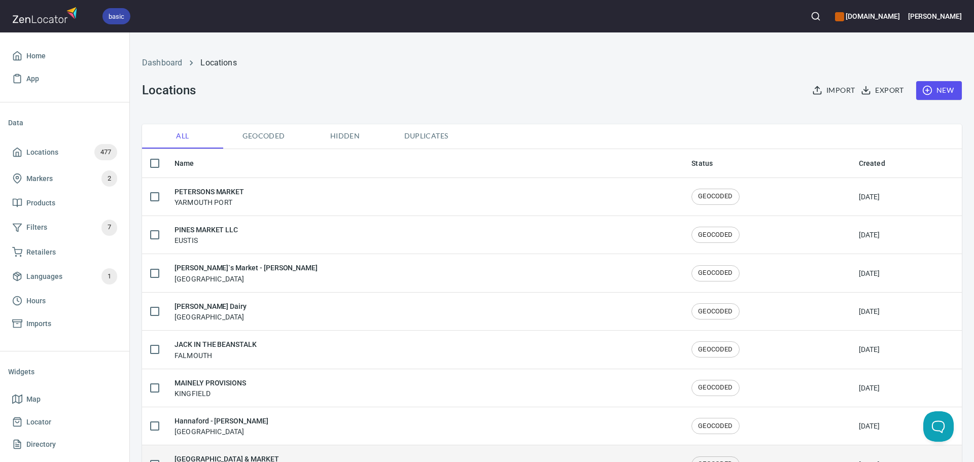
click at [258, 458] on h6 "[GEOGRAPHIC_DATA] & MARKET" at bounding box center [227, 459] width 105 height 11
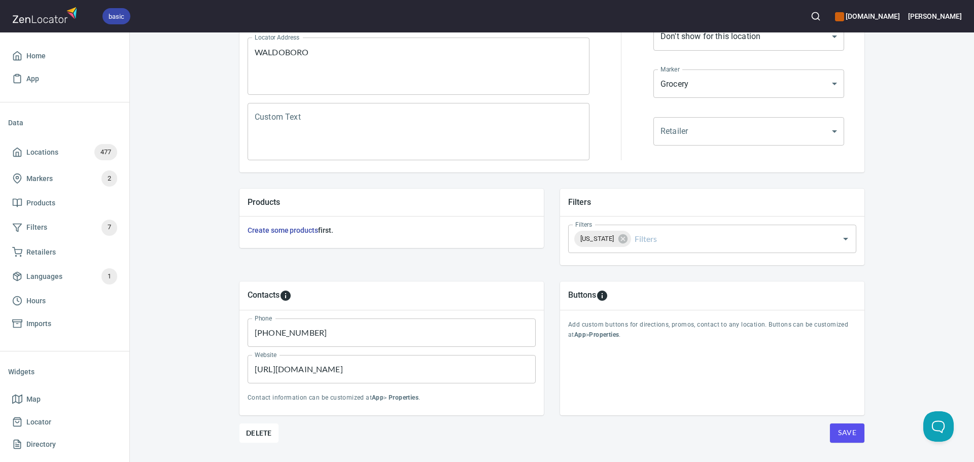
scroll to position [237, 0]
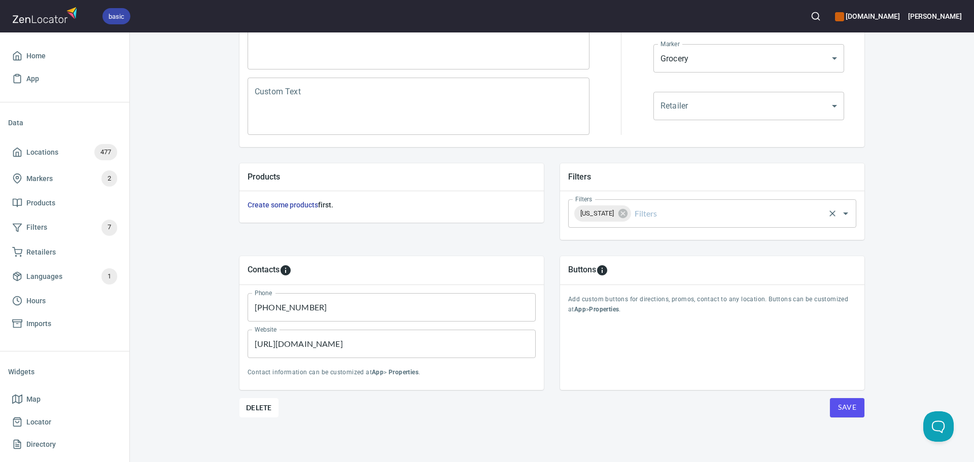
click at [662, 218] on input "Filters" at bounding box center [728, 213] width 191 height 19
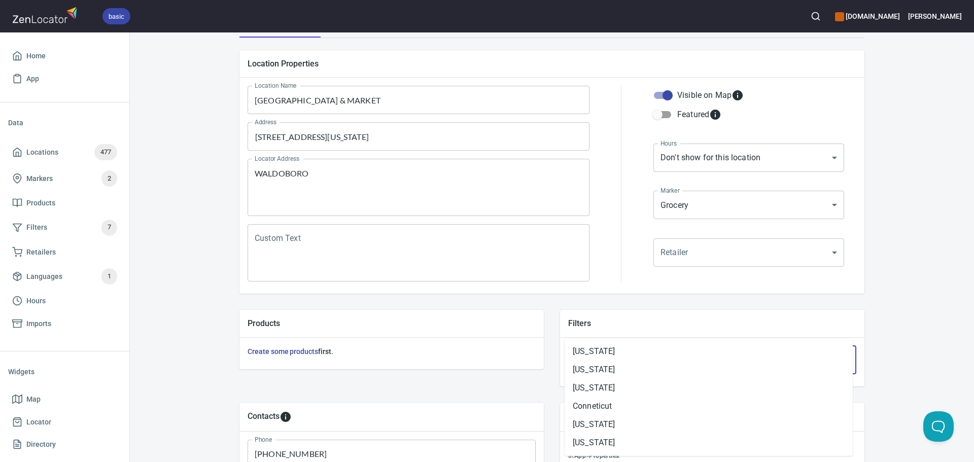
scroll to position [85, 0]
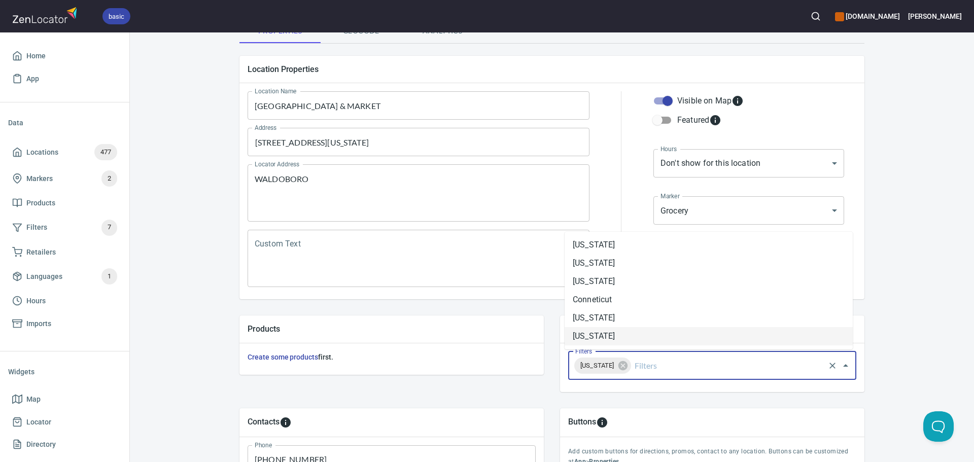
click at [610, 337] on li "[US_STATE]" at bounding box center [709, 336] width 288 height 18
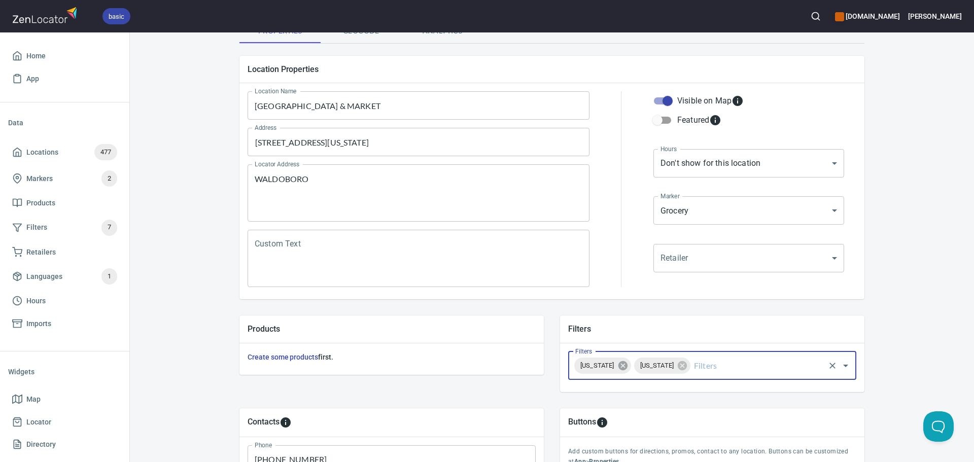
click at [627, 368] on icon at bounding box center [622, 365] width 9 height 9
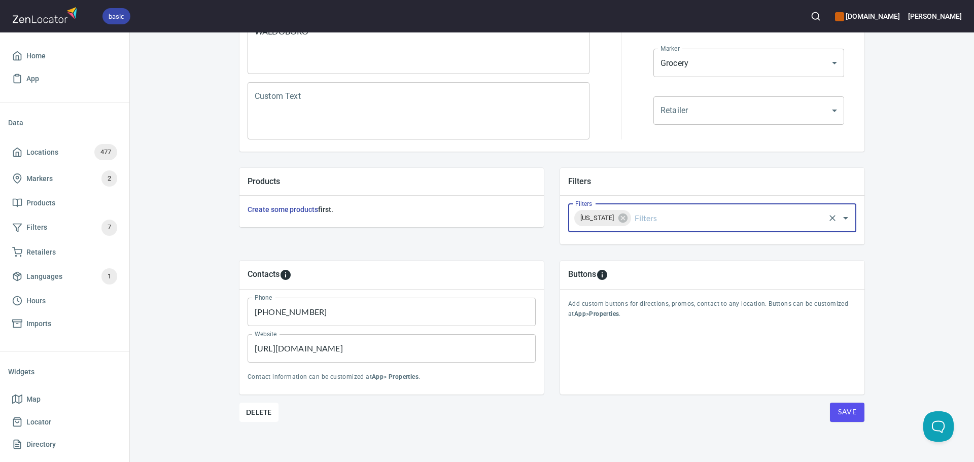
scroll to position [237, 0]
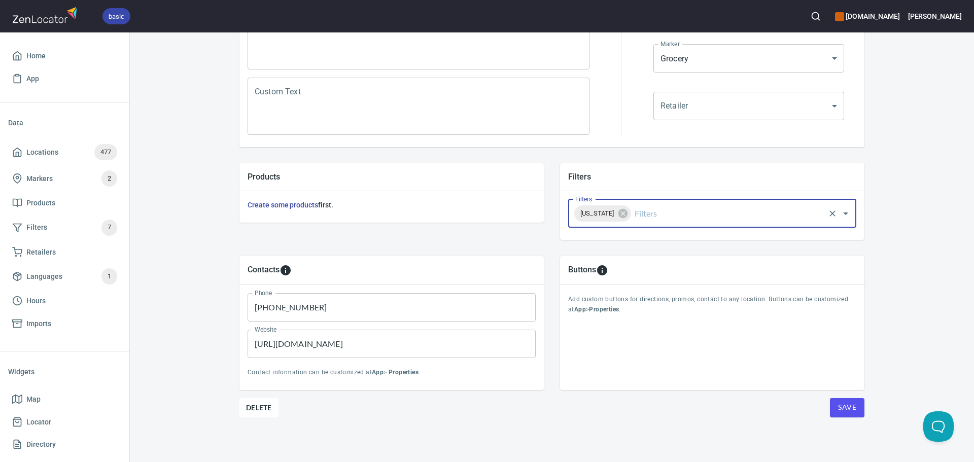
click at [852, 411] on span "Save" at bounding box center [847, 407] width 18 height 13
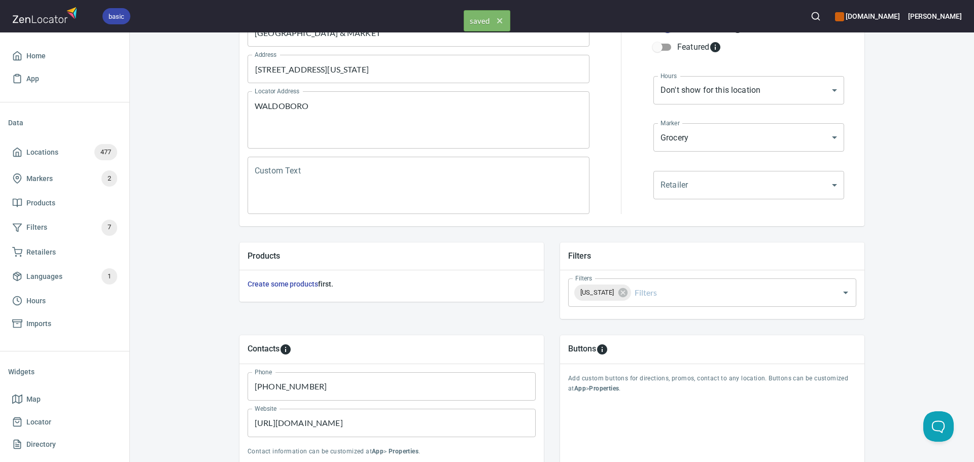
scroll to position [0, 0]
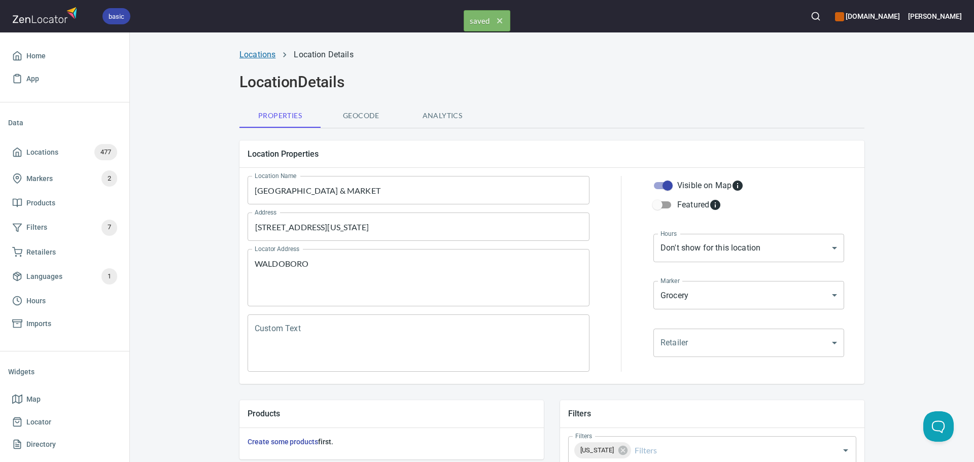
click at [255, 54] on link "Locations" at bounding box center [257, 55] width 36 height 10
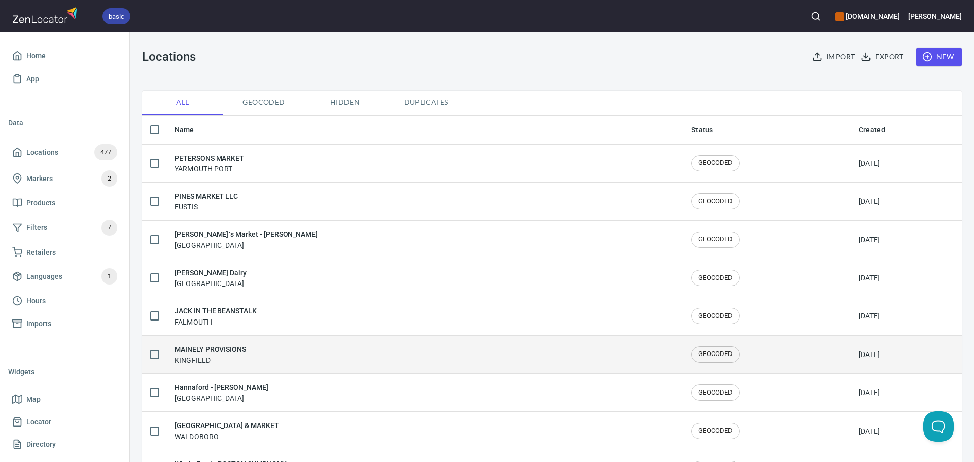
scroll to position [51, 0]
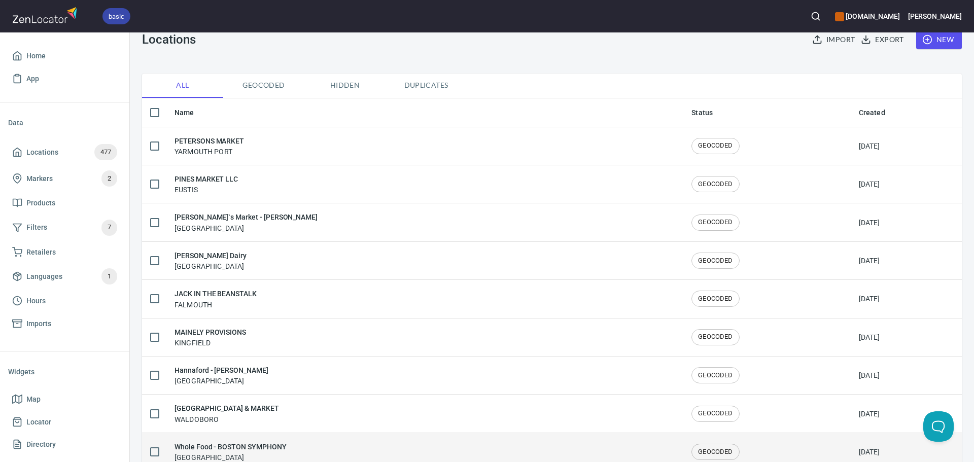
click at [283, 452] on h6 "Whole Food - BOSTON SYMPHONY" at bounding box center [231, 446] width 112 height 11
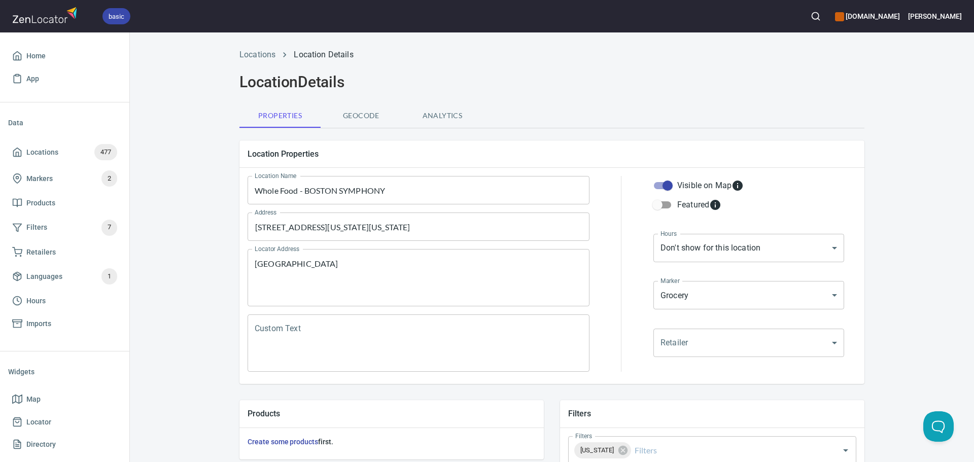
scroll to position [152, 0]
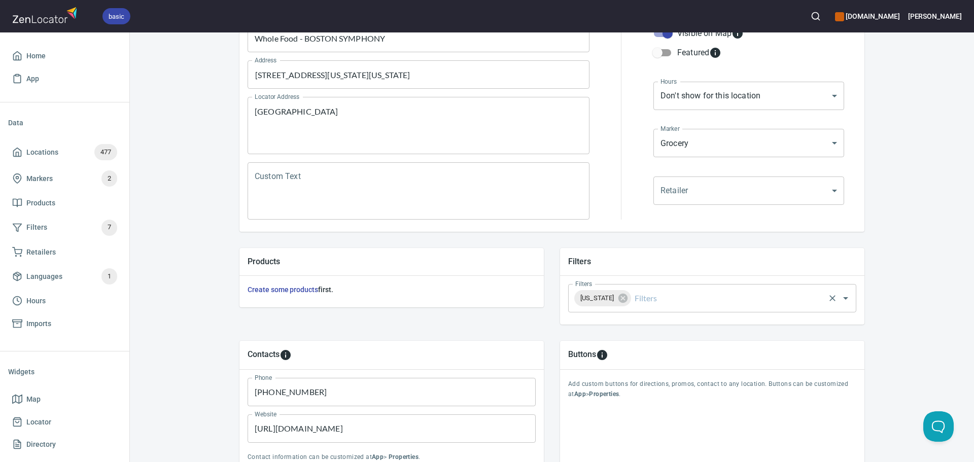
click at [666, 300] on input "Filters" at bounding box center [728, 298] width 191 height 19
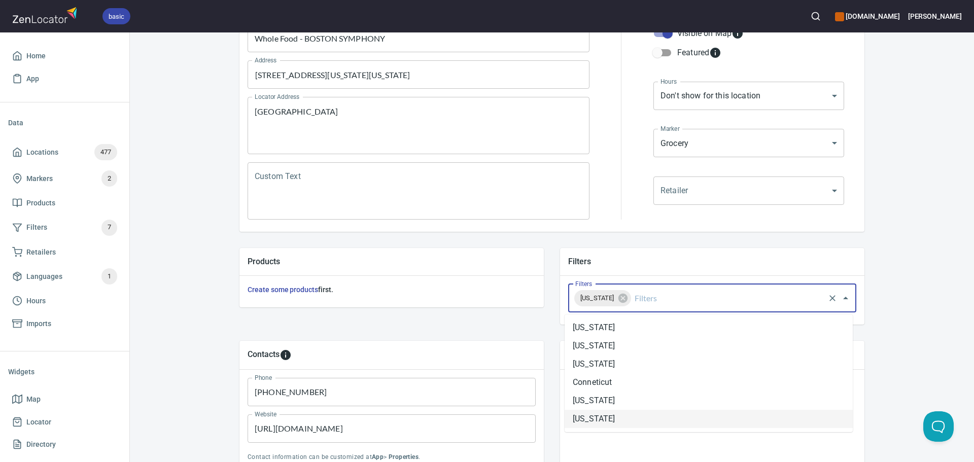
click at [613, 416] on li "[US_STATE]" at bounding box center [709, 419] width 288 height 18
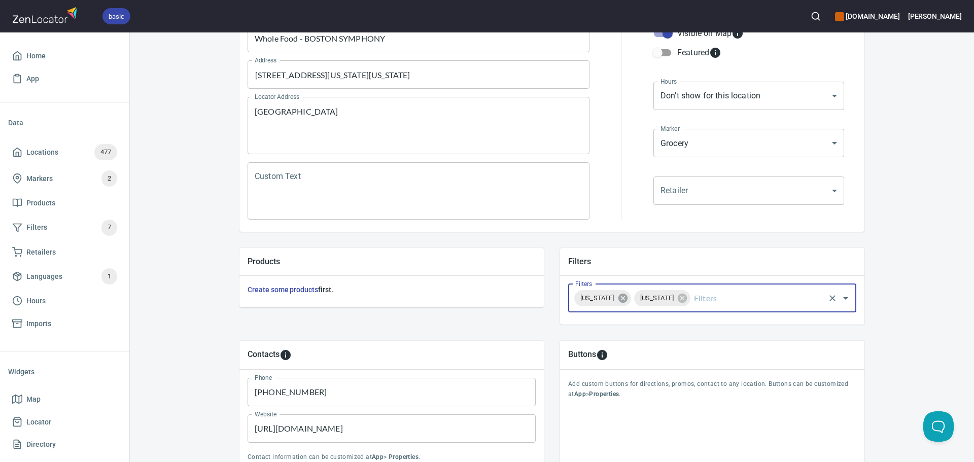
click at [618, 301] on icon at bounding box center [622, 298] width 9 height 9
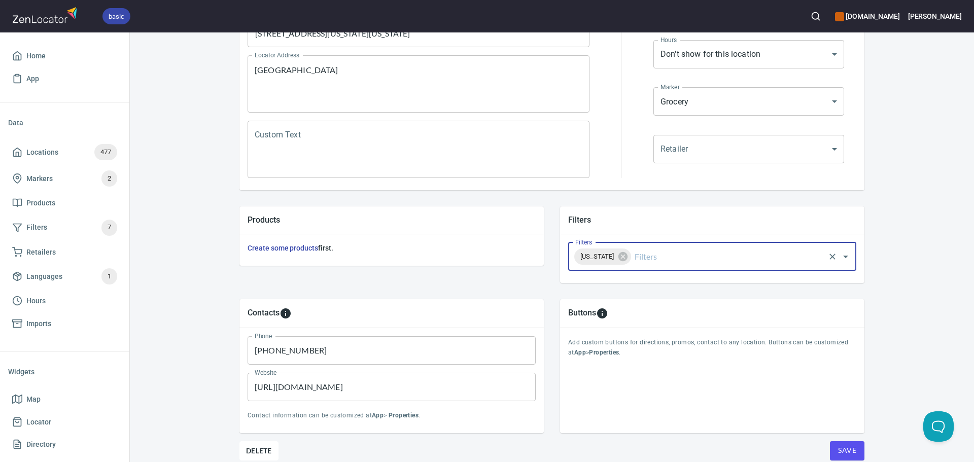
scroll to position [237, 0]
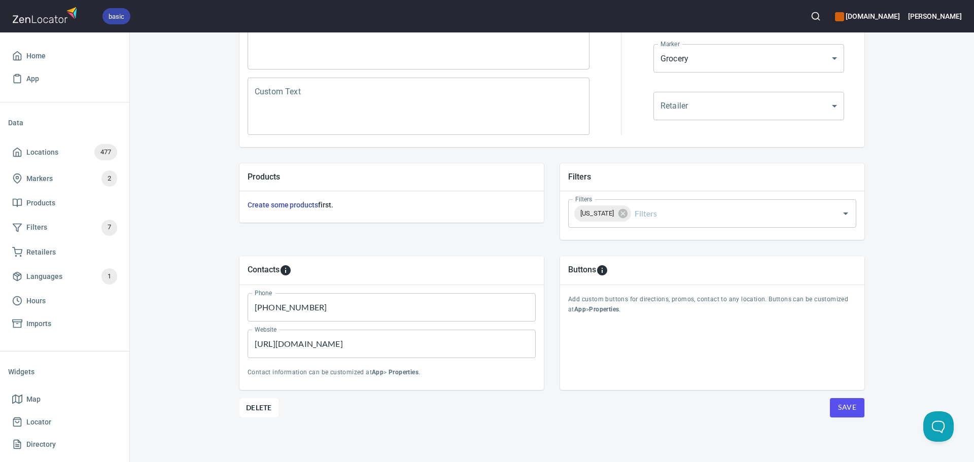
click at [865, 410] on div "Locations Location Details Location Details Properties Geocode Analytics Locati…" at bounding box center [551, 134] width 649 height 657
click at [848, 409] on span "Save" at bounding box center [847, 407] width 18 height 13
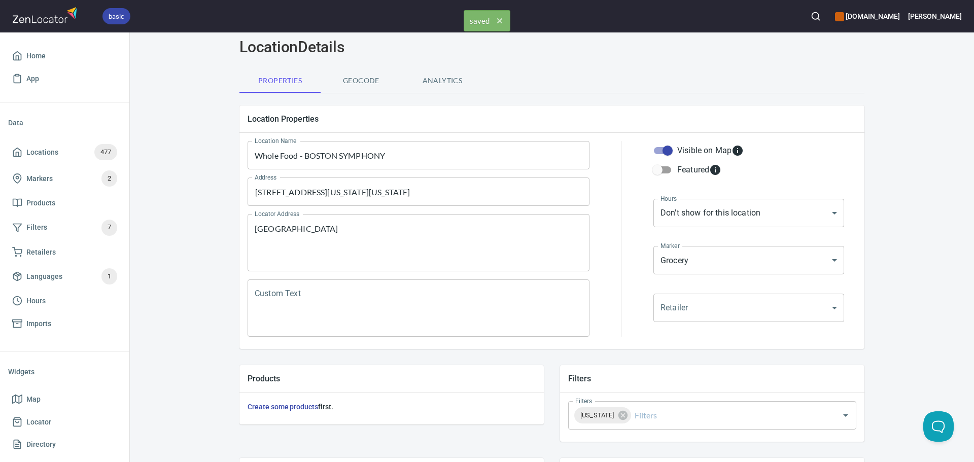
scroll to position [0, 0]
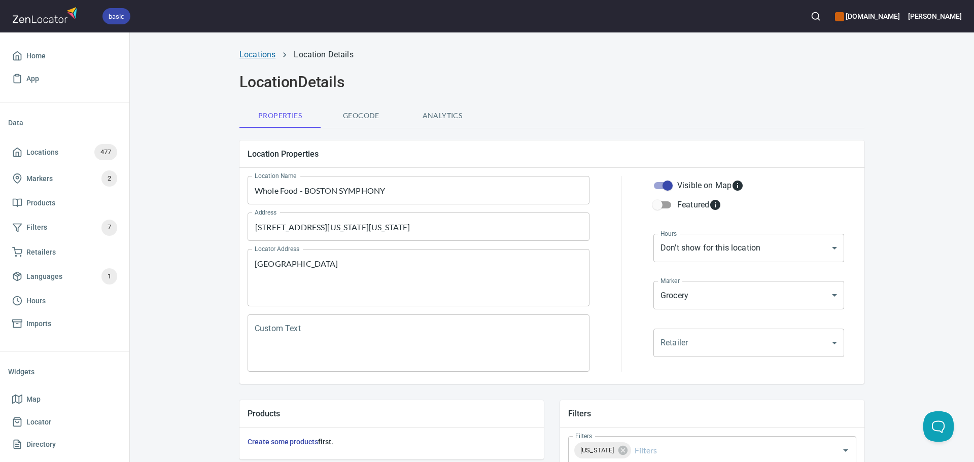
click at [253, 54] on link "Locations" at bounding box center [257, 55] width 36 height 10
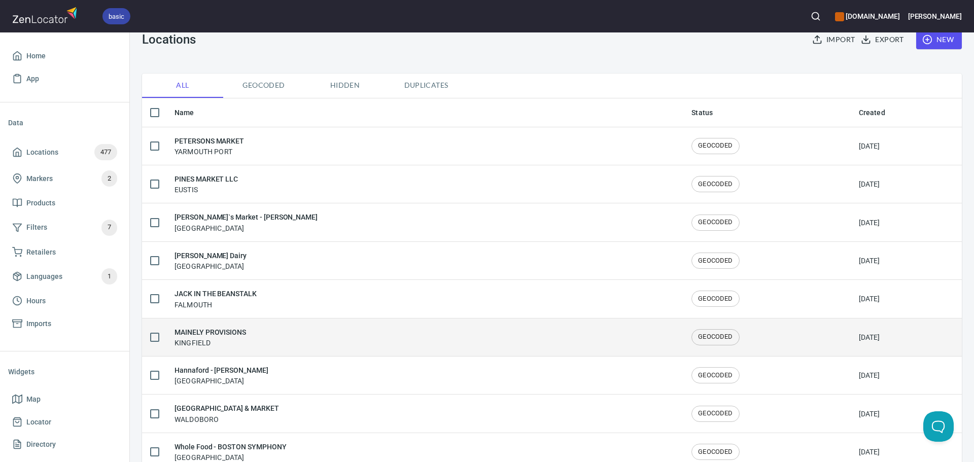
scroll to position [101, 0]
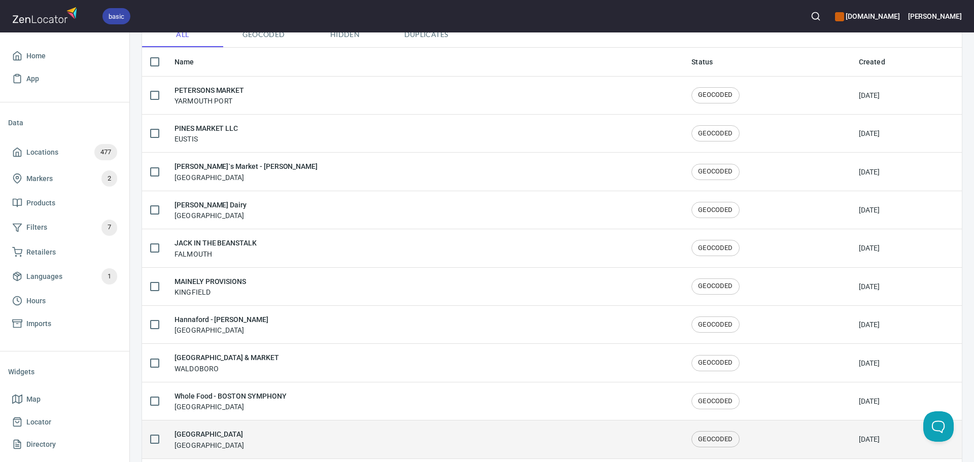
click at [267, 440] on div "[GEOGRAPHIC_DATA] IGA [GEOGRAPHIC_DATA]" at bounding box center [425, 439] width 501 height 21
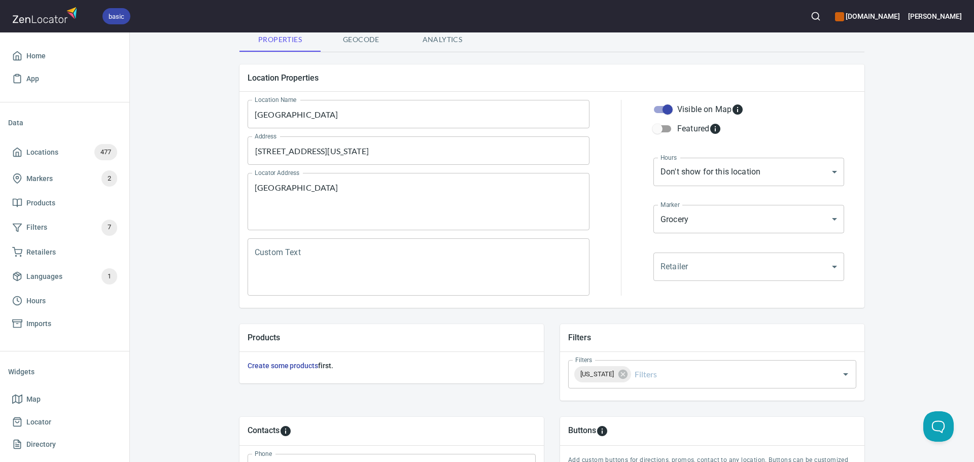
scroll to position [101, 0]
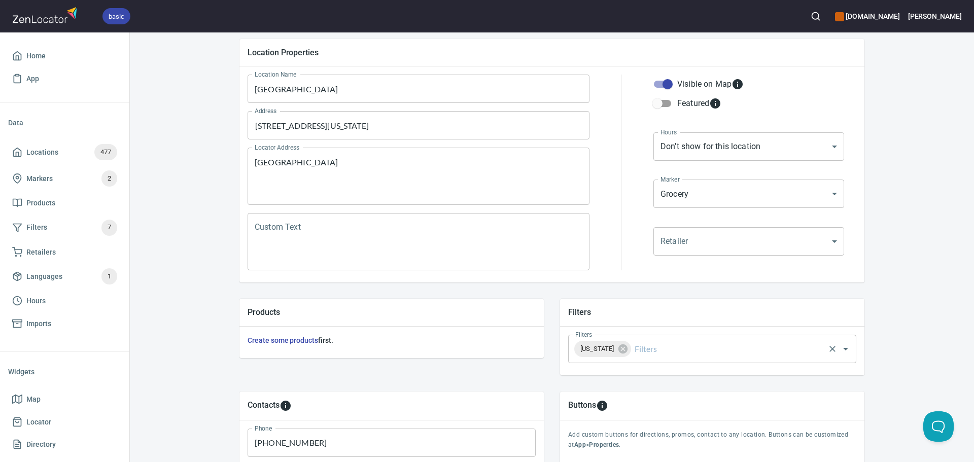
click at [710, 356] on input "Filters" at bounding box center [728, 348] width 191 height 19
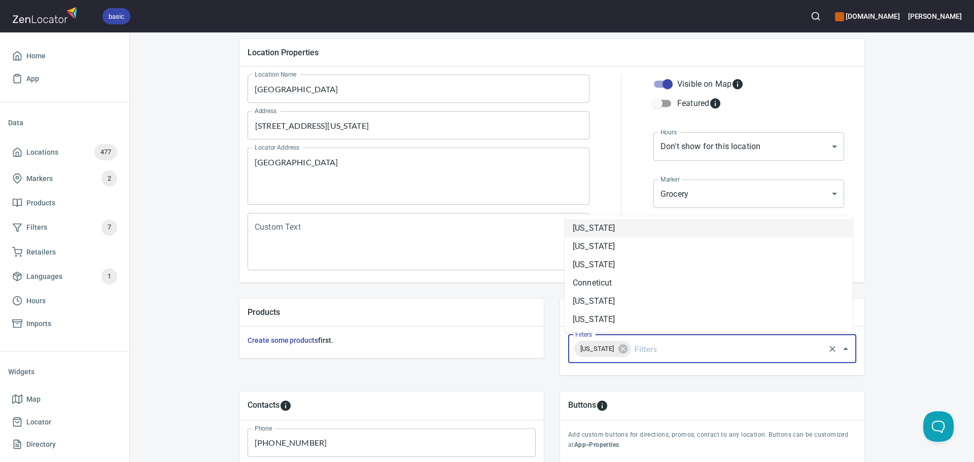
click at [622, 231] on li "[US_STATE]" at bounding box center [709, 228] width 288 height 18
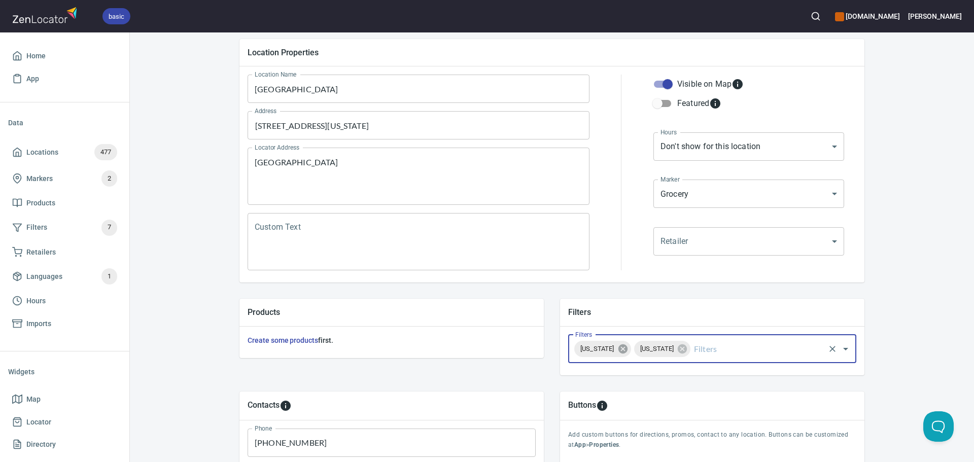
click at [627, 346] on icon at bounding box center [622, 349] width 9 height 9
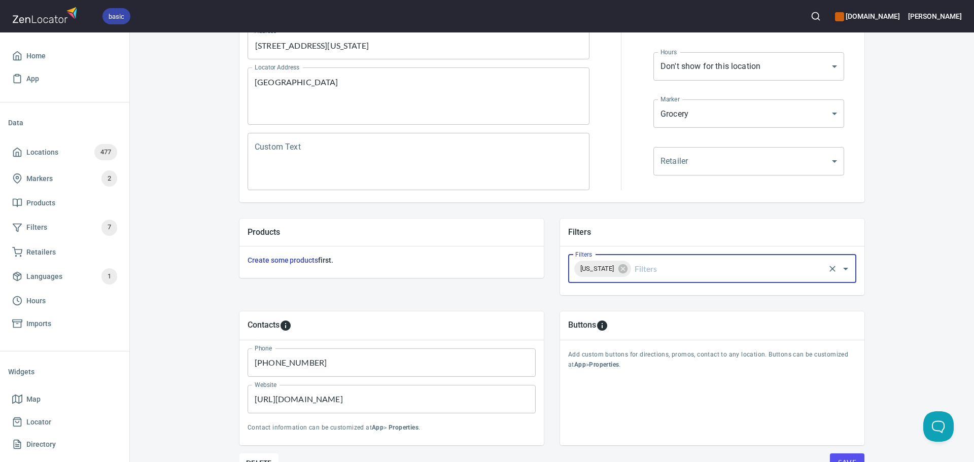
scroll to position [237, 0]
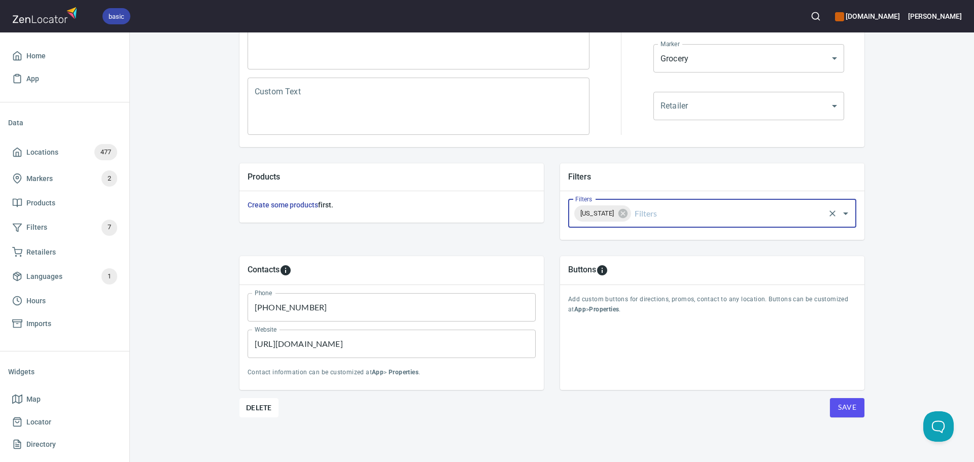
click at [843, 404] on span "Save" at bounding box center [847, 407] width 18 height 13
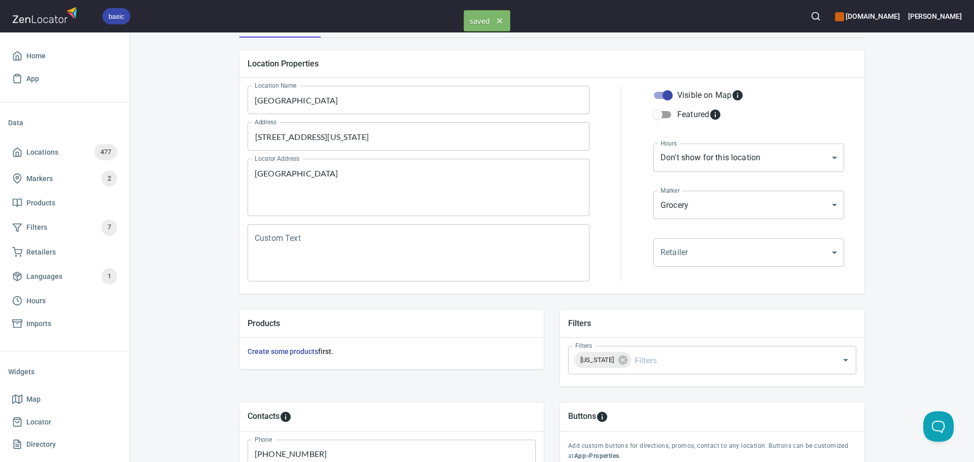
scroll to position [0, 0]
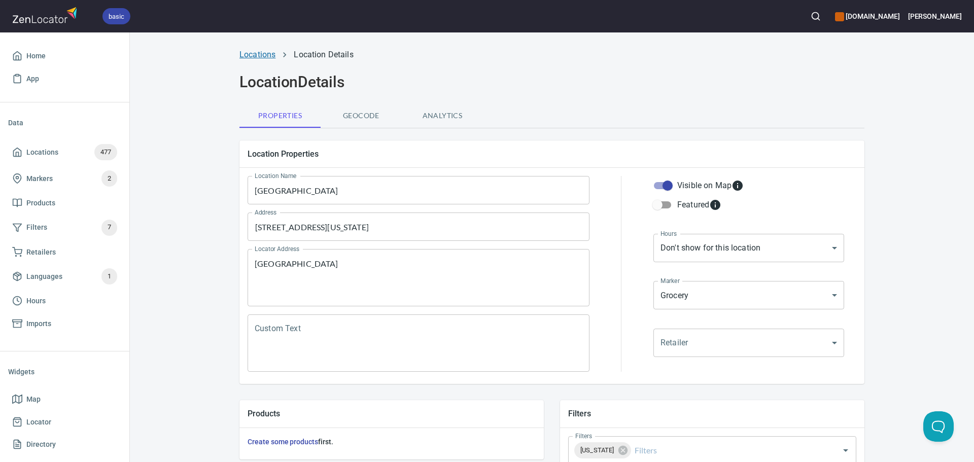
click at [259, 53] on link "Locations" at bounding box center [257, 55] width 36 height 10
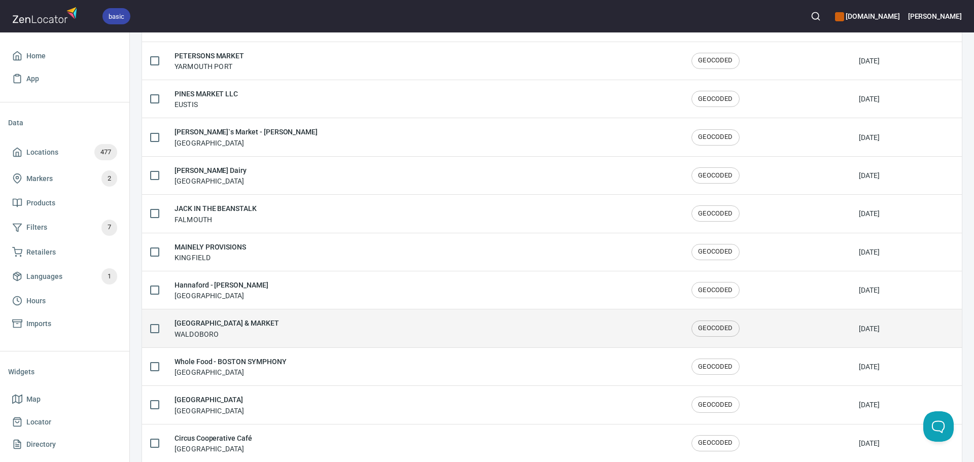
scroll to position [152, 0]
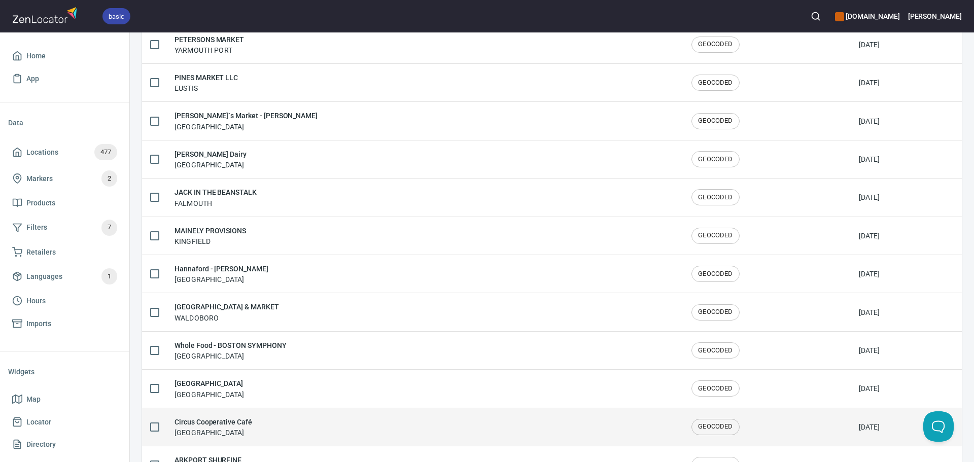
click at [242, 426] on h6 "Circus Cooperative Café" at bounding box center [214, 422] width 78 height 11
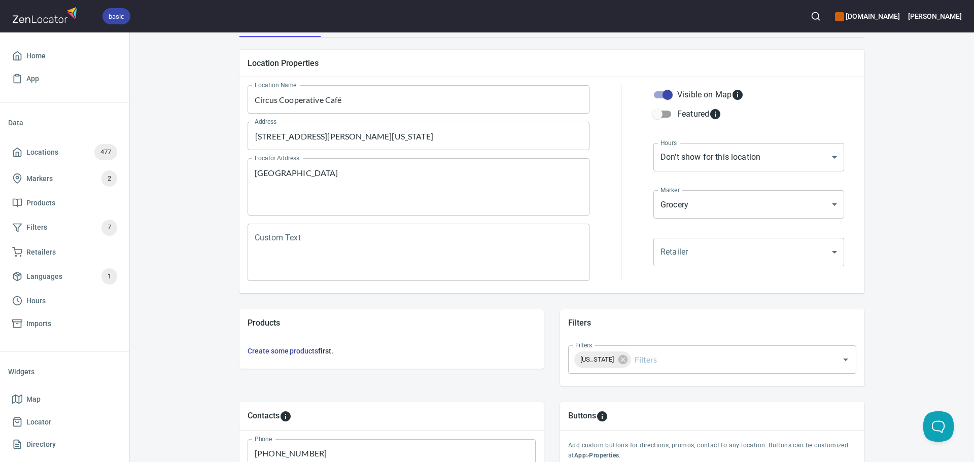
scroll to position [101, 0]
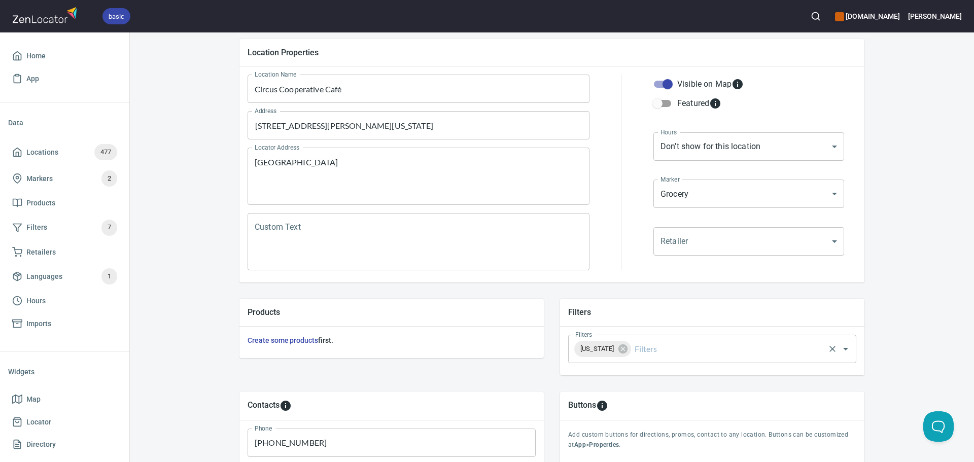
click at [657, 348] on input "Filters" at bounding box center [728, 348] width 191 height 19
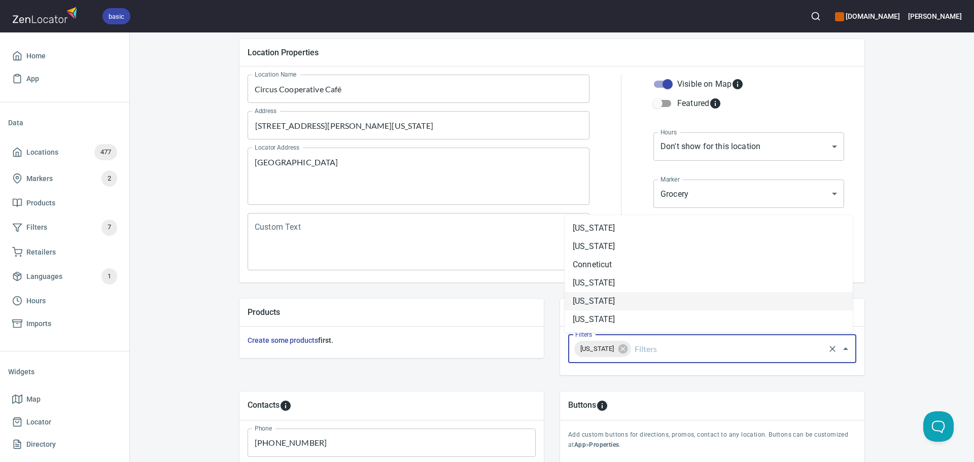
click at [621, 296] on li "[US_STATE]" at bounding box center [709, 301] width 288 height 18
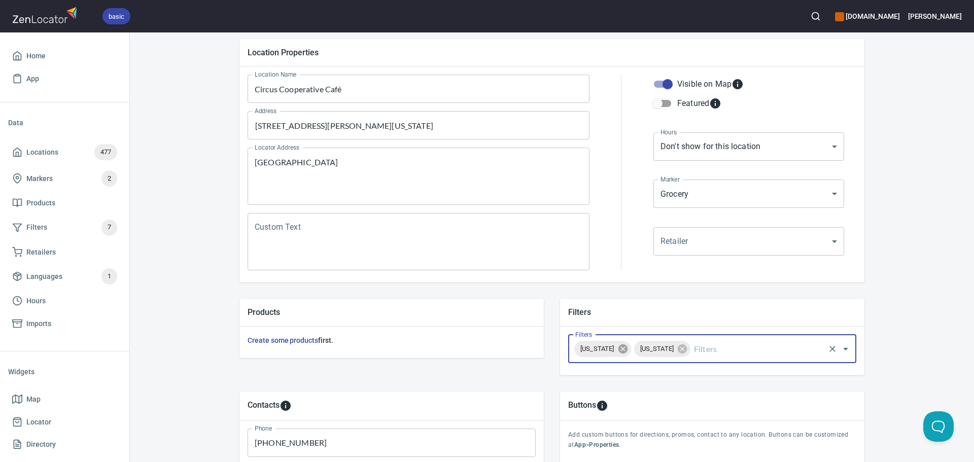
click at [618, 347] on icon at bounding box center [622, 349] width 9 height 9
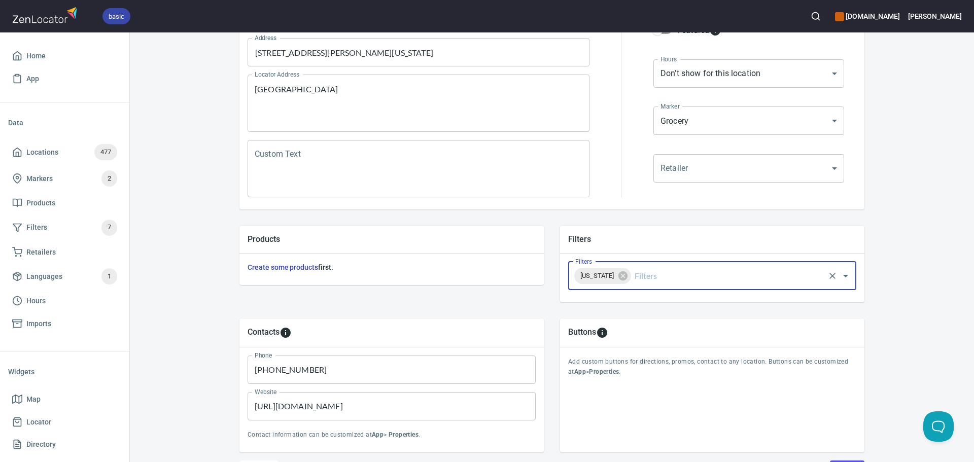
scroll to position [237, 0]
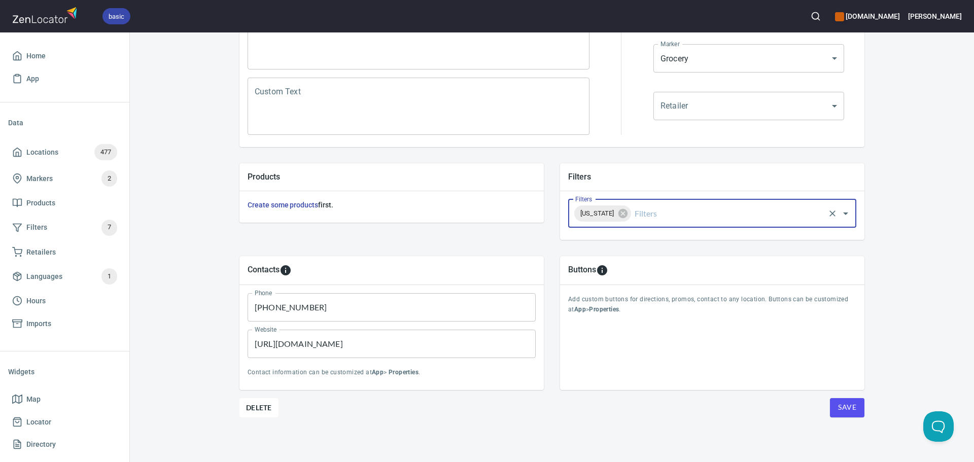
click at [846, 412] on span "Save" at bounding box center [847, 407] width 18 height 13
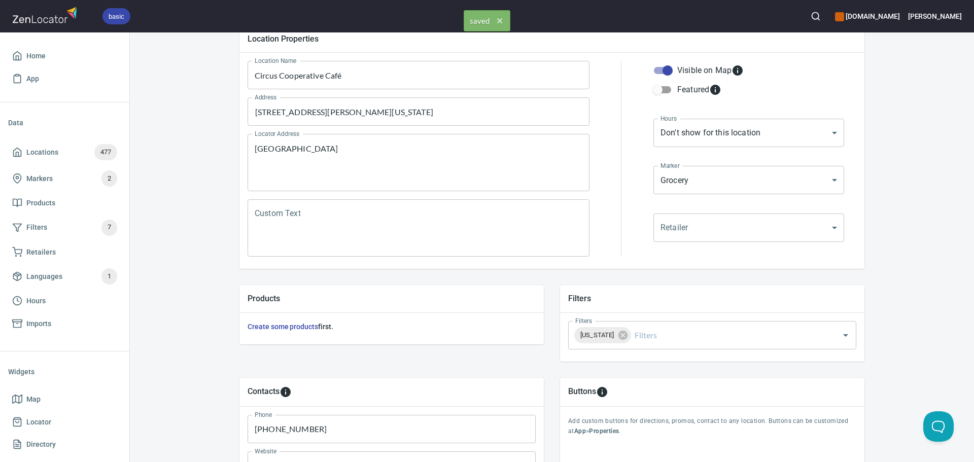
scroll to position [0, 0]
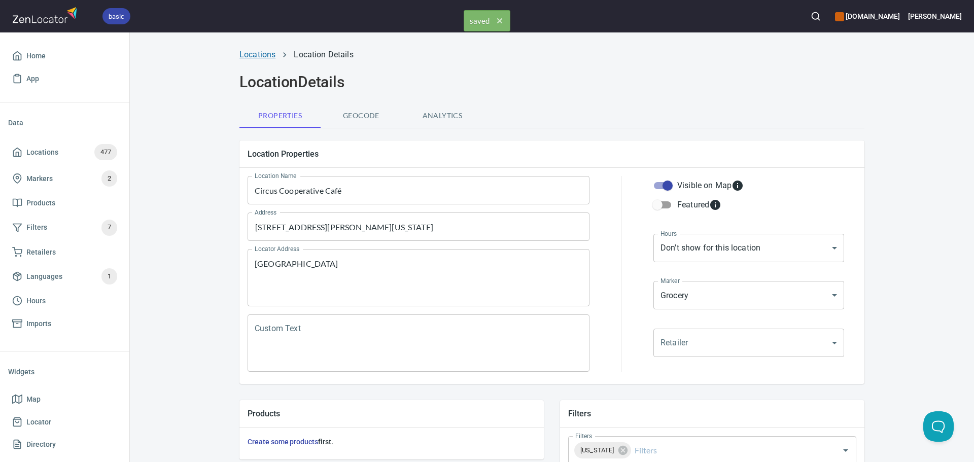
click at [264, 57] on link "Locations" at bounding box center [257, 55] width 36 height 10
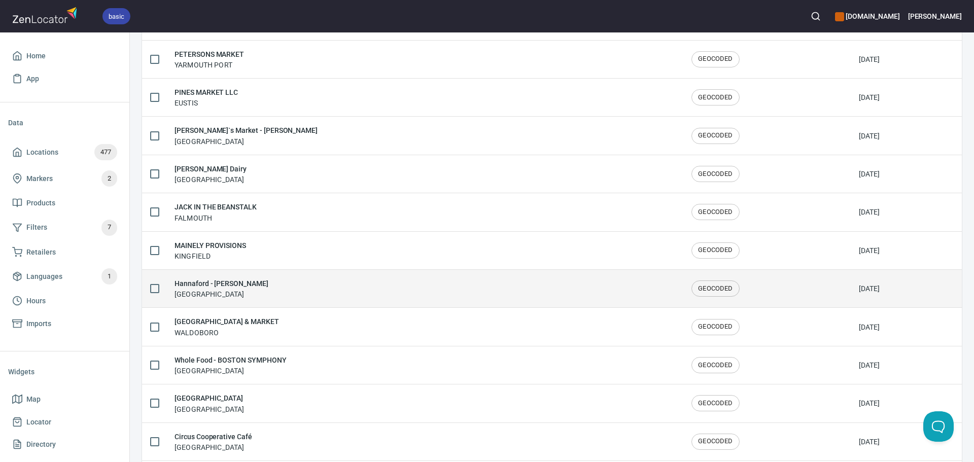
scroll to position [152, 0]
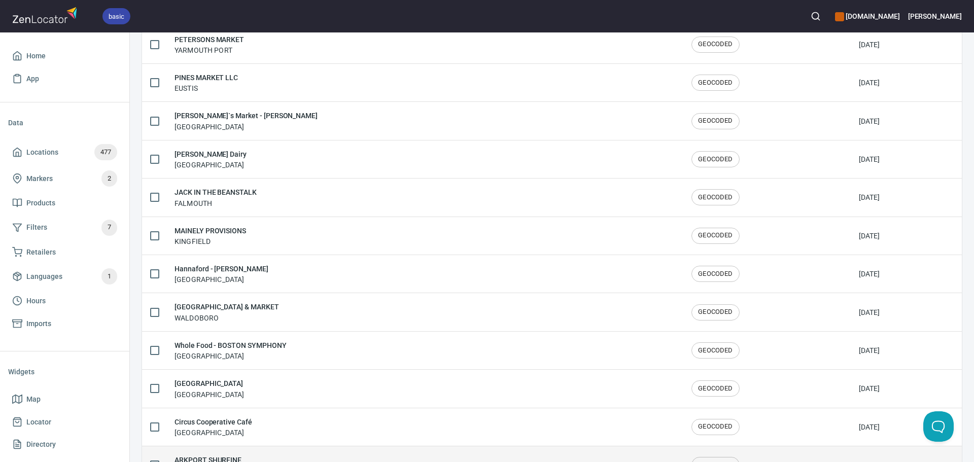
click at [246, 458] on div "ARKPORT SHURFINE ARKPORT" at bounding box center [425, 465] width 501 height 21
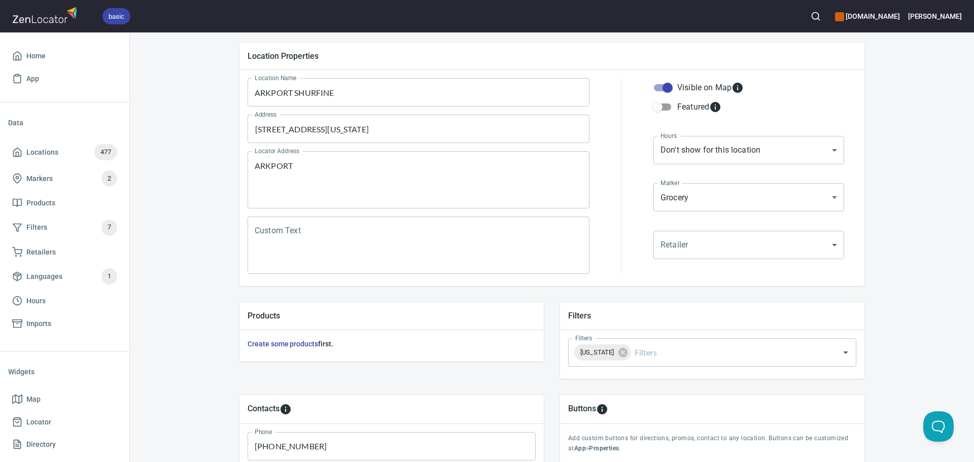
scroll to position [101, 0]
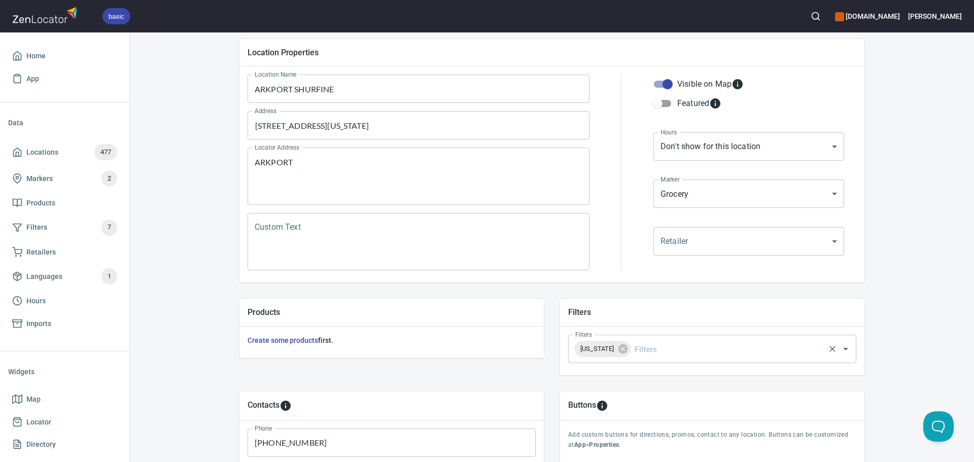
click at [678, 354] on input "Filters" at bounding box center [728, 348] width 191 height 19
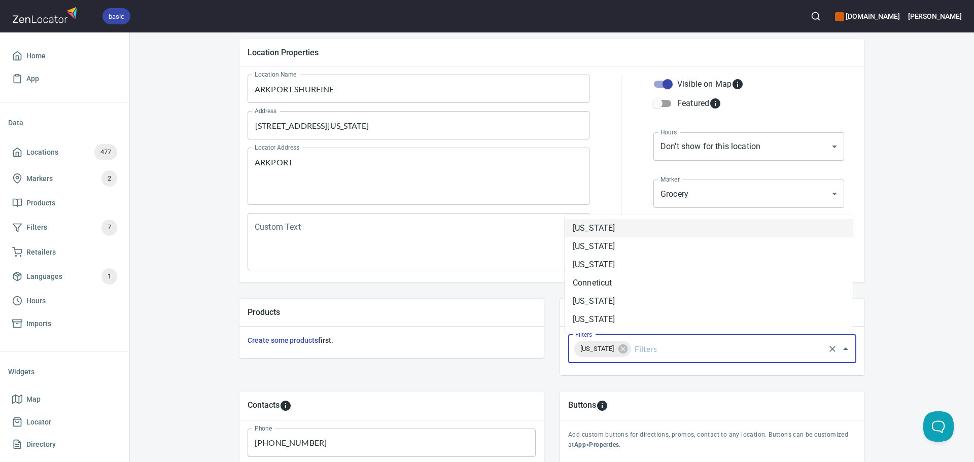
click at [612, 227] on li "[US_STATE]" at bounding box center [709, 228] width 288 height 18
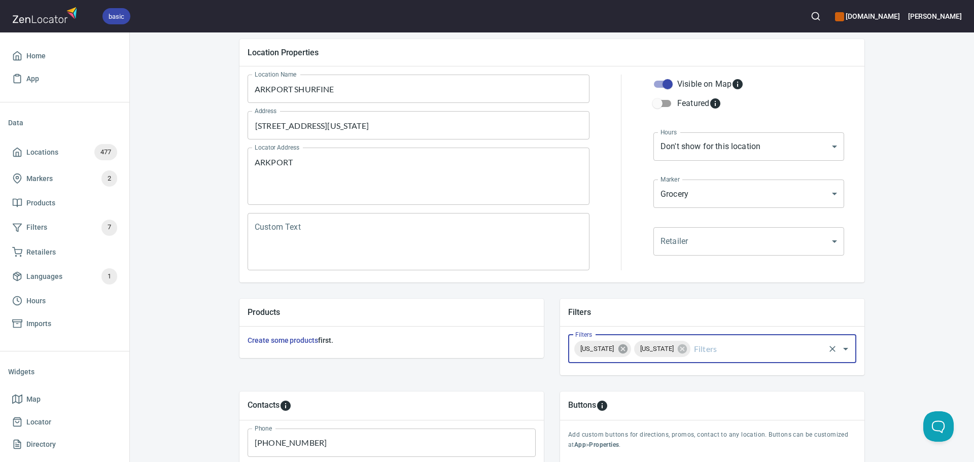
click at [626, 350] on icon at bounding box center [622, 348] width 11 height 11
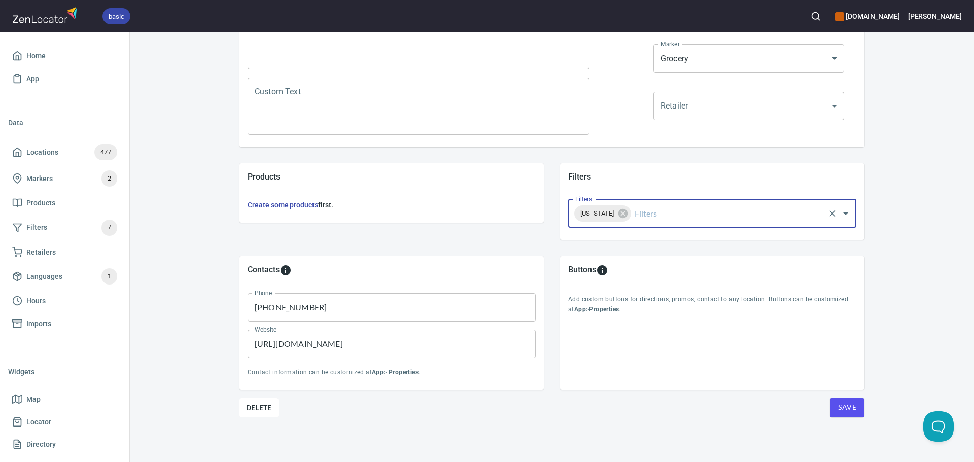
click at [834, 405] on button "Save" at bounding box center [847, 407] width 35 height 19
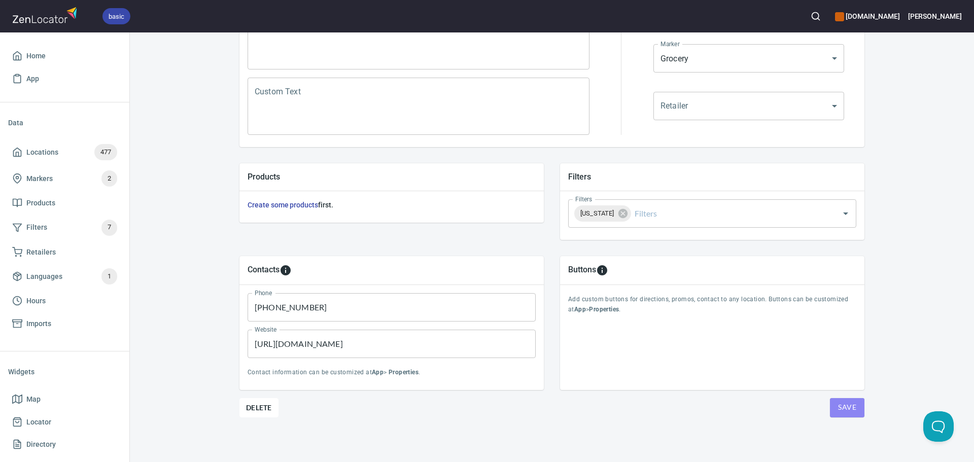
click at [850, 405] on span "Save" at bounding box center [847, 407] width 18 height 13
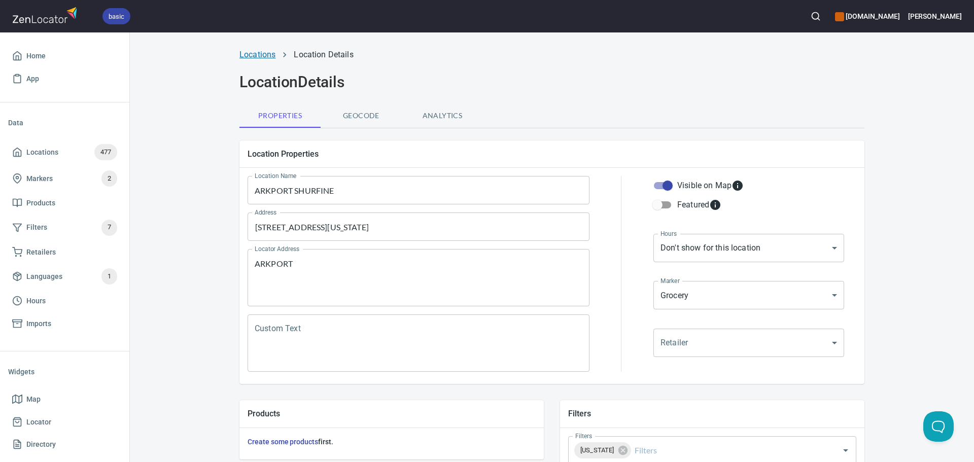
click at [260, 53] on link "Locations" at bounding box center [257, 55] width 36 height 10
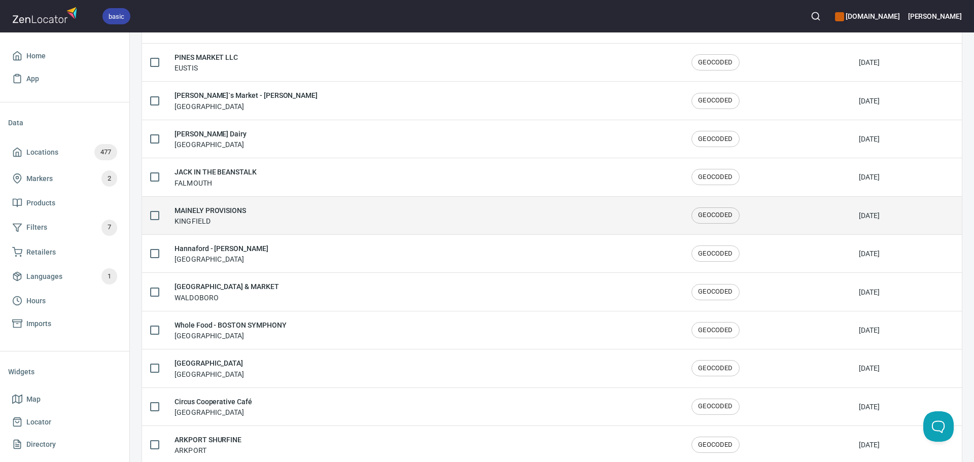
scroll to position [203, 0]
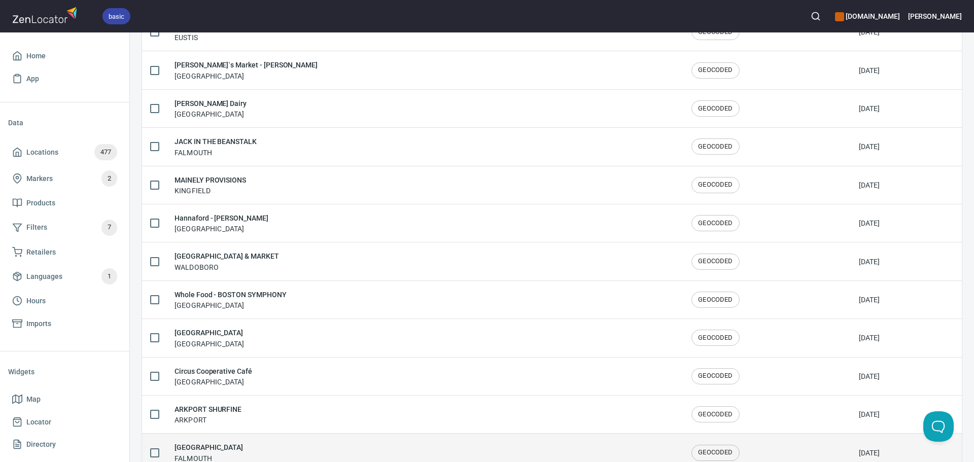
click at [243, 448] on h6 "[GEOGRAPHIC_DATA]" at bounding box center [209, 447] width 68 height 11
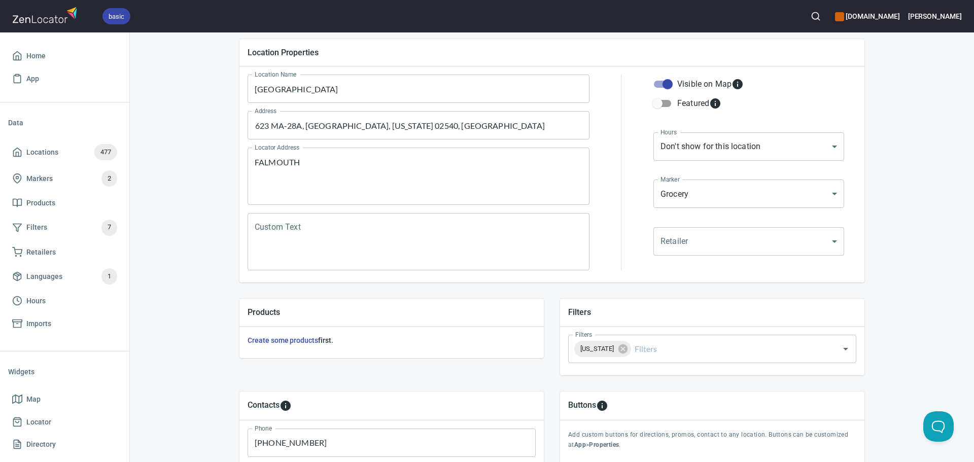
scroll to position [152, 0]
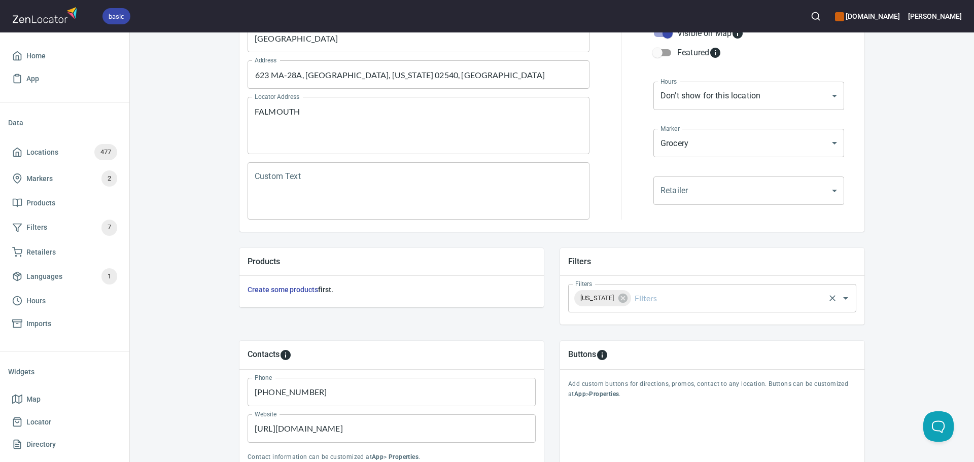
click at [654, 296] on input "Filters" at bounding box center [728, 298] width 191 height 19
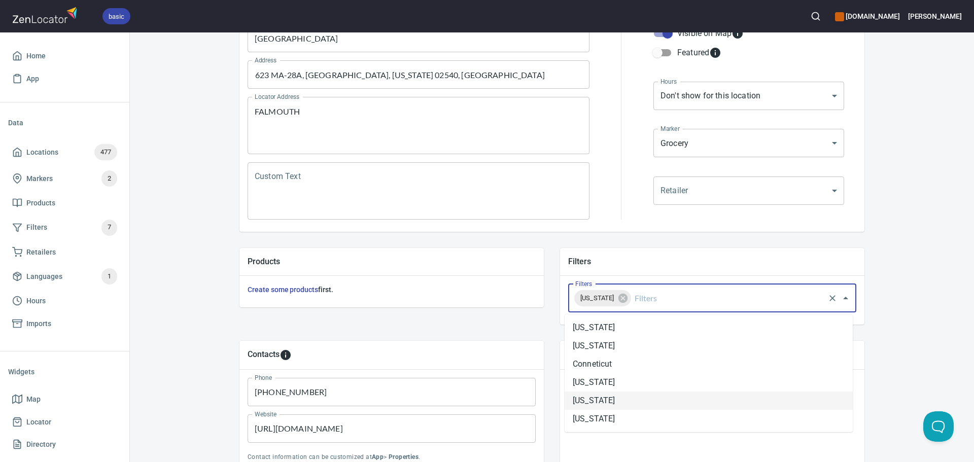
click at [628, 397] on li "[US_STATE]" at bounding box center [709, 401] width 288 height 18
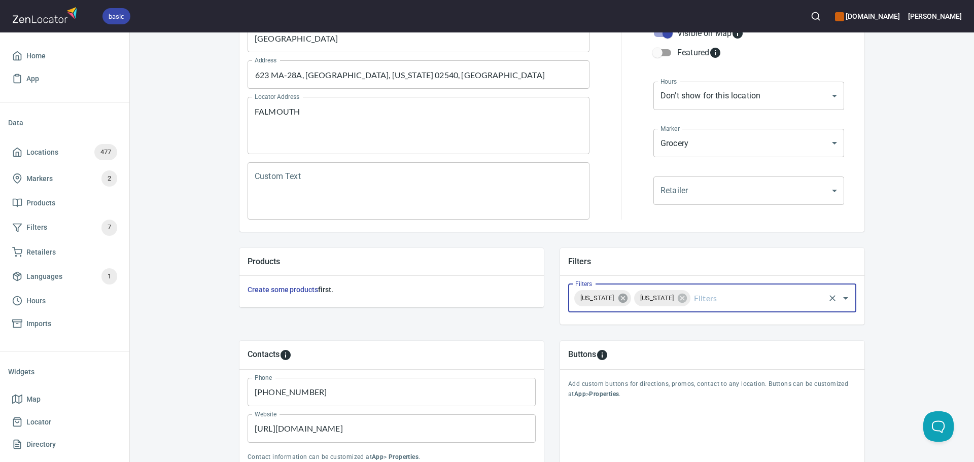
click at [618, 295] on icon at bounding box center [622, 298] width 9 height 9
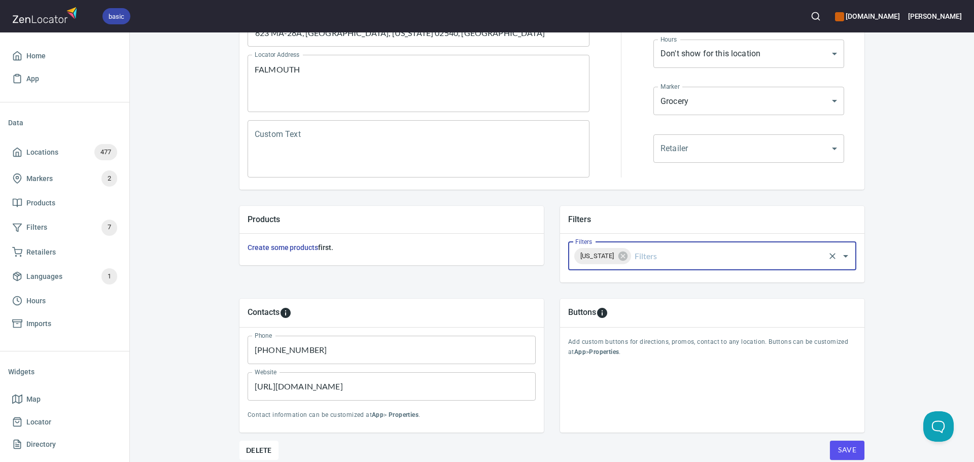
scroll to position [237, 0]
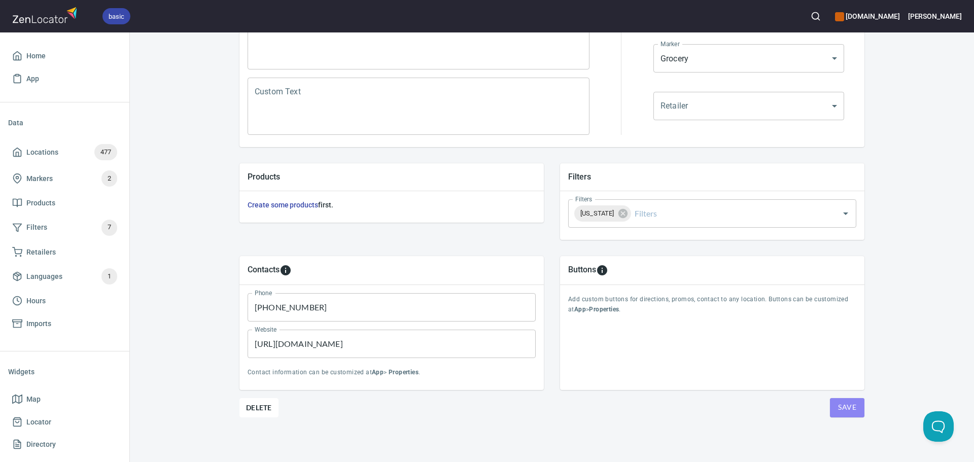
click at [842, 409] on span "Save" at bounding box center [847, 407] width 18 height 13
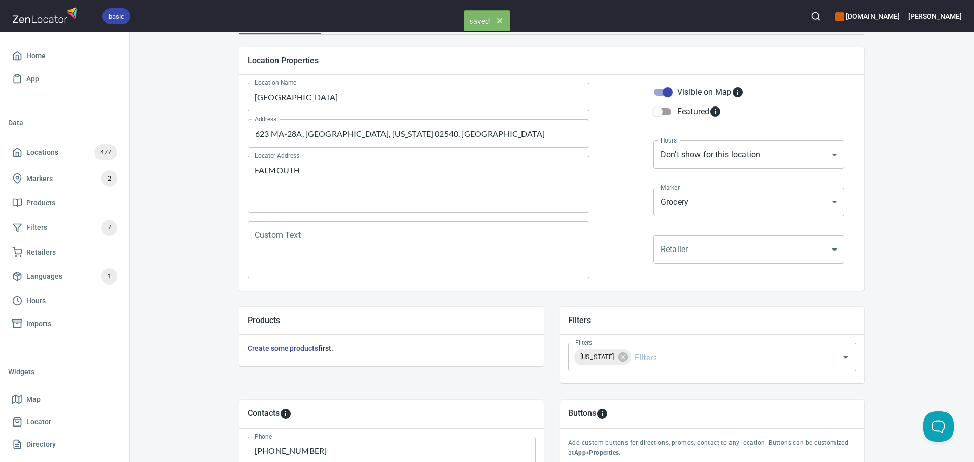
scroll to position [0, 0]
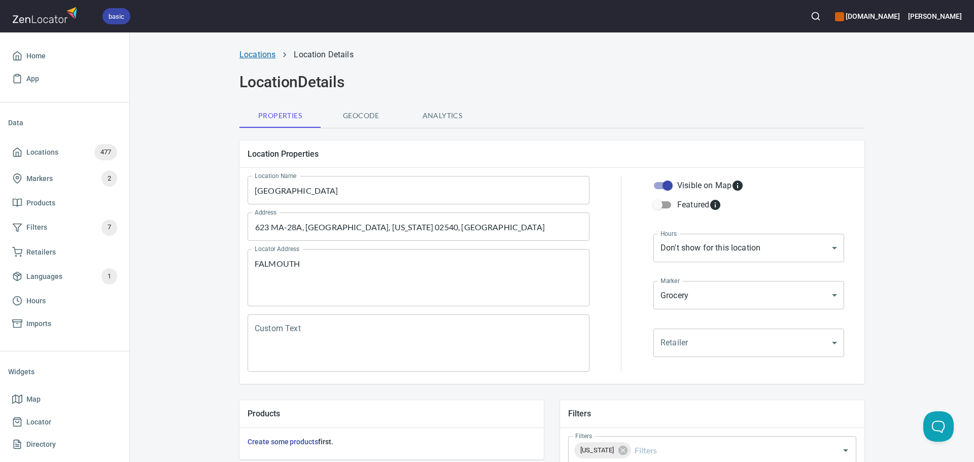
click at [256, 54] on link "Locations" at bounding box center [257, 55] width 36 height 10
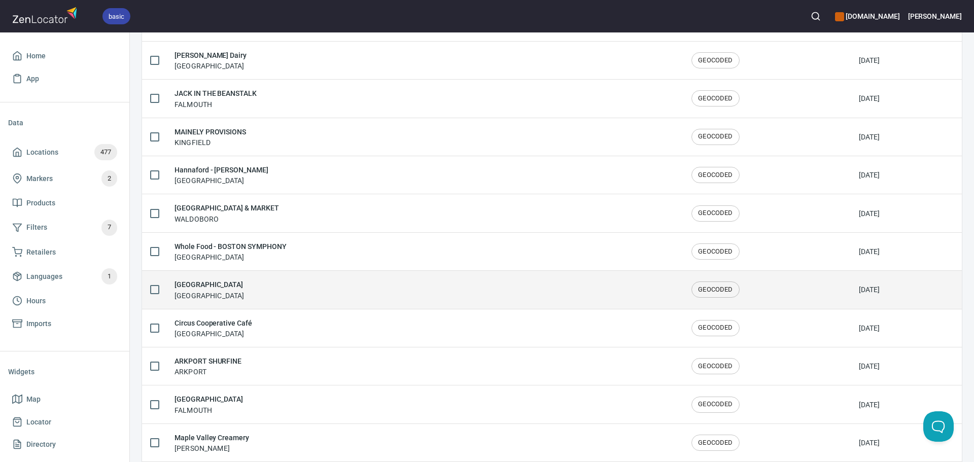
scroll to position [254, 0]
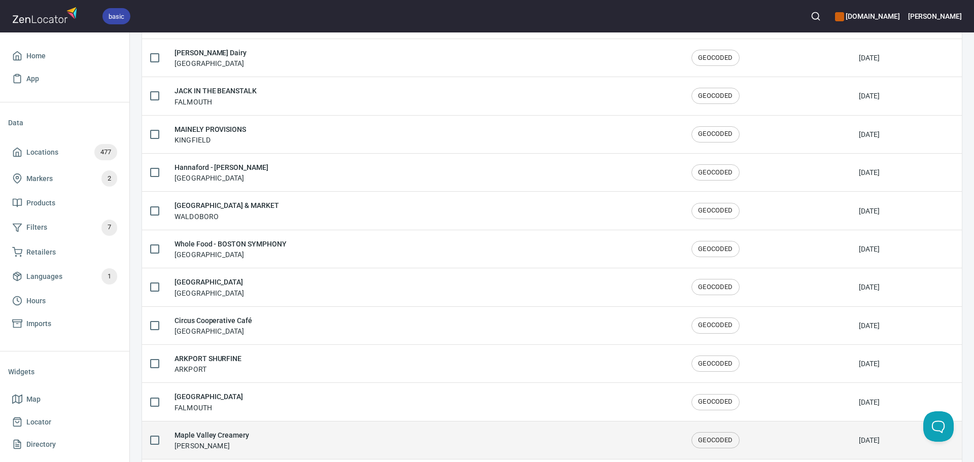
click at [312, 443] on div "Maple Valley Creamery [PERSON_NAME]" at bounding box center [425, 440] width 501 height 21
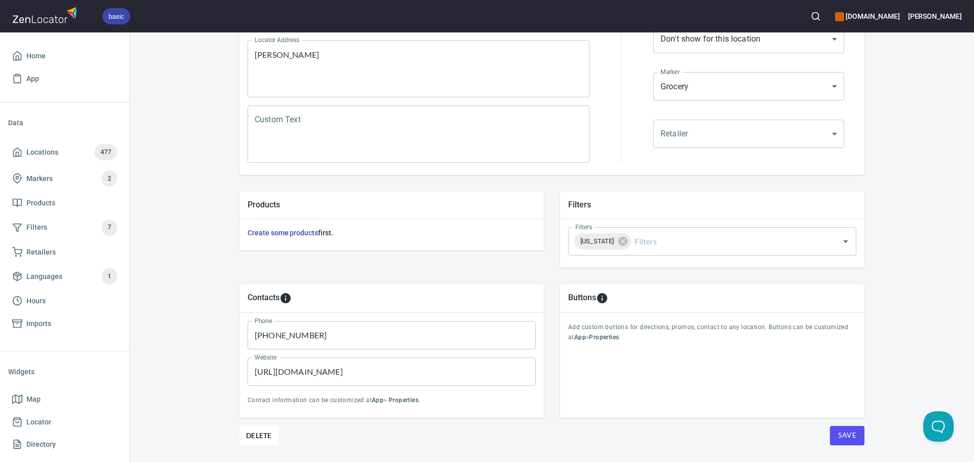
scroll to position [237, 0]
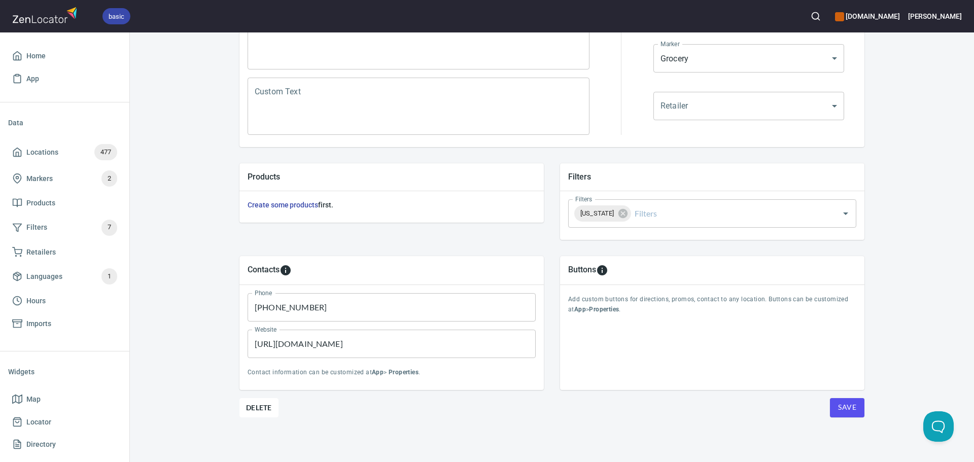
click at [851, 406] on span "Save" at bounding box center [847, 407] width 18 height 13
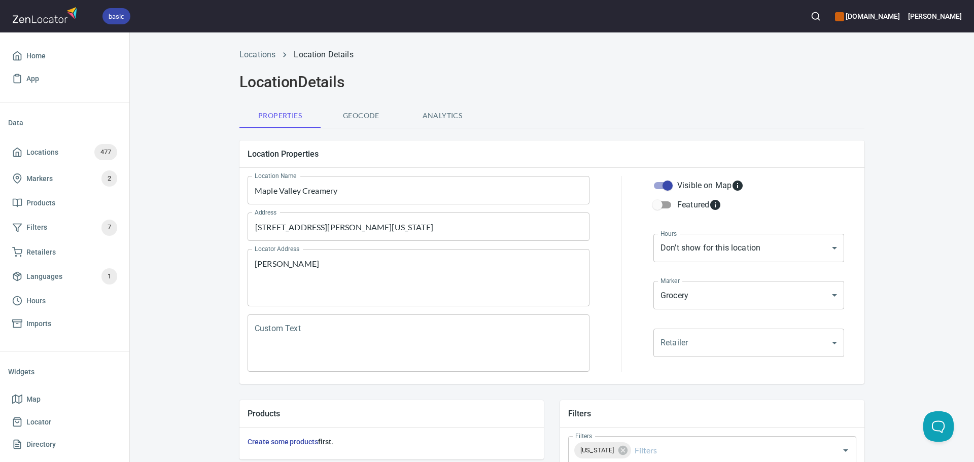
click at [257, 49] on li "Locations" at bounding box center [257, 55] width 36 height 12
click at [256, 55] on link "Locations" at bounding box center [257, 55] width 36 height 10
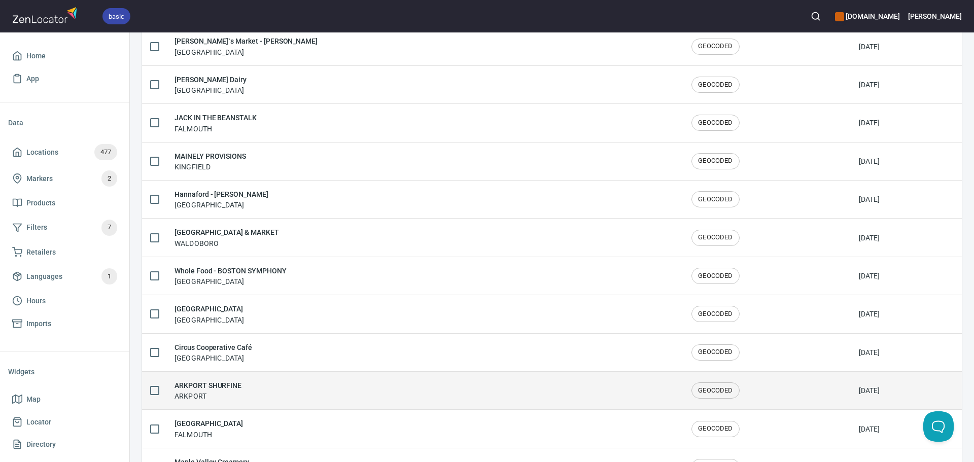
scroll to position [355, 0]
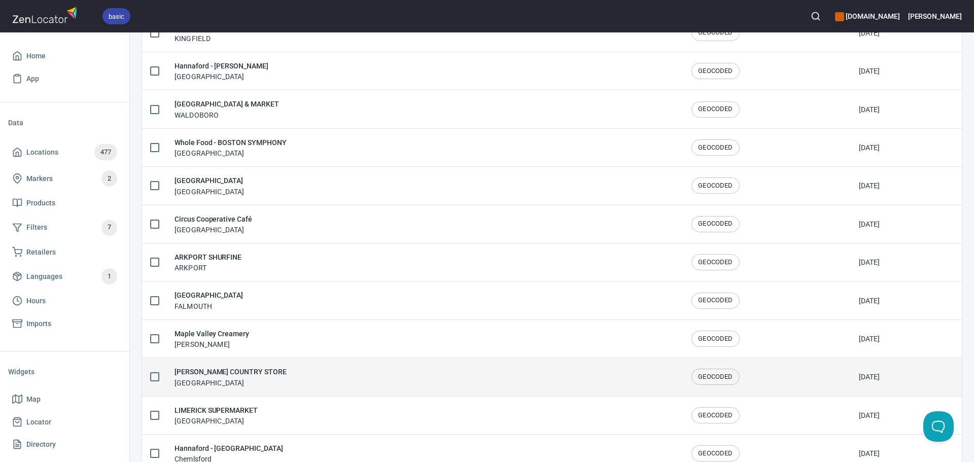
click at [293, 374] on div "[PERSON_NAME] COUNTRY STORE [GEOGRAPHIC_DATA]" at bounding box center [425, 376] width 501 height 21
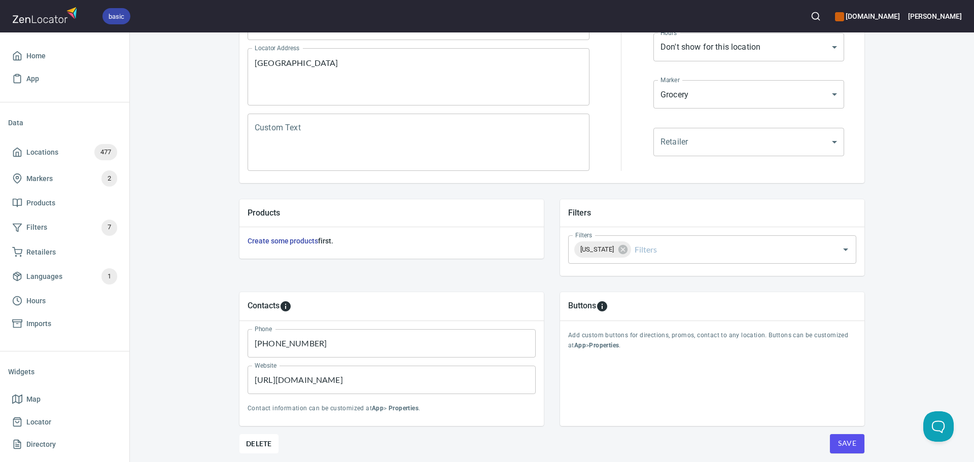
scroll to position [203, 0]
click at [830, 433] on button "Save" at bounding box center [847, 441] width 35 height 19
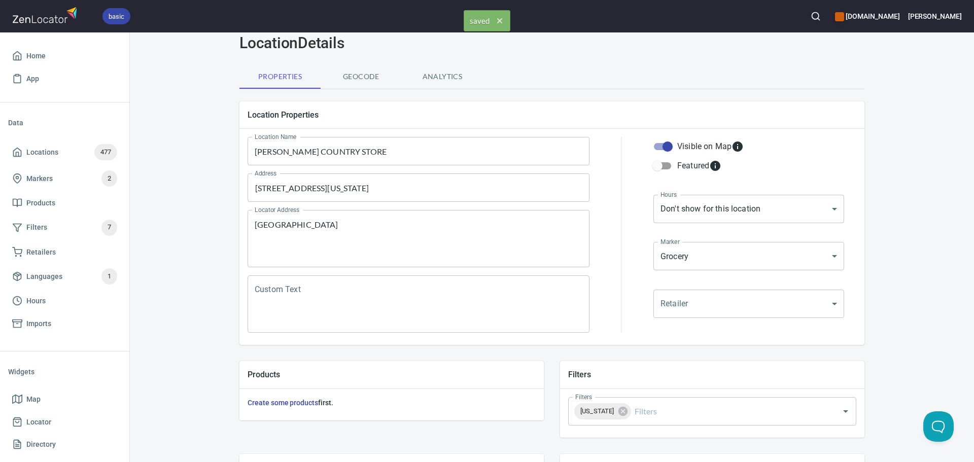
scroll to position [0, 0]
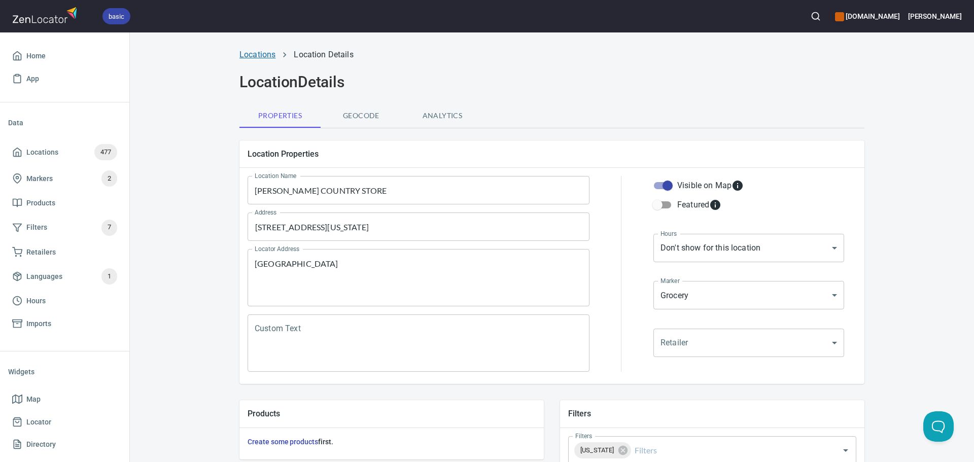
click at [257, 51] on link "Locations" at bounding box center [257, 55] width 36 height 10
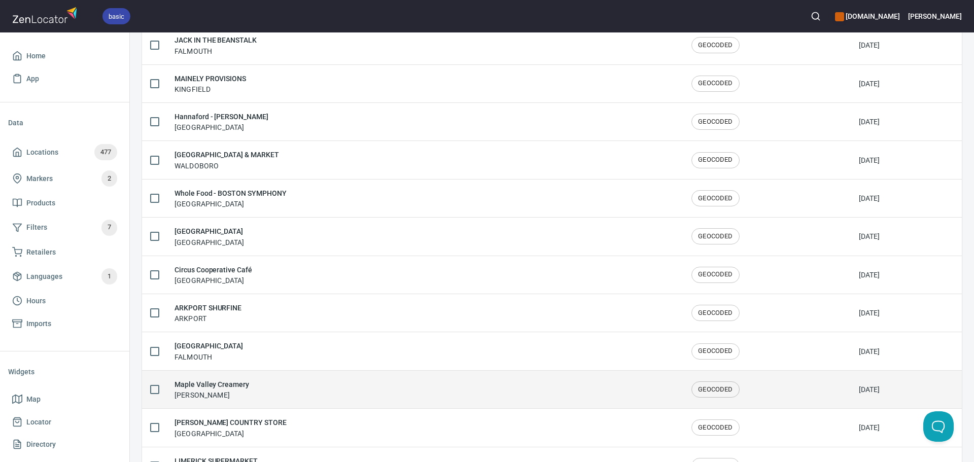
scroll to position [355, 0]
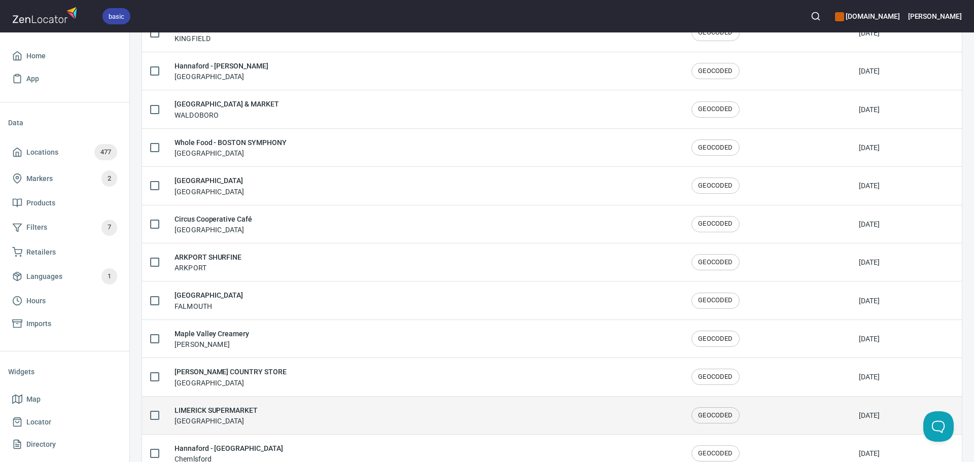
click at [265, 420] on div "LIMERICK SUPERMARKET [GEOGRAPHIC_DATA]" at bounding box center [425, 415] width 501 height 21
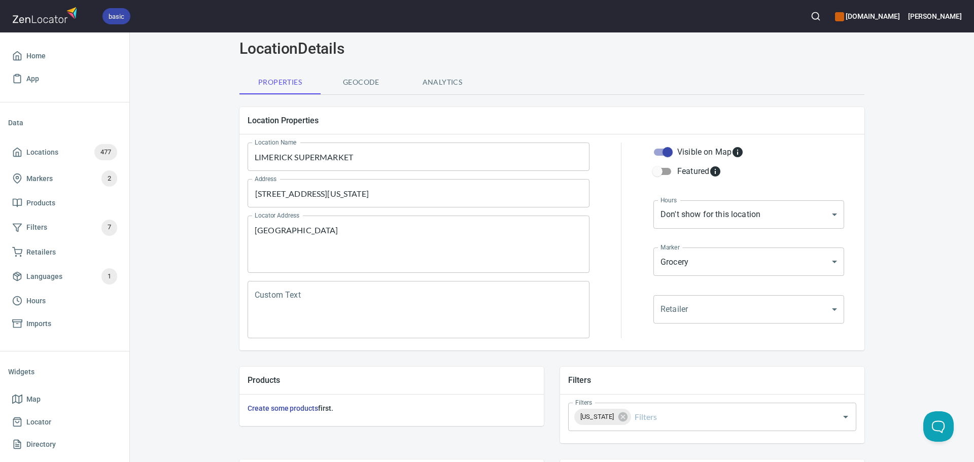
scroll to position [51, 0]
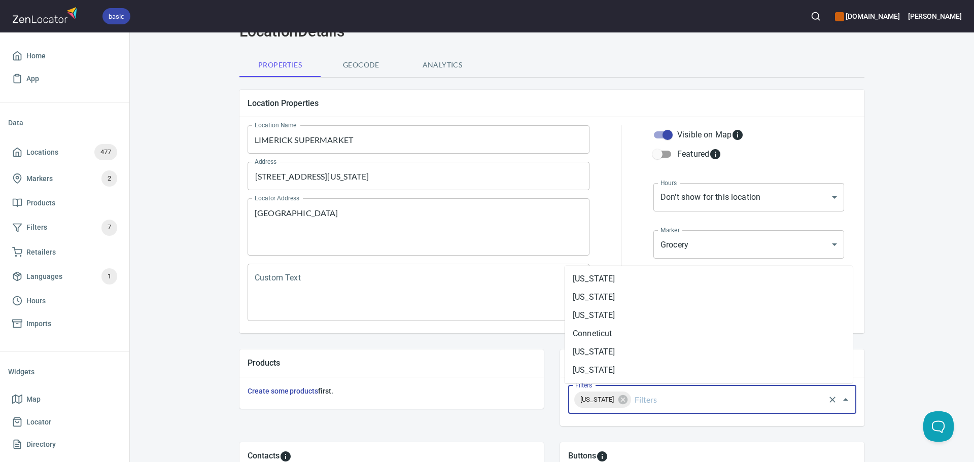
click at [678, 400] on input "Filters" at bounding box center [728, 399] width 191 height 19
click at [603, 374] on li "[US_STATE]" at bounding box center [709, 370] width 288 height 18
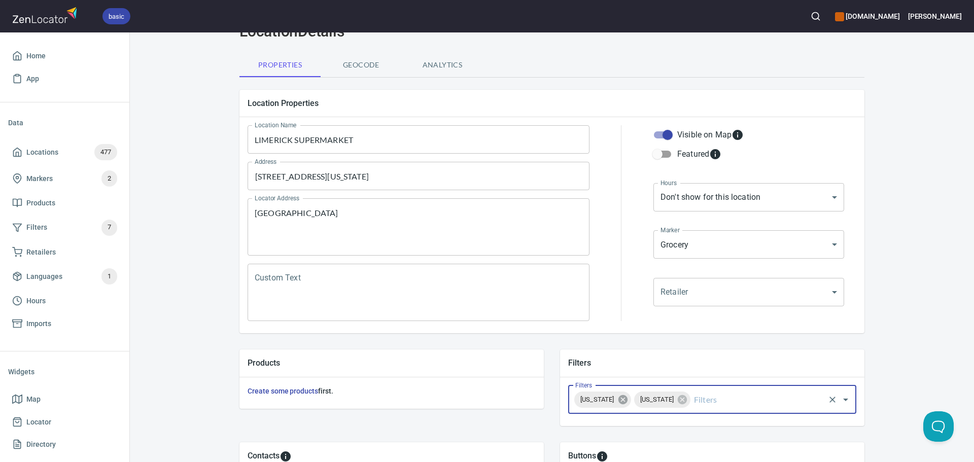
click at [629, 400] on icon at bounding box center [622, 399] width 11 height 11
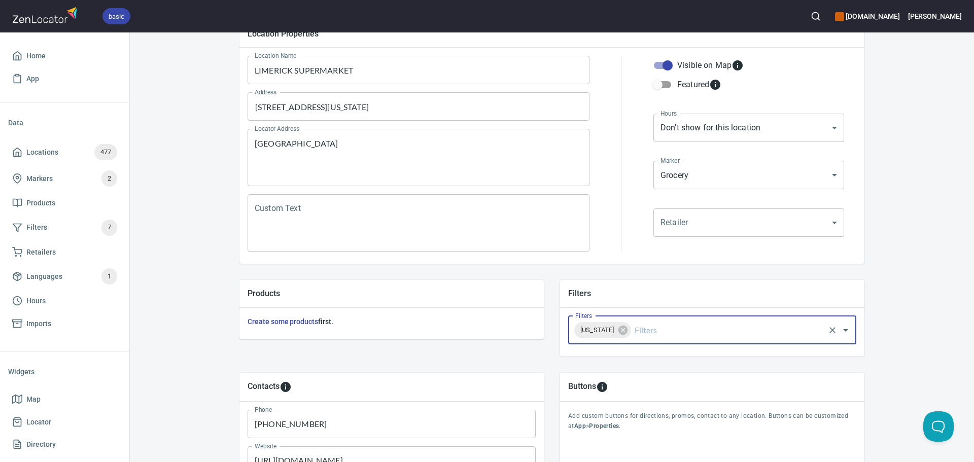
scroll to position [237, 0]
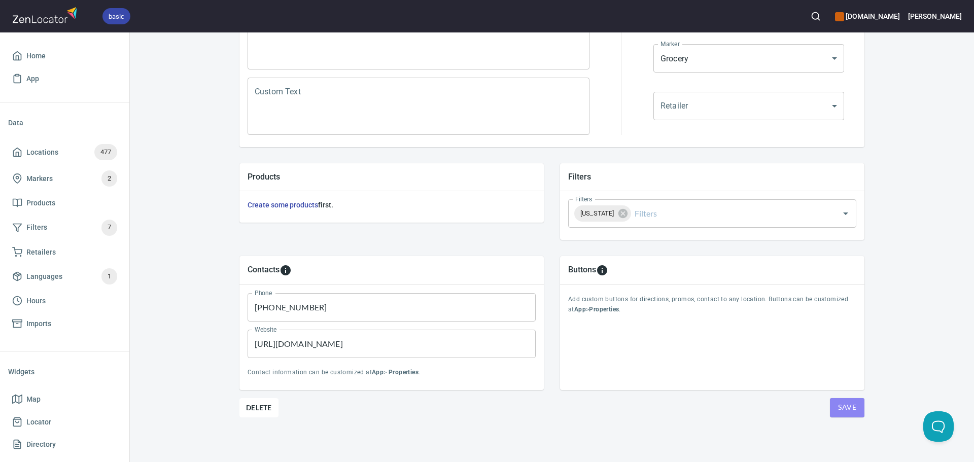
click at [851, 415] on button "Save" at bounding box center [847, 407] width 35 height 19
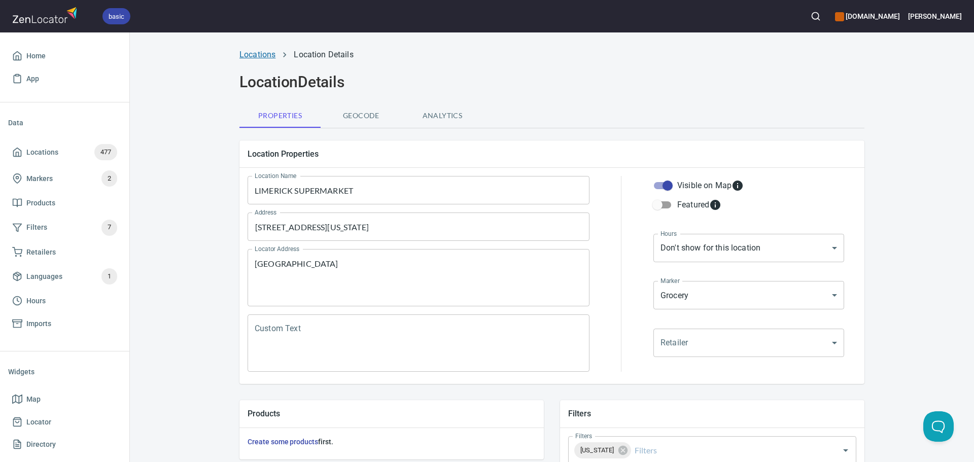
click at [261, 58] on link "Locations" at bounding box center [257, 55] width 36 height 10
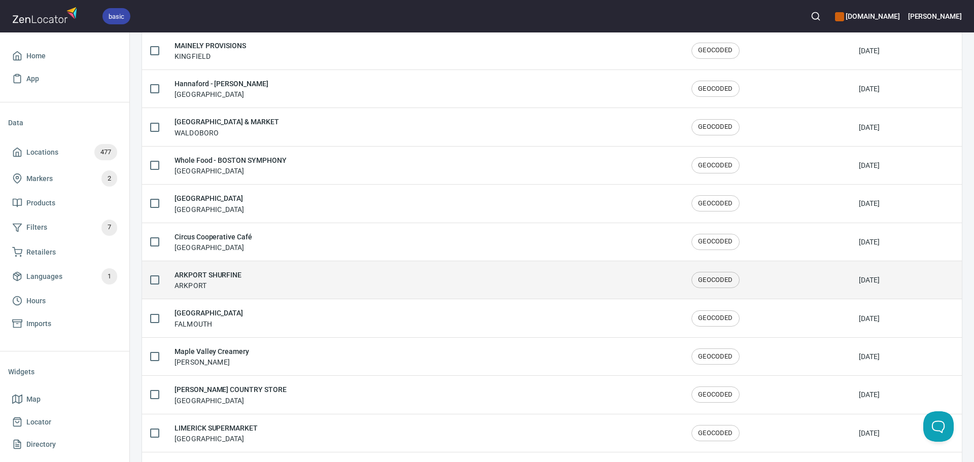
scroll to position [355, 0]
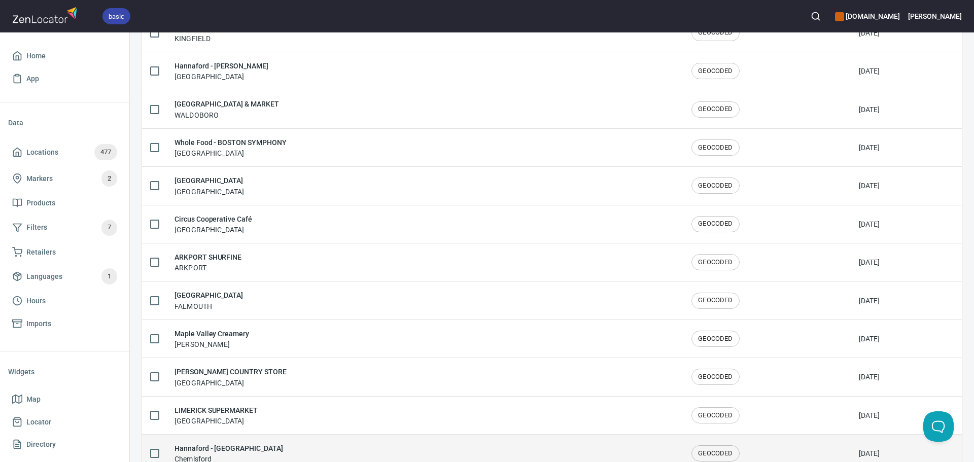
click at [281, 450] on div "Hannaford - Chelmsford Chemlsford" at bounding box center [425, 453] width 501 height 21
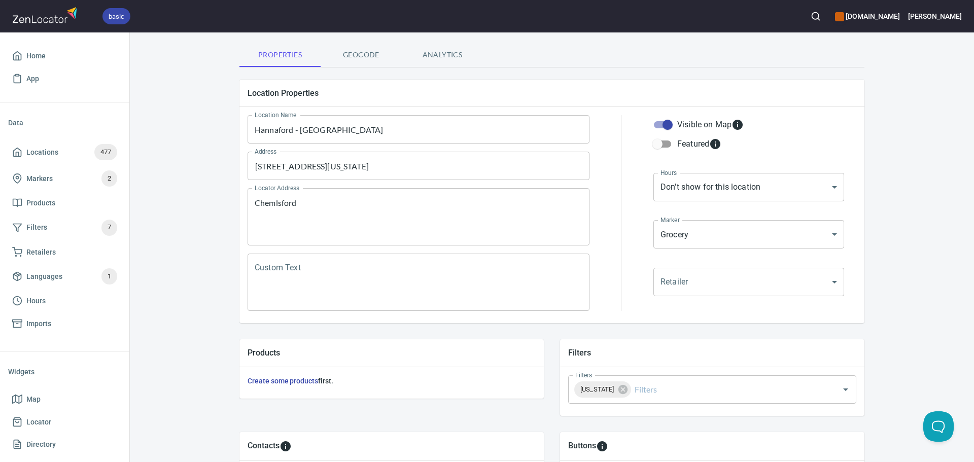
scroll to position [237, 0]
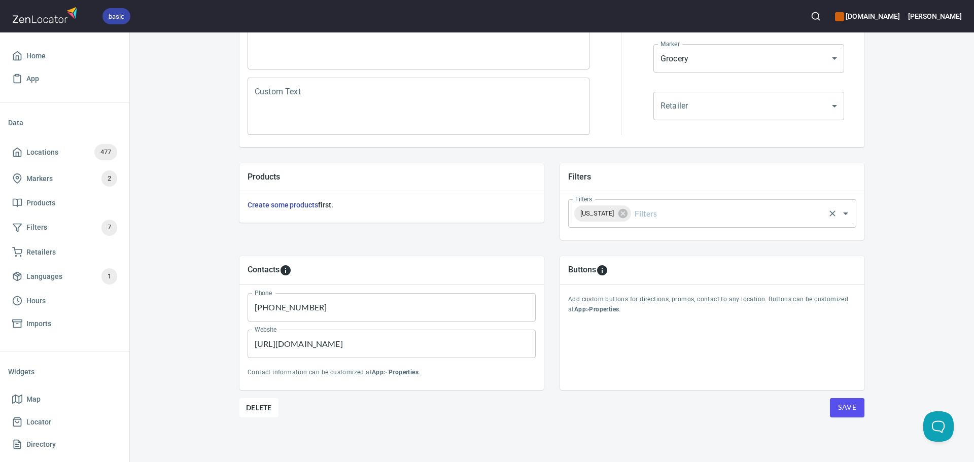
click at [636, 208] on input "Filters" at bounding box center [728, 213] width 191 height 19
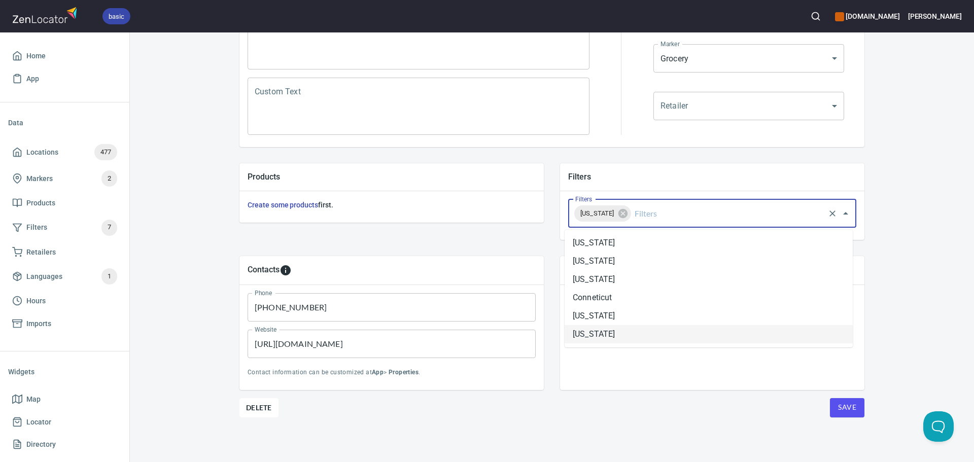
click at [624, 328] on li "[US_STATE]" at bounding box center [709, 334] width 288 height 18
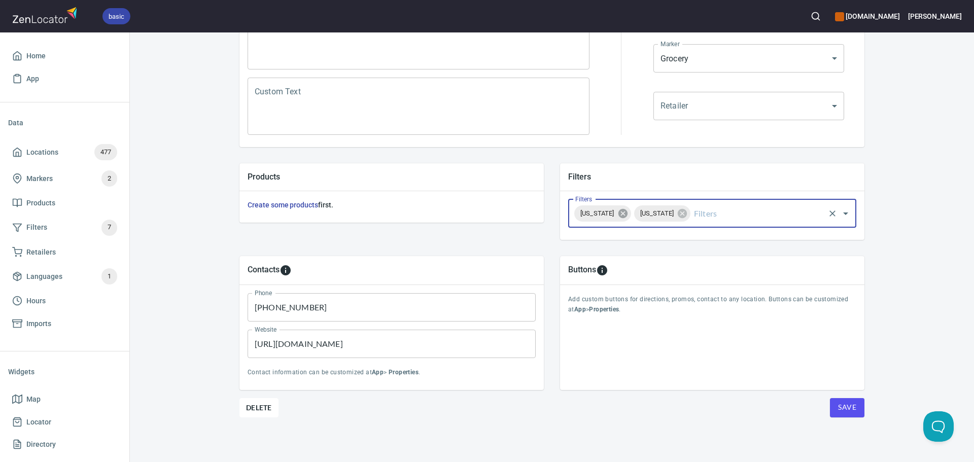
click at [618, 211] on icon at bounding box center [622, 213] width 9 height 9
click at [849, 406] on span "Save" at bounding box center [847, 407] width 18 height 13
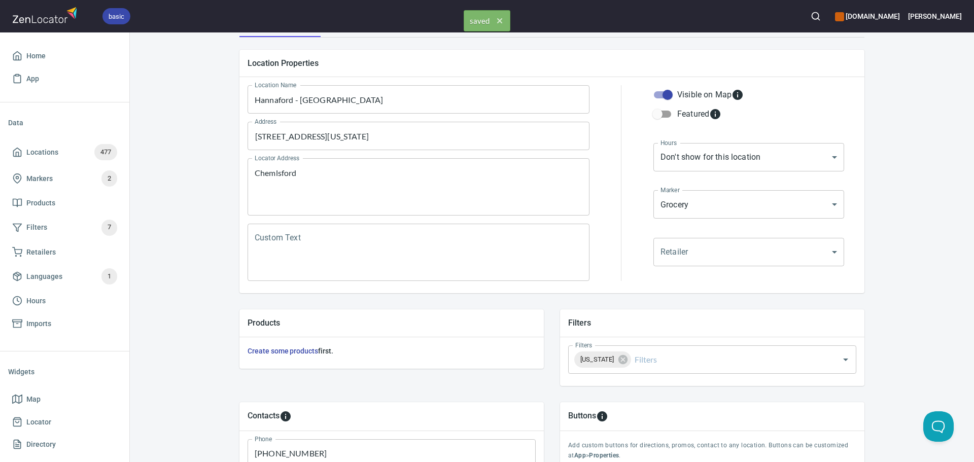
scroll to position [0, 0]
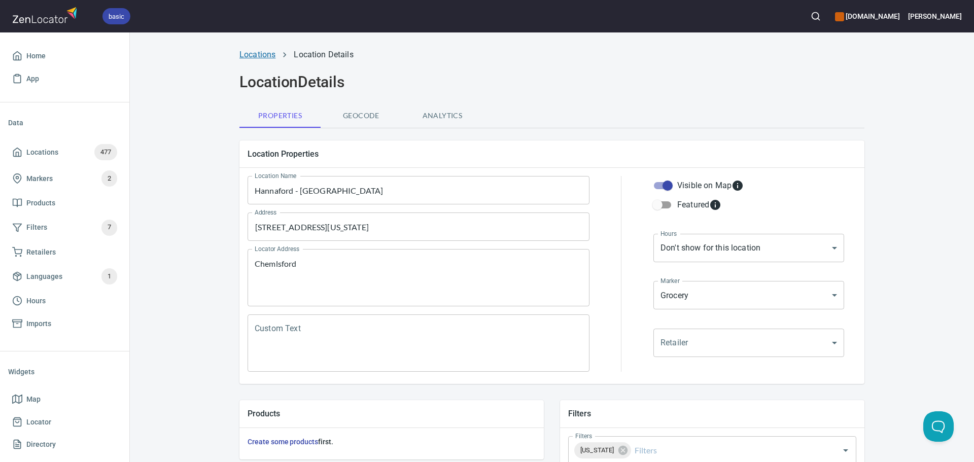
click at [246, 50] on link "Locations" at bounding box center [257, 55] width 36 height 10
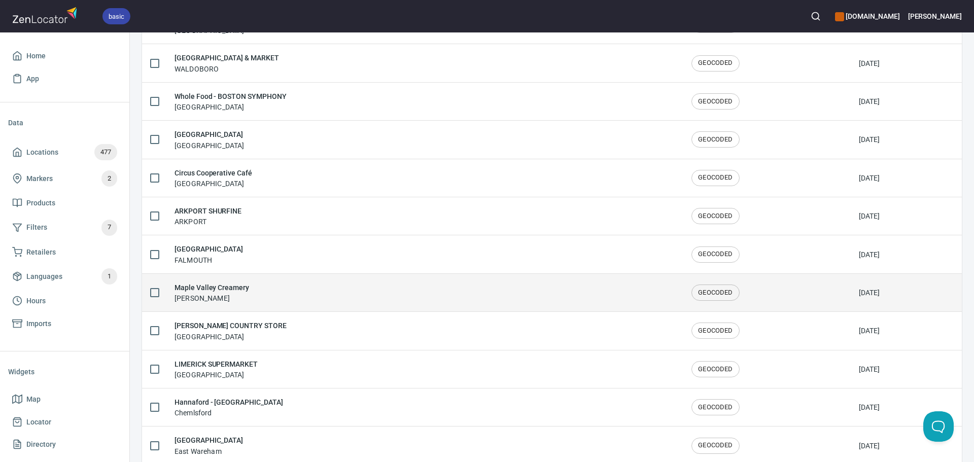
scroll to position [406, 0]
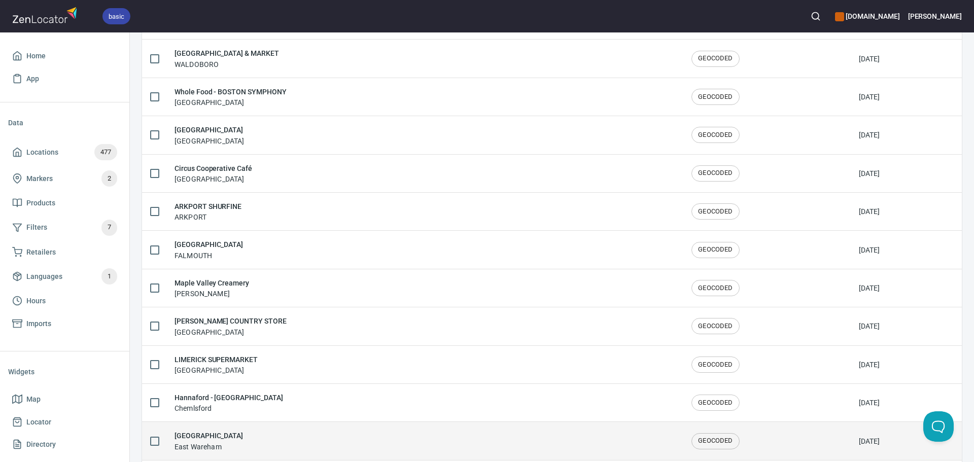
click at [271, 434] on div "[GEOGRAPHIC_DATA]" at bounding box center [425, 440] width 501 height 21
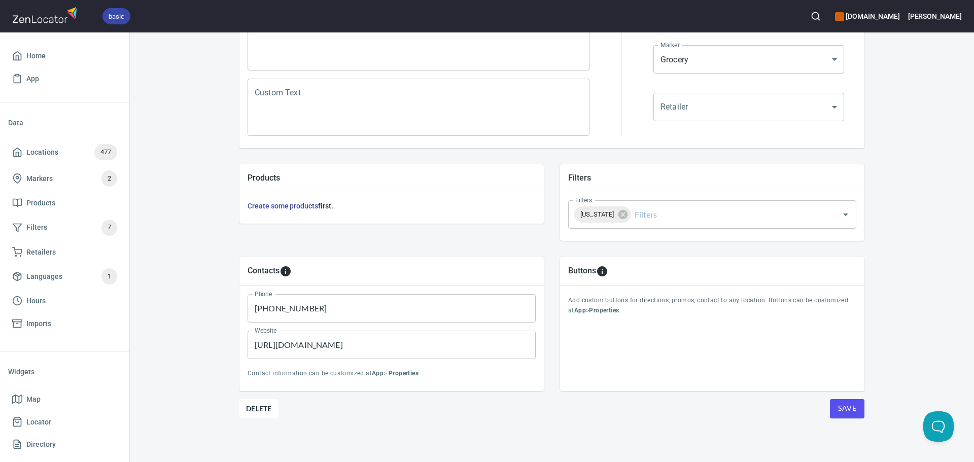
scroll to position [237, 0]
click at [839, 405] on span "Save" at bounding box center [847, 407] width 18 height 13
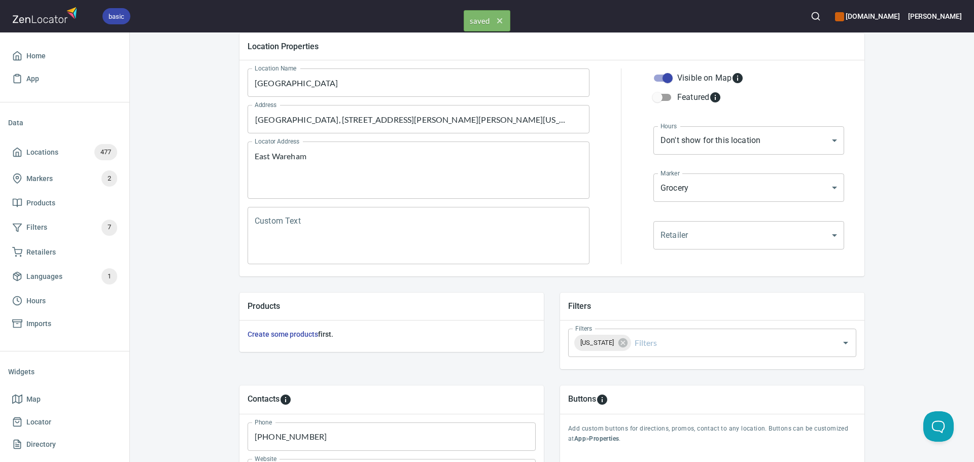
scroll to position [0, 0]
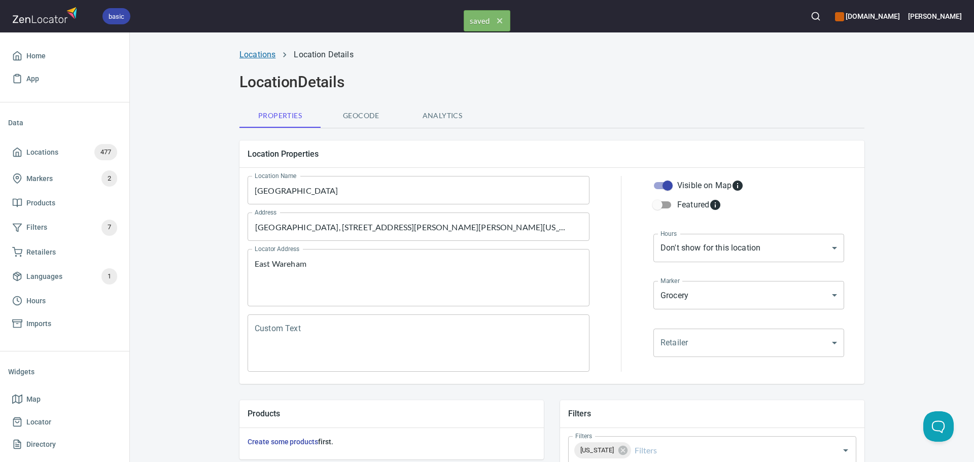
click at [263, 58] on link "Locations" at bounding box center [257, 55] width 36 height 10
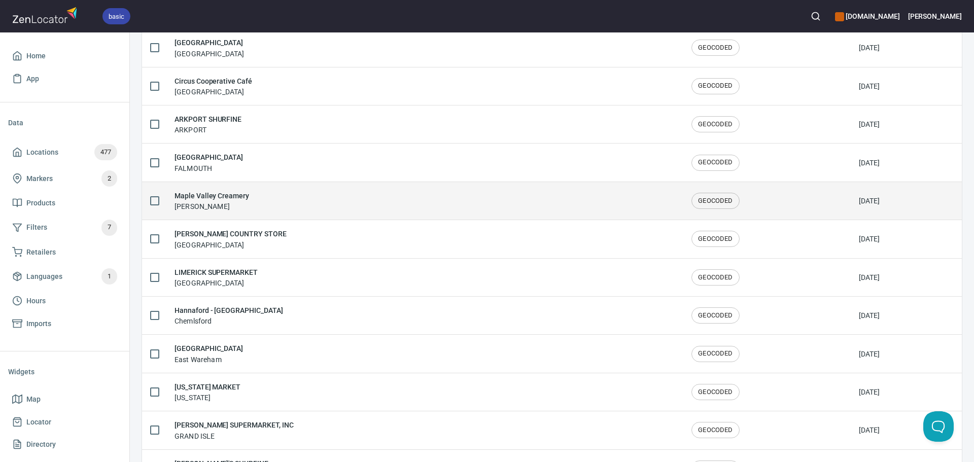
scroll to position [507, 0]
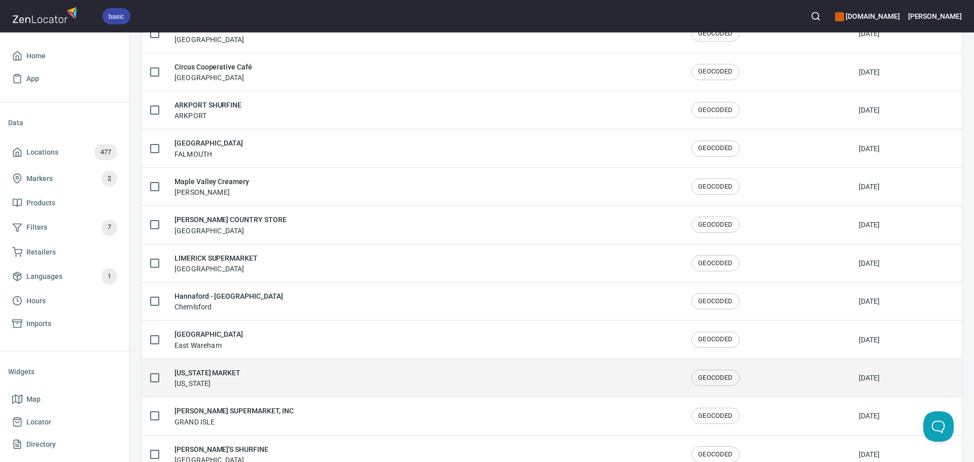
click at [272, 379] on div "[US_STATE] MARKET [US_STATE]" at bounding box center [425, 377] width 501 height 21
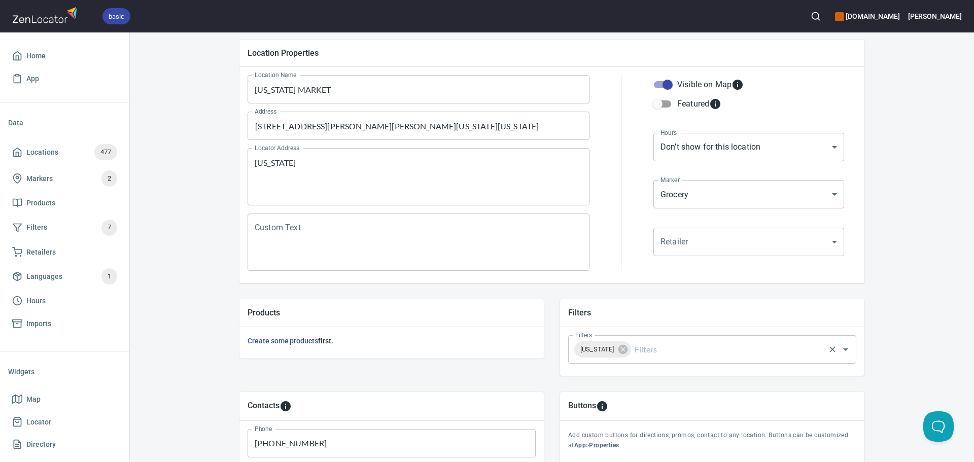
scroll to position [101, 0]
click at [651, 351] on input "Filters" at bounding box center [728, 348] width 191 height 19
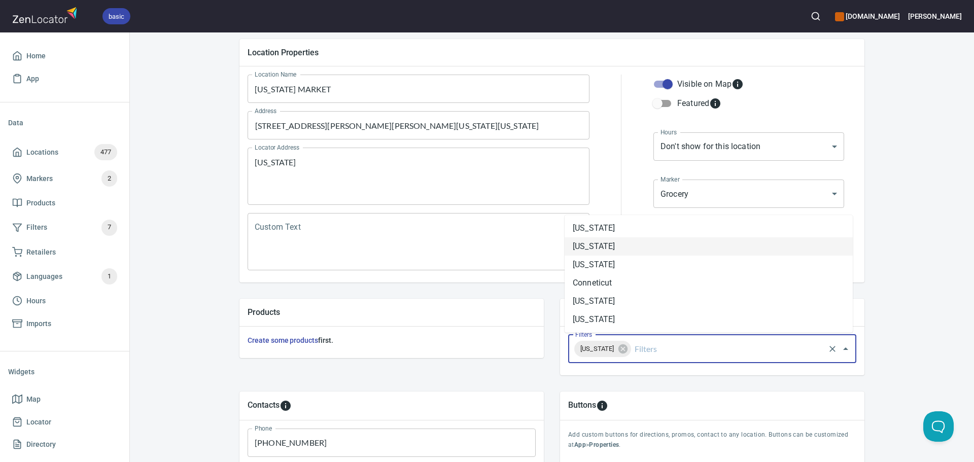
click at [631, 243] on li "[US_STATE]" at bounding box center [709, 246] width 288 height 18
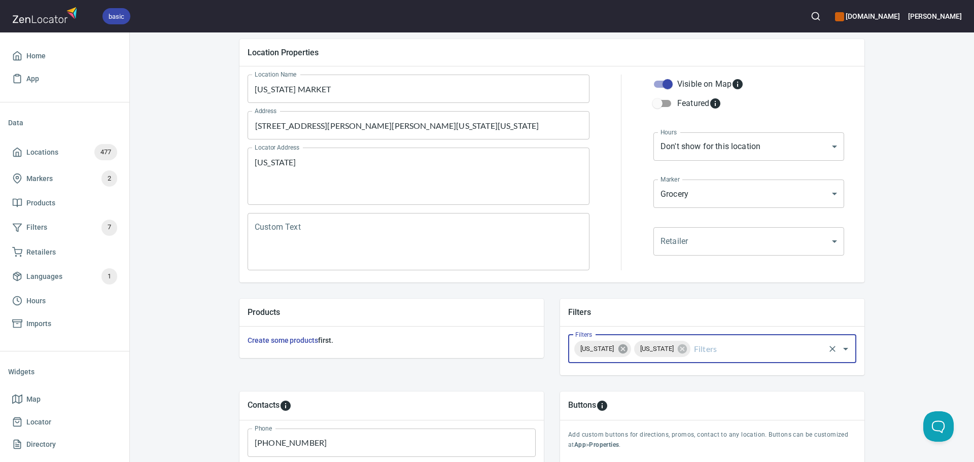
click at [627, 347] on icon at bounding box center [622, 349] width 9 height 9
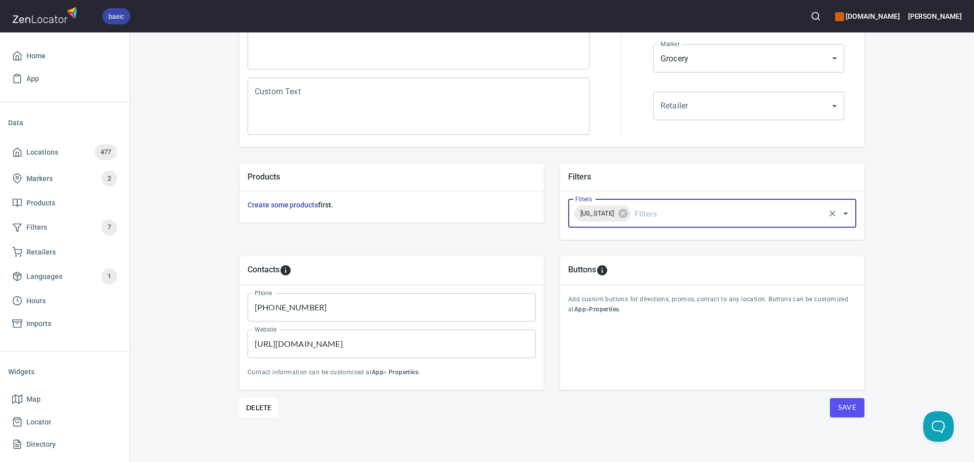
click at [848, 406] on span "Save" at bounding box center [847, 407] width 18 height 13
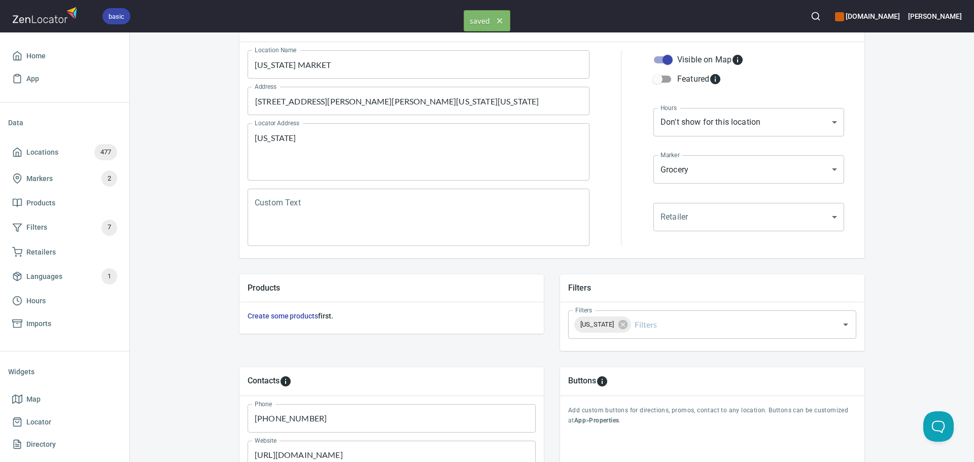
scroll to position [0, 0]
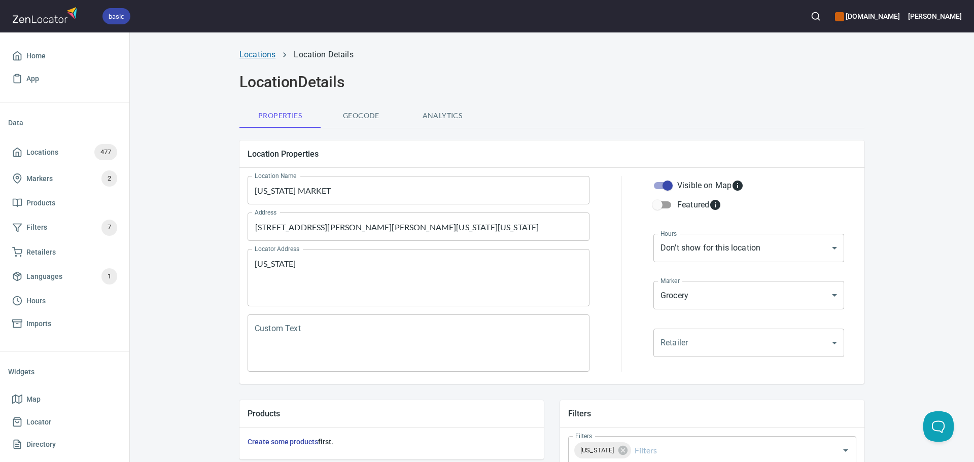
click at [254, 56] on link "Locations" at bounding box center [257, 55] width 36 height 10
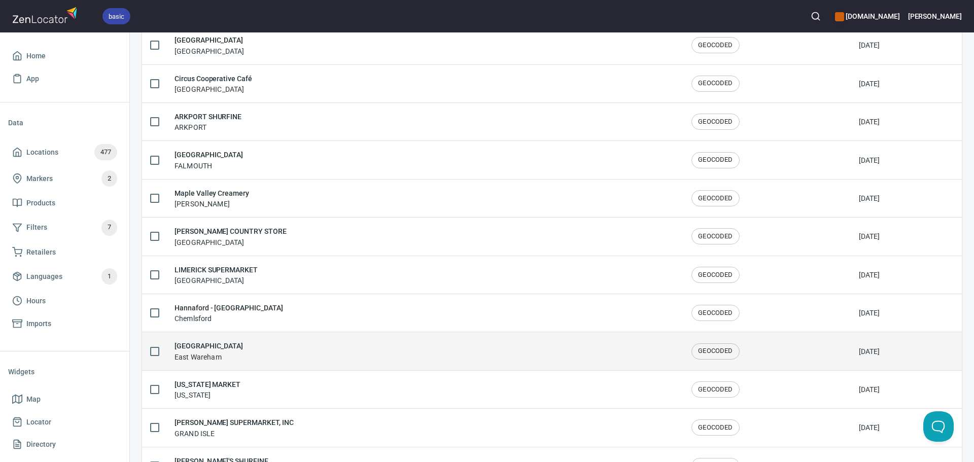
scroll to position [507, 0]
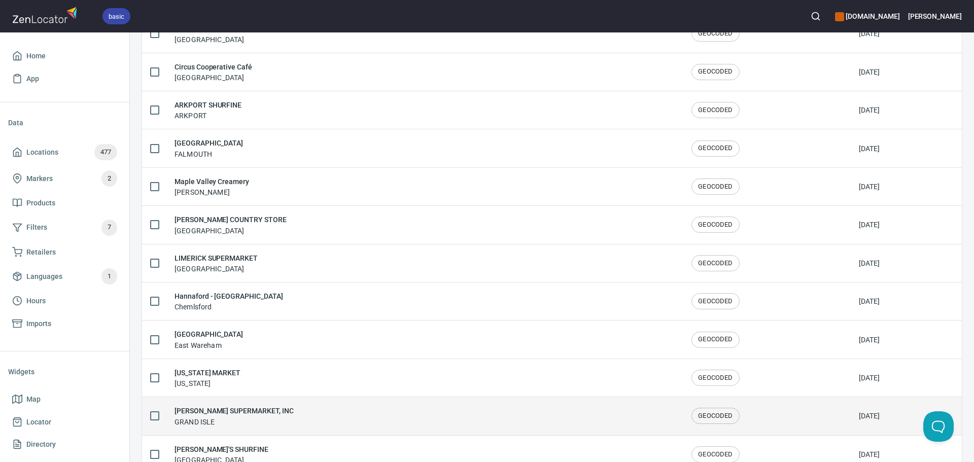
click at [300, 424] on div "[PERSON_NAME] SUPERMARKET, INC [GEOGRAPHIC_DATA]" at bounding box center [425, 415] width 501 height 21
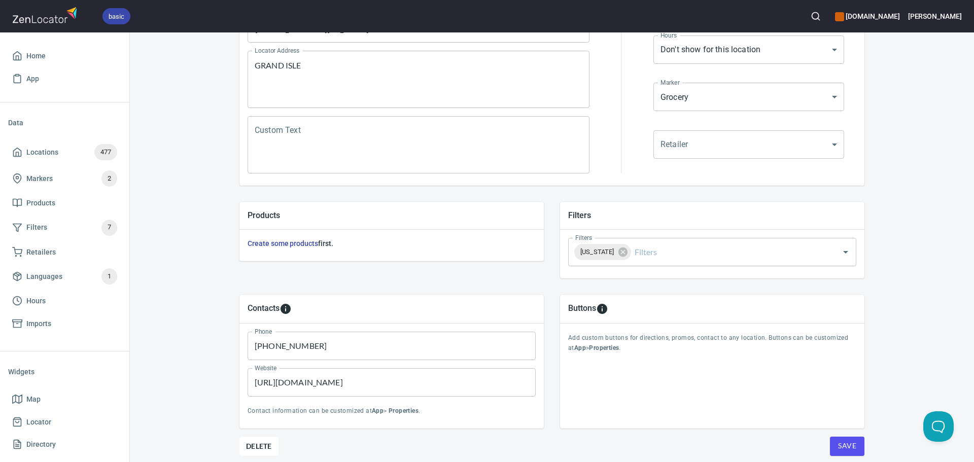
scroll to position [237, 0]
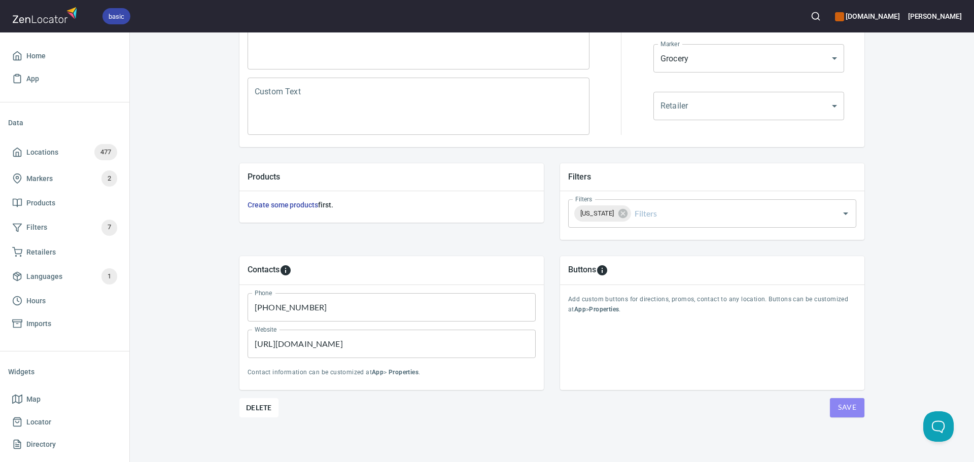
click at [854, 411] on button "Save" at bounding box center [847, 407] width 35 height 19
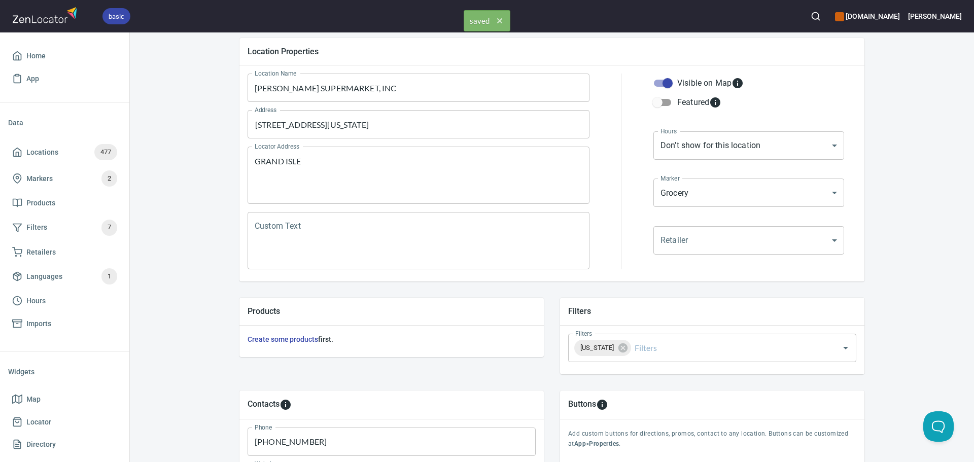
scroll to position [0, 0]
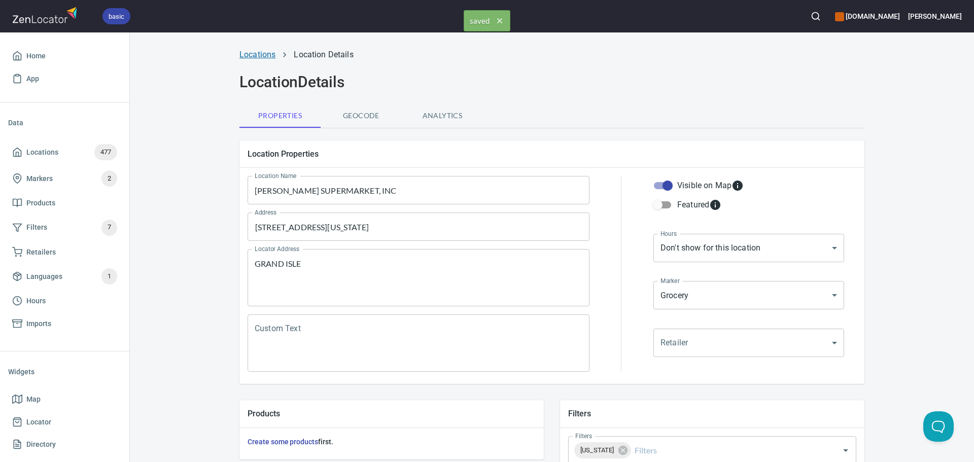
click at [240, 52] on link "Locations" at bounding box center [257, 55] width 36 height 10
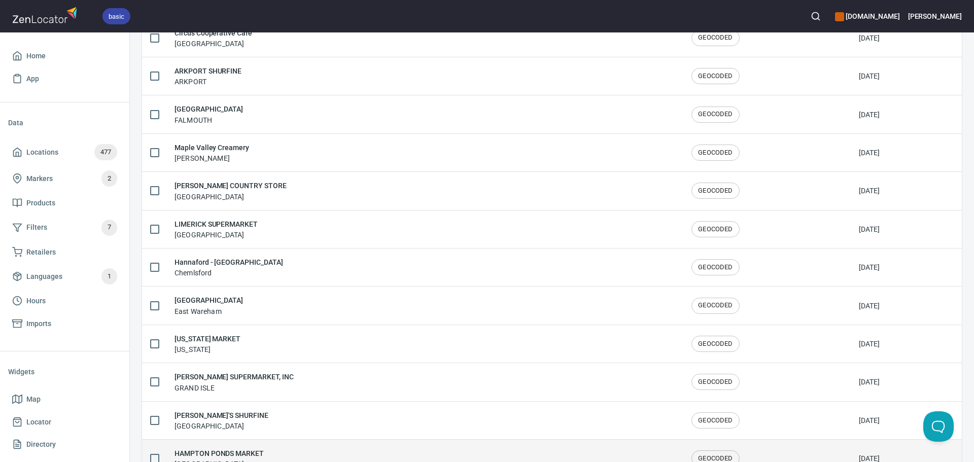
scroll to position [558, 0]
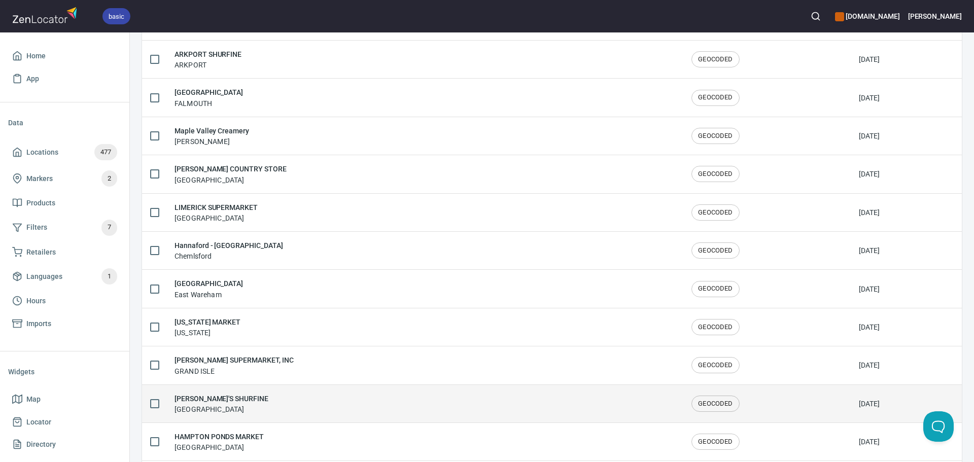
click at [264, 402] on div "[PERSON_NAME]'S SHURFINE [GEOGRAPHIC_DATA]" at bounding box center [425, 403] width 501 height 21
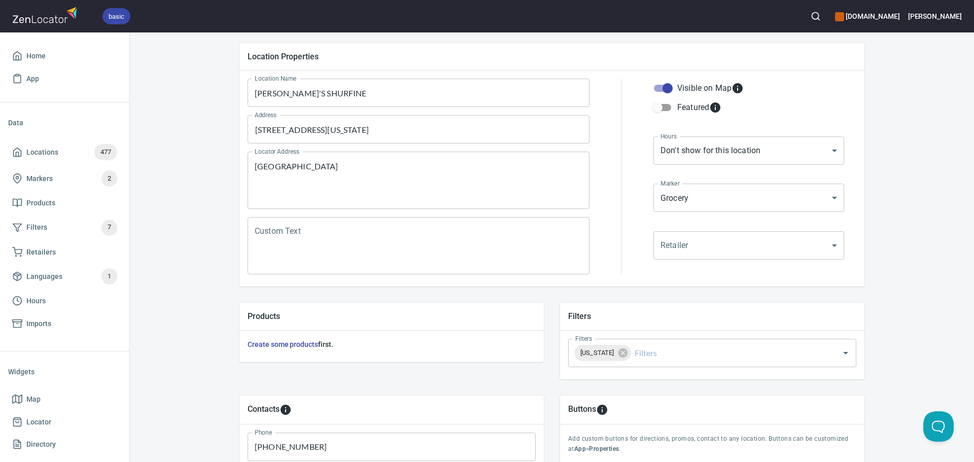
scroll to position [101, 0]
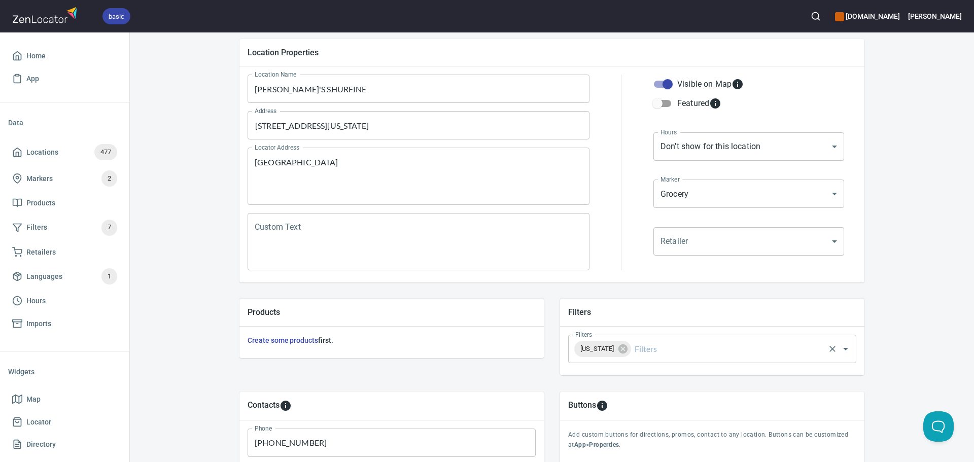
click at [664, 348] on input "Filters" at bounding box center [728, 348] width 191 height 19
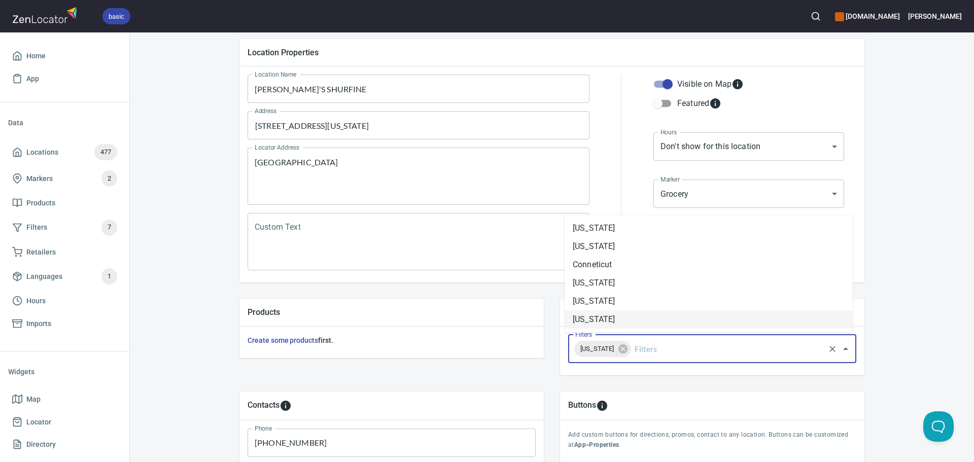
click at [627, 320] on li "[US_STATE]" at bounding box center [709, 320] width 288 height 18
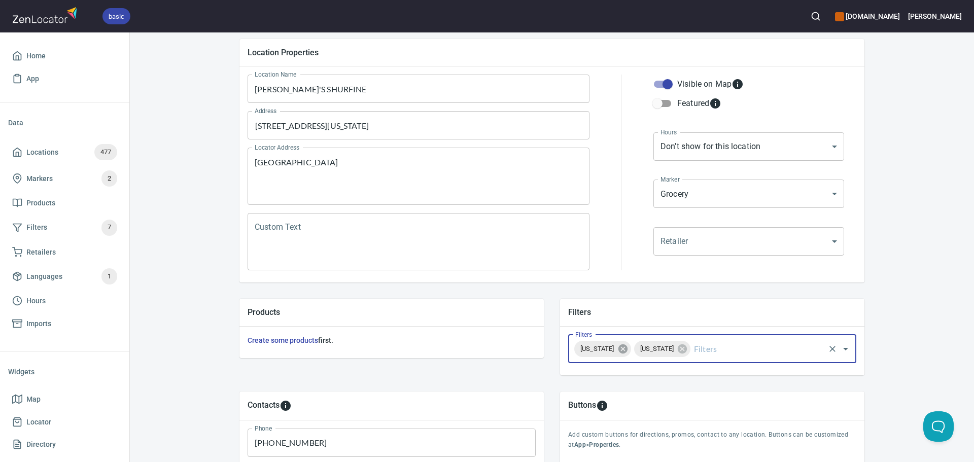
click at [617, 346] on icon at bounding box center [622, 348] width 11 height 11
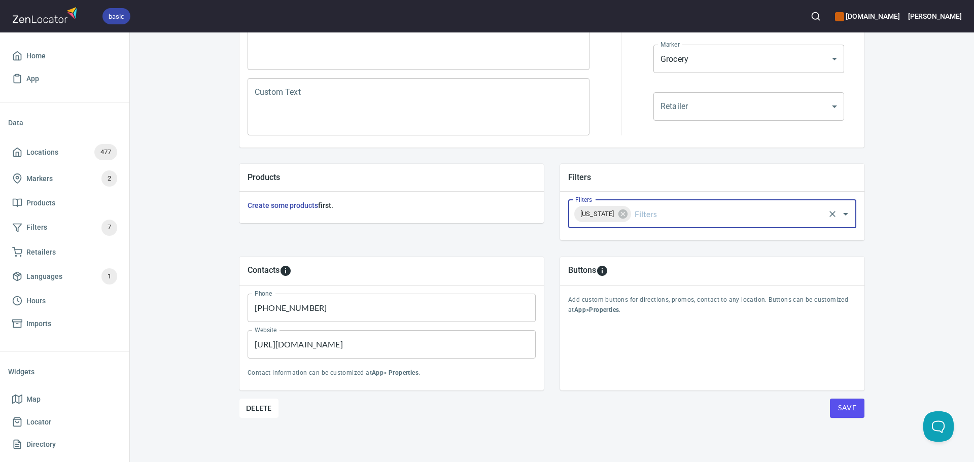
scroll to position [237, 0]
click at [838, 408] on span "Save" at bounding box center [847, 407] width 18 height 13
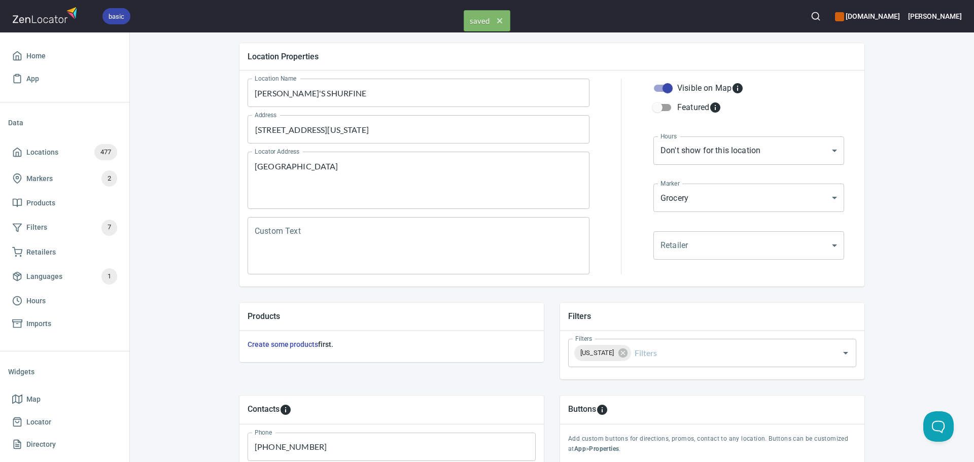
scroll to position [0, 0]
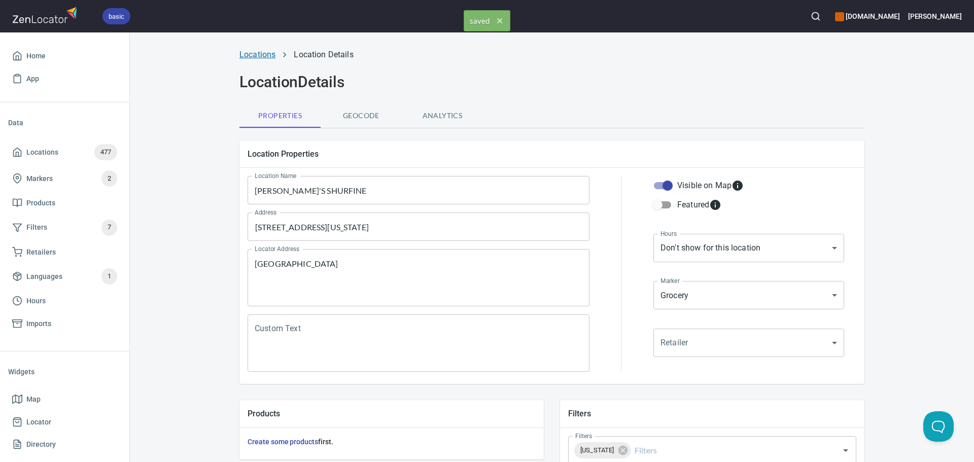
click at [250, 54] on link "Locations" at bounding box center [257, 55] width 36 height 10
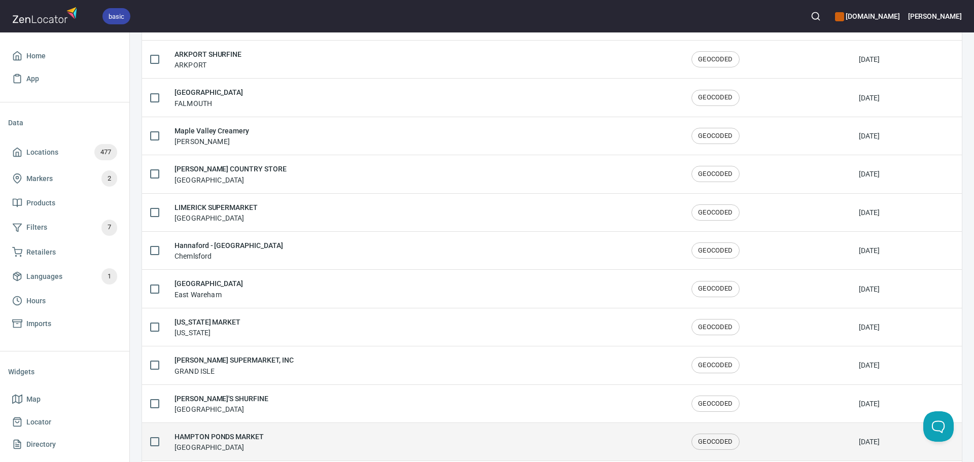
scroll to position [609, 0]
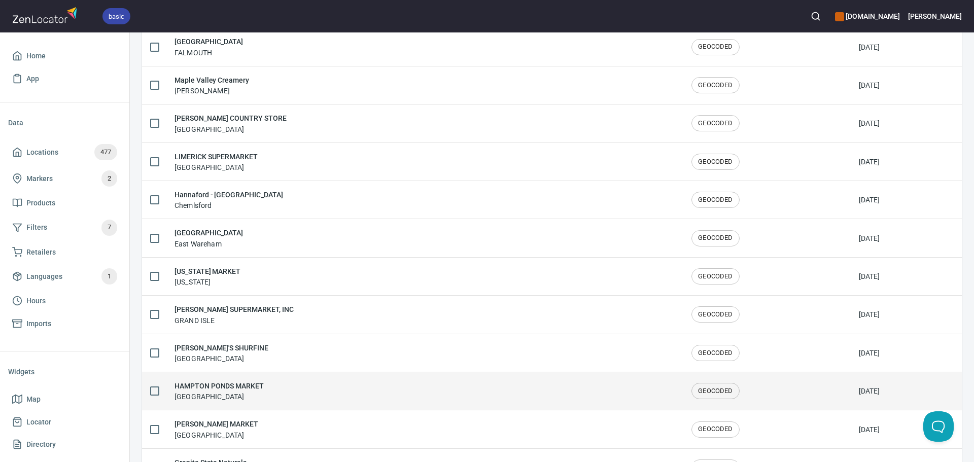
click at [287, 393] on div "[GEOGRAPHIC_DATA]" at bounding box center [425, 391] width 501 height 21
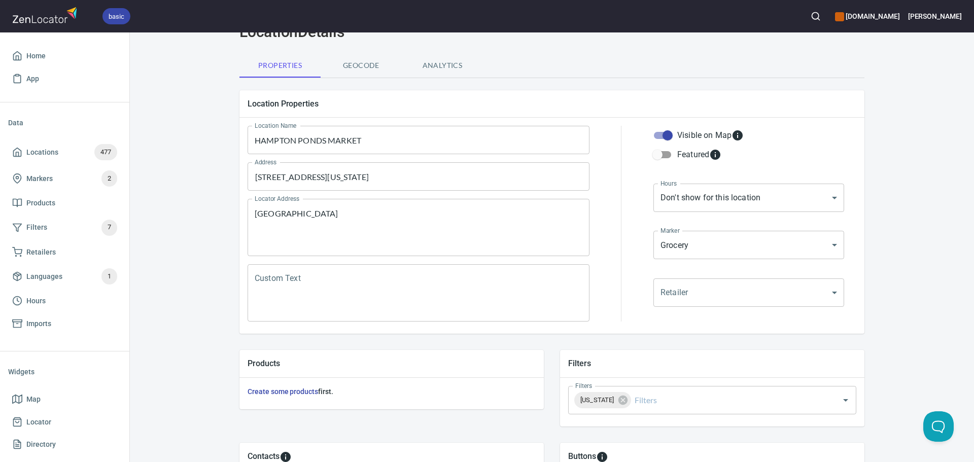
scroll to position [51, 0]
click at [657, 403] on input "Filters" at bounding box center [728, 399] width 191 height 19
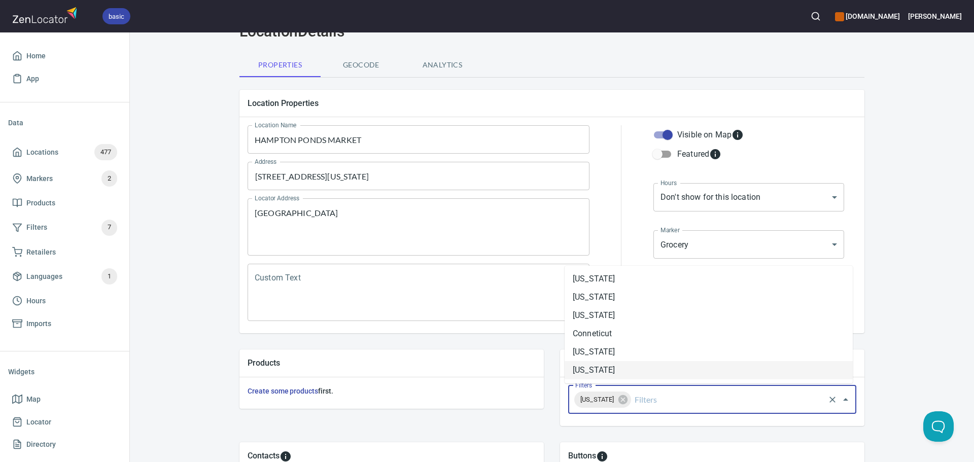
click at [622, 370] on li "[US_STATE]" at bounding box center [709, 370] width 288 height 18
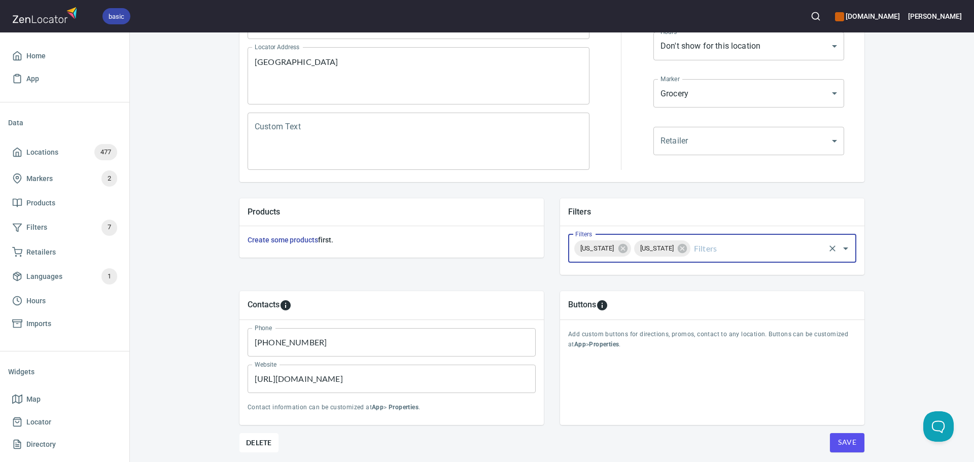
scroll to position [203, 0]
click at [617, 242] on icon at bounding box center [622, 247] width 11 height 11
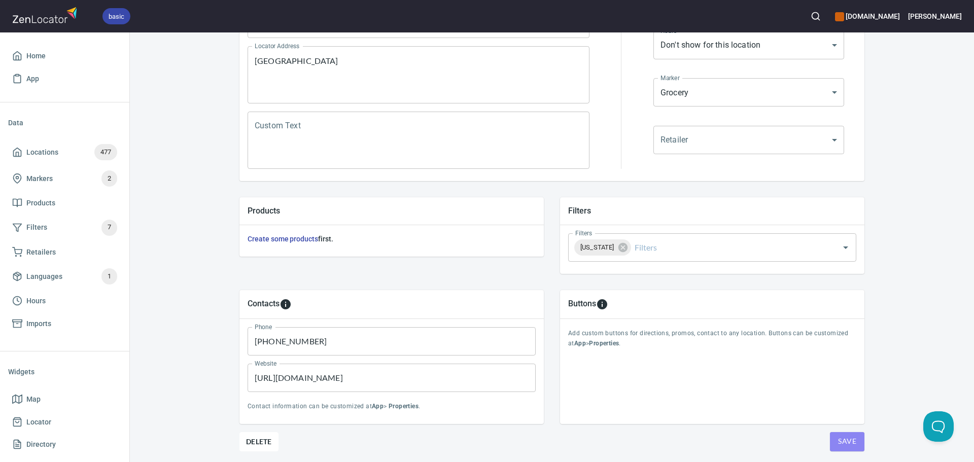
click at [847, 439] on span "Save" at bounding box center [847, 441] width 18 height 13
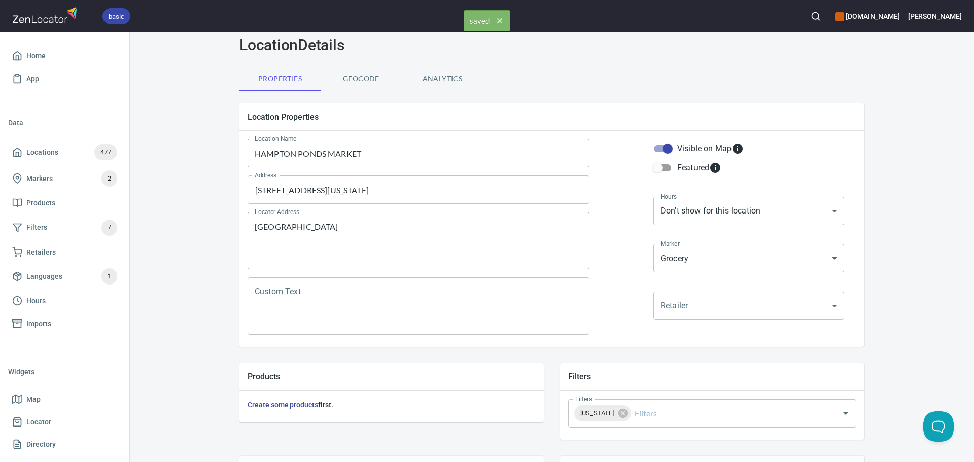
scroll to position [0, 0]
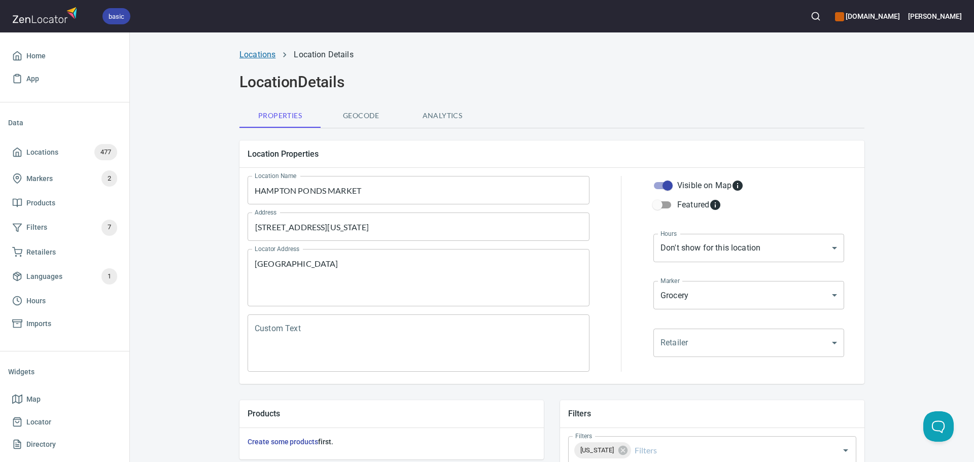
click at [250, 53] on link "Locations" at bounding box center [257, 55] width 36 height 10
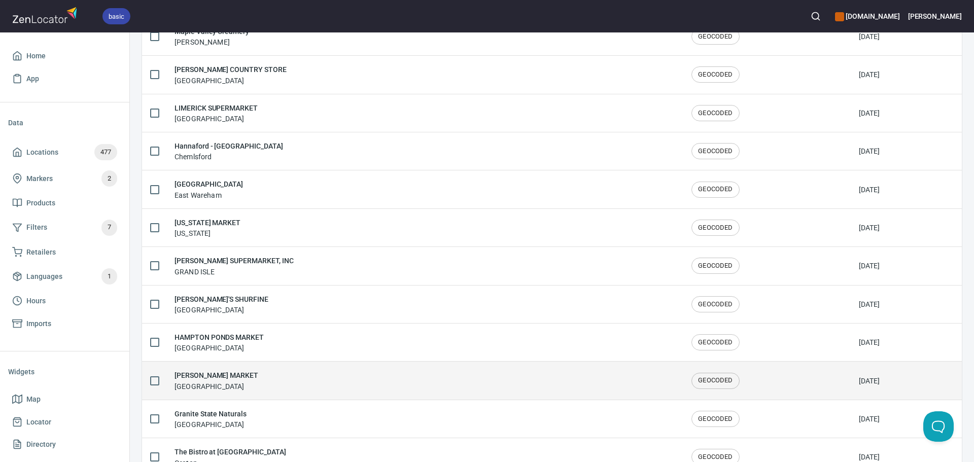
scroll to position [660, 0]
click at [287, 382] on div "[PERSON_NAME] MARKET PORTSMOUTH" at bounding box center [425, 378] width 501 height 21
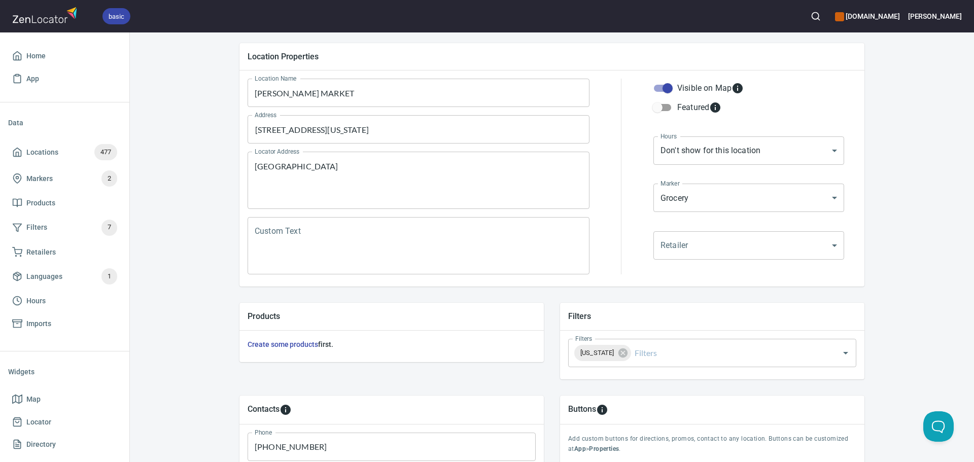
scroll to position [101, 0]
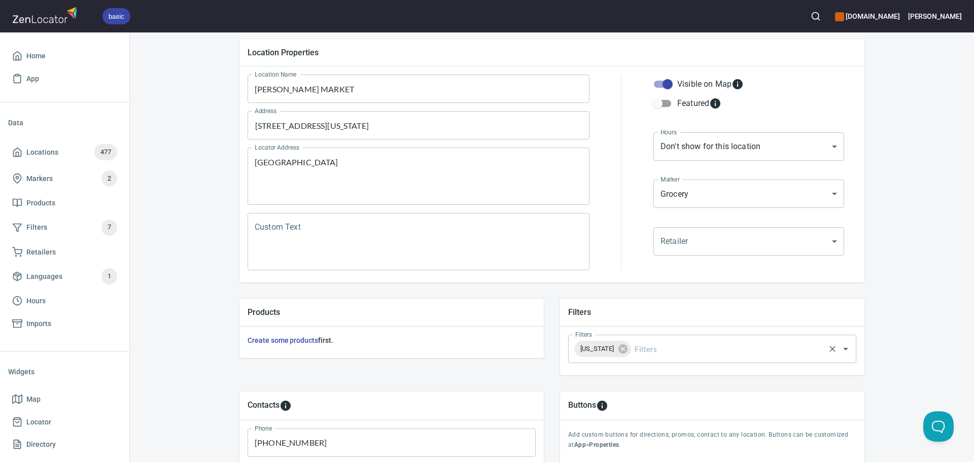
click at [677, 359] on div "[US_STATE] Filters" at bounding box center [712, 349] width 288 height 28
click at [695, 351] on input "Filters" at bounding box center [728, 348] width 191 height 19
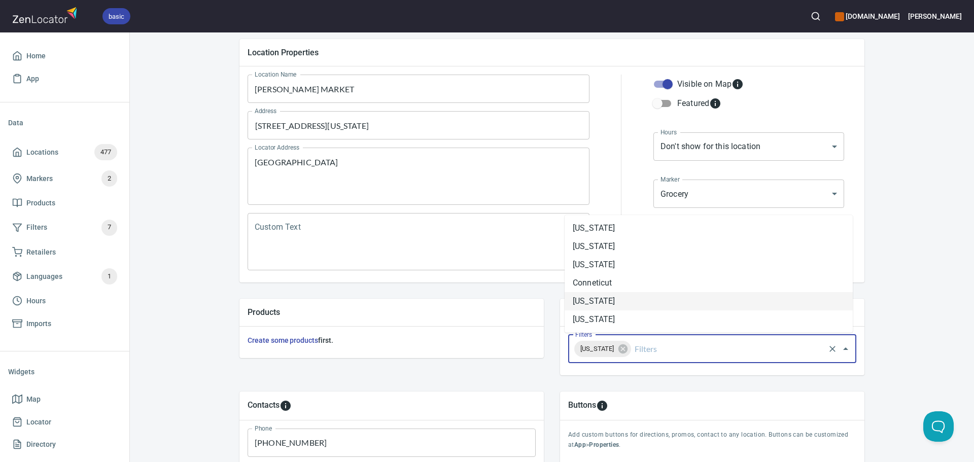
click at [627, 297] on li "[US_STATE]" at bounding box center [709, 301] width 288 height 18
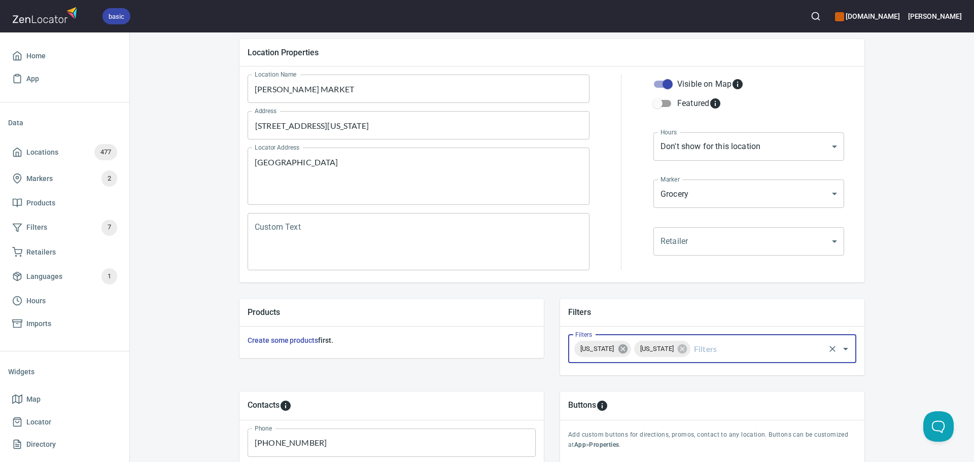
click at [629, 349] on icon at bounding box center [622, 348] width 11 height 11
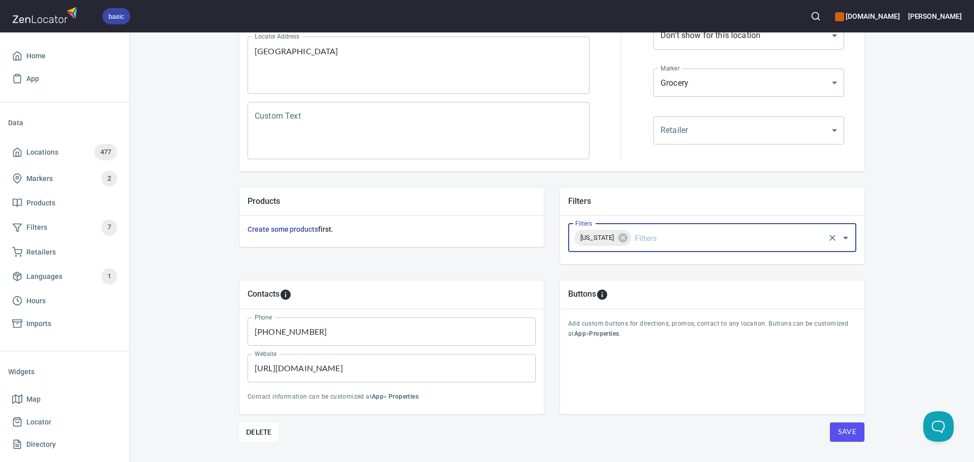
scroll to position [237, 0]
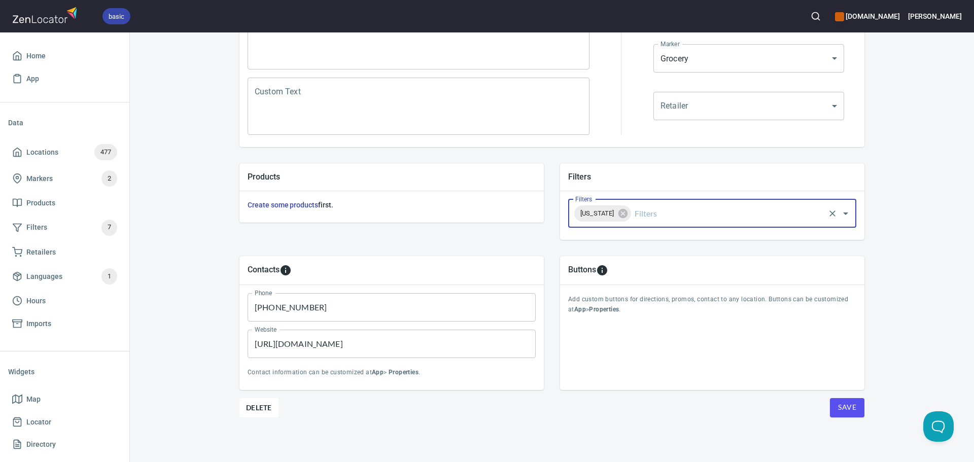
click at [841, 413] on span "Save" at bounding box center [847, 407] width 18 height 13
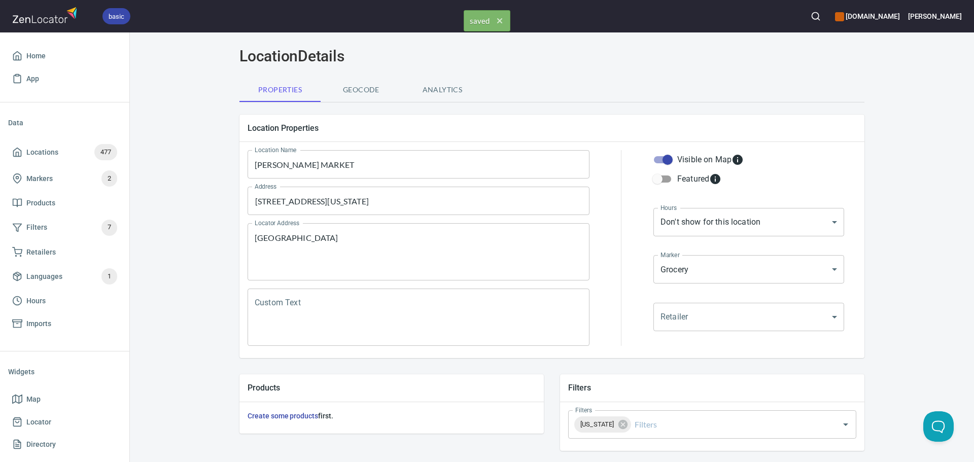
scroll to position [0, 0]
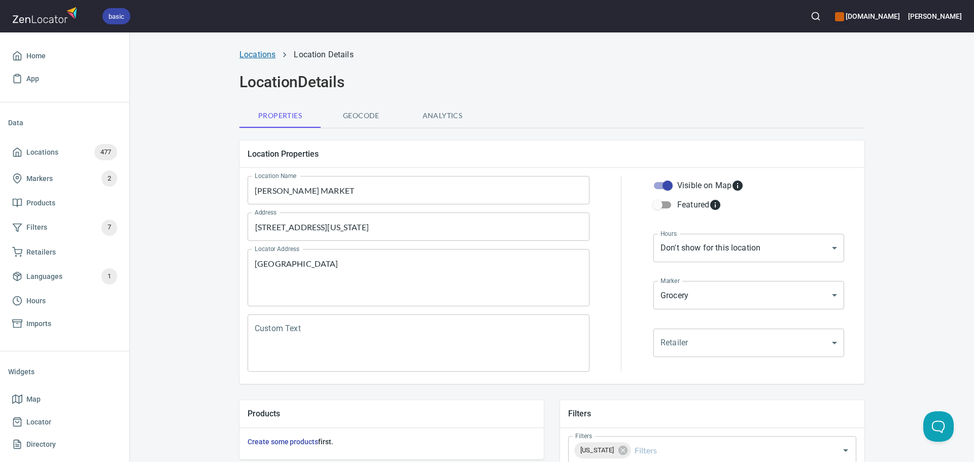
click at [268, 55] on link "Locations" at bounding box center [257, 55] width 36 height 10
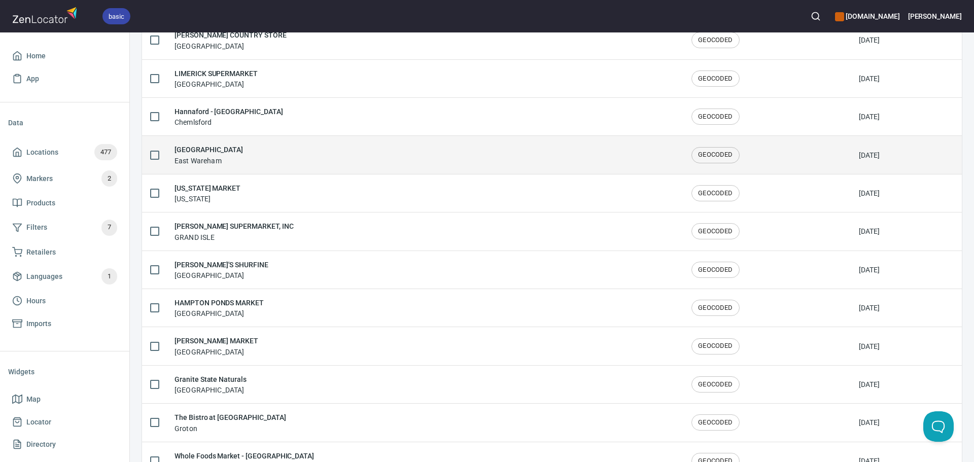
scroll to position [710, 0]
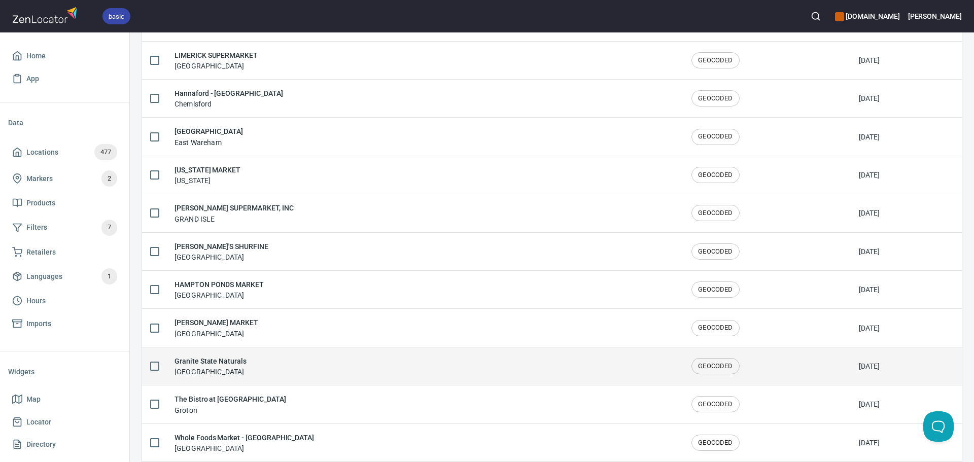
click at [294, 369] on div "Granite State Naturals Concord" at bounding box center [425, 366] width 501 height 21
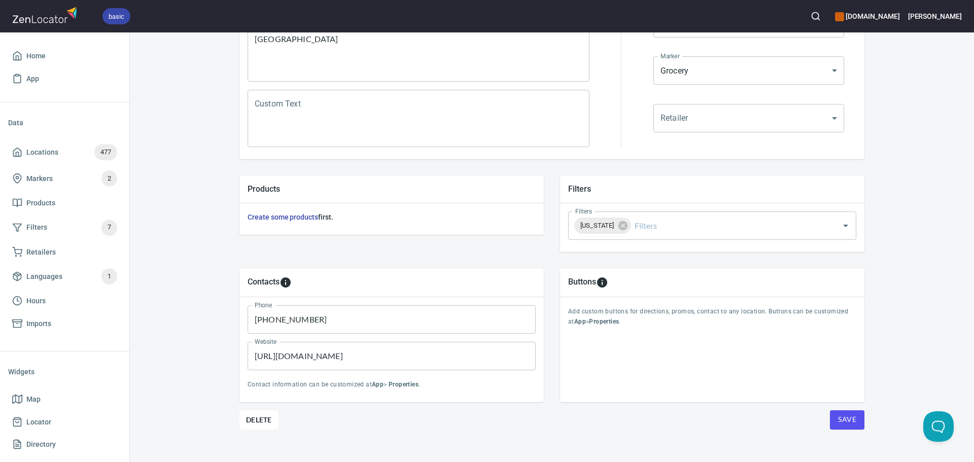
scroll to position [237, 0]
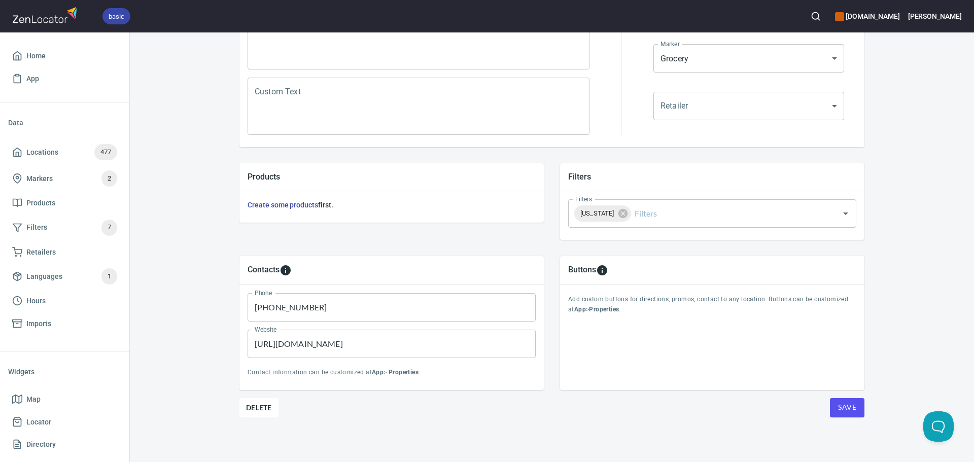
click at [848, 409] on span "Save" at bounding box center [847, 407] width 18 height 13
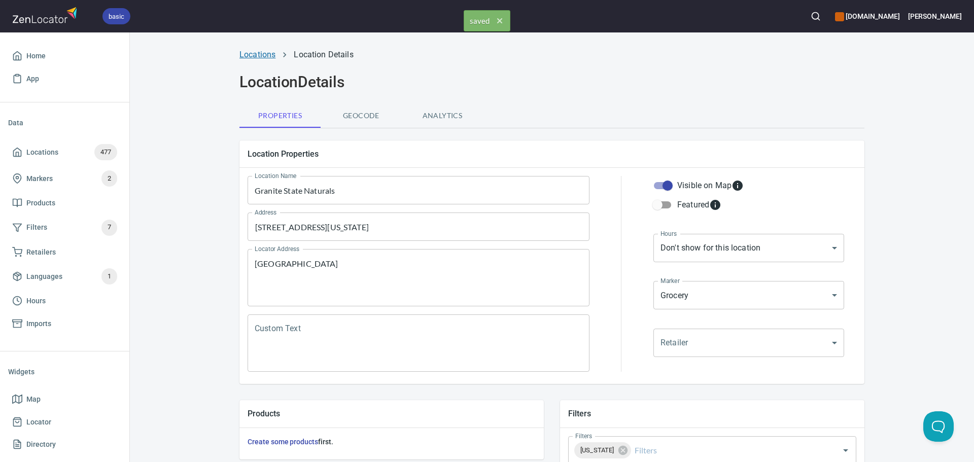
click at [250, 52] on link "Locations" at bounding box center [257, 55] width 36 height 10
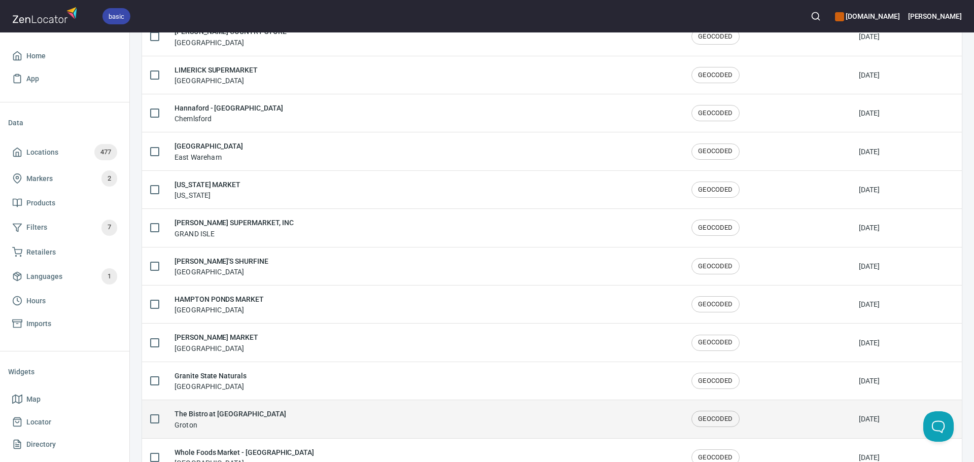
scroll to position [710, 0]
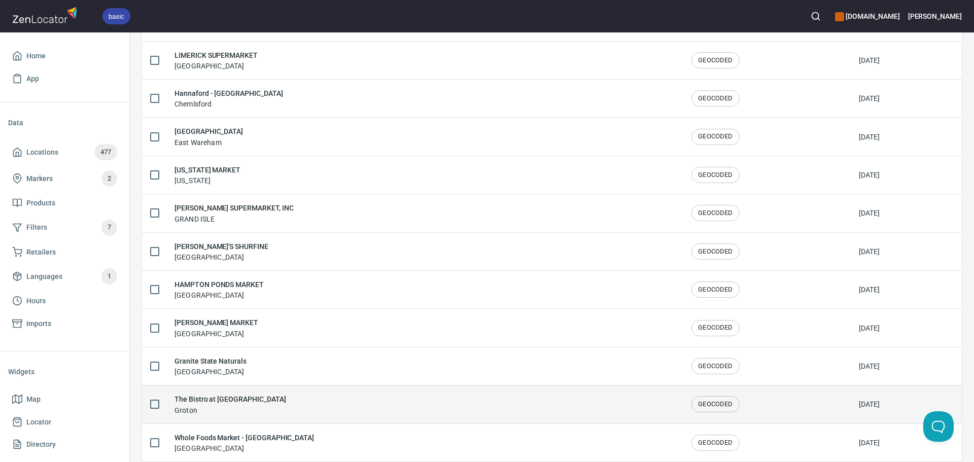
click at [304, 408] on div "The Bistro at Groton Wellness Groton" at bounding box center [425, 404] width 501 height 21
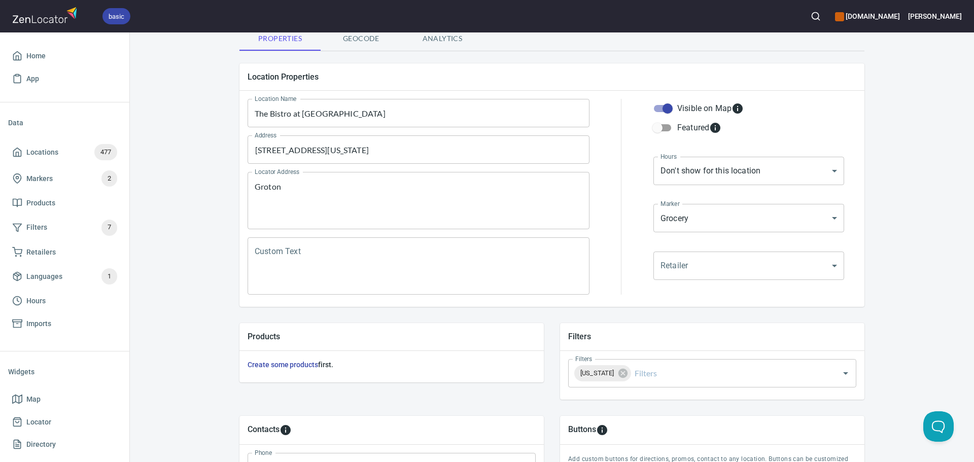
scroll to position [101, 0]
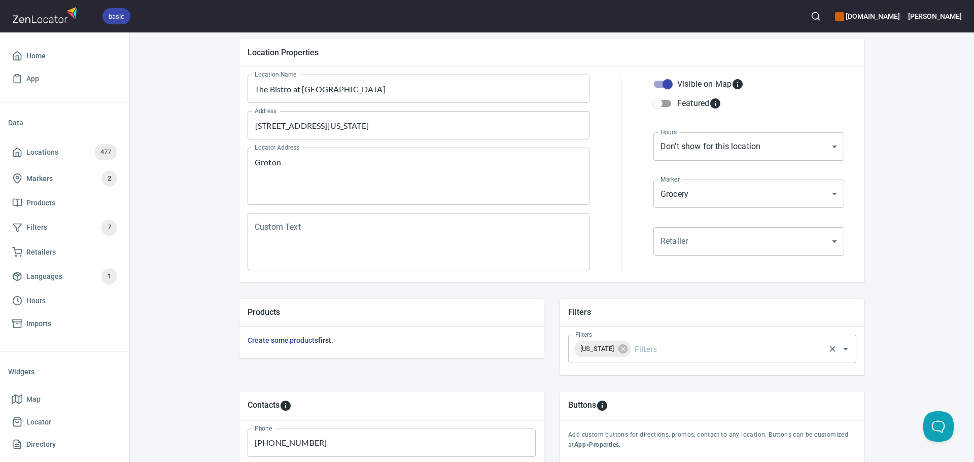
click at [665, 352] on input "Filters" at bounding box center [728, 348] width 191 height 19
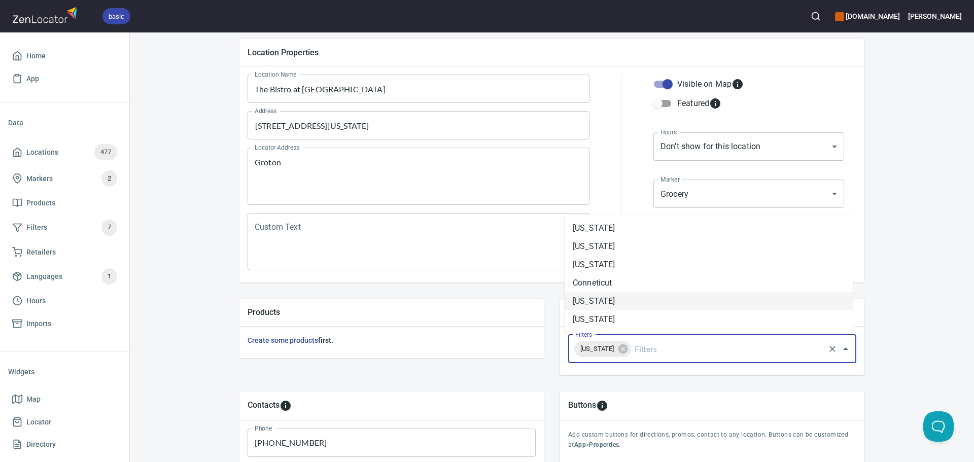
click at [636, 305] on li "[US_STATE]" at bounding box center [709, 301] width 288 height 18
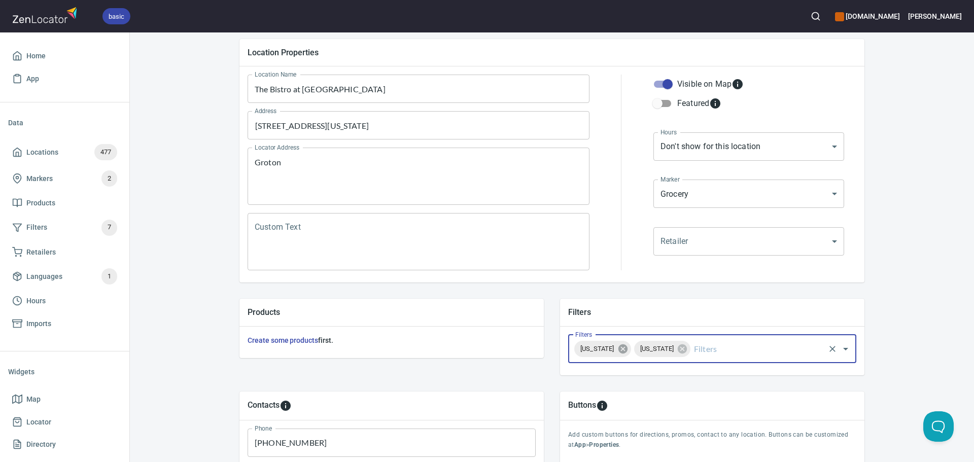
click at [629, 345] on icon at bounding box center [622, 348] width 11 height 11
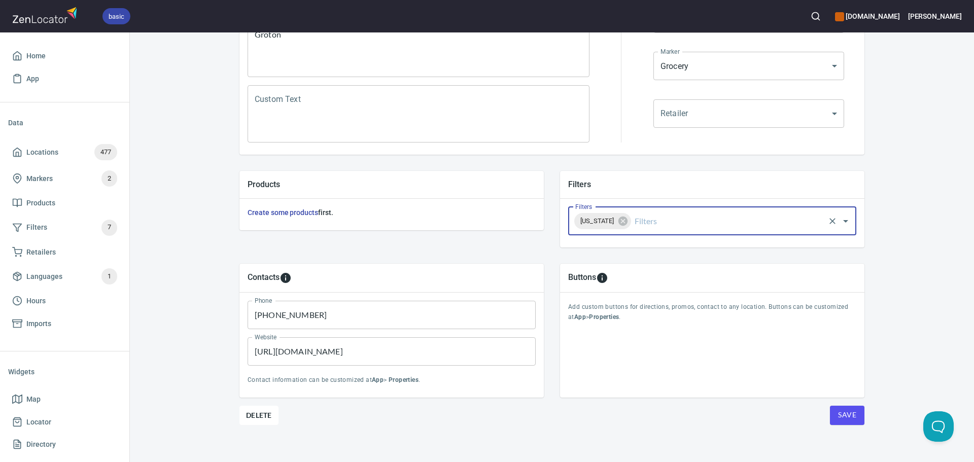
scroll to position [237, 0]
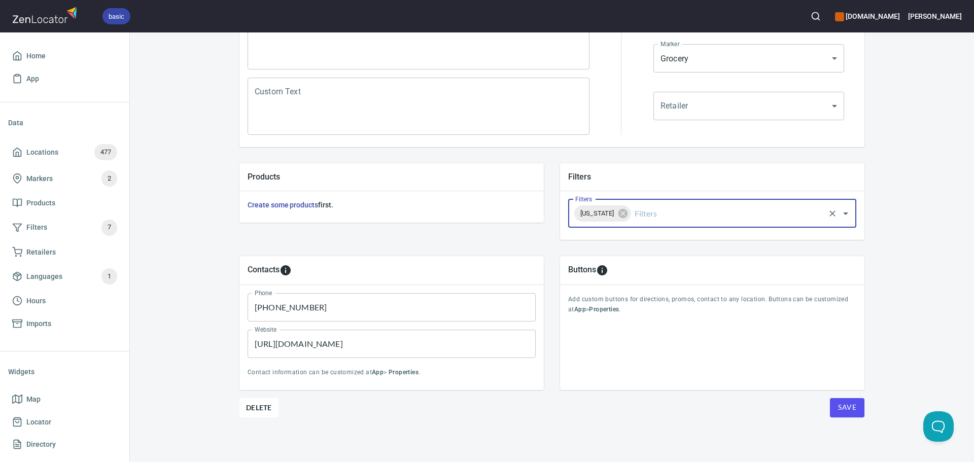
click at [849, 410] on span "Save" at bounding box center [847, 407] width 18 height 13
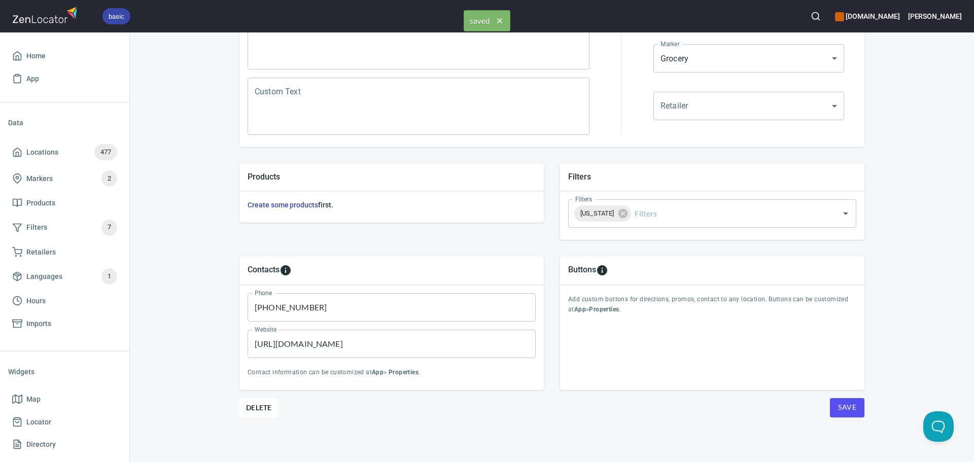
scroll to position [0, 0]
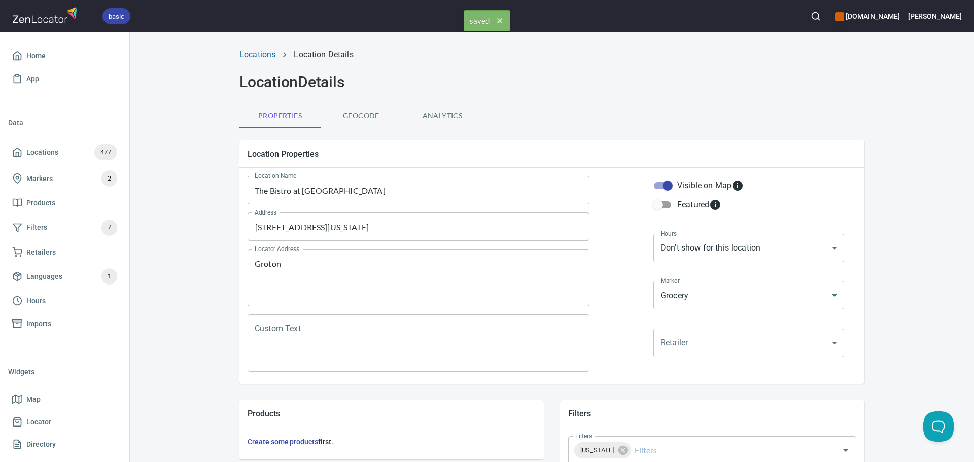
click at [250, 56] on link "Locations" at bounding box center [257, 55] width 36 height 10
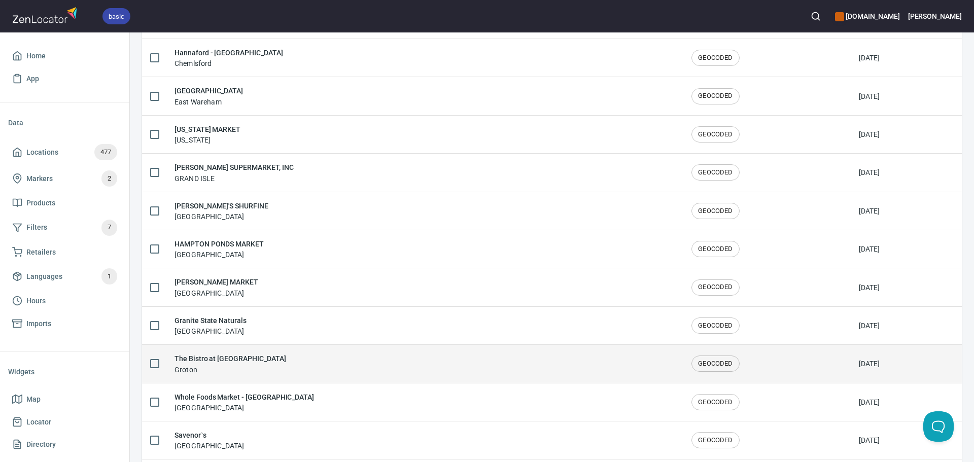
scroll to position [761, 0]
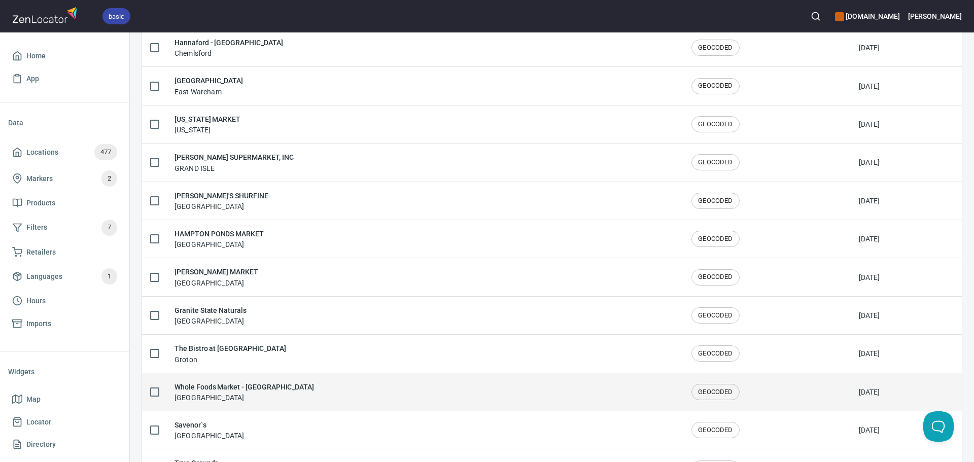
click at [314, 392] on div "Whole Foods Market - [GEOGRAPHIC_DATA]" at bounding box center [425, 392] width 501 height 21
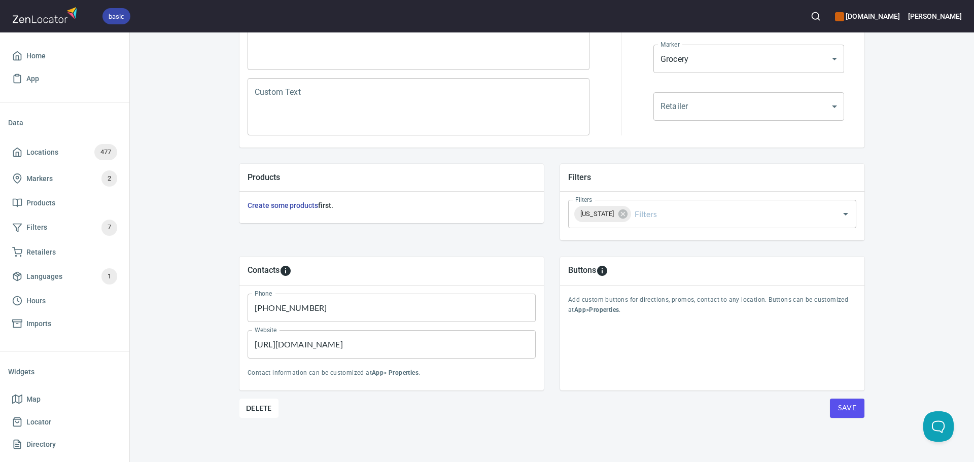
scroll to position [237, 0]
click at [840, 408] on span "Save" at bounding box center [847, 407] width 18 height 13
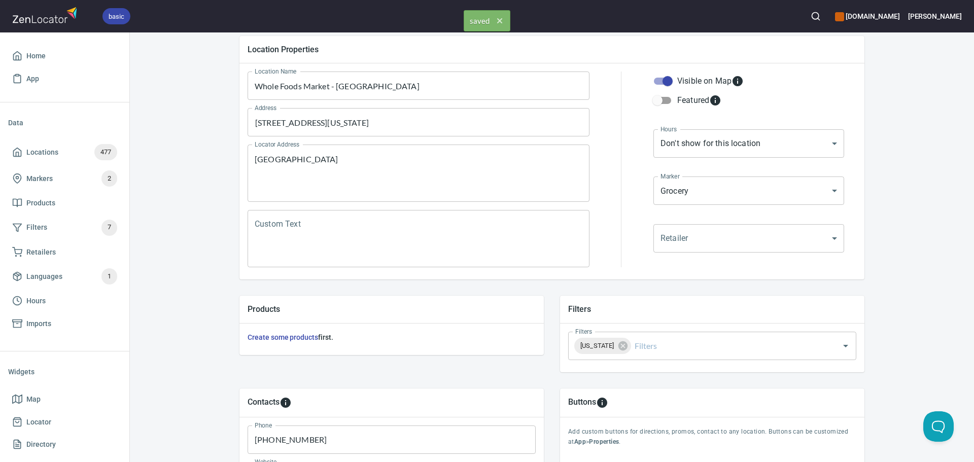
scroll to position [0, 0]
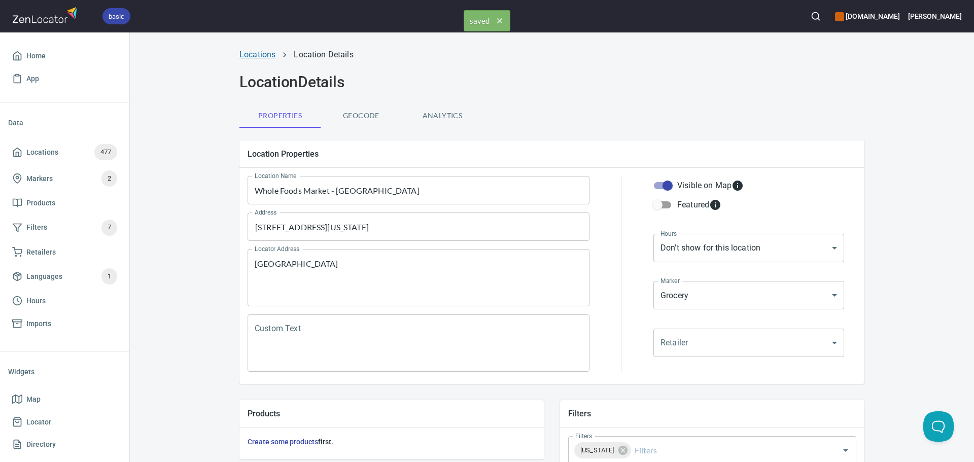
click at [258, 51] on link "Locations" at bounding box center [257, 55] width 36 height 10
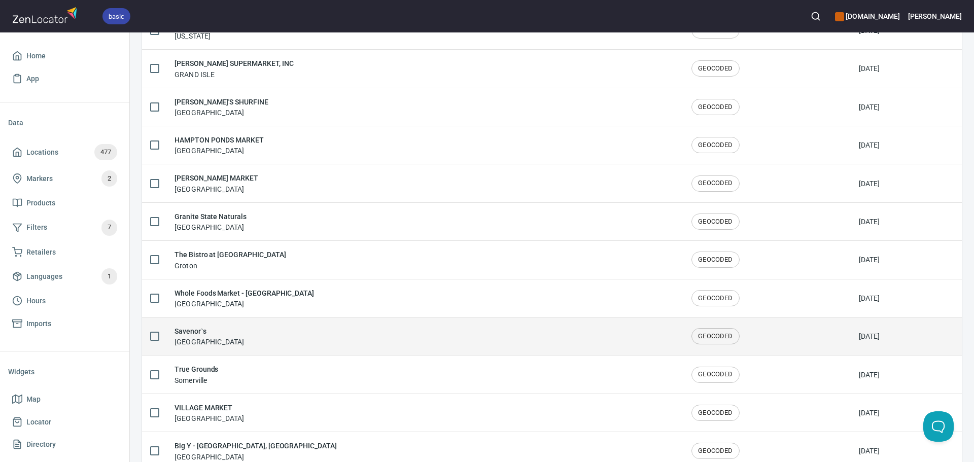
scroll to position [863, 0]
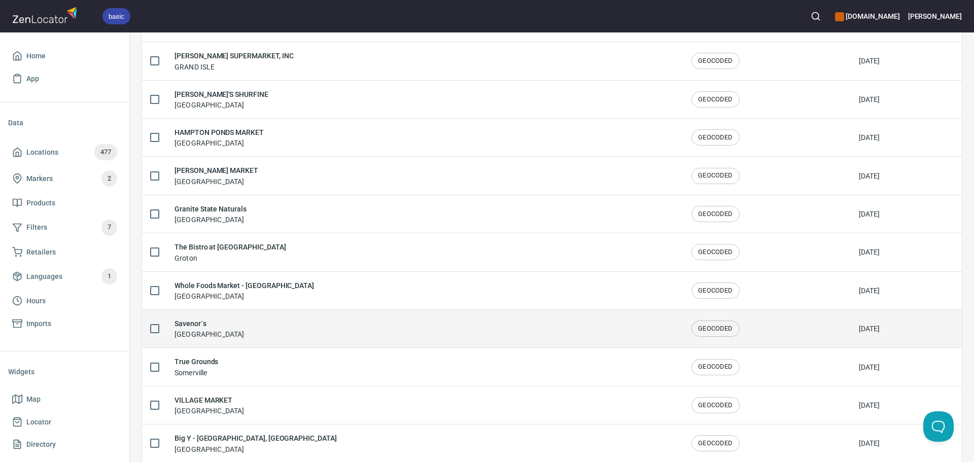
click at [232, 336] on div "Savenor`s Boston" at bounding box center [425, 328] width 501 height 21
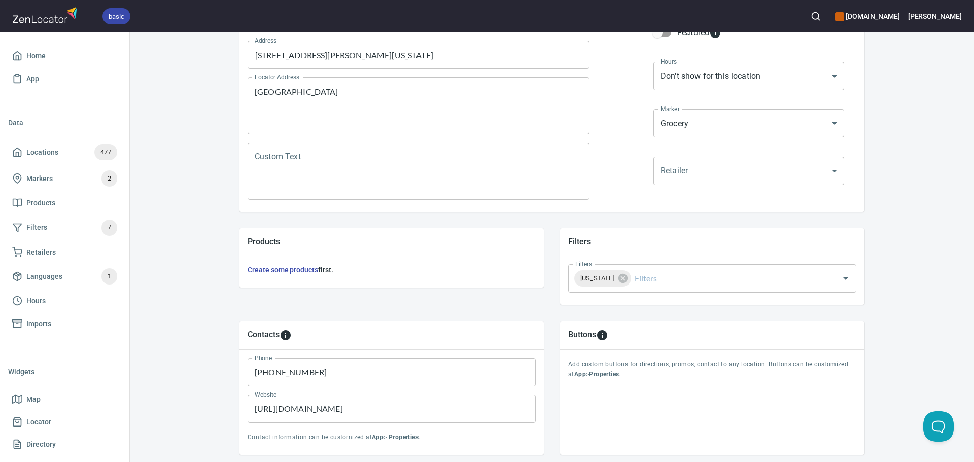
scroll to position [237, 0]
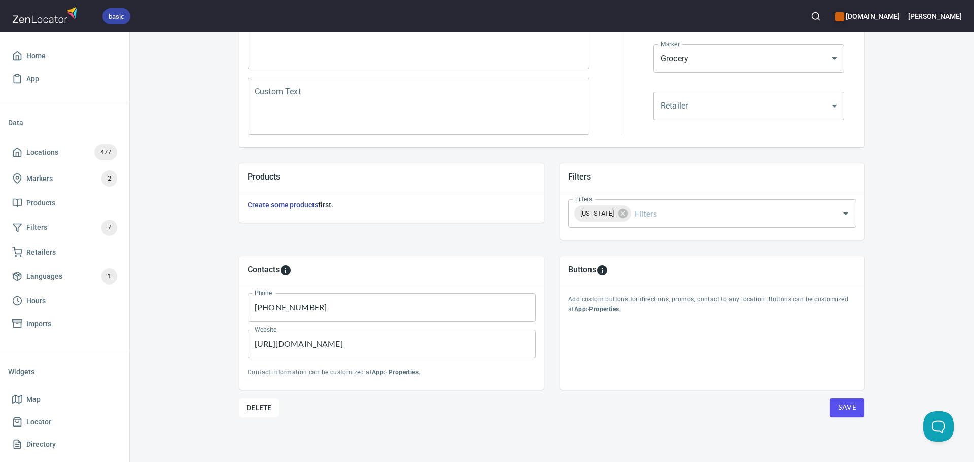
click at [834, 411] on button "Save" at bounding box center [847, 407] width 35 height 19
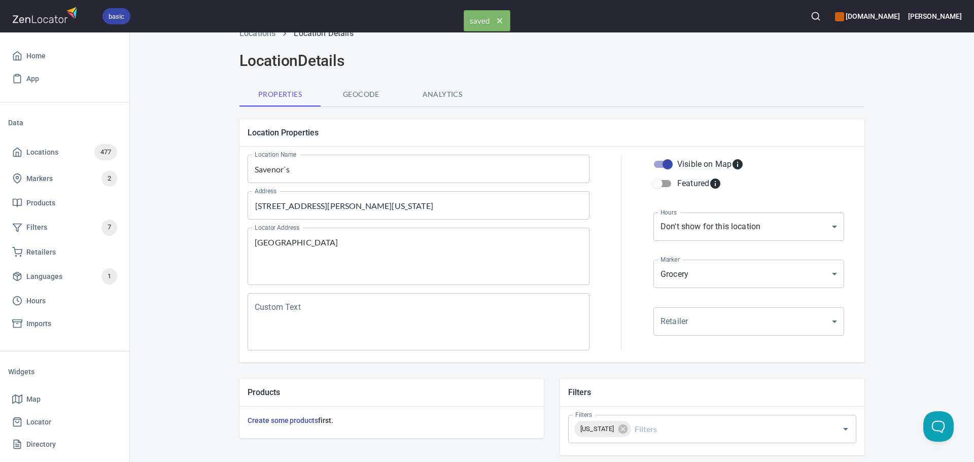
scroll to position [0, 0]
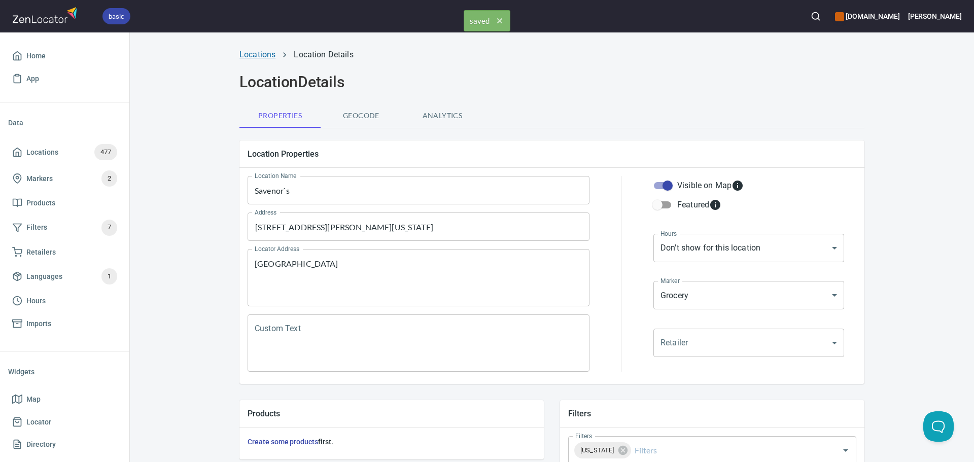
click at [263, 54] on link "Locations" at bounding box center [257, 55] width 36 height 10
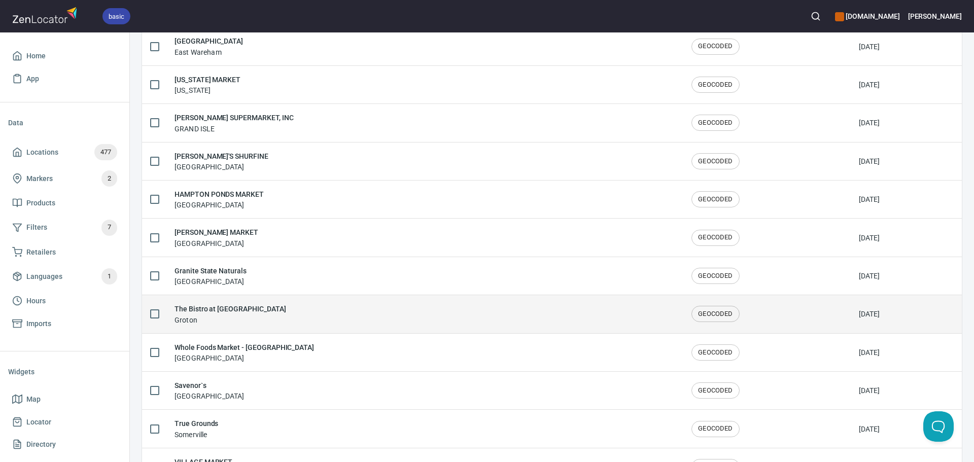
scroll to position [812, 0]
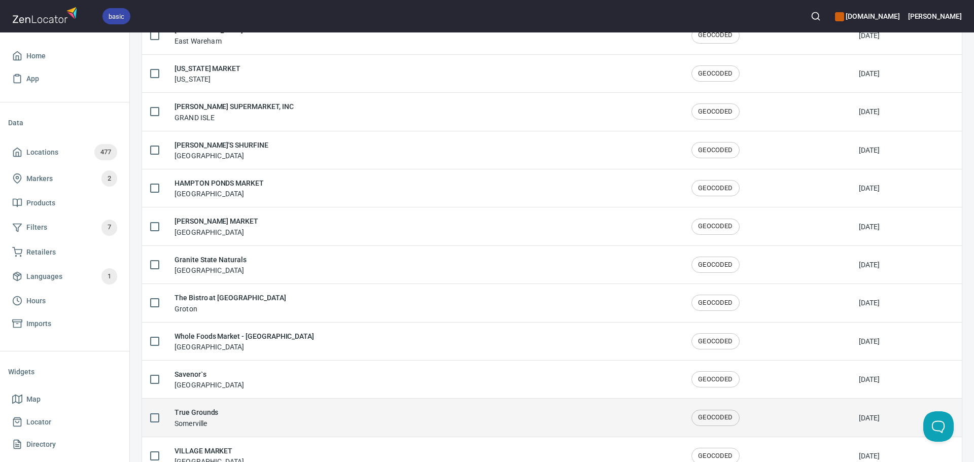
click at [284, 405] on td "True Grounds Somerville" at bounding box center [424, 418] width 517 height 38
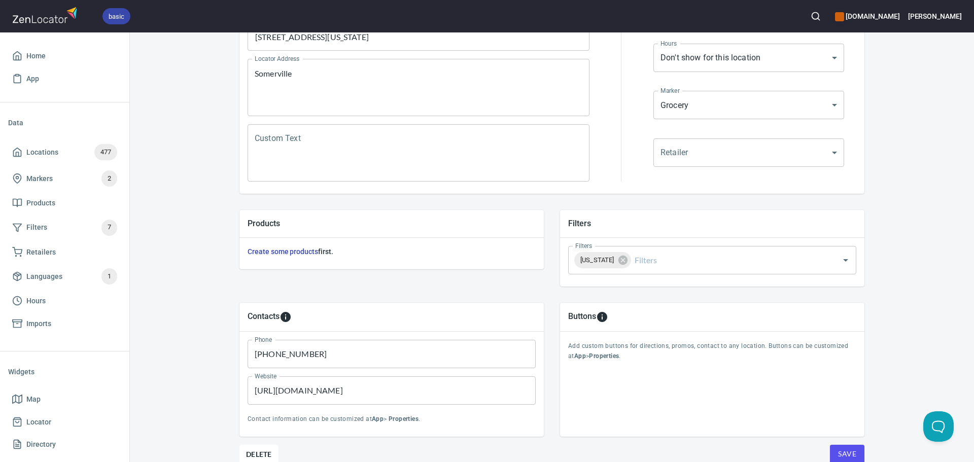
scroll to position [237, 0]
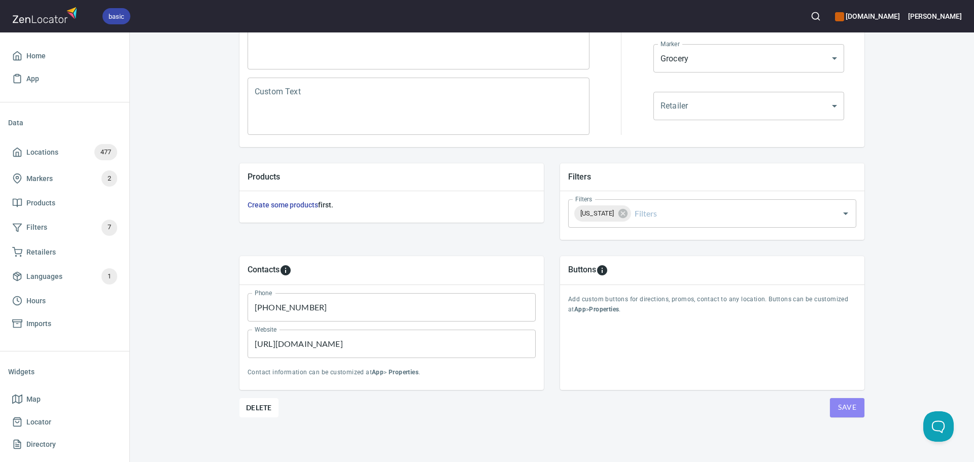
click at [830, 404] on button "Save" at bounding box center [847, 407] width 35 height 19
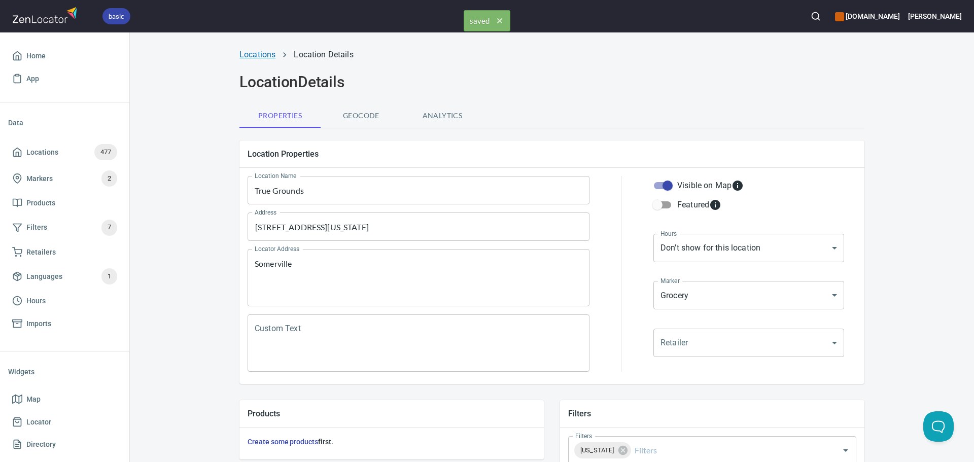
click at [258, 56] on link "Locations" at bounding box center [257, 55] width 36 height 10
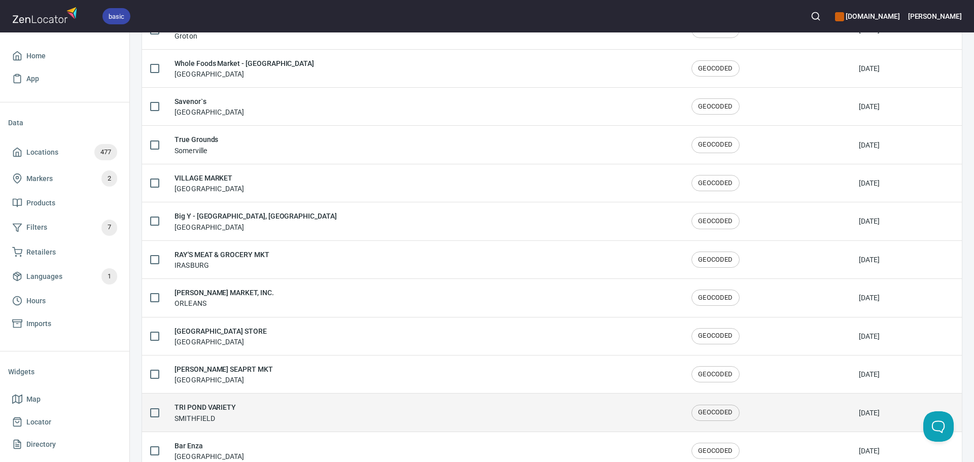
scroll to position [1065, 0]
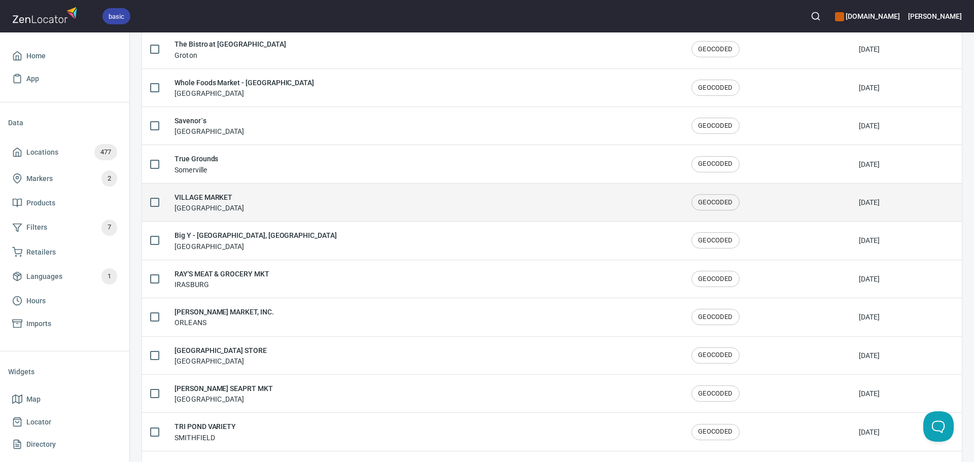
click at [318, 212] on div "VILLAGE [GEOGRAPHIC_DATA]" at bounding box center [425, 202] width 501 height 21
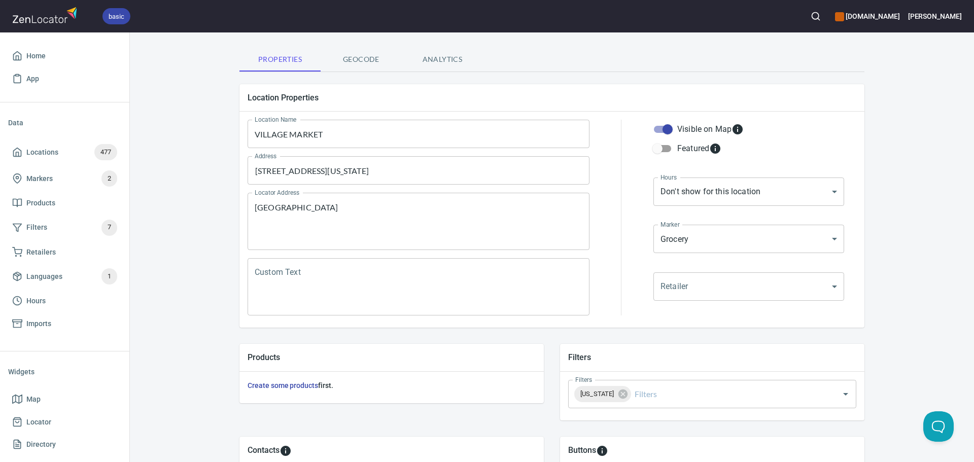
scroll to position [203, 0]
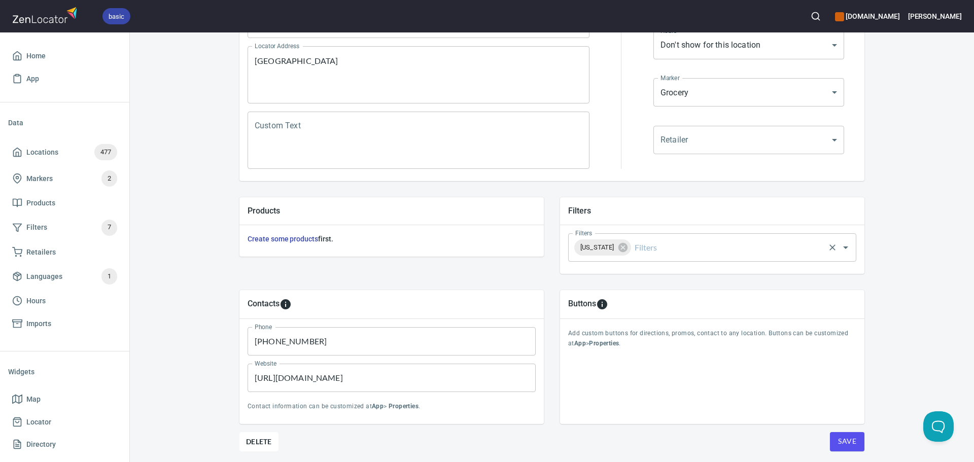
click at [700, 258] on div "[US_STATE] Filters" at bounding box center [712, 247] width 288 height 28
click at [699, 235] on div "[US_STATE] Filters" at bounding box center [712, 247] width 288 height 28
click at [649, 259] on div "[US_STATE] Filters" at bounding box center [712, 247] width 288 height 28
click at [661, 251] on input "Filters" at bounding box center [728, 247] width 191 height 19
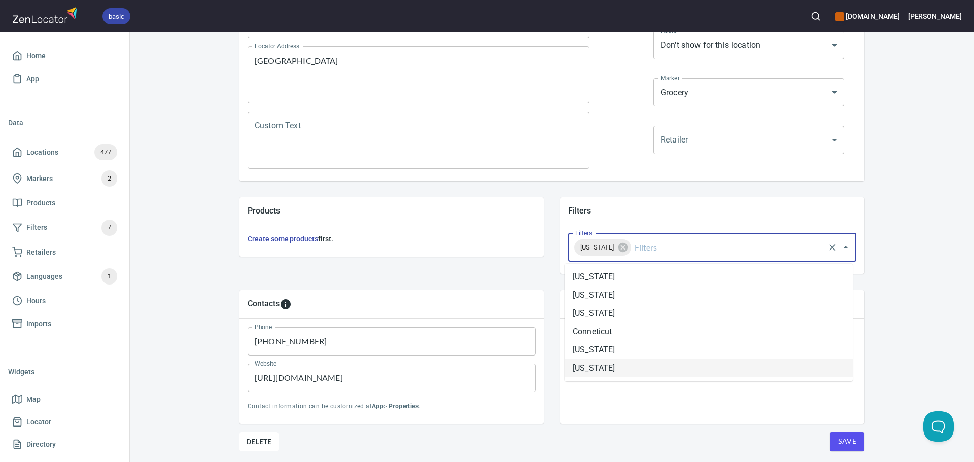
click at [629, 363] on li "[US_STATE]" at bounding box center [709, 368] width 288 height 18
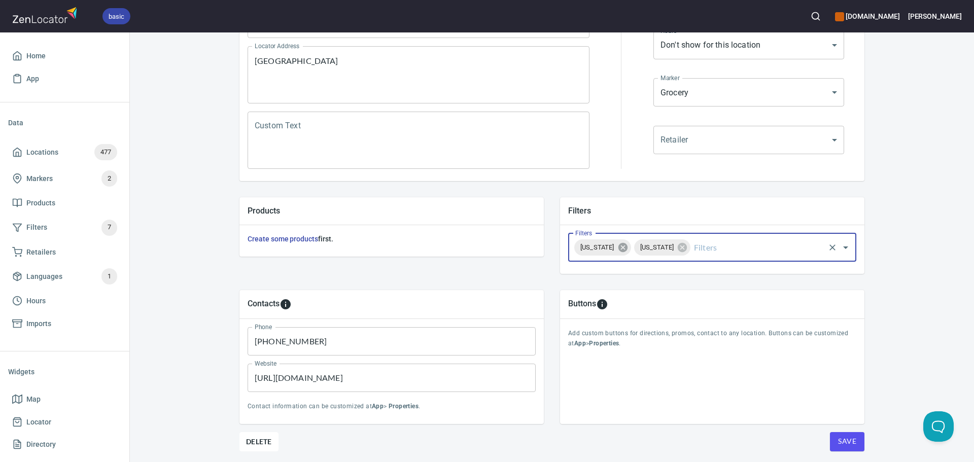
click at [627, 247] on icon at bounding box center [622, 247] width 9 height 9
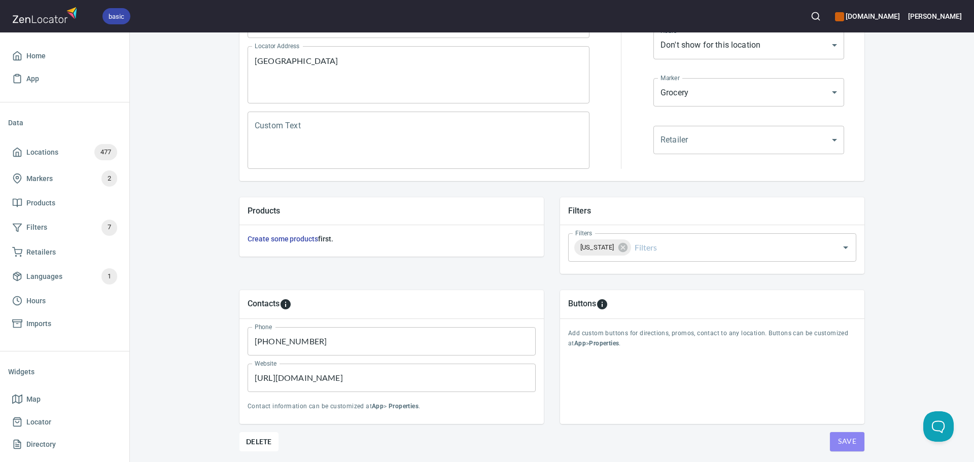
click at [847, 440] on span "Save" at bounding box center [847, 441] width 18 height 13
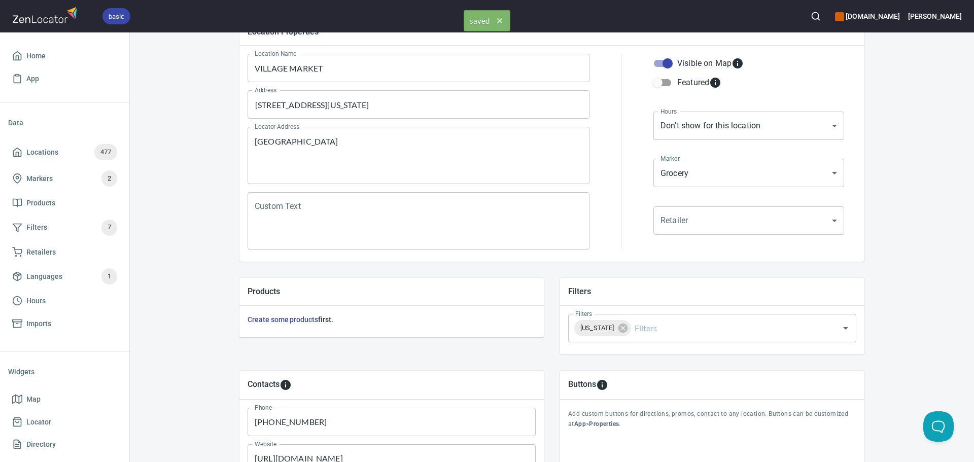
scroll to position [0, 0]
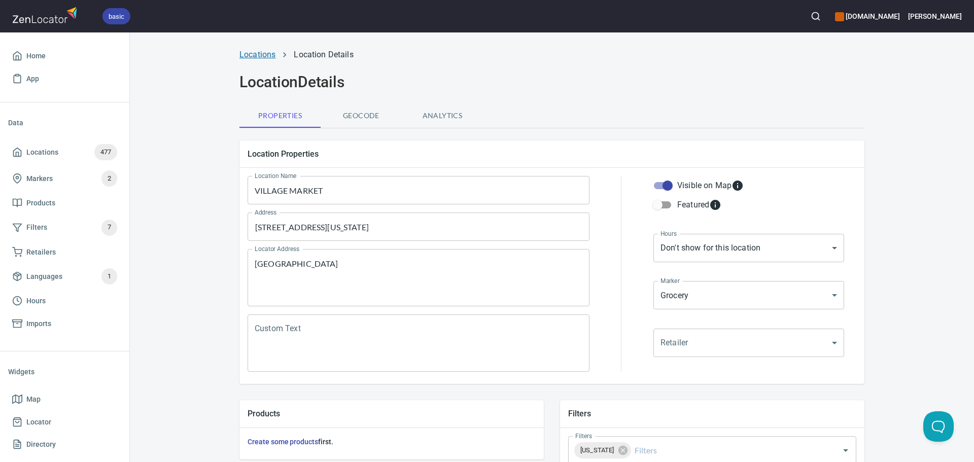
click at [257, 52] on link "Locations" at bounding box center [257, 55] width 36 height 10
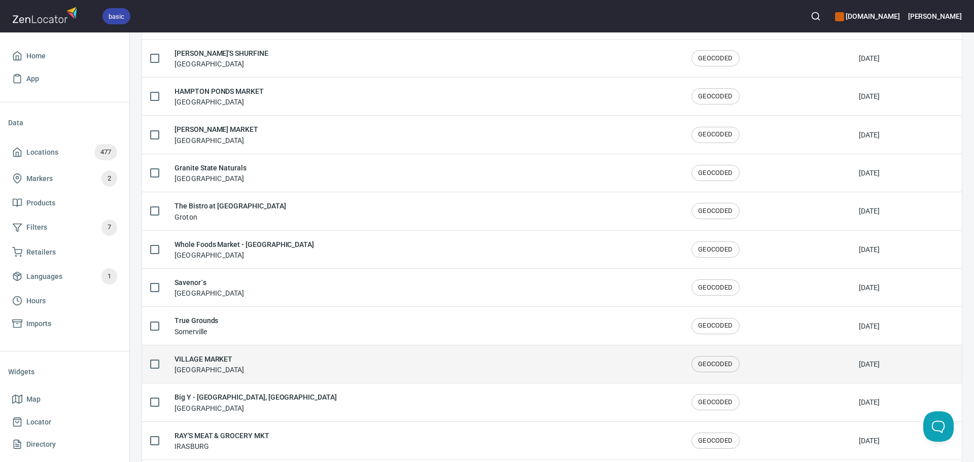
scroll to position [913, 0]
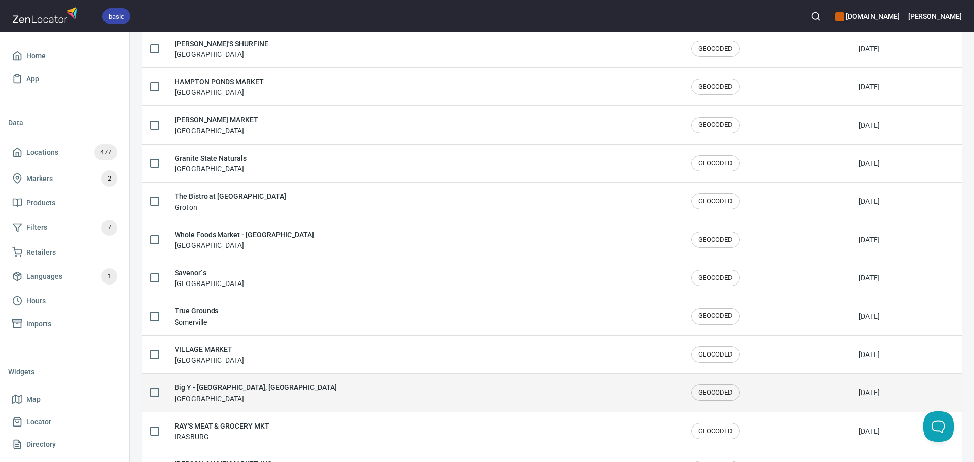
click at [282, 389] on div "Big Y - [GEOGRAPHIC_DATA], [GEOGRAPHIC_DATA] [GEOGRAPHIC_DATA]" at bounding box center [425, 392] width 501 height 21
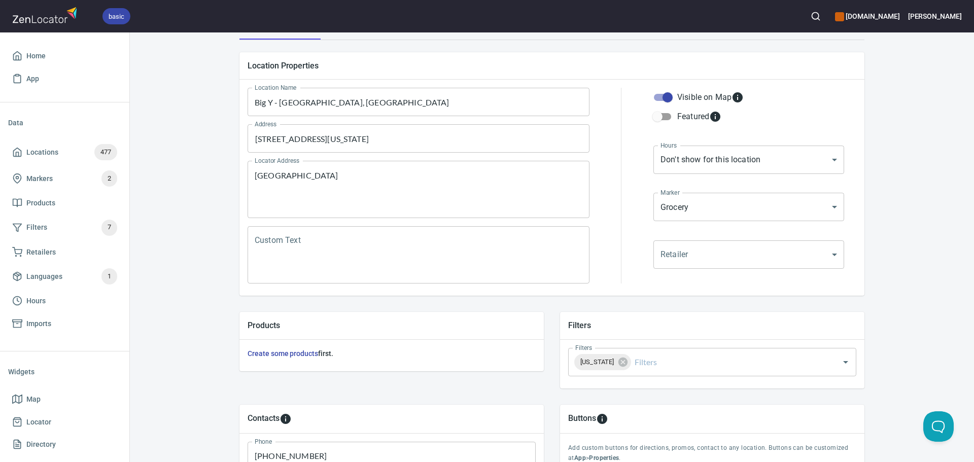
scroll to position [101, 0]
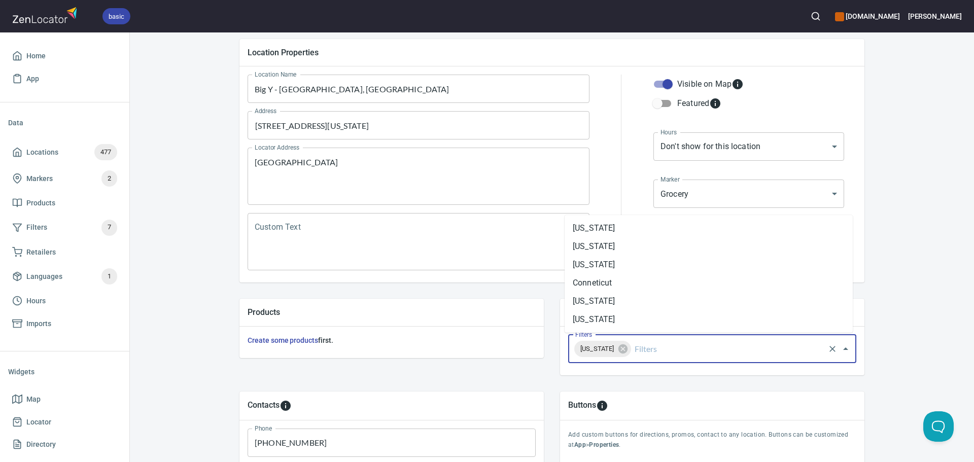
click at [646, 351] on input "Filters" at bounding box center [728, 348] width 191 height 19
click at [630, 322] on li "[US_STATE]" at bounding box center [709, 320] width 288 height 18
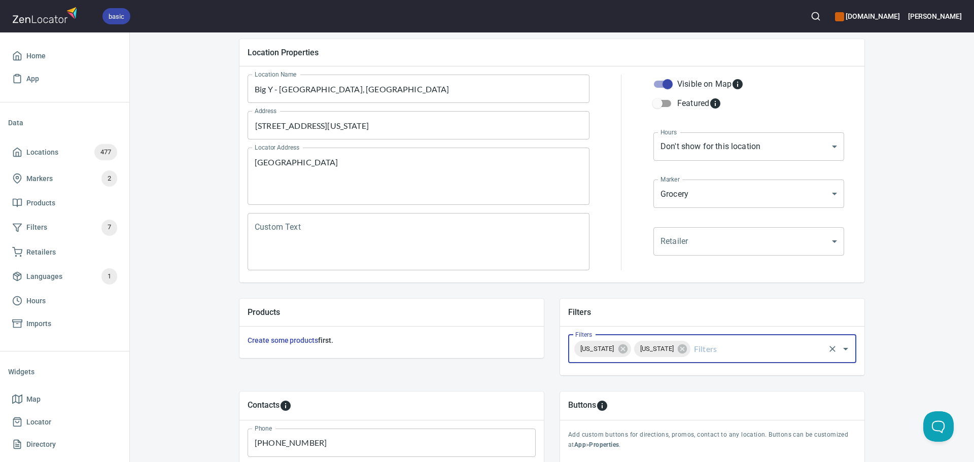
click at [597, 348] on span "[US_STATE]" at bounding box center [597, 349] width 46 height 10
click at [618, 348] on icon at bounding box center [622, 349] width 9 height 9
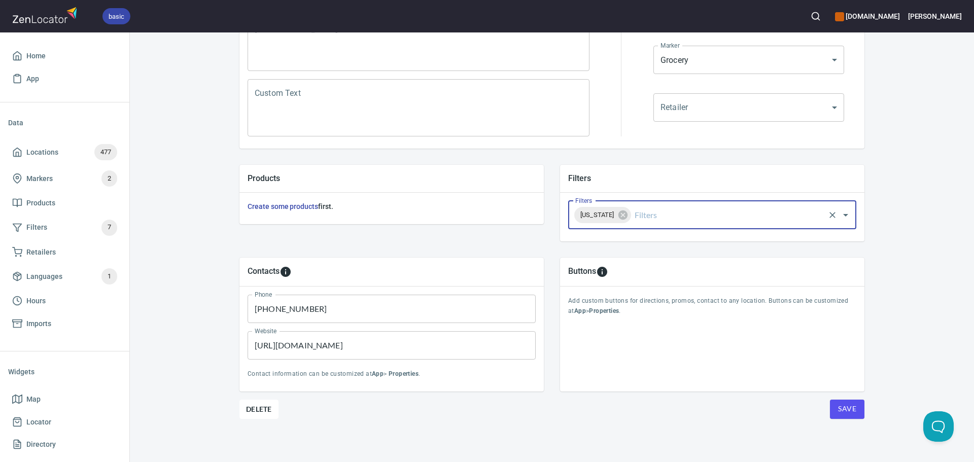
scroll to position [237, 0]
click at [838, 408] on span "Save" at bounding box center [847, 407] width 18 height 13
